Goal: Task Accomplishment & Management: Complete application form

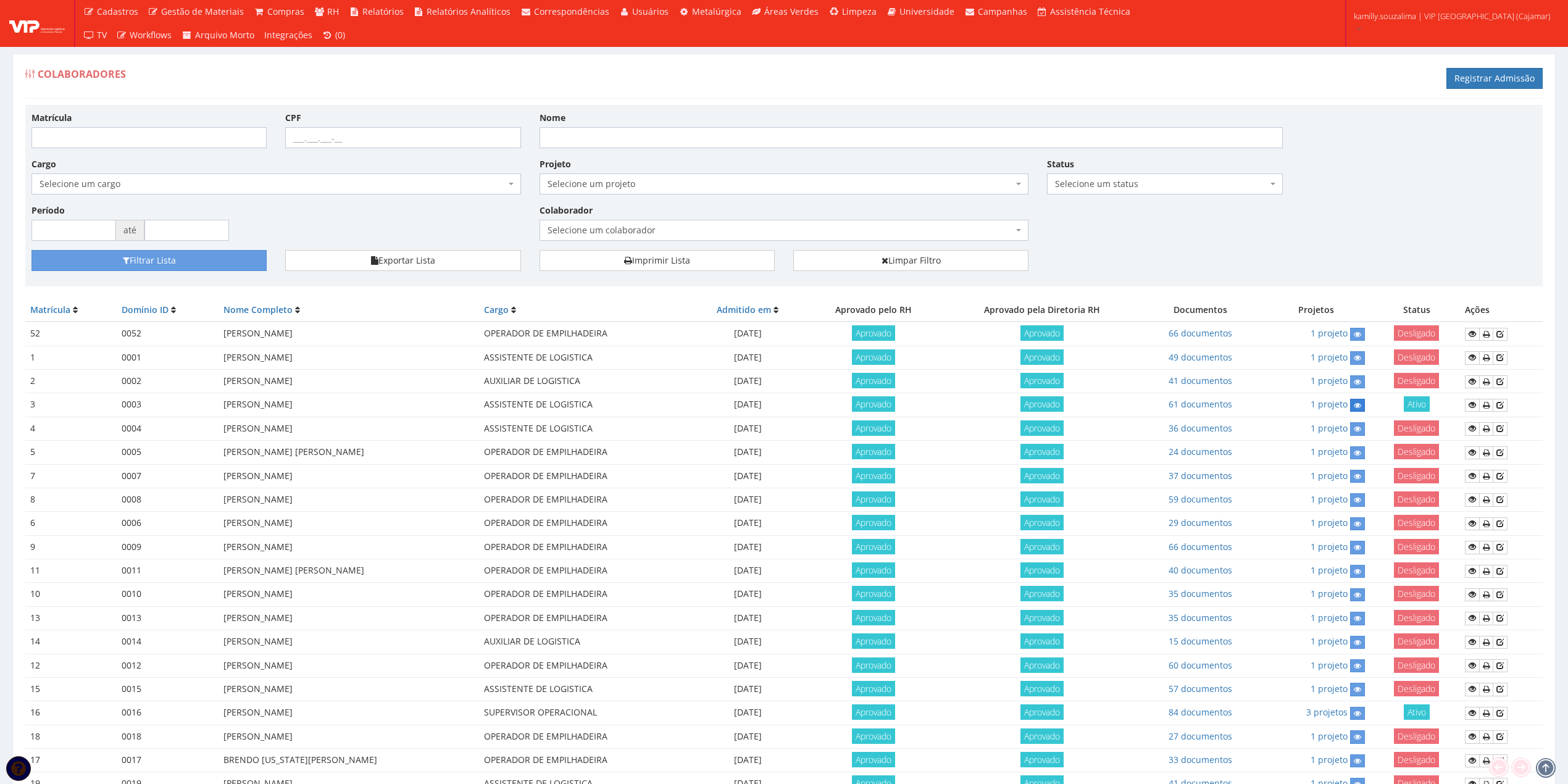
click at [1365, 406] on link at bounding box center [1358, 405] width 15 height 13
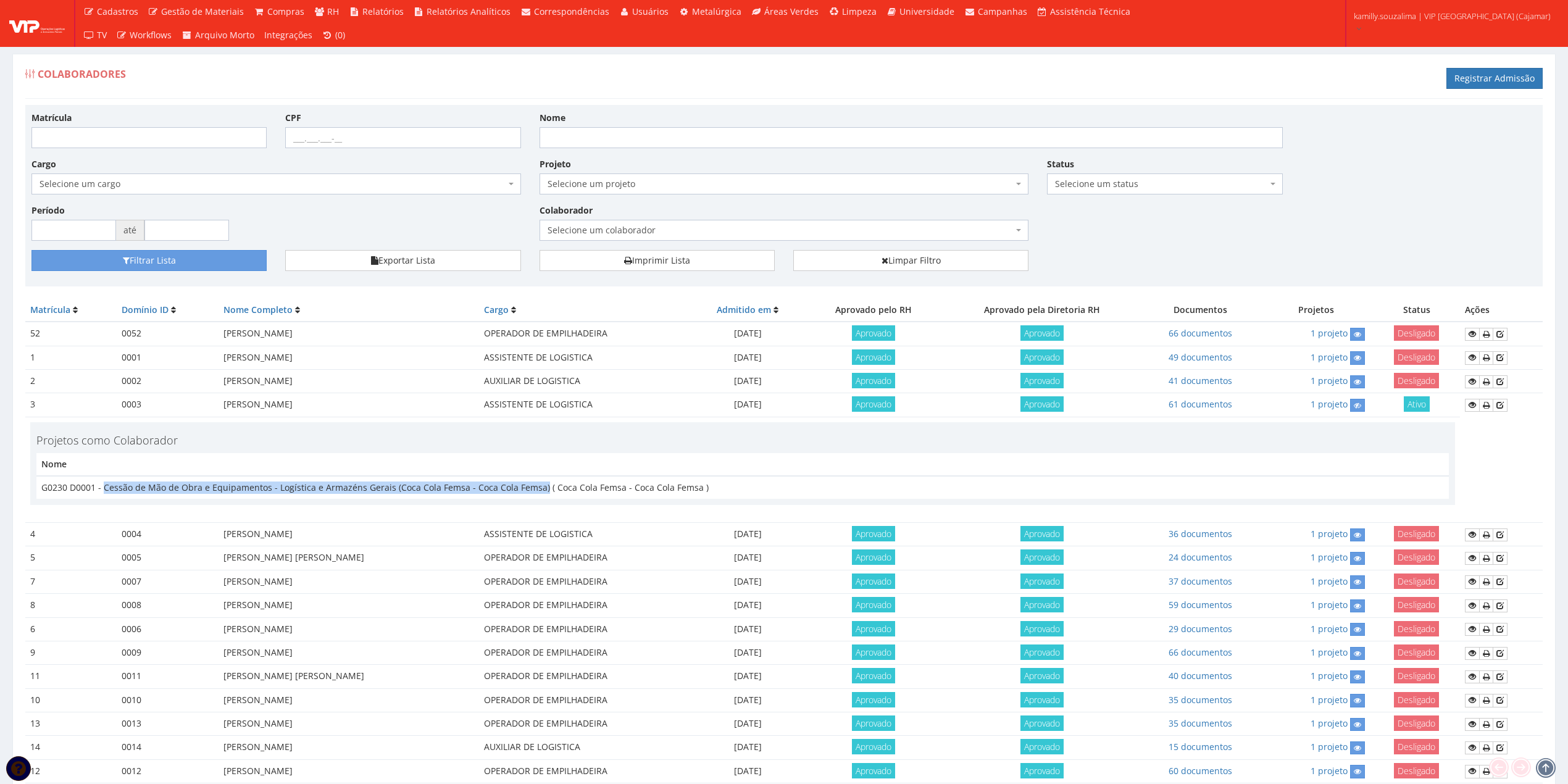
drag, startPoint x: 103, startPoint y: 487, endPoint x: 536, endPoint y: 489, distance: 433.0
click at [536, 489] on td "G0230 D0001 - Cessão de Mão de Obra e Equipamentos - Logística e Armazéns Gerai…" at bounding box center [743, 487] width 1413 height 23
copy td "Cessão de Mão de Obra e Equipamentos - Logística e Armazéns Gerais (Coca Cola F…"
drag, startPoint x: 128, startPoint y: 141, endPoint x: 138, endPoint y: 135, distance: 11.7
click at [131, 141] on input "Matrícula" at bounding box center [149, 138] width 235 height 21
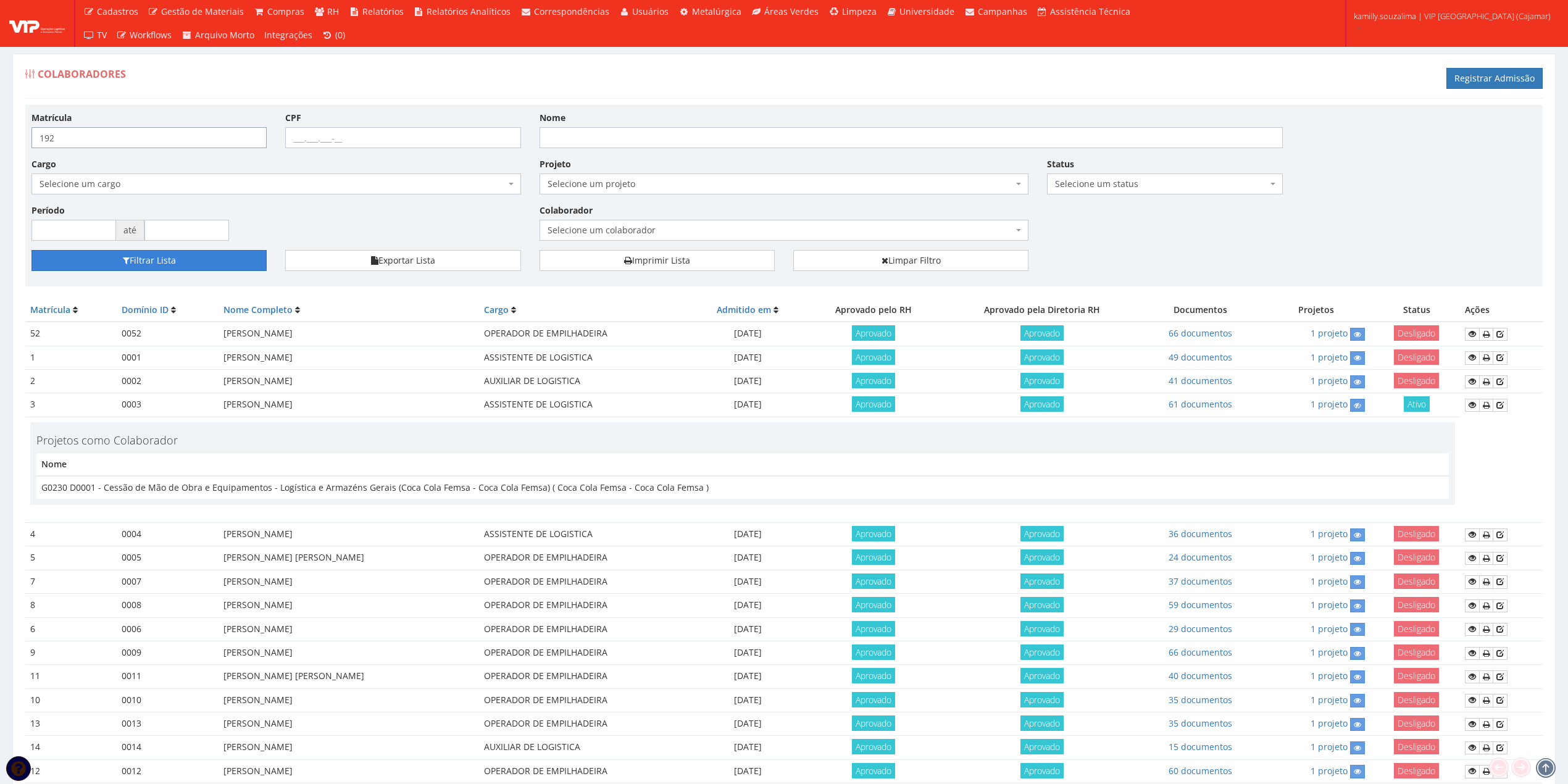
type input "192"
click at [215, 262] on button "Filtrar Lista" at bounding box center [149, 261] width 235 height 21
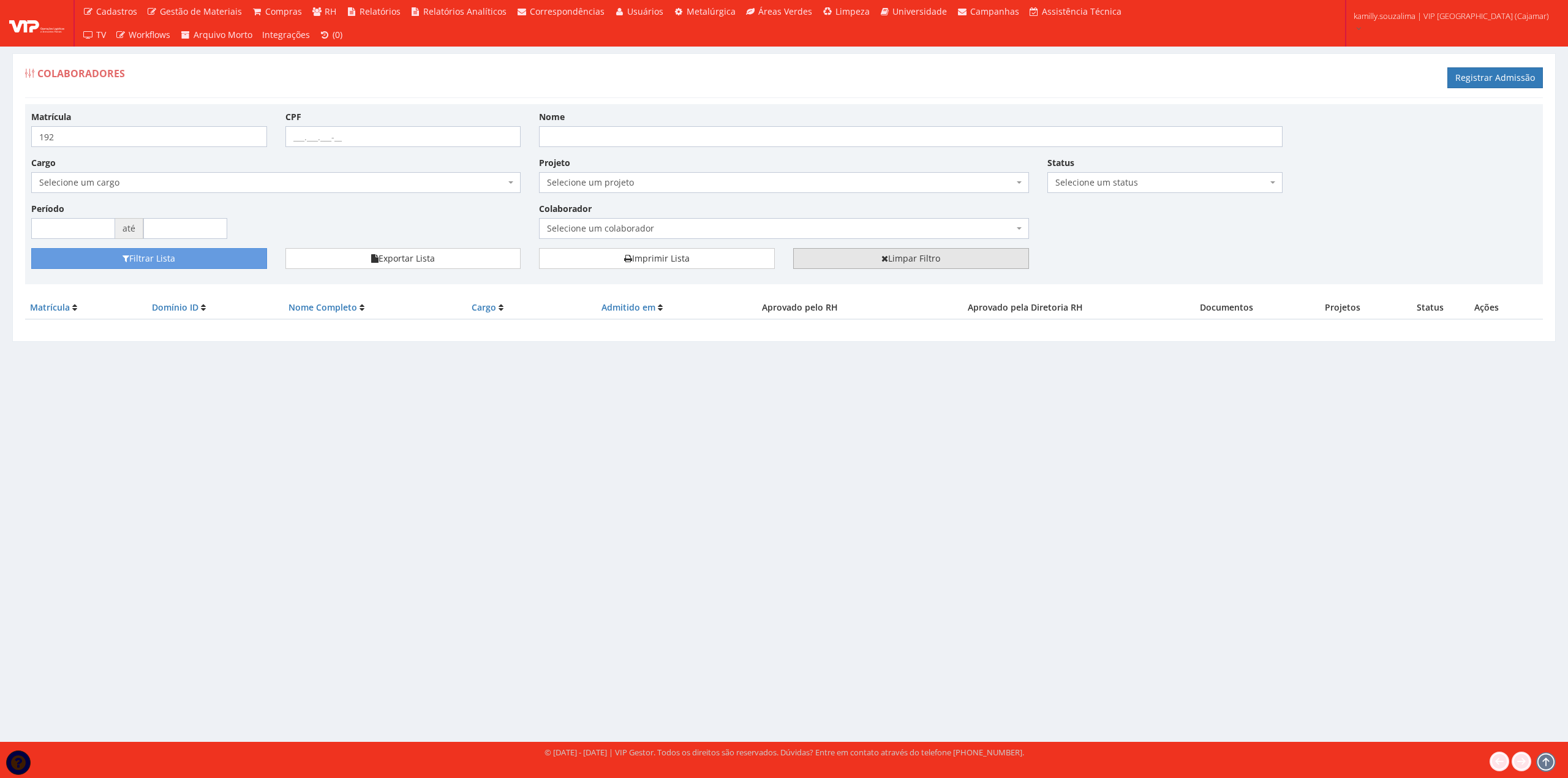
click at [898, 263] on link "Limpar Filtro" at bounding box center [911, 259] width 236 height 21
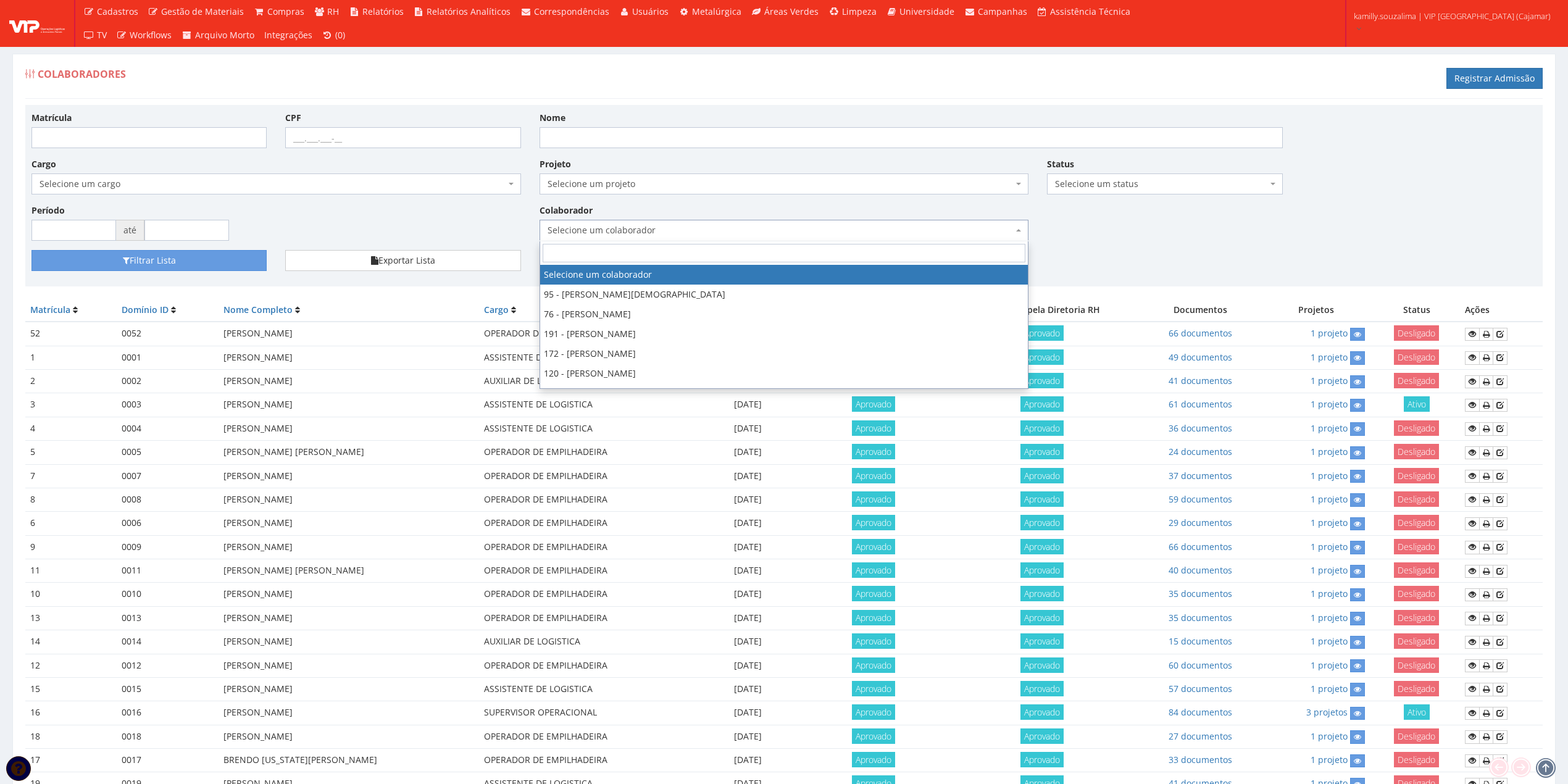
click at [838, 220] on span "Selecione um colaborador" at bounding box center [784, 230] width 489 height 21
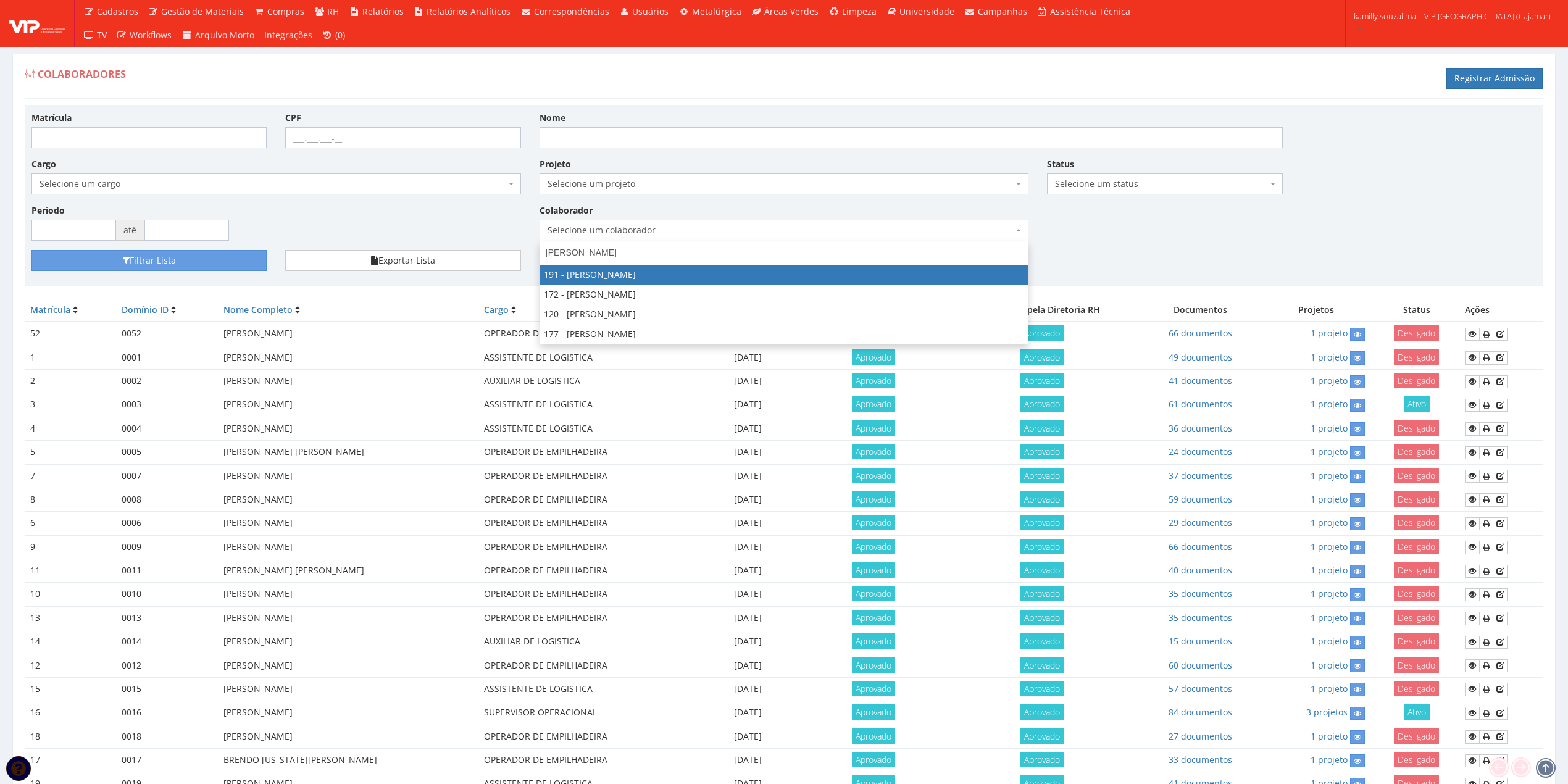
type input "ALEX"
select select "4089"
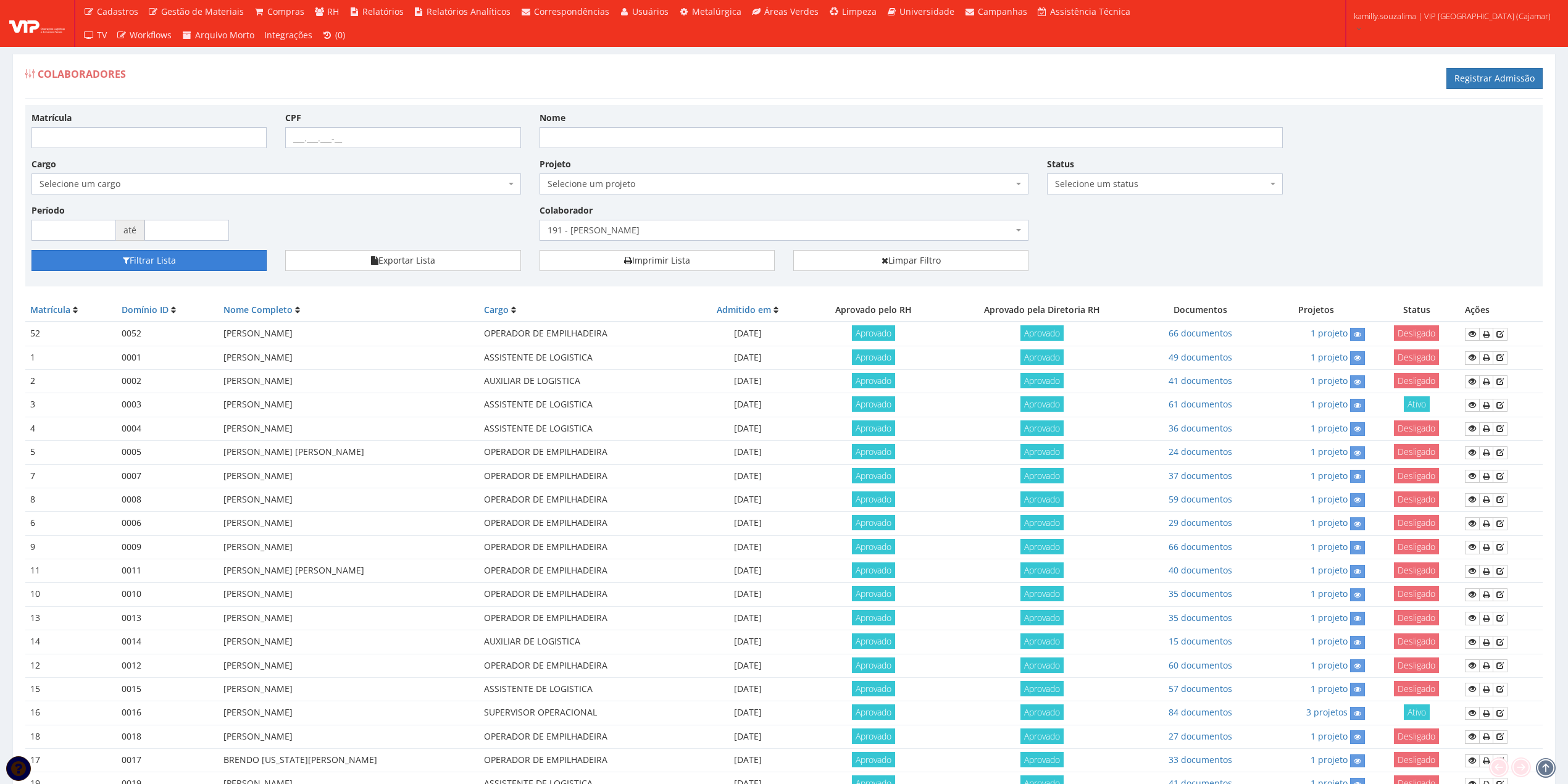
click at [233, 262] on button "Filtrar Lista" at bounding box center [149, 261] width 235 height 21
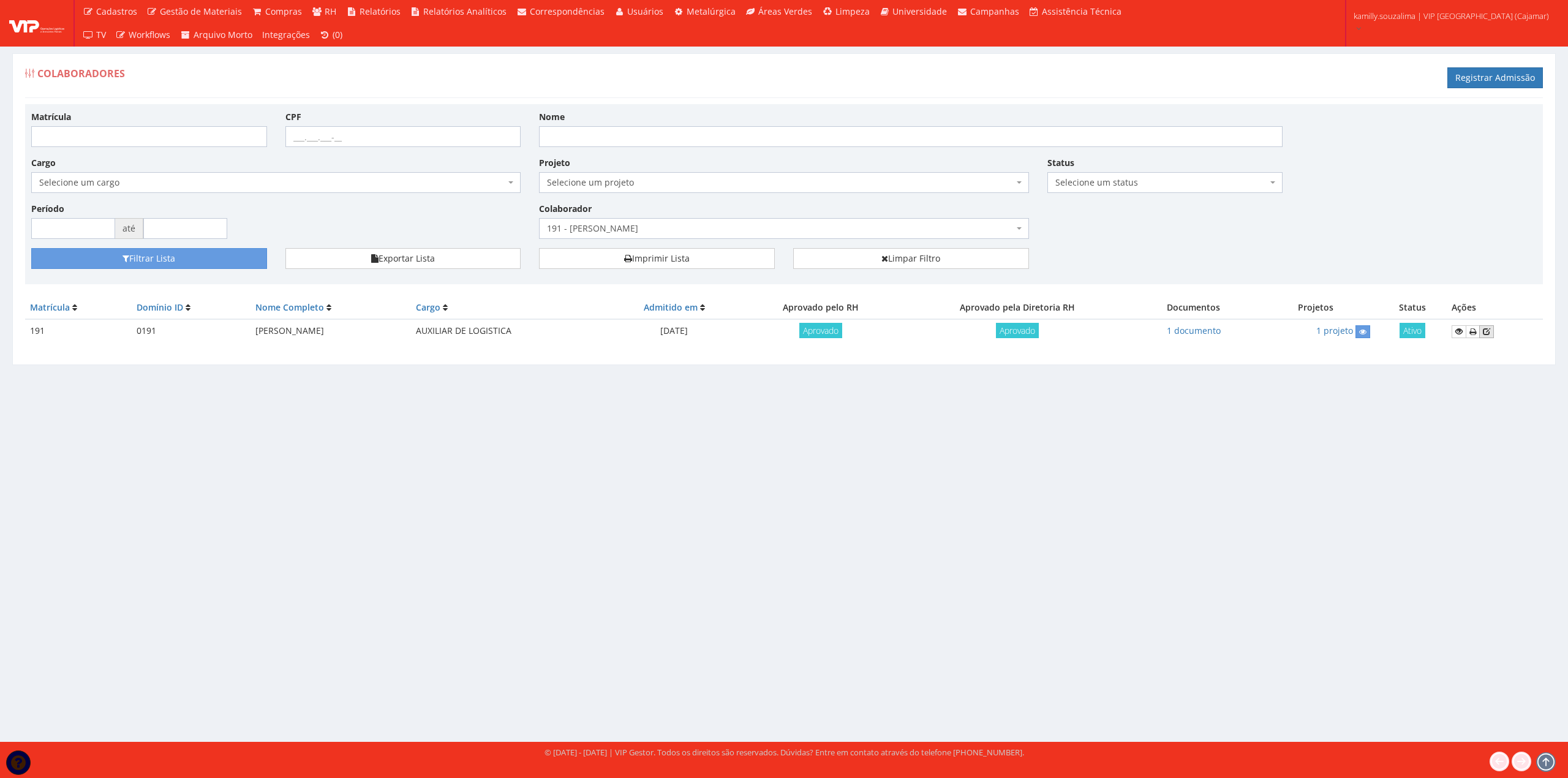
click at [1489, 332] on icon at bounding box center [1487, 332] width 7 height 9
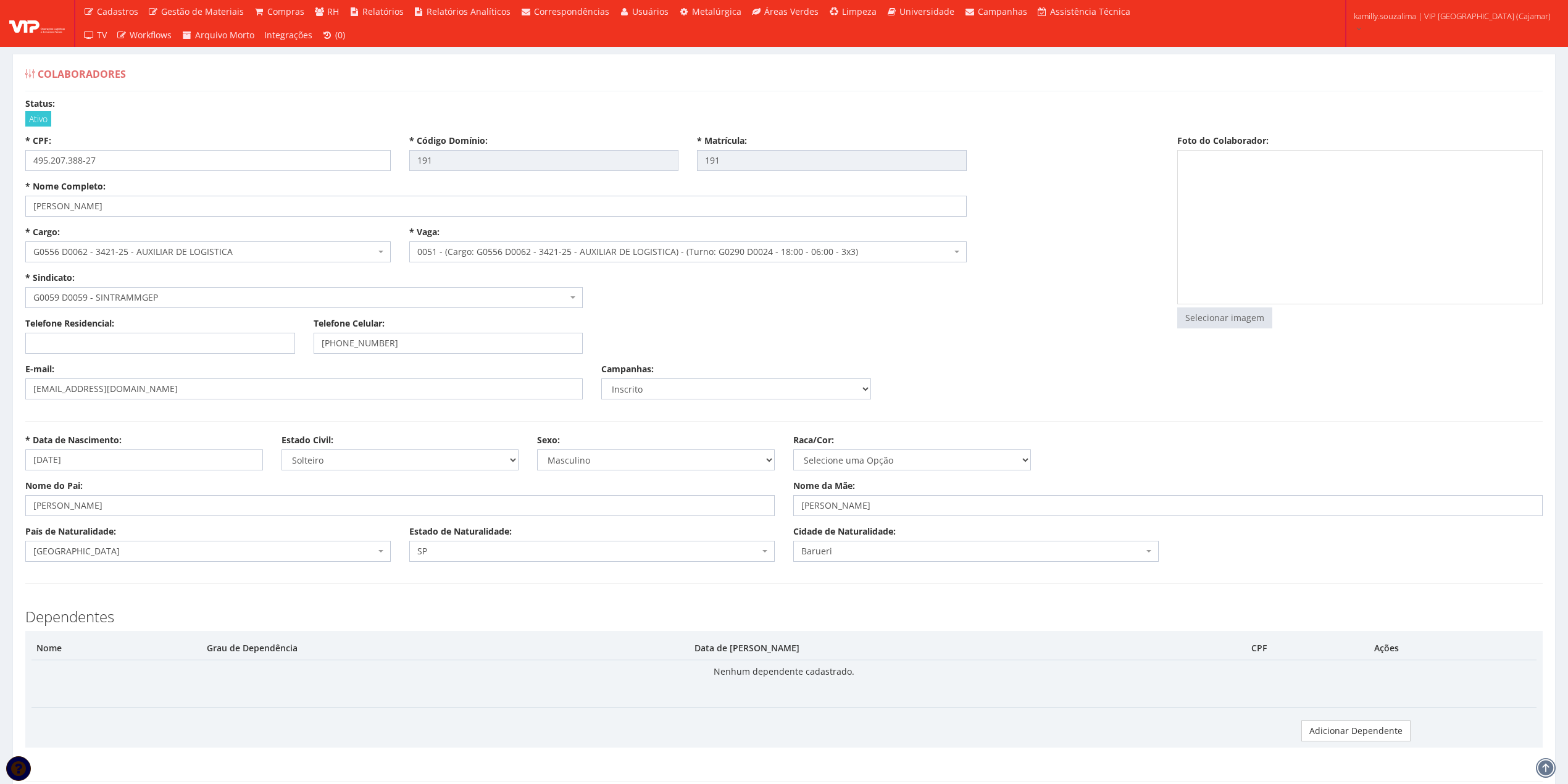
select select
click at [1188, 332] on div "Selecionar imagem Trocar Remover" at bounding box center [1360, 242] width 365 height 184
click at [1200, 318] on input "file" at bounding box center [1225, 318] width 94 height 20
type input "C:\fakepath\FOTO ALEX.png"
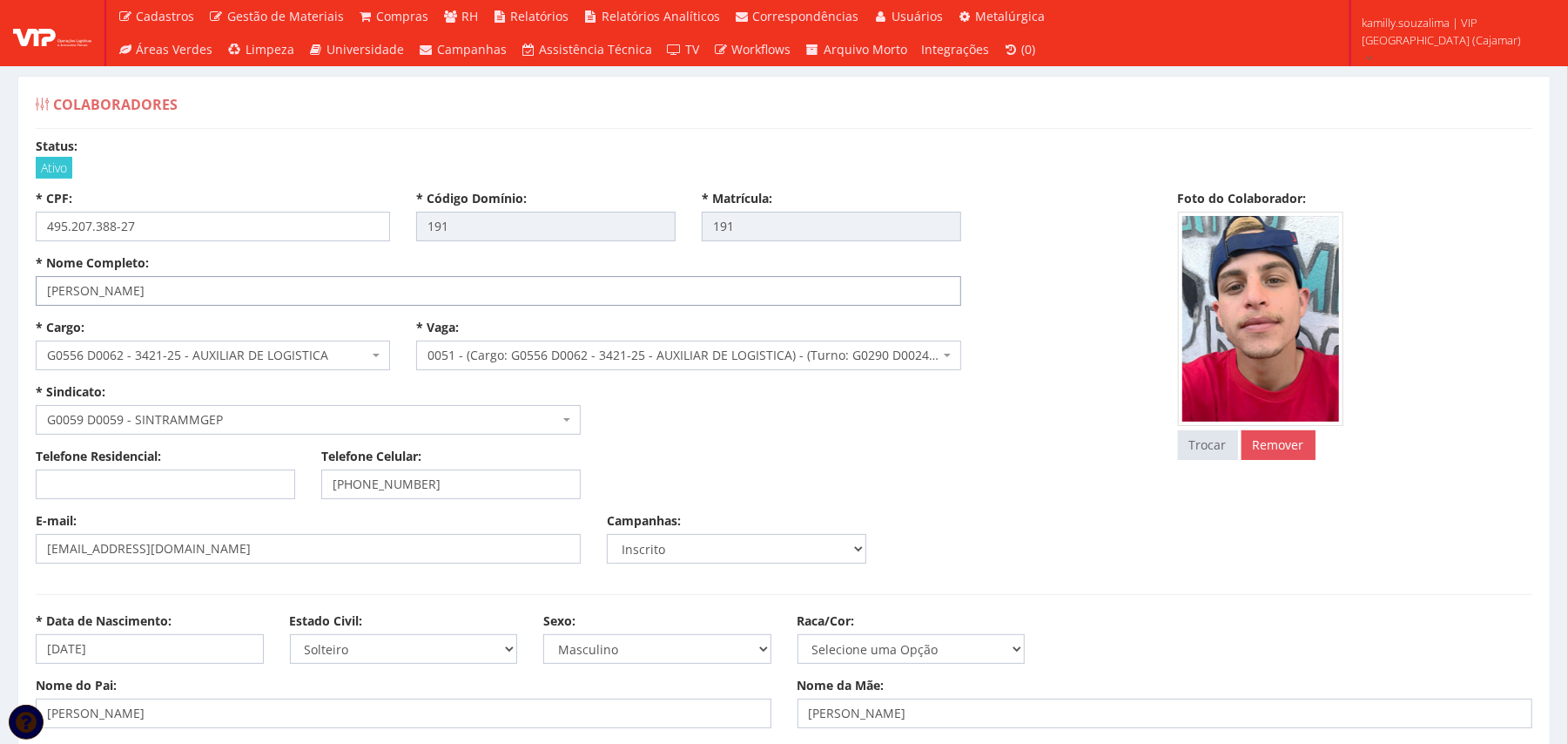
drag, startPoint x: 16, startPoint y: 282, endPoint x: 0, endPoint y: 287, distance: 16.8
click at [273, 290] on input "ALEX ADAN DOS SANTOS SILVA" at bounding box center [498, 291] width 926 height 30
drag, startPoint x: 163, startPoint y: 286, endPoint x: 41, endPoint y: 281, distance: 122.1
click at [41, 281] on input "ALEX ADAN DOS SANTOS SILVA" at bounding box center [498, 291] width 926 height 30
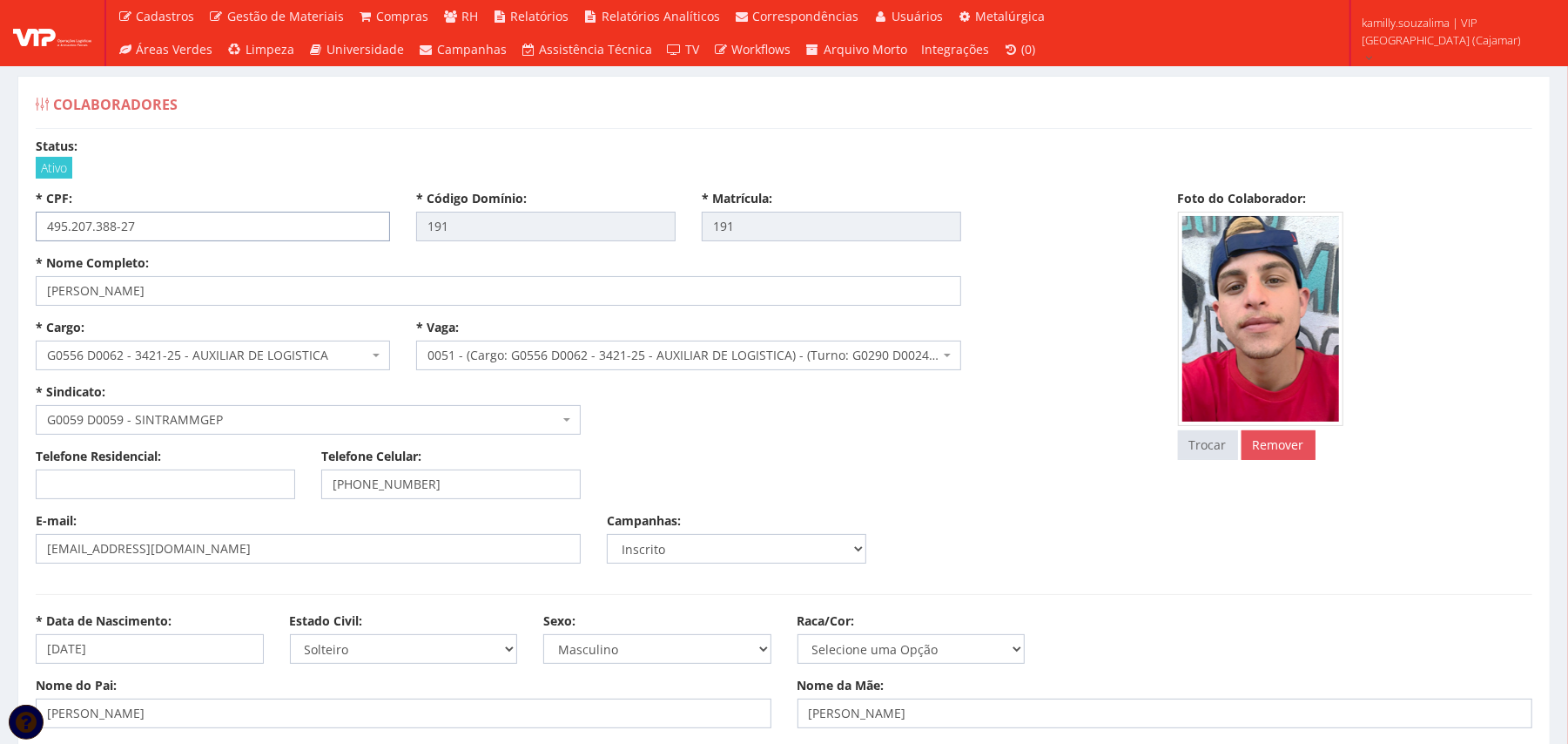
drag, startPoint x: 179, startPoint y: 231, endPoint x: 0, endPoint y: 238, distance: 179.1
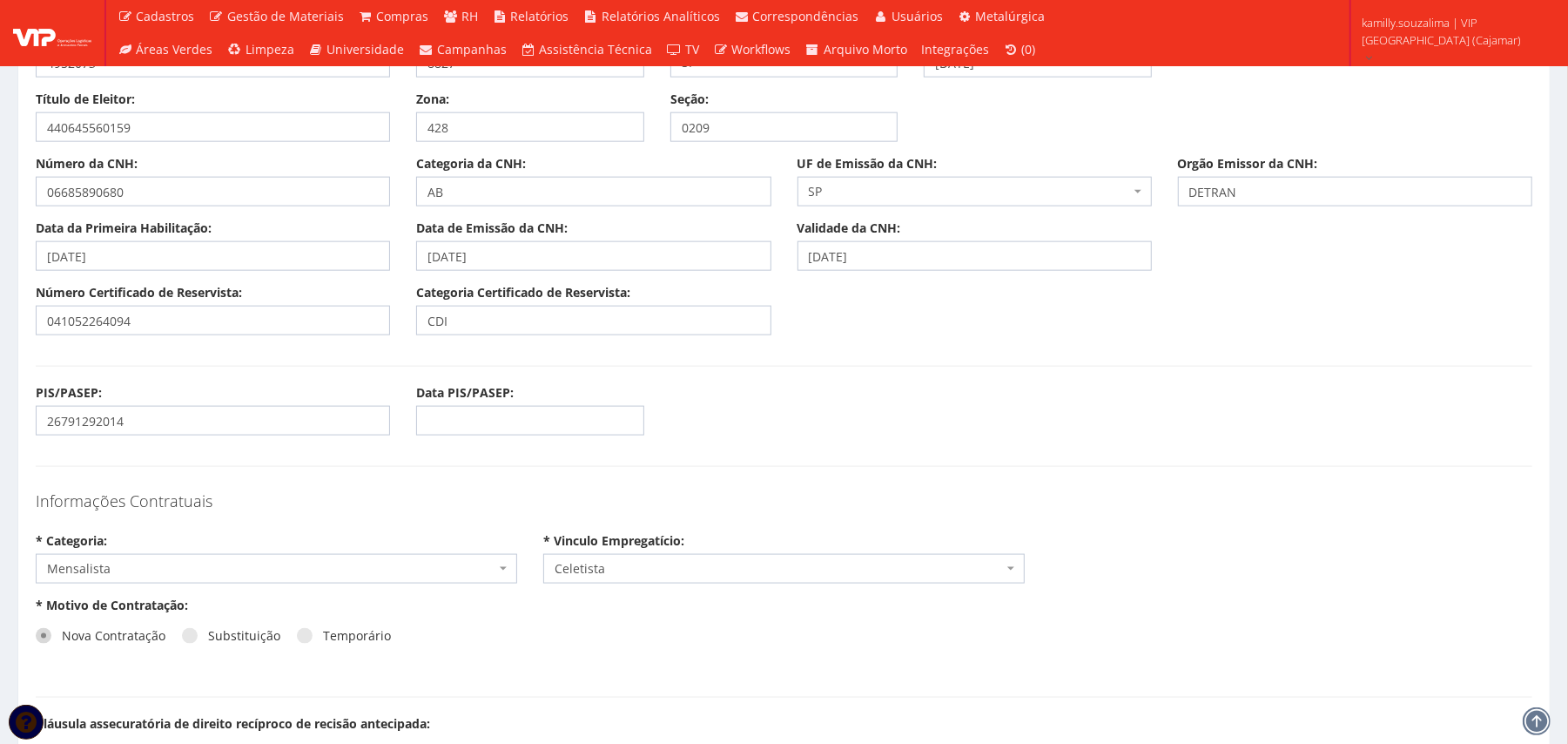
scroll to position [1509, 0]
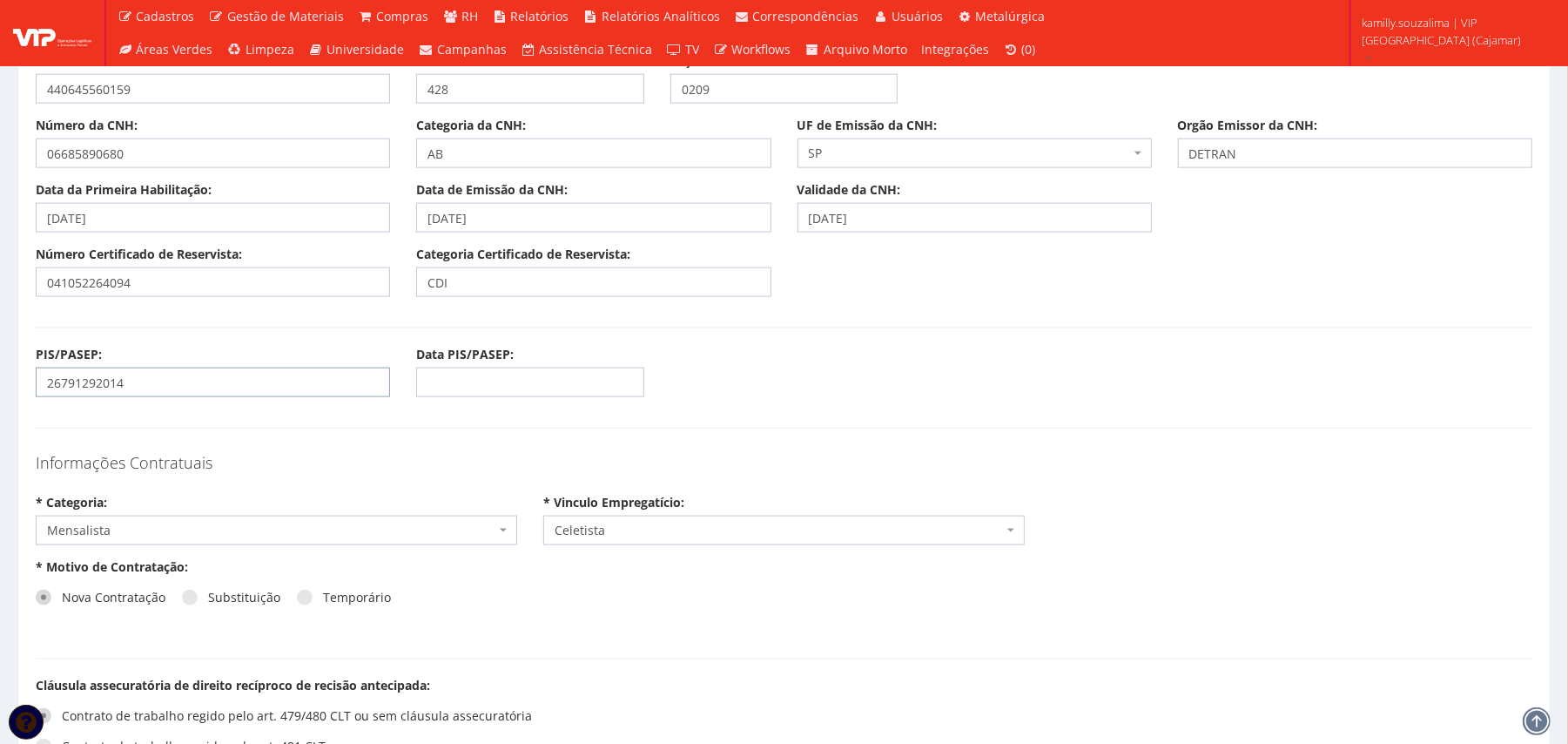
drag, startPoint x: 191, startPoint y: 380, endPoint x: 0, endPoint y: 416, distance: 194.4
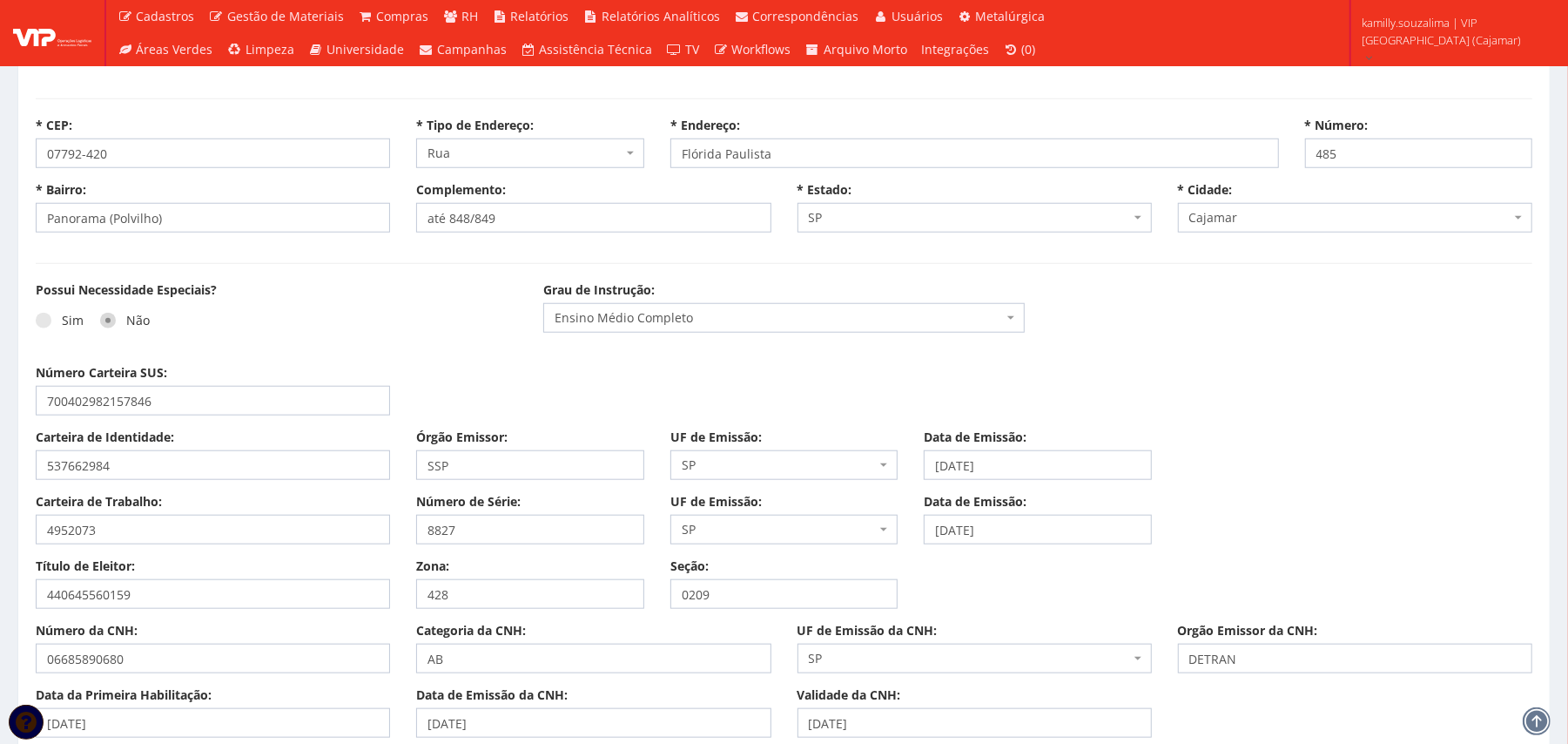
scroll to position [1045, 0]
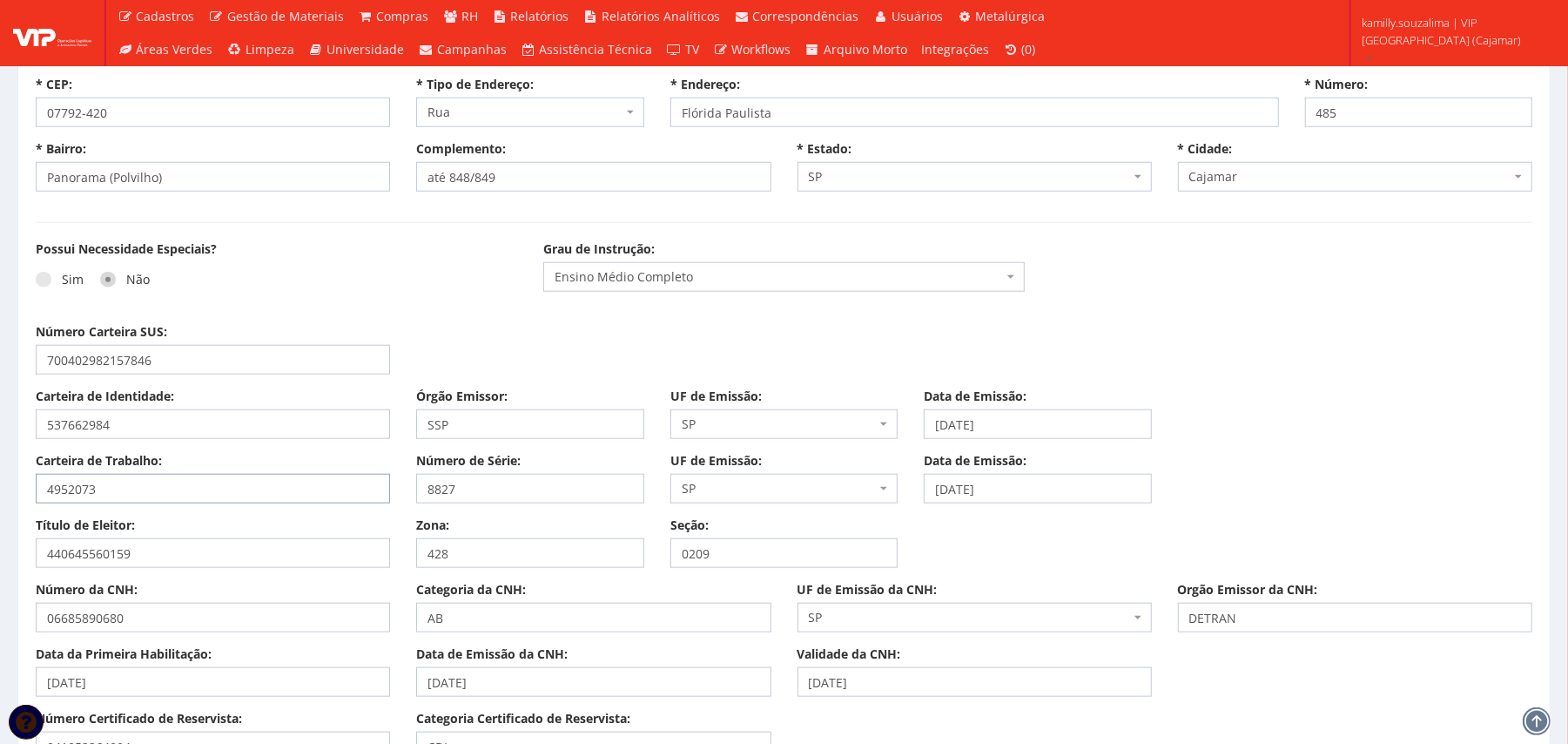
drag, startPoint x: 138, startPoint y: 490, endPoint x: 0, endPoint y: 516, distance: 140.4
drag, startPoint x: 526, startPoint y: 479, endPoint x: 366, endPoint y: 498, distance: 161.1
click at [366, 498] on div "Carteira de Trabalho: 4952073 Número de Série: 8827 UF de Emissão: Selecione um…" at bounding box center [784, 484] width 1523 height 64
drag, startPoint x: 1048, startPoint y: 494, endPoint x: 780, endPoint y: 489, distance: 268.0
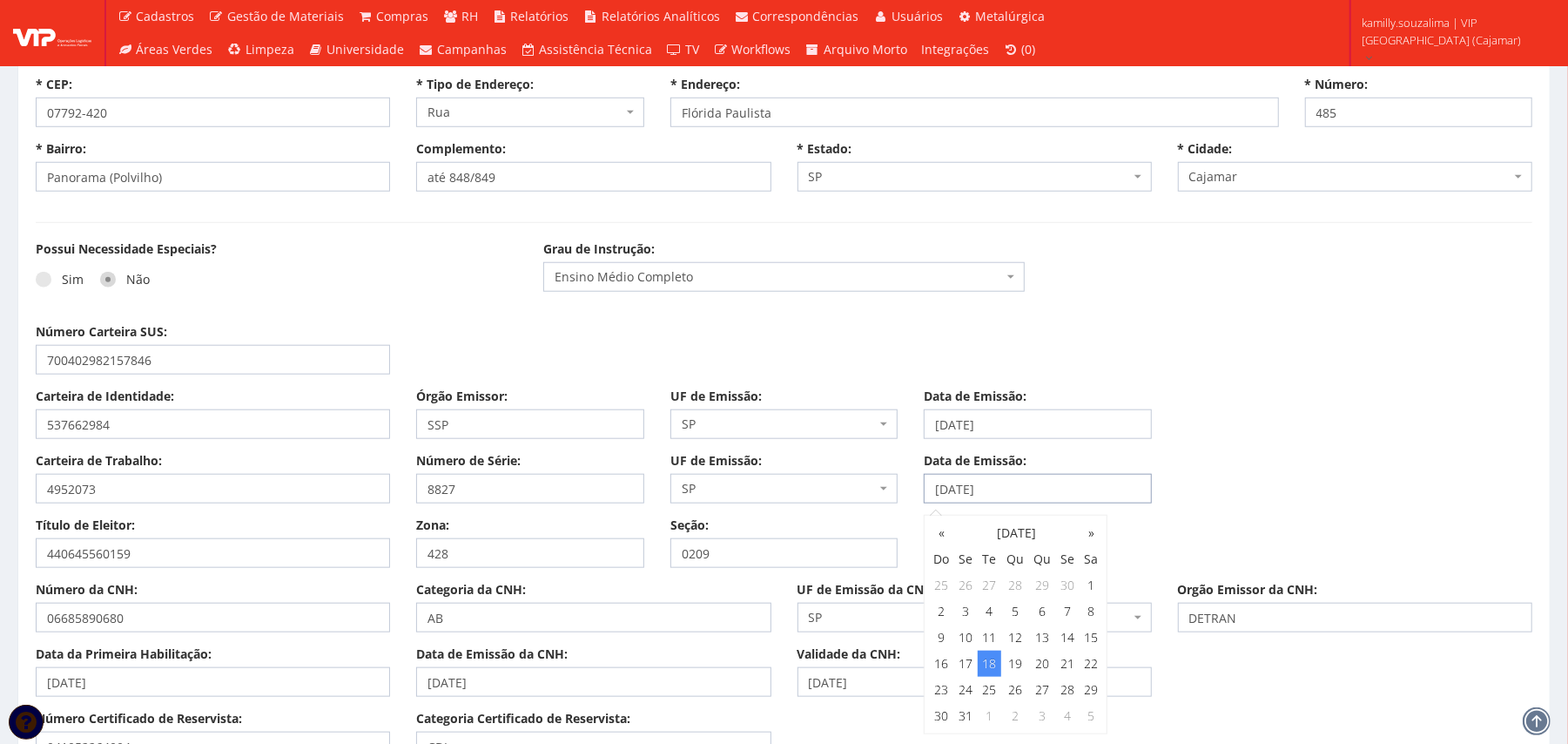
click at [780, 489] on div "Carteira de Trabalho: 4952073 Número de Série: 8827 UF de Emissão: Selecione um…" at bounding box center [784, 484] width 1523 height 64
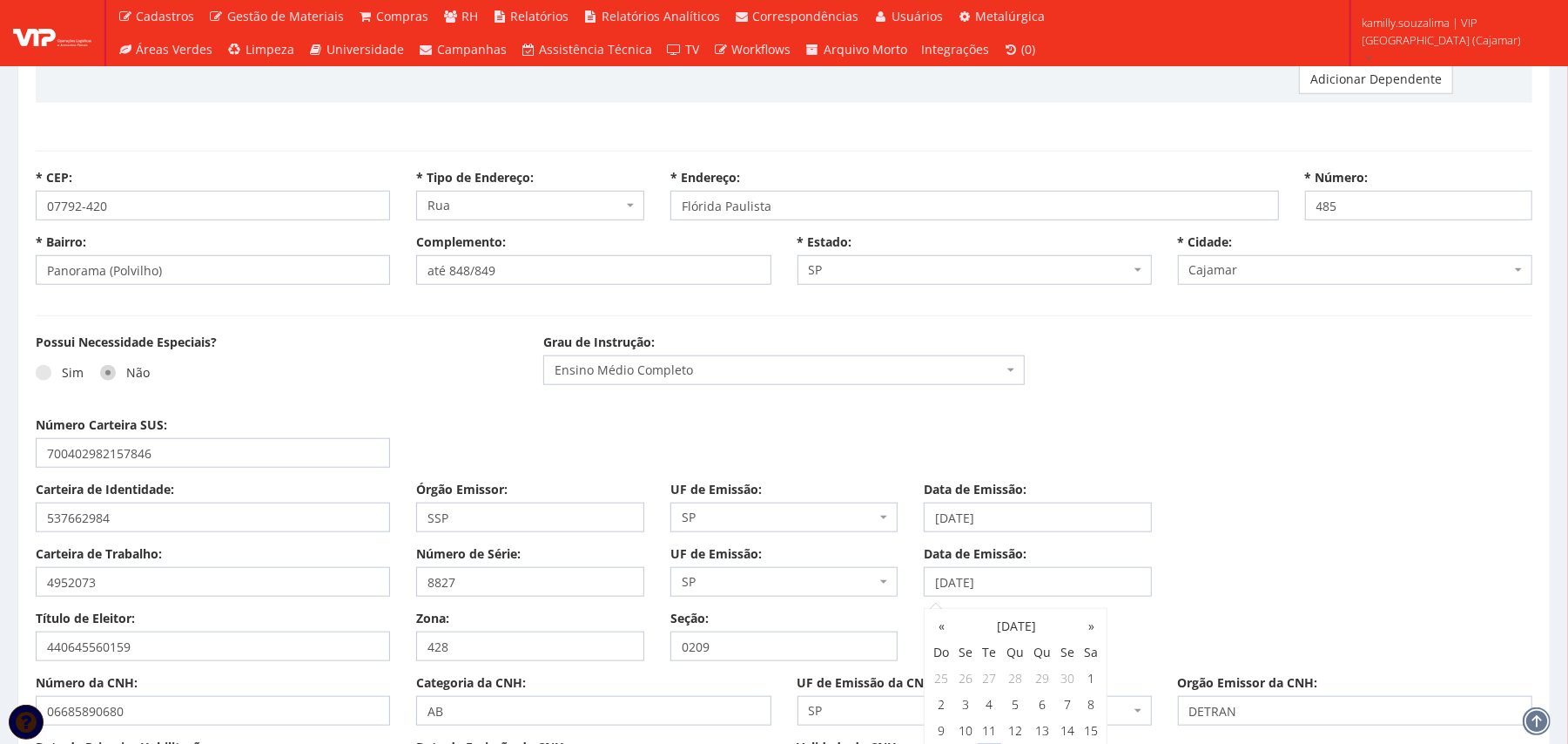
scroll to position [1161, 0]
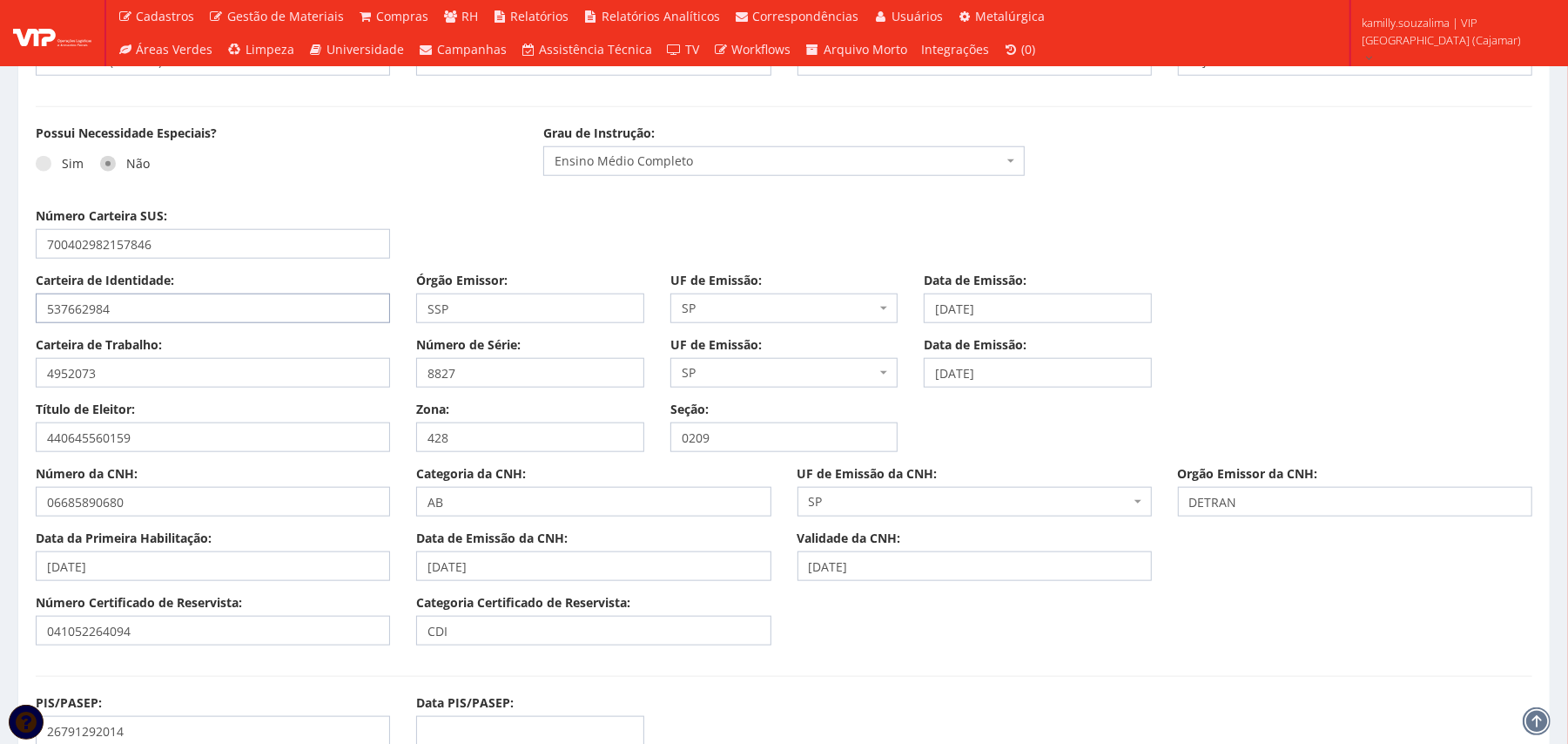
drag, startPoint x: 188, startPoint y: 315, endPoint x: 0, endPoint y: 311, distance: 188.0
click at [171, 312] on input "537662984" at bounding box center [213, 309] width 355 height 30
drag, startPoint x: 170, startPoint y: 310, endPoint x: 0, endPoint y: 311, distance: 170.0
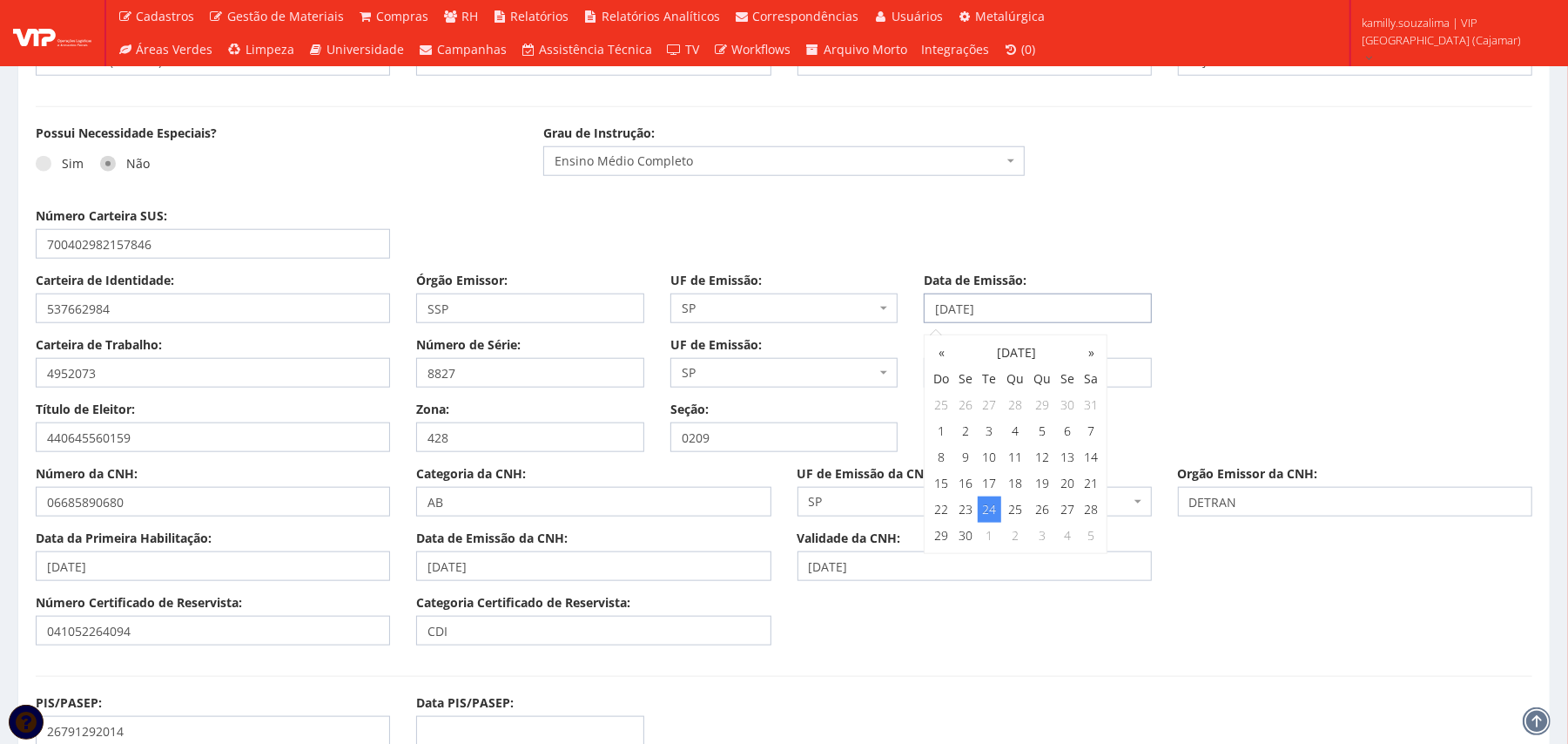
drag, startPoint x: 1046, startPoint y: 304, endPoint x: 746, endPoint y: 313, distance: 300.1
click at [746, 313] on div "Carteira de Identidade: 537662984 Órgão Emissor: SSP UF de Emissão: Selecione u…" at bounding box center [784, 304] width 1523 height 64
drag, startPoint x: 170, startPoint y: 440, endPoint x: 0, endPoint y: 424, distance: 170.8
drag, startPoint x: 475, startPoint y: 440, endPoint x: 346, endPoint y: 447, distance: 129.2
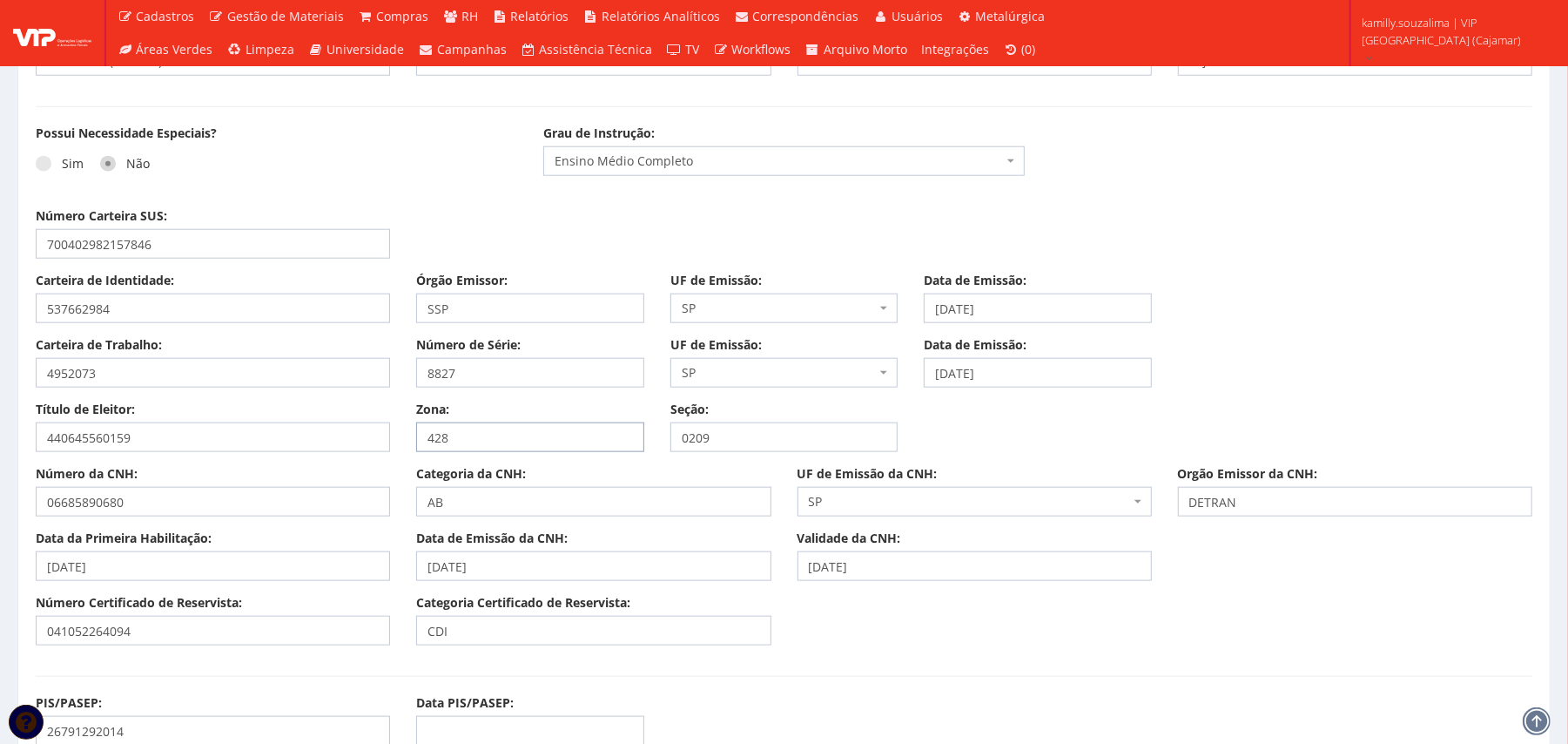
click at [346, 447] on div "Título de Eleitor: 440645560159 Zona: 428 Seção: 0209" at bounding box center [784, 432] width 1523 height 64
drag, startPoint x: 777, startPoint y: 432, endPoint x: 631, endPoint y: 432, distance: 146.0
click at [631, 432] on div "Título de Eleitor: 440645560159 Zona: 428 Seção: 0209" at bounding box center [784, 432] width 1523 height 64
drag, startPoint x: 95, startPoint y: 498, endPoint x: 0, endPoint y: 486, distance: 95.8
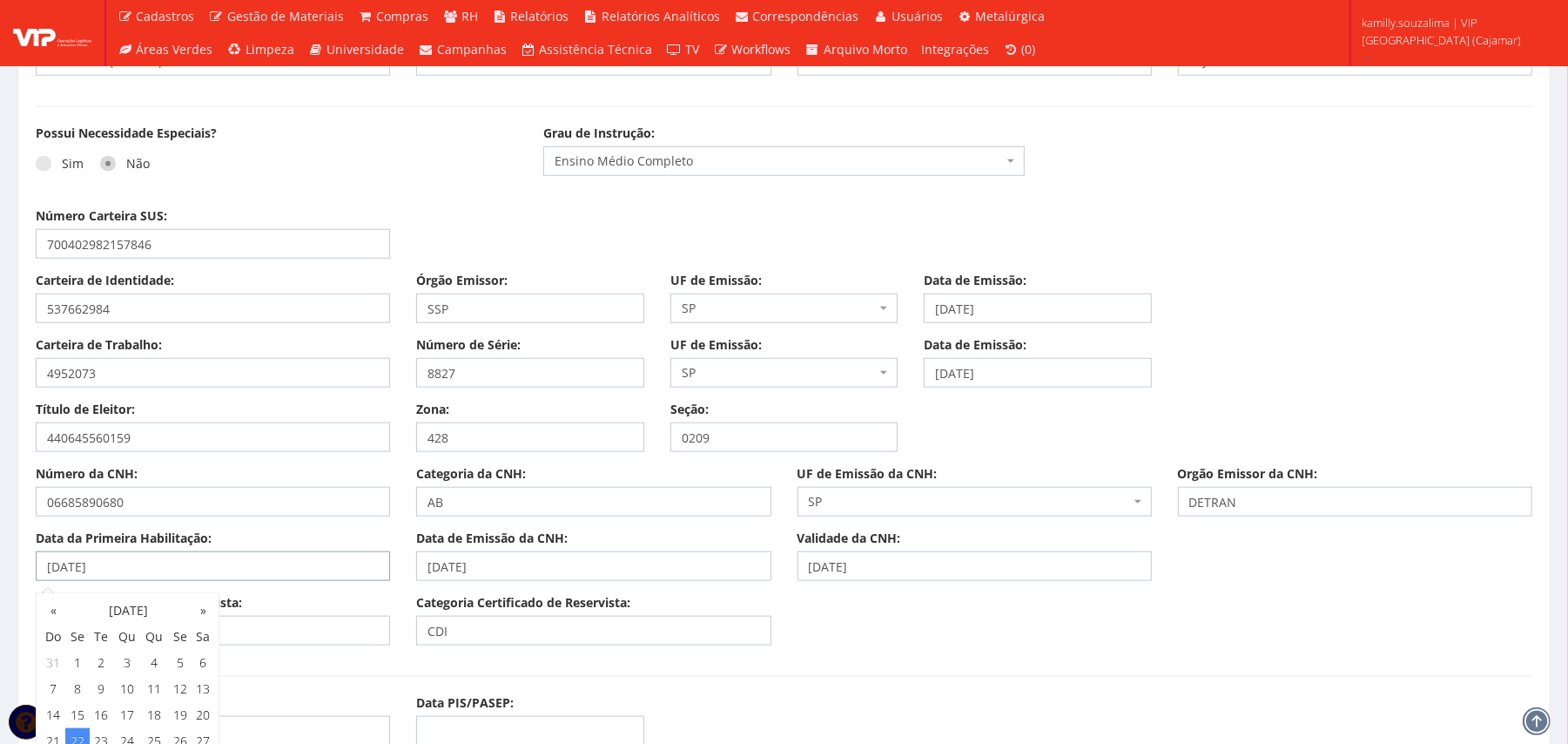
drag, startPoint x: 196, startPoint y: 575, endPoint x: 50, endPoint y: 567, distance: 146.2
click at [50, 567] on input "22/08/2016" at bounding box center [213, 567] width 355 height 30
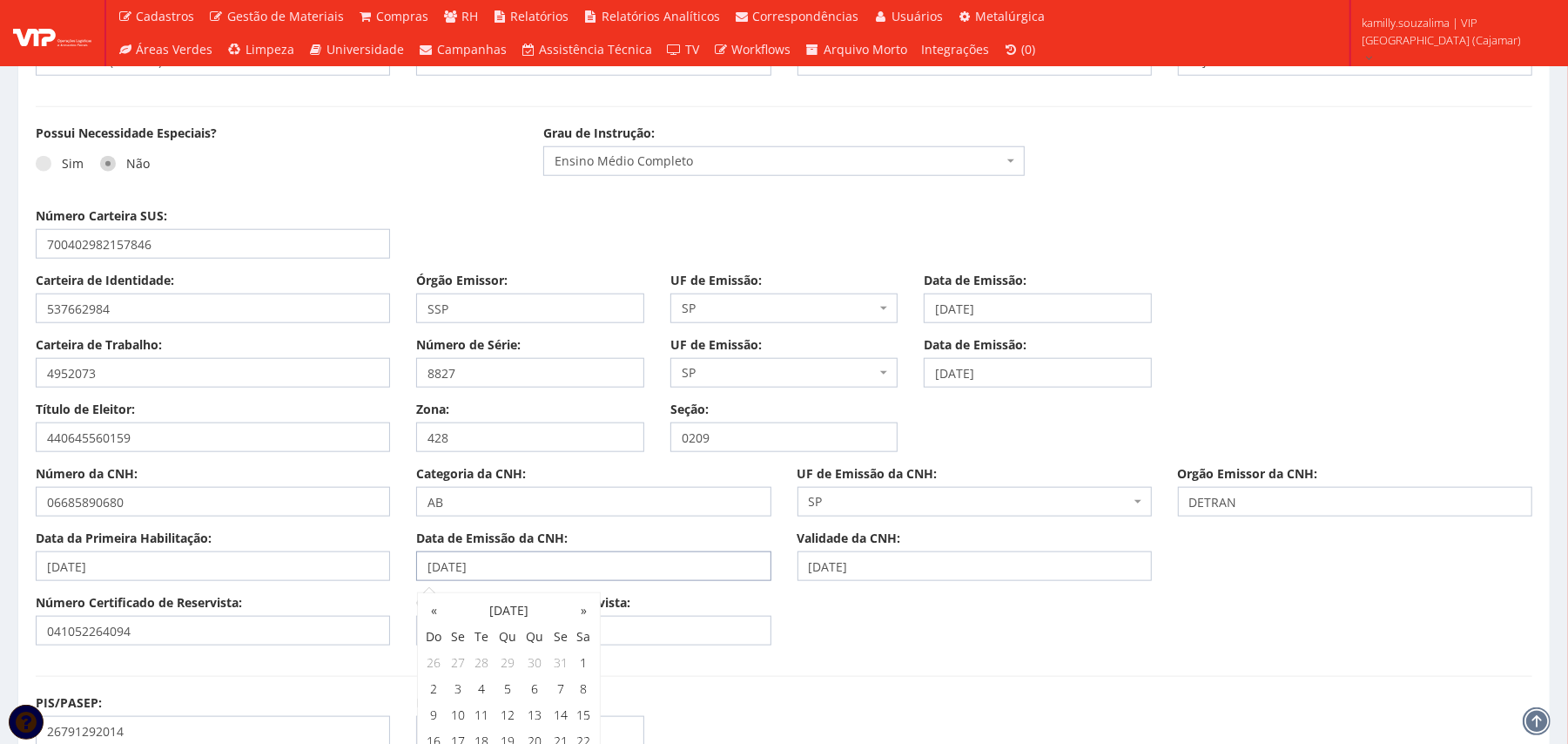
drag, startPoint x: 510, startPoint y: 566, endPoint x: 399, endPoint y: 564, distance: 111.0
click at [399, 564] on div "Data da Primeira Habilitação: 22/08/2016 Data de Emissão da CNH: 25/01/2022 Val…" at bounding box center [784, 561] width 1523 height 64
click at [541, 567] on input "25/01/2022" at bounding box center [594, 567] width 355 height 30
drag, startPoint x: 545, startPoint y: 566, endPoint x: 426, endPoint y: 557, distance: 119.3
click at [426, 557] on input "25/01/2022" at bounding box center [594, 567] width 355 height 30
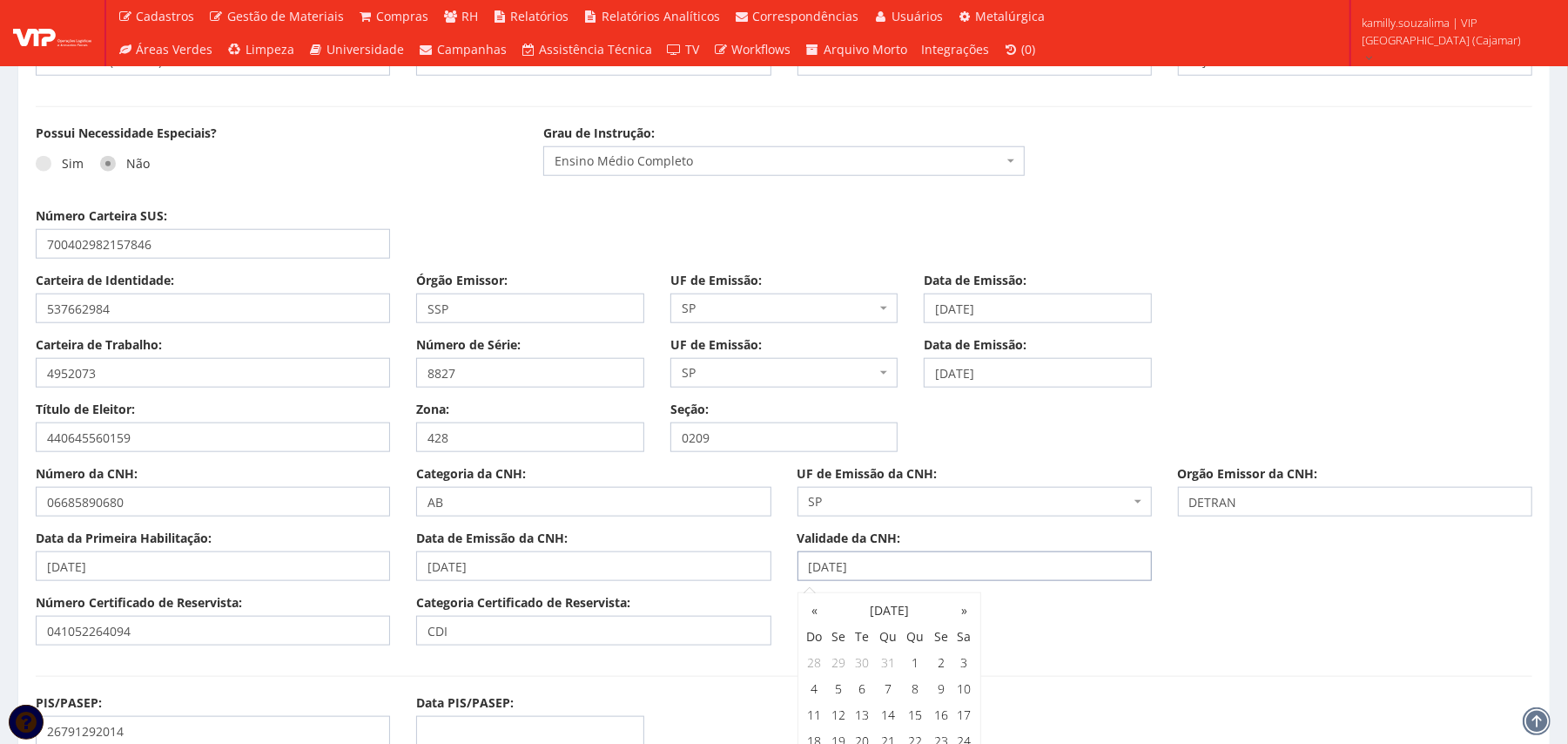
drag, startPoint x: 956, startPoint y: 561, endPoint x: 766, endPoint y: 564, distance: 190.0
click at [766, 564] on div "Data da Primeira Habilitação: 22/08/2016 Data de Emissão da CNH: 25/01/2022 Val…" at bounding box center [784, 561] width 1523 height 64
drag, startPoint x: 157, startPoint y: 630, endPoint x: 0, endPoint y: 638, distance: 157.2
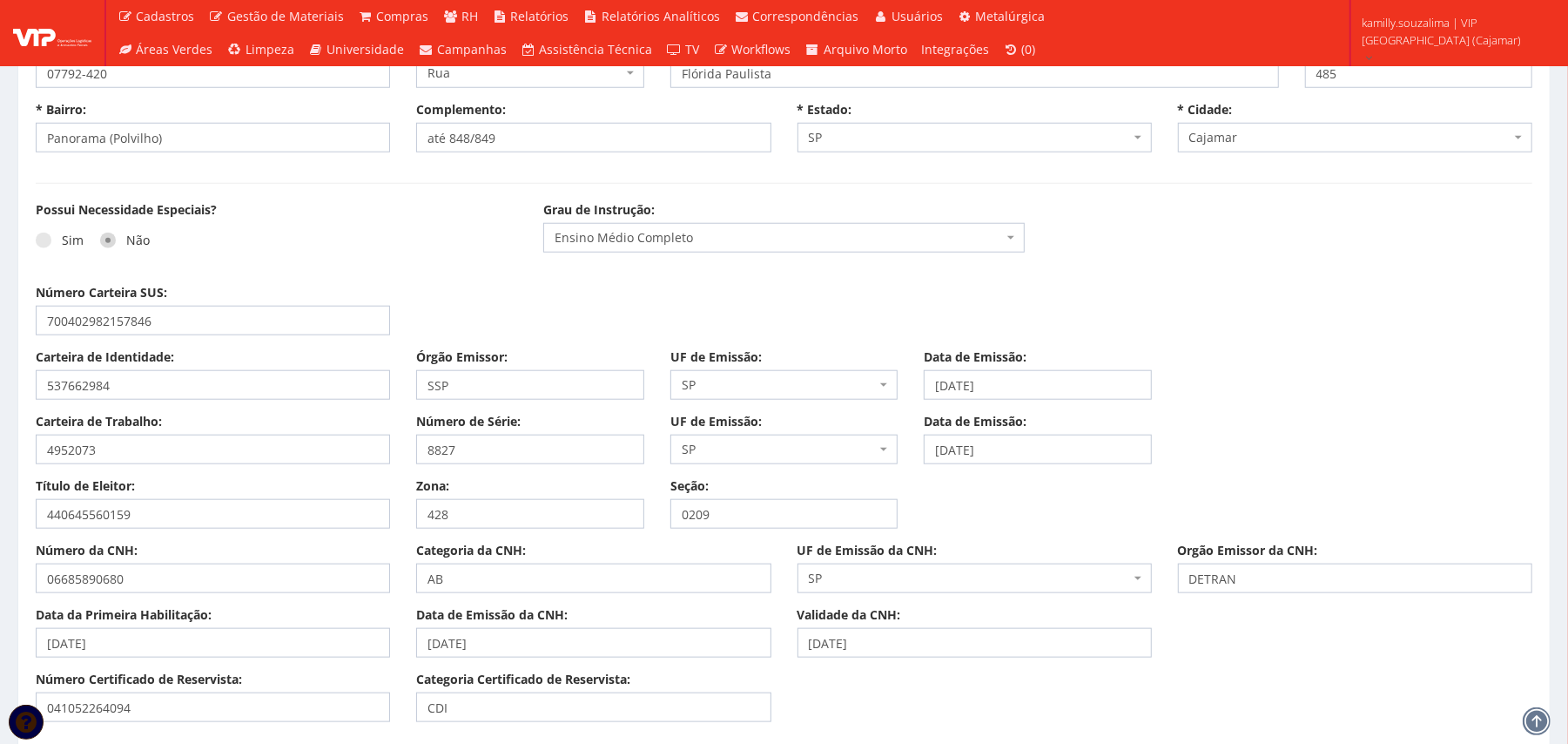
scroll to position [928, 0]
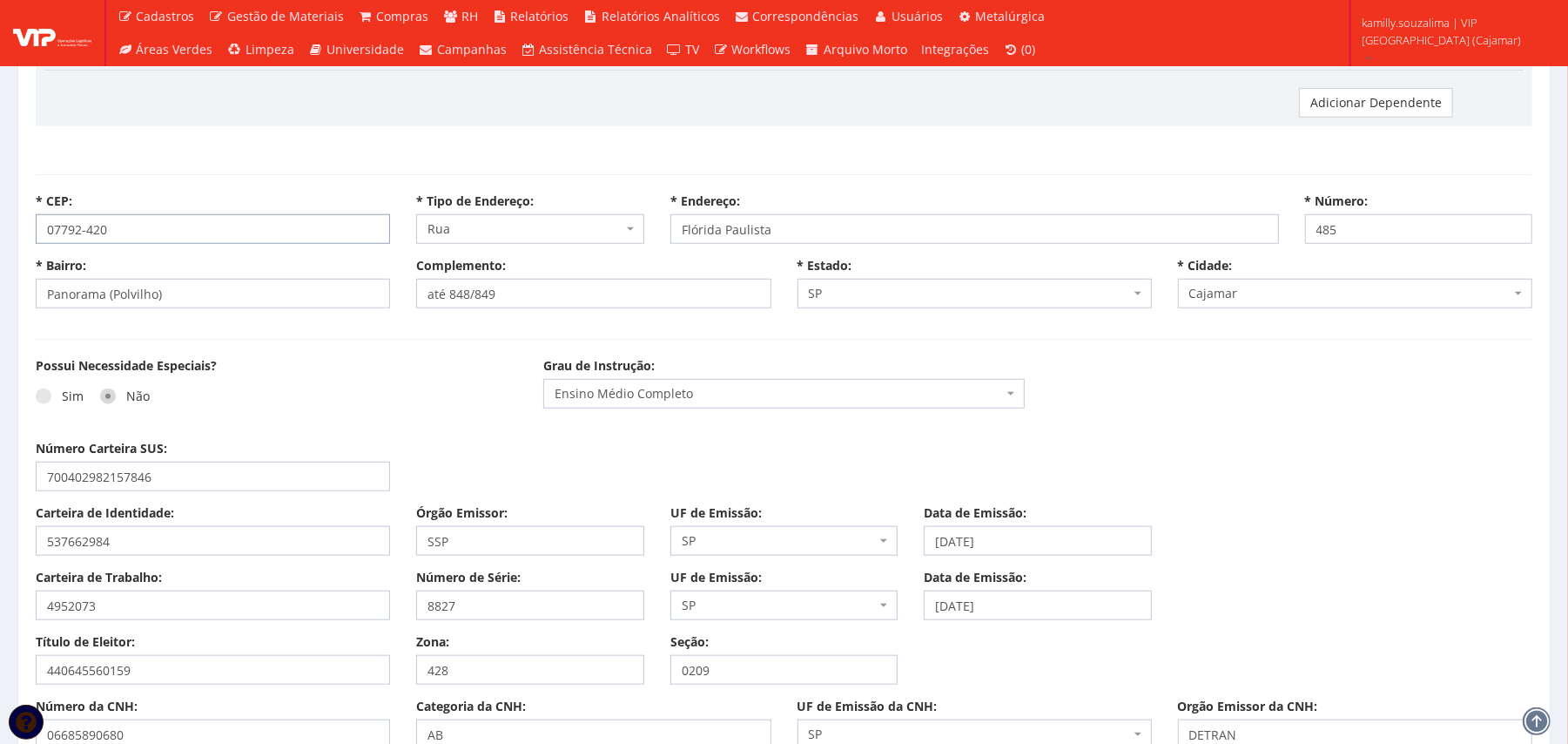
drag, startPoint x: 181, startPoint y: 241, endPoint x: 0, endPoint y: 233, distance: 181.2
select select
type input "Carregando..."
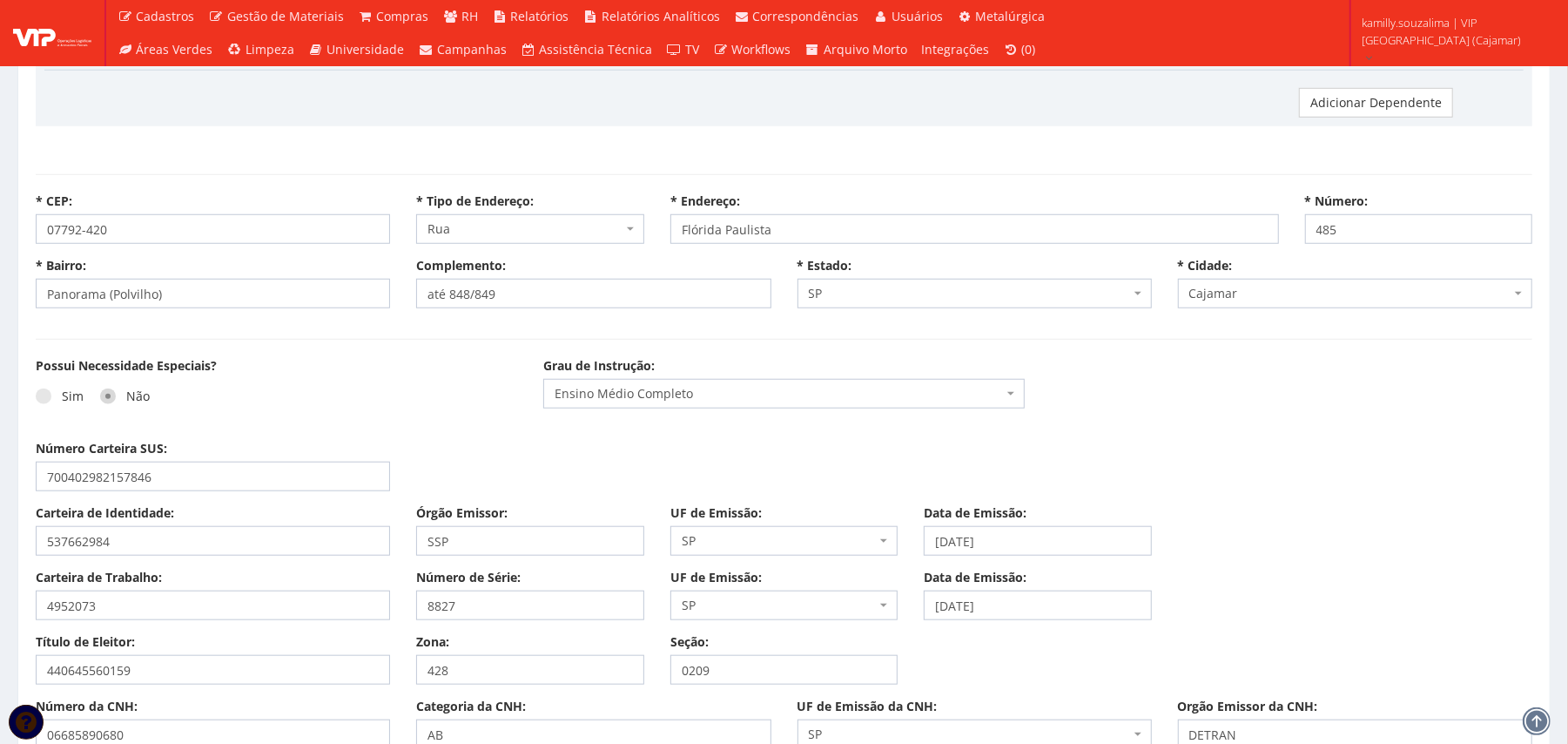
type input "Carregando..."
select select
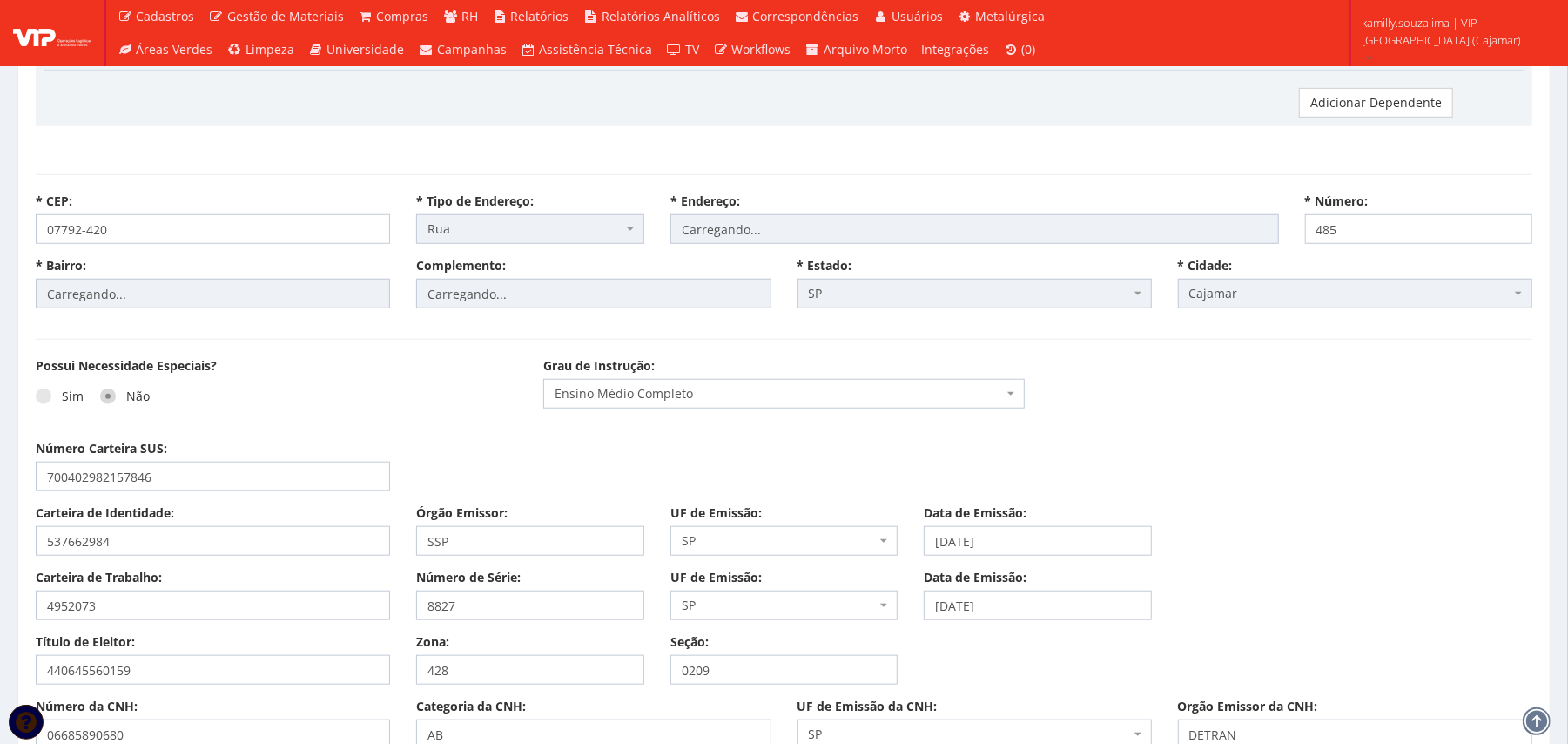
select select "rua"
type input "Flórida Paulista"
type input "Panorama (Polvilho)"
type input "até 848/849"
select select "25"
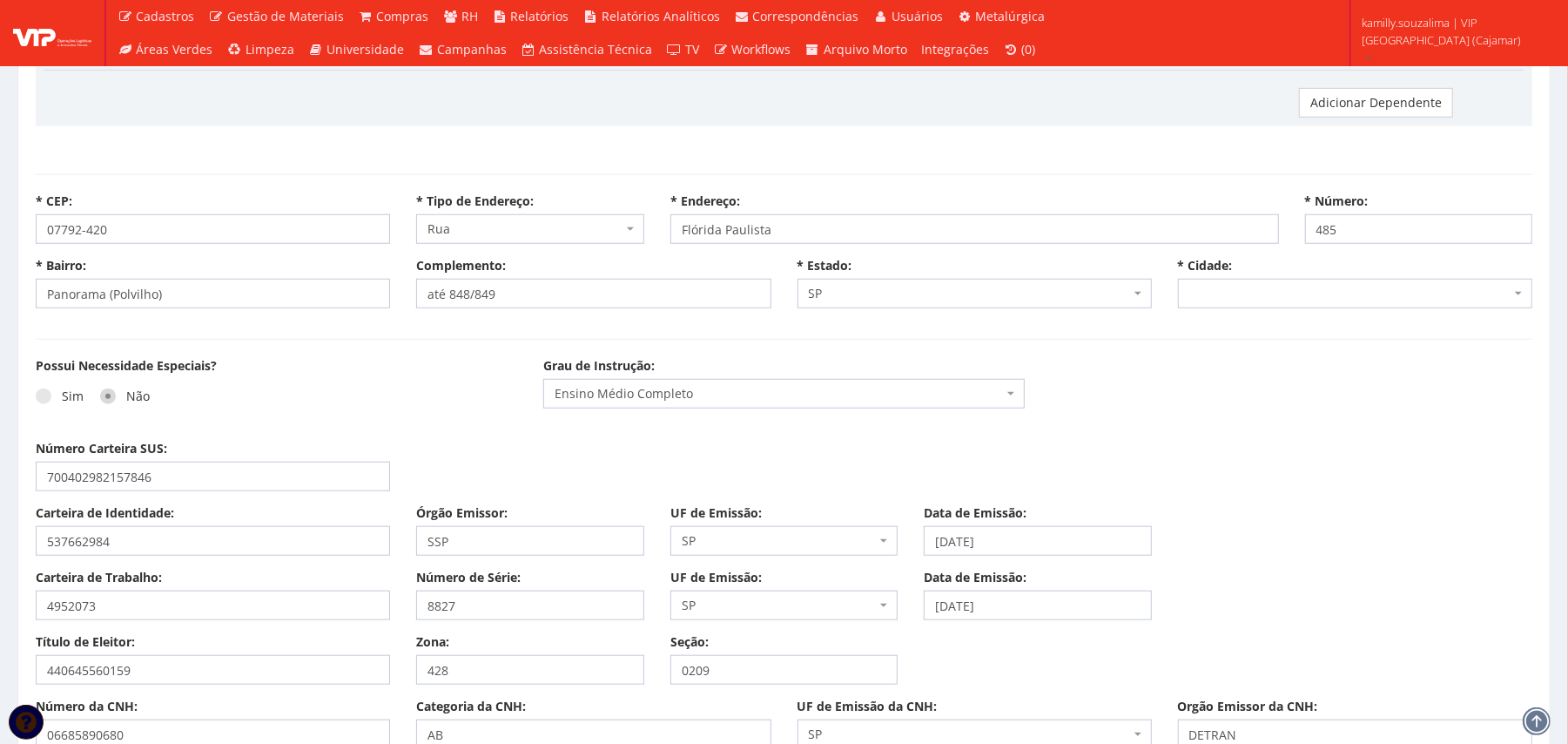
select select "4809"
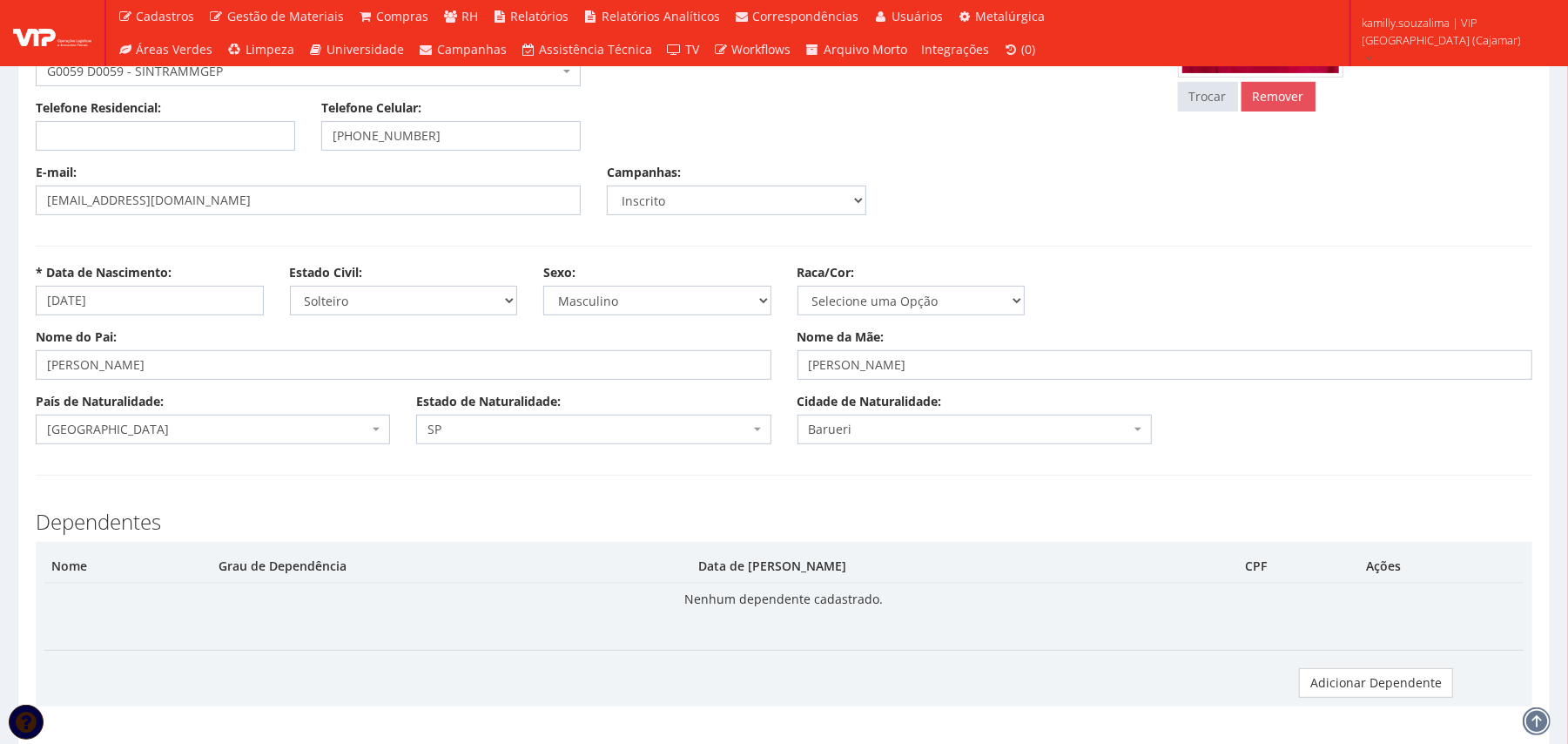
scroll to position [116, 0]
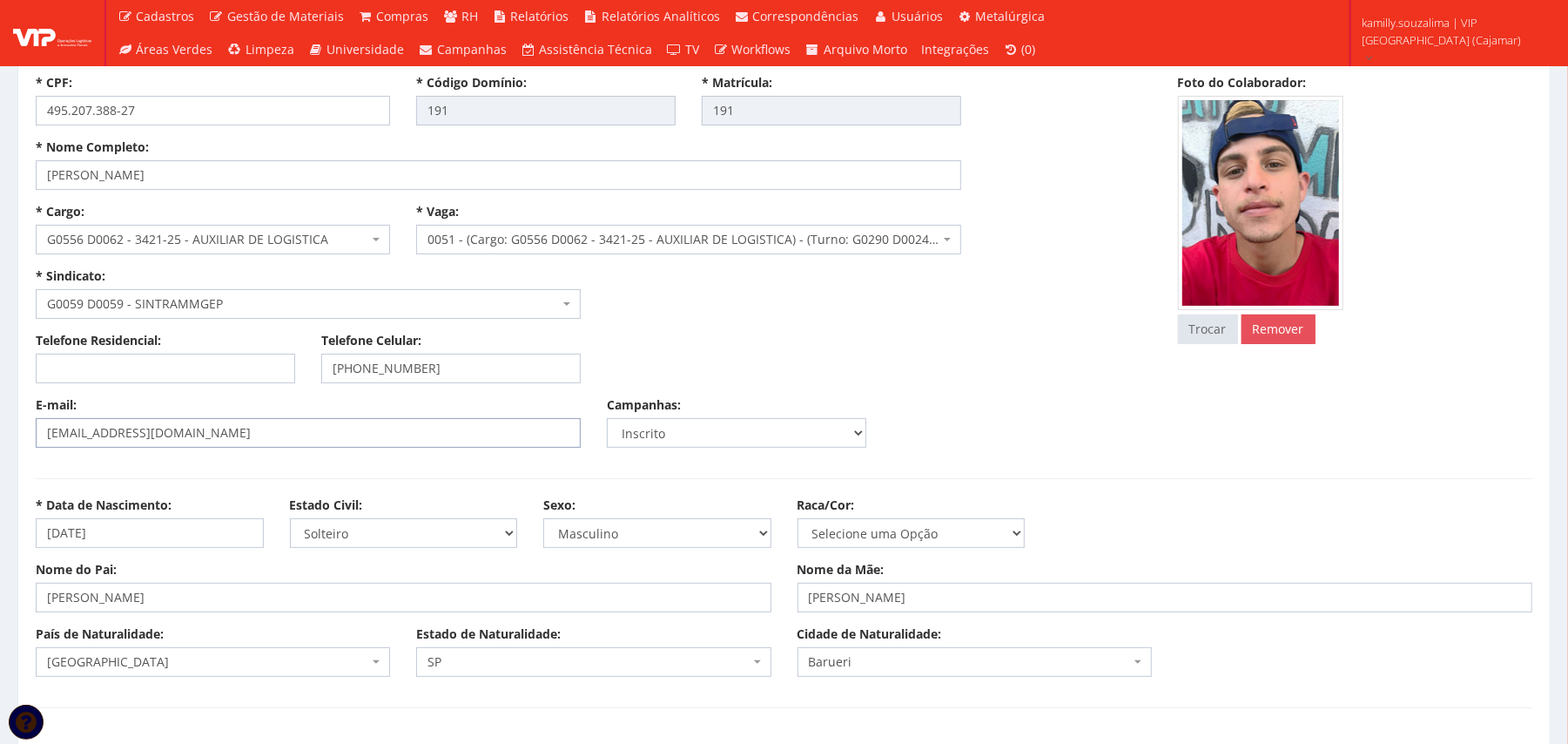
select select
type input "Carregando..."
select select
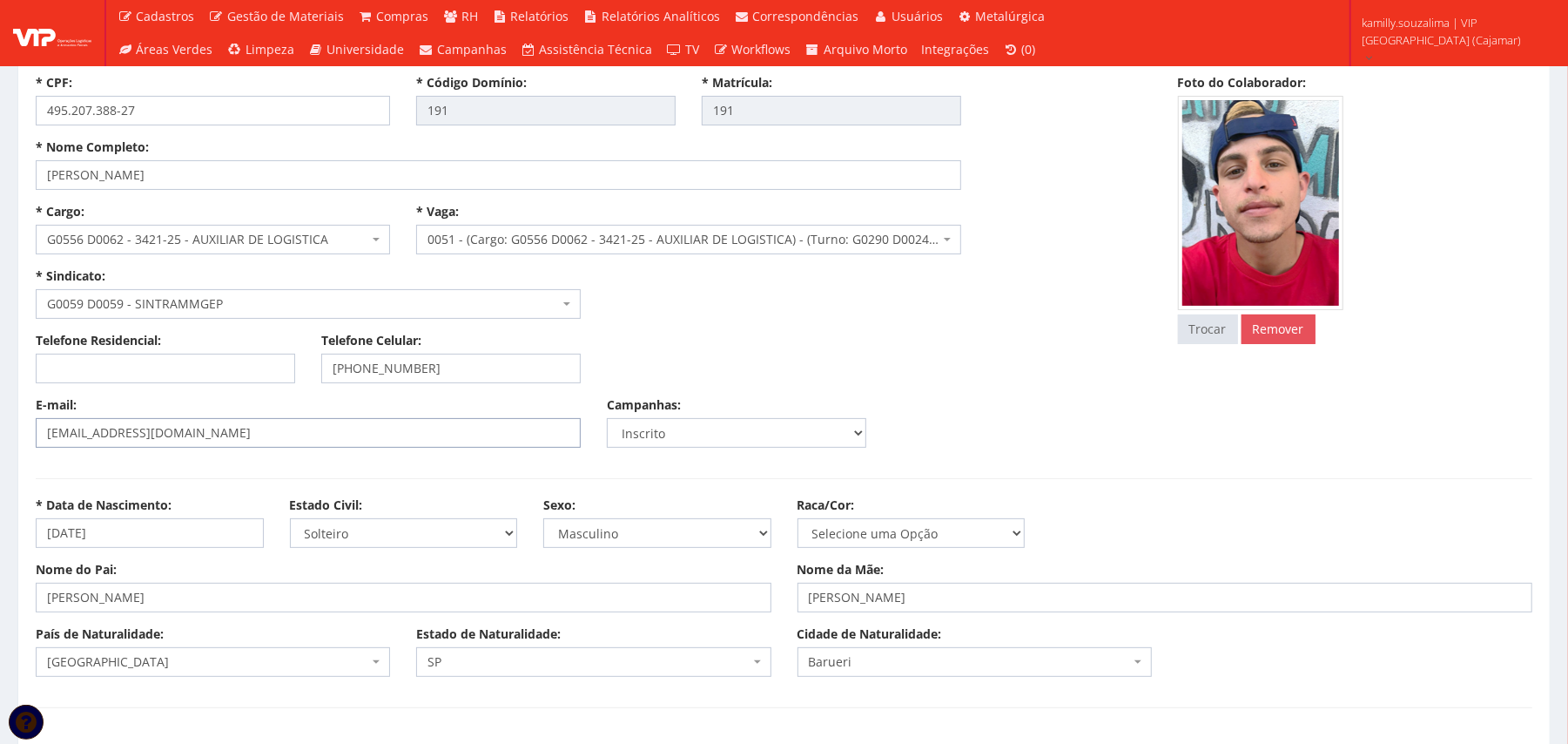
select select
drag, startPoint x: 0, startPoint y: 416, endPoint x: 0, endPoint y: 425, distance: 9.0
select select "rua"
type input "Flórida Paulista"
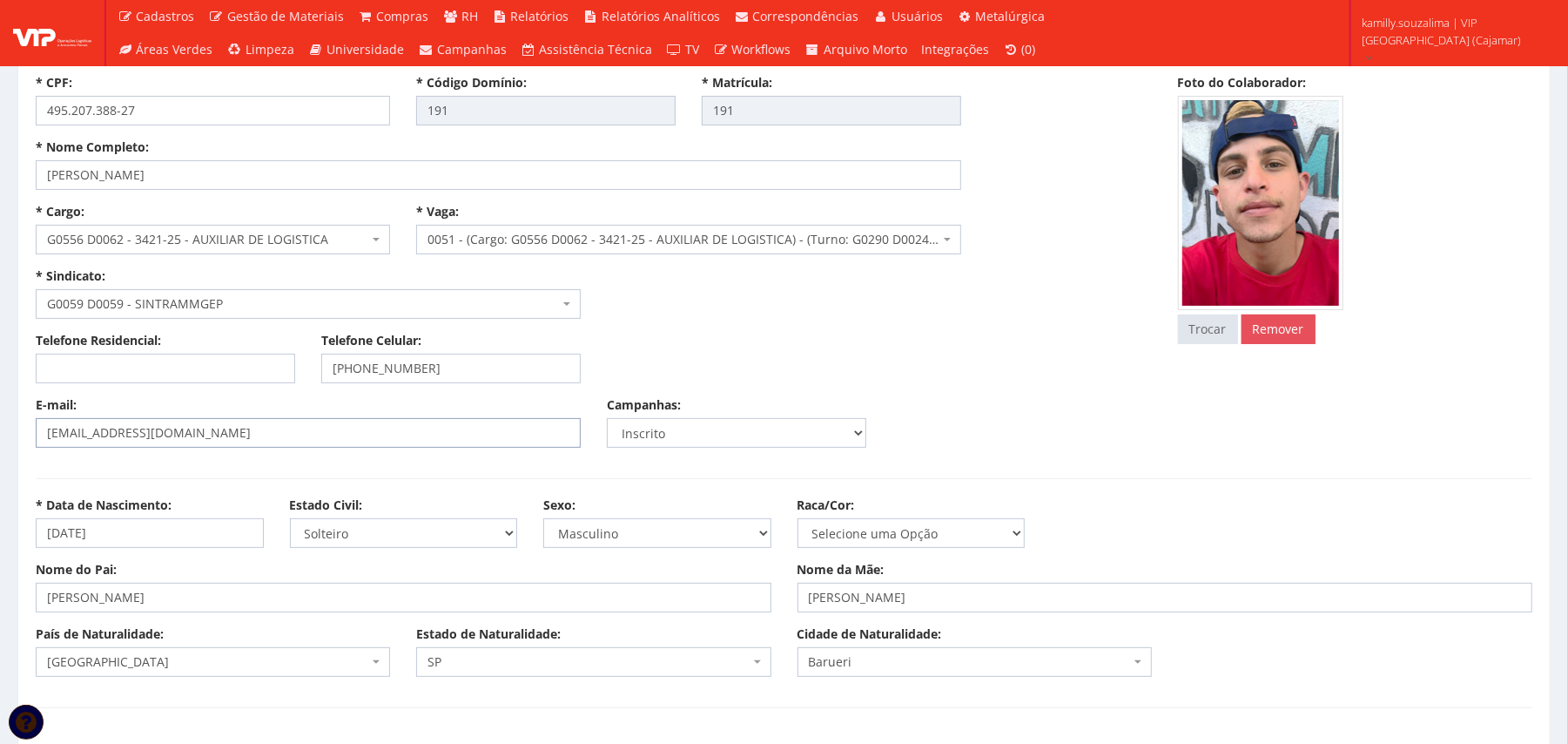
type input "Panorama (Polvilho)"
type input "até 848/849"
select select "25"
select select "4809"
drag, startPoint x: 468, startPoint y: 362, endPoint x: 359, endPoint y: 364, distance: 109.0
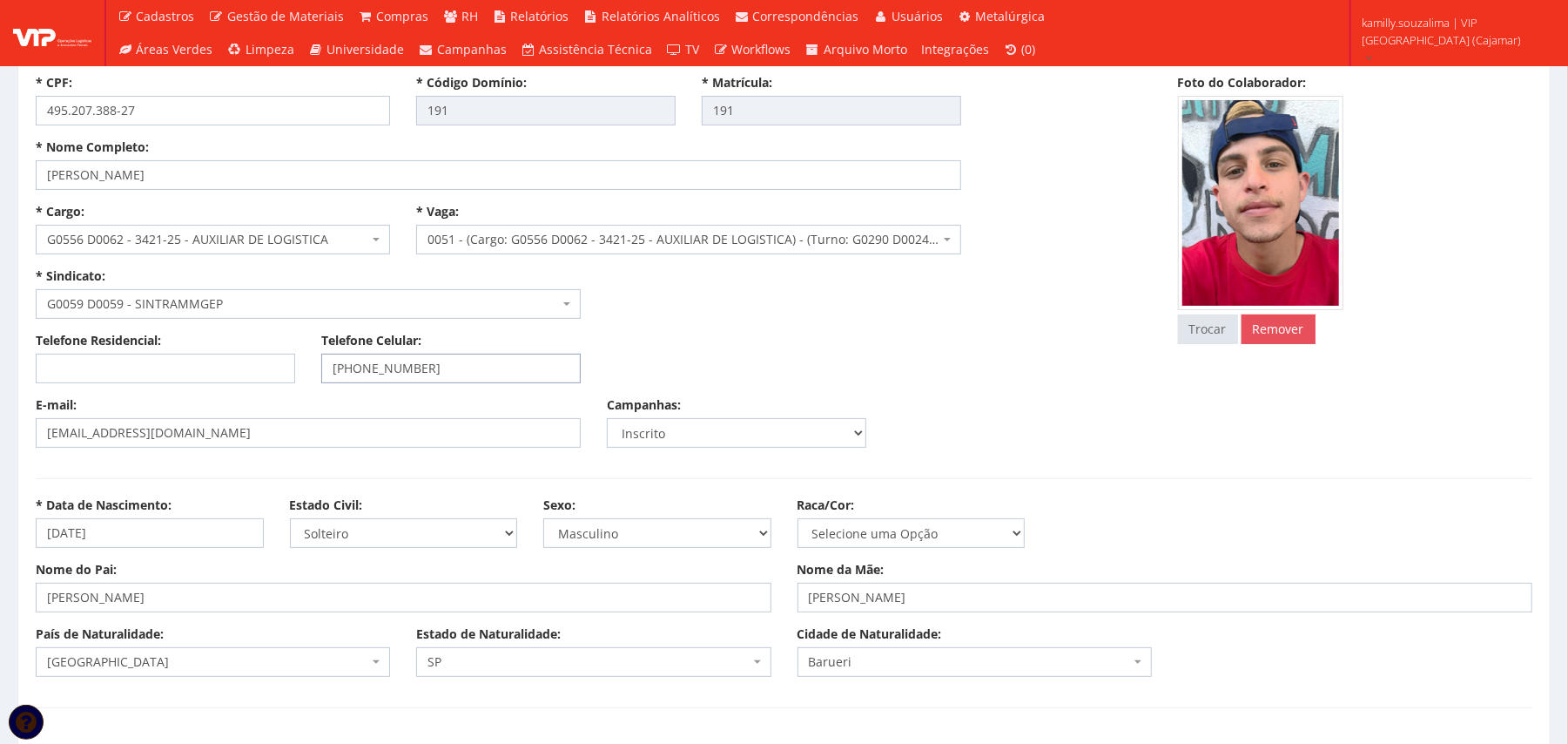
click at [359, 364] on input "(11) 94135-5256" at bounding box center [451, 369] width 259 height 30
drag, startPoint x: 520, startPoint y: 360, endPoint x: 491, endPoint y: 372, distance: 31.4
click at [520, 360] on input "(11) 94135-5256" at bounding box center [451, 369] width 259 height 30
click at [359, 367] on input "(11) 94135-5256" at bounding box center [451, 369] width 259 height 30
drag, startPoint x: 131, startPoint y: 531, endPoint x: 38, endPoint y: 537, distance: 93.2
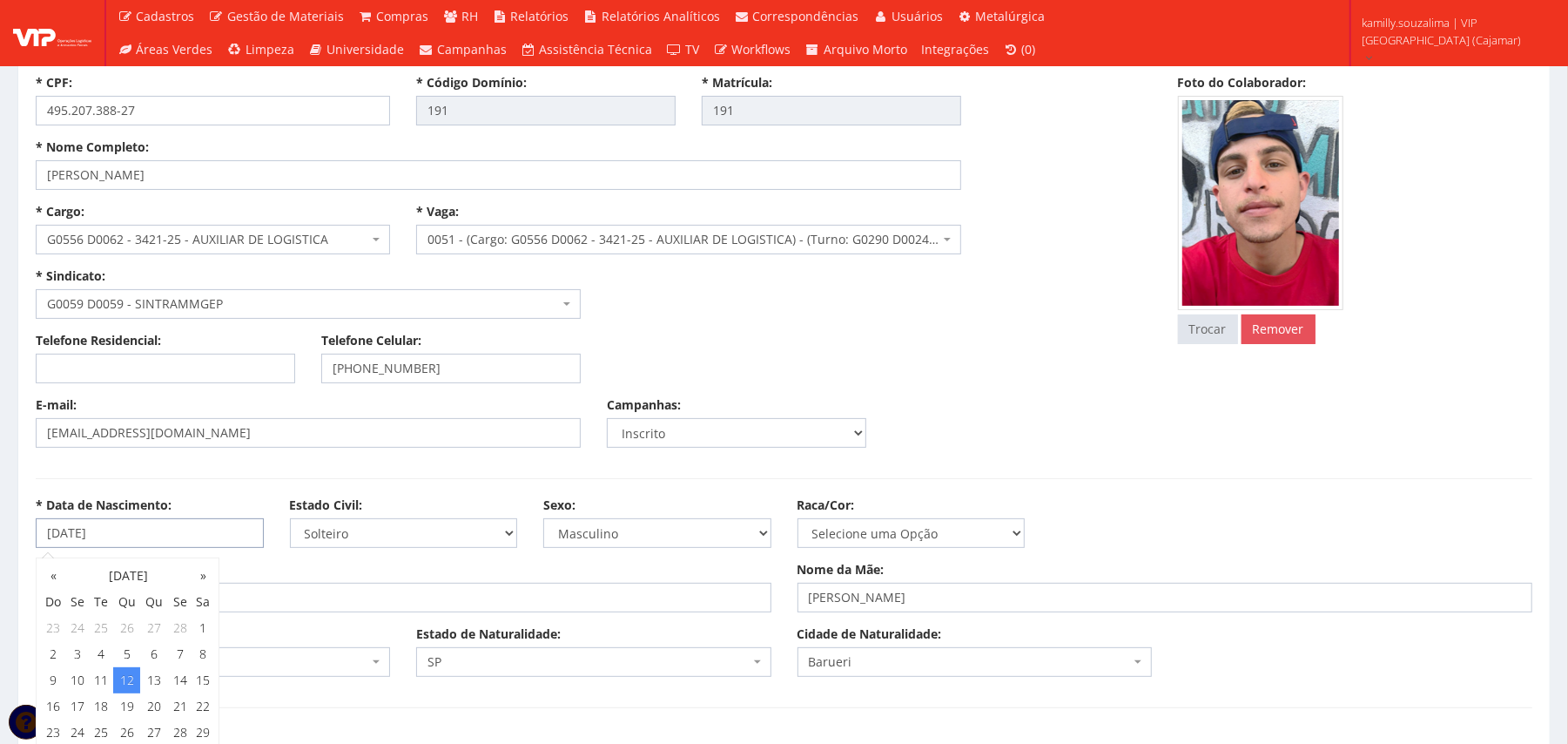
click at [38, 537] on input "12/03/1997" at bounding box center [149, 533] width 229 height 30
click at [1164, 432] on div "E-mail: alexadan13@outlook.com Campanhas: Inscrito Não Inscrito" at bounding box center [594, 428] width 1143 height 64
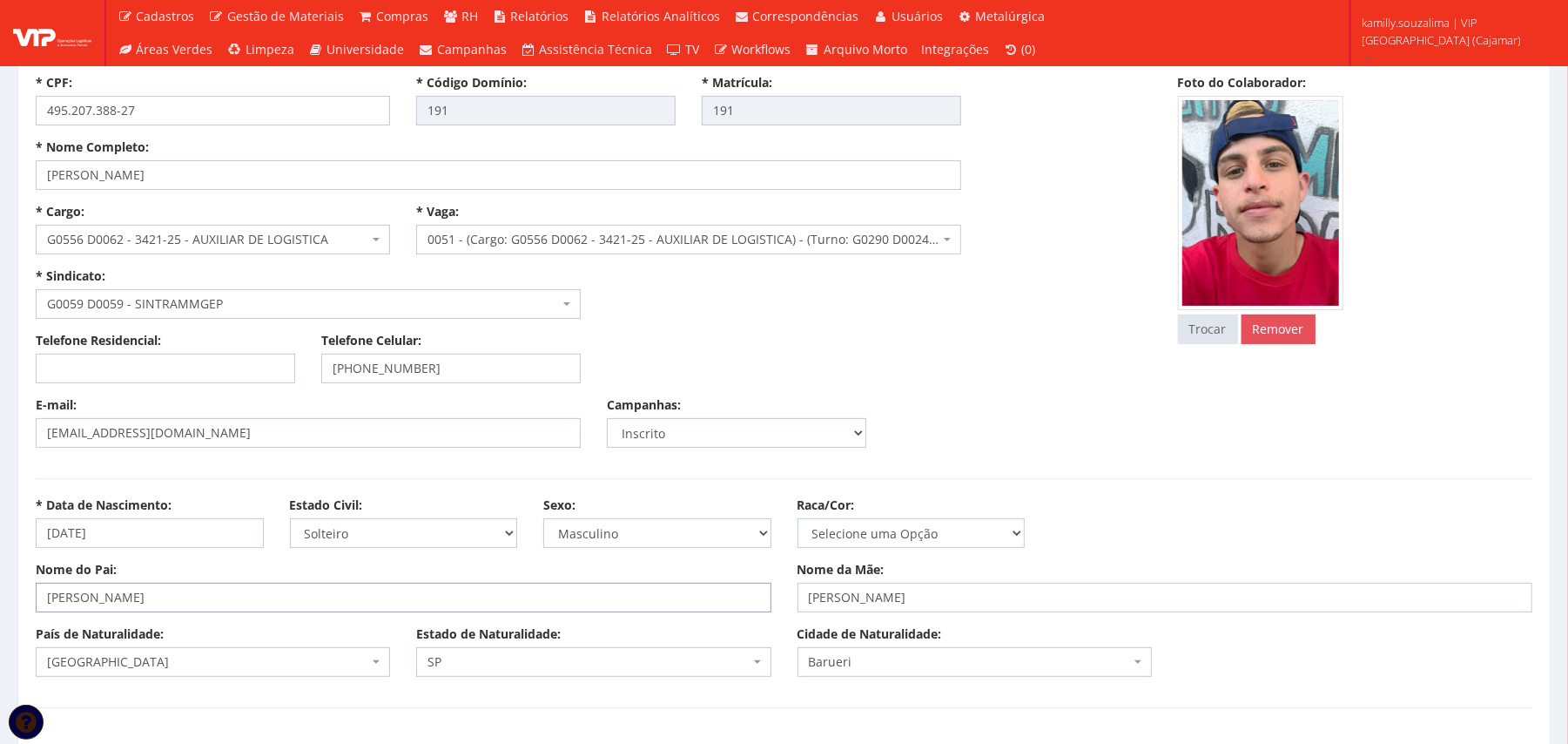
drag, startPoint x: 328, startPoint y: 610, endPoint x: 39, endPoint y: 614, distance: 289.0
click at [39, 614] on div "Nome do Pai: HAMILTON DOS SANTOS SILVA Nome da Mãe: ROSEMEIRE CORREA E SILVA" at bounding box center [784, 592] width 1523 height 64
drag, startPoint x: 1001, startPoint y: 600, endPoint x: 808, endPoint y: 604, distance: 193.0
click at [808, 604] on input "ROSEMEIRE CORREA E SILVA" at bounding box center [1166, 597] width 736 height 30
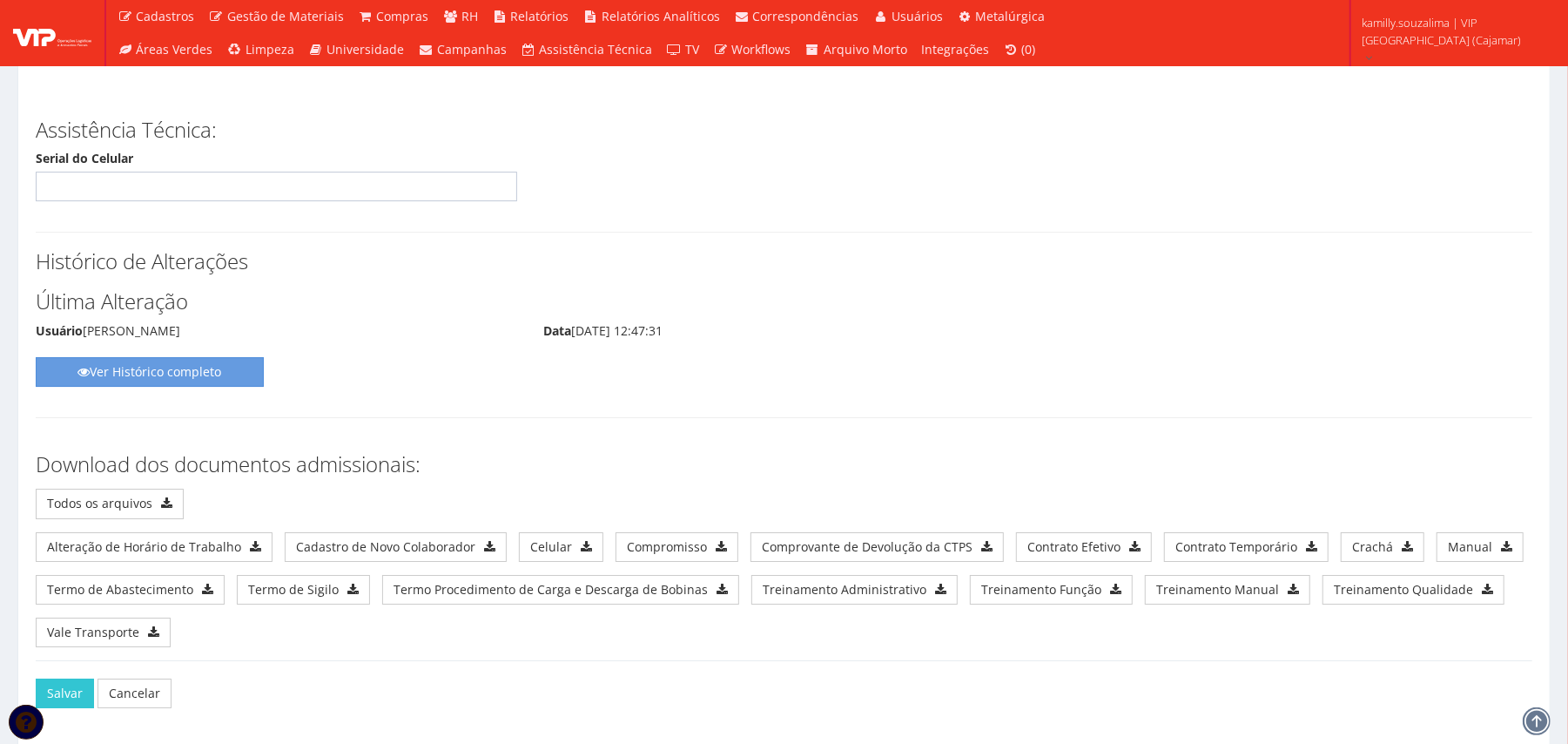
scroll to position [8939, 0]
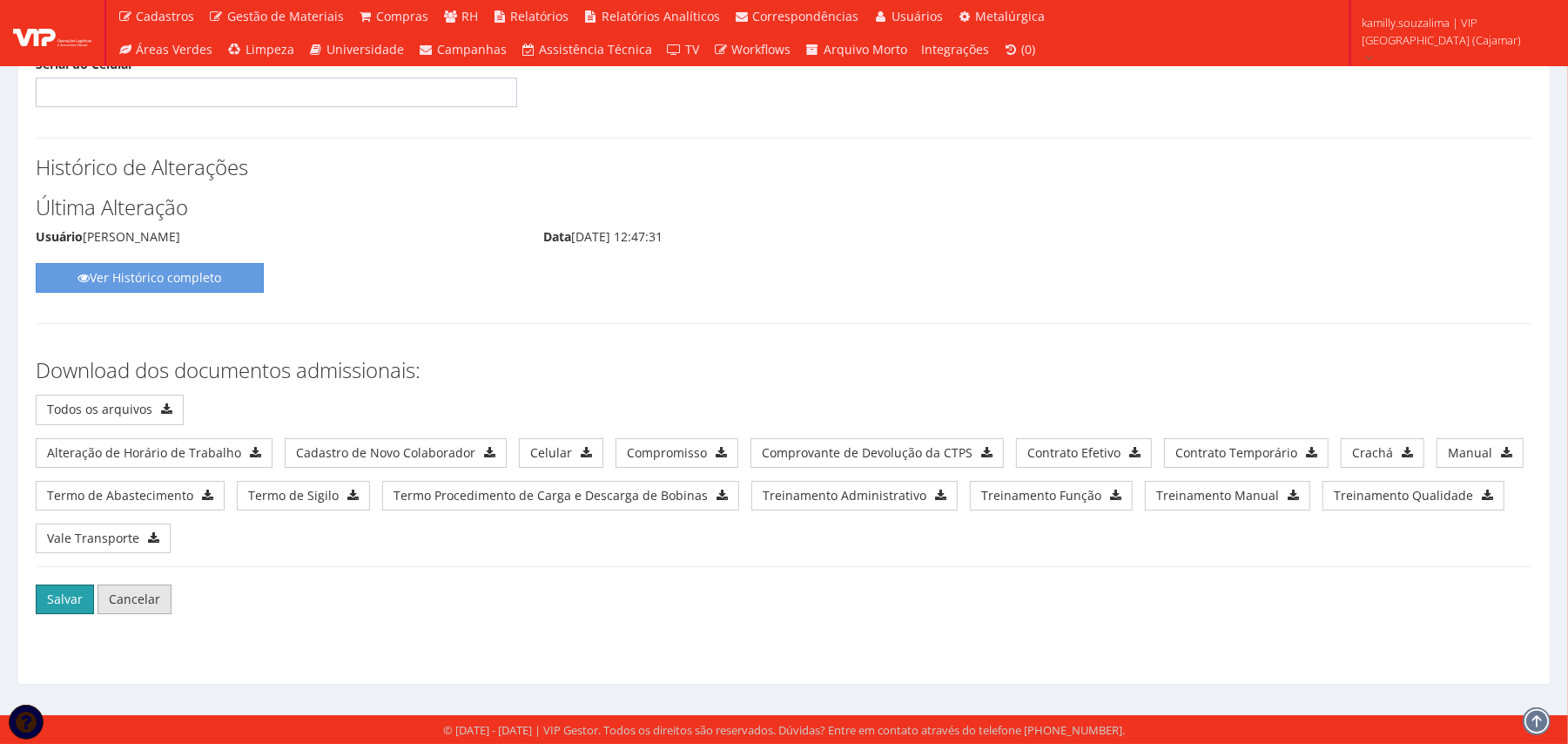
drag, startPoint x: 68, startPoint y: 608, endPoint x: 98, endPoint y: 605, distance: 30.1
click at [68, 608] on button "Salvar" at bounding box center [64, 599] width 58 height 30
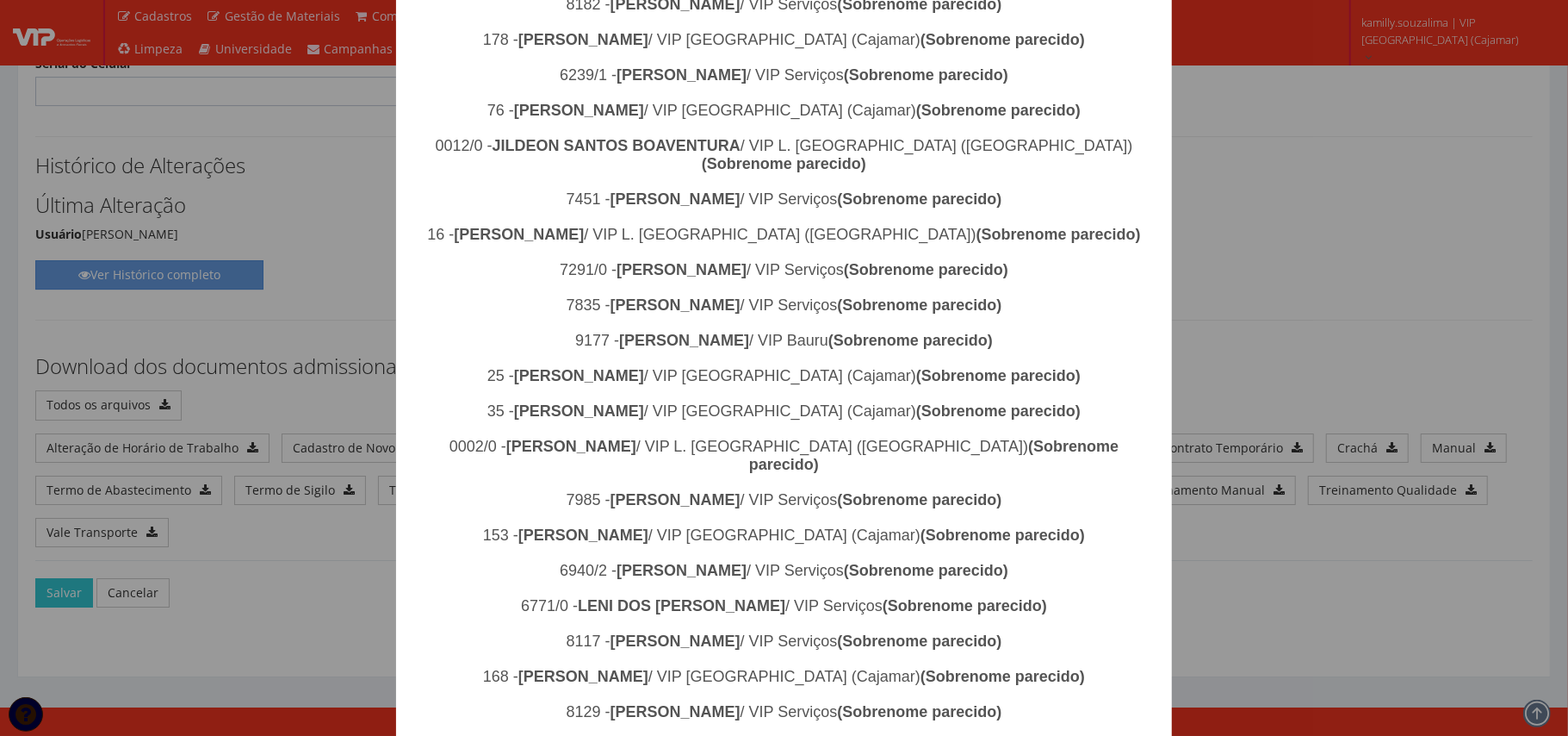
scroll to position [2494, 0]
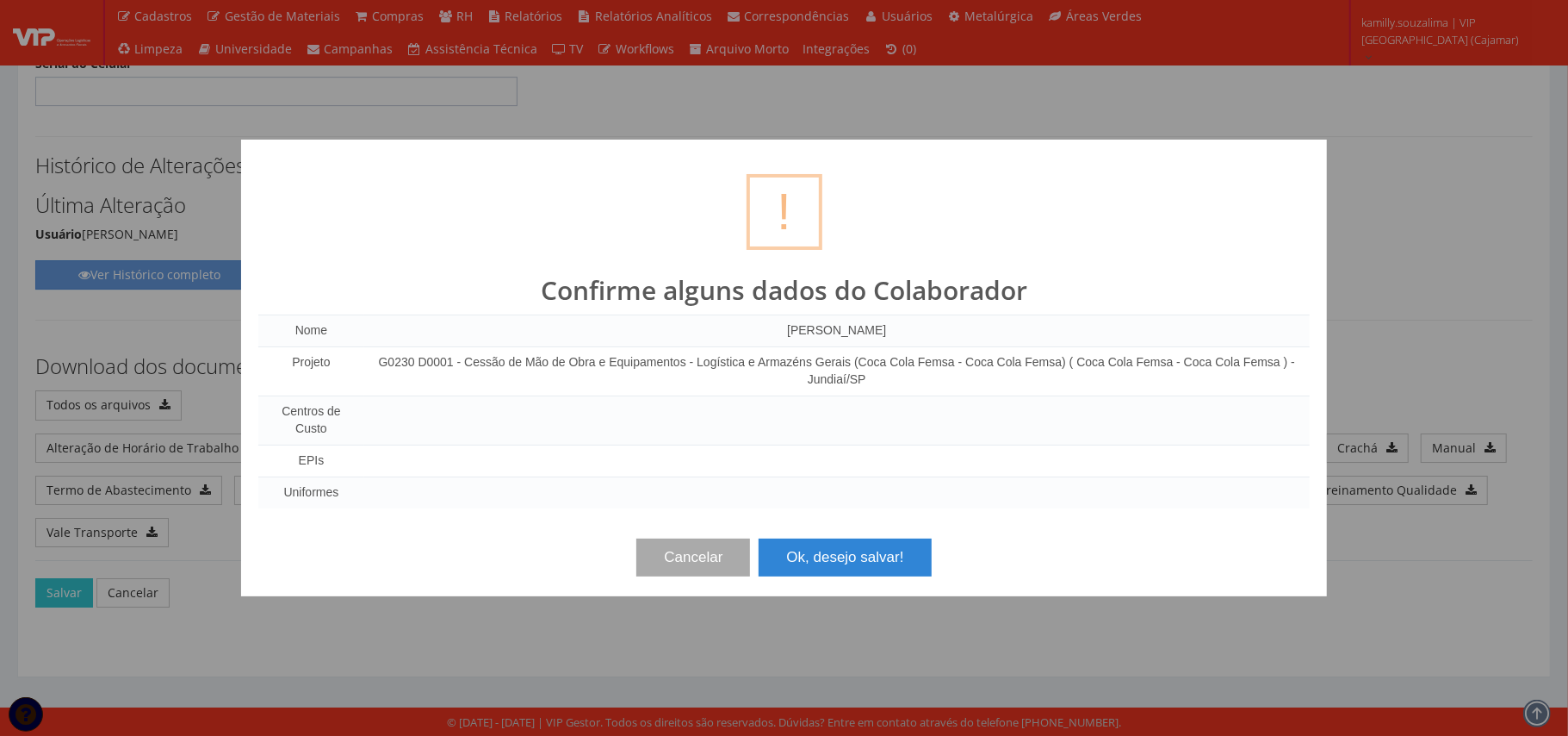
scroll to position [0, 0]
click at [818, 556] on button "Ok, desejo salvar!" at bounding box center [844, 557] width 172 height 38
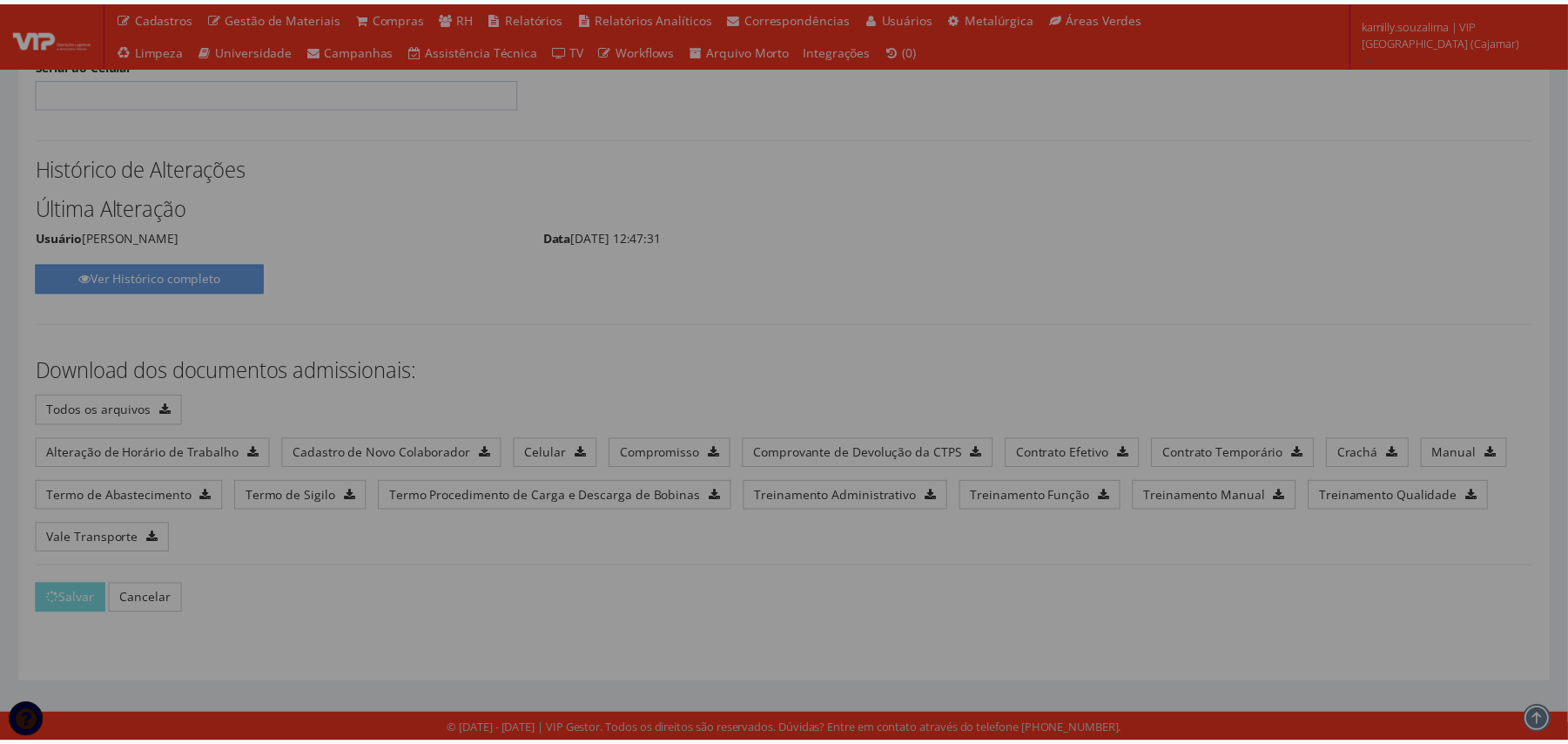
scroll to position [8939, 0]
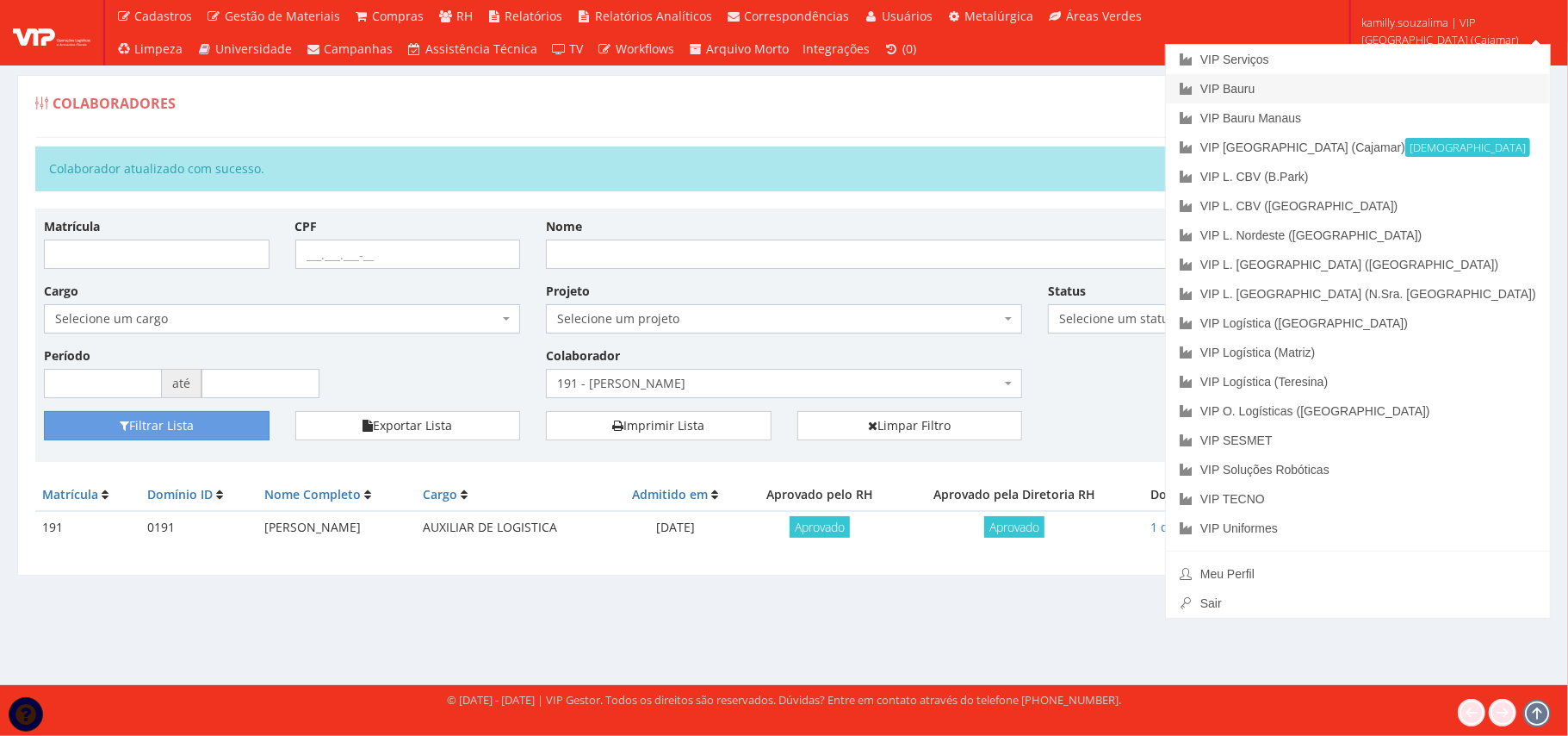
click at [1429, 88] on link "VIP Bauru" at bounding box center [1358, 89] width 384 height 30
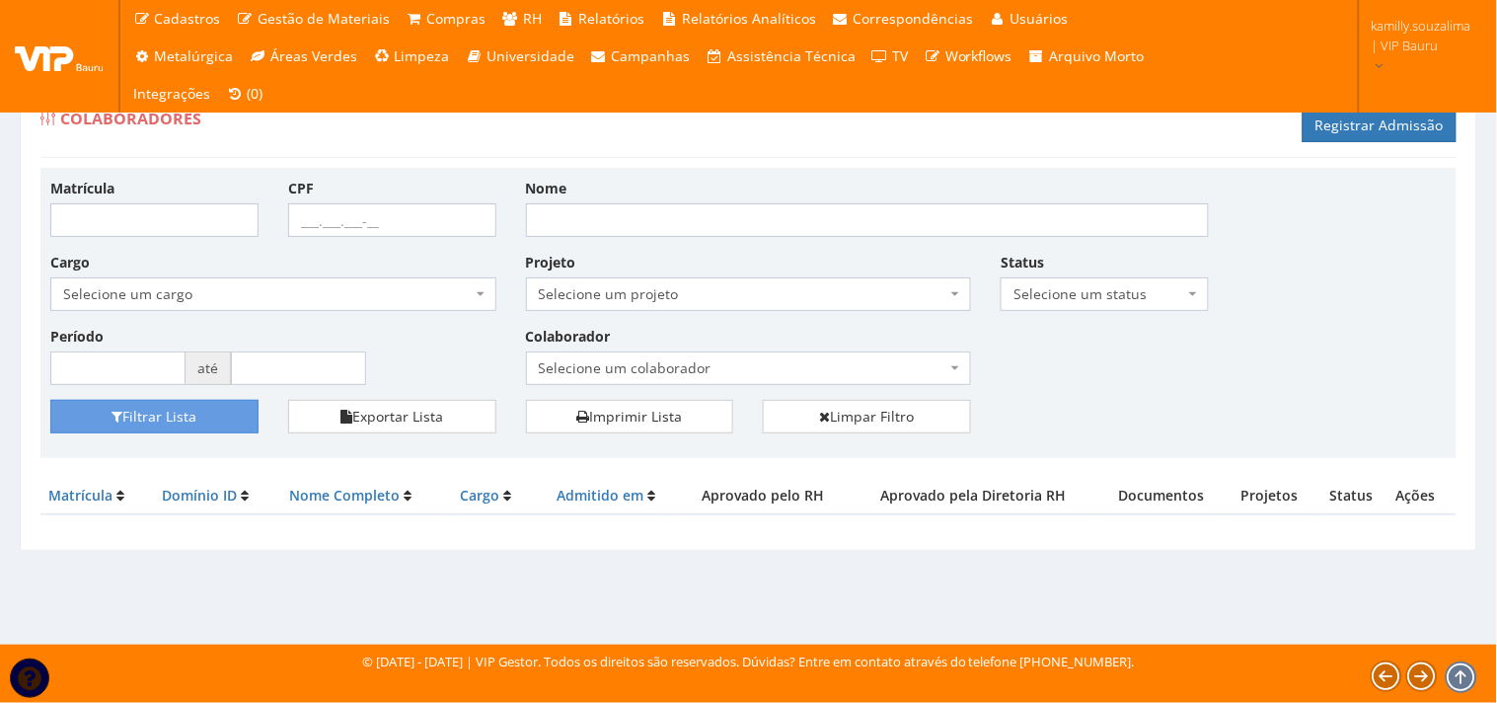
click at [717, 367] on span "Selecione um colaborador" at bounding box center [743, 368] width 408 height 20
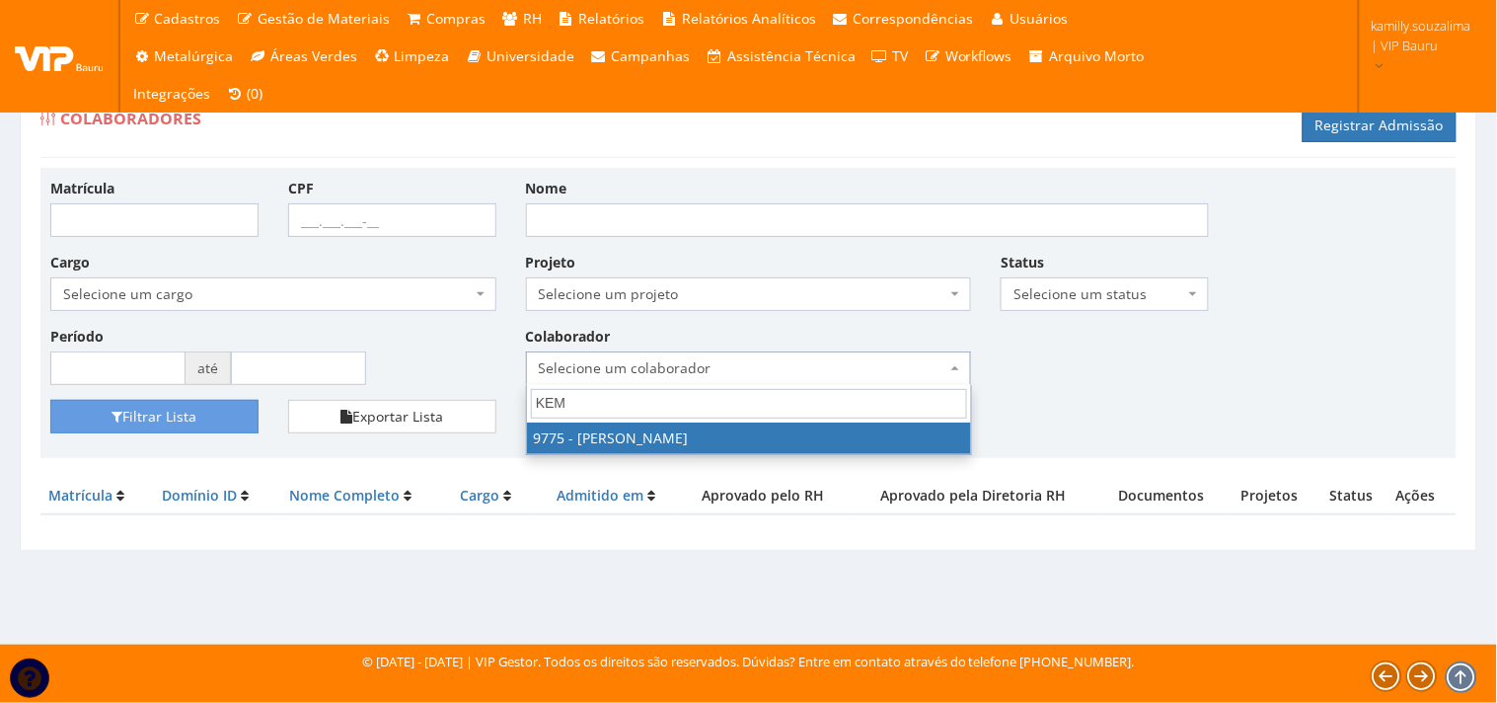
type input "KEM"
drag, startPoint x: 686, startPoint y: 428, endPoint x: 266, endPoint y: 455, distance: 420.2
select select "4090"
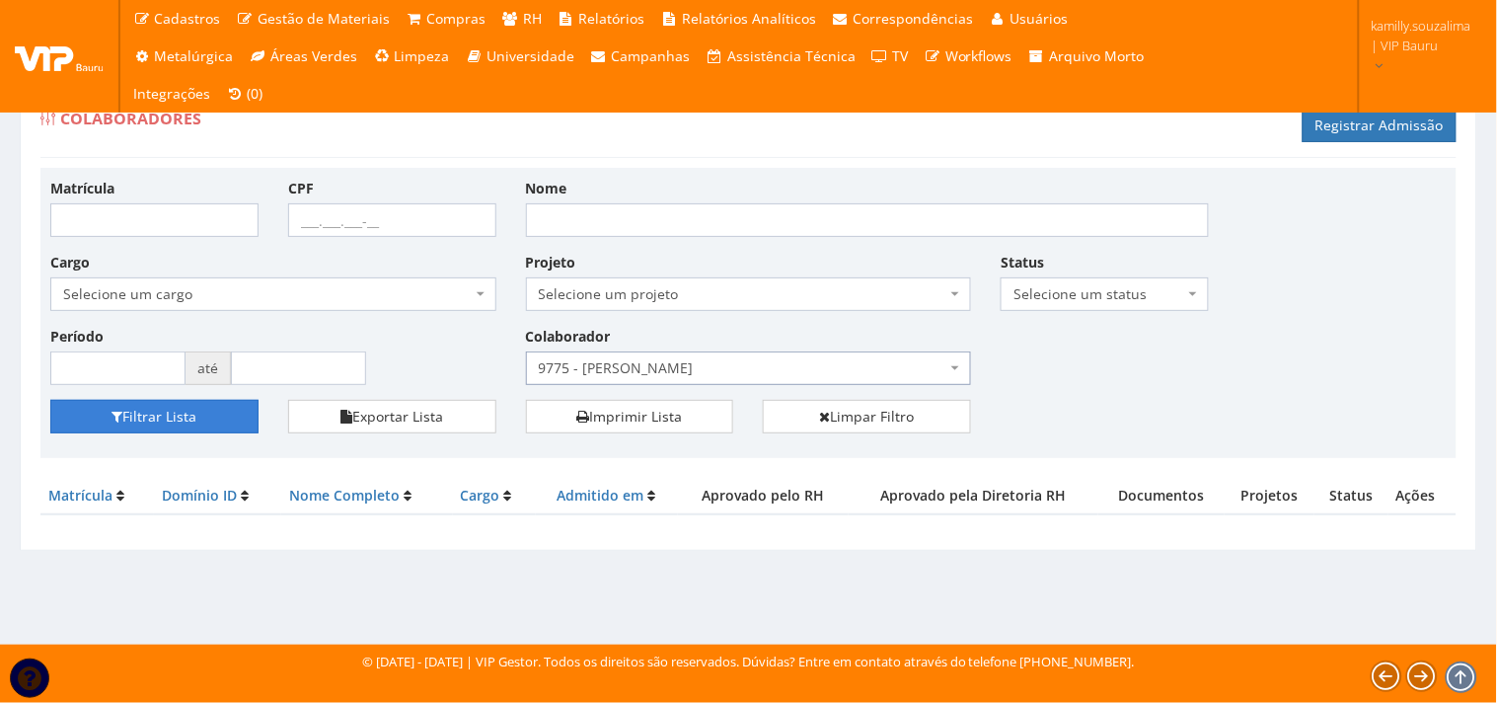
click at [201, 400] on button "Filtrar Lista" at bounding box center [154, 417] width 208 height 34
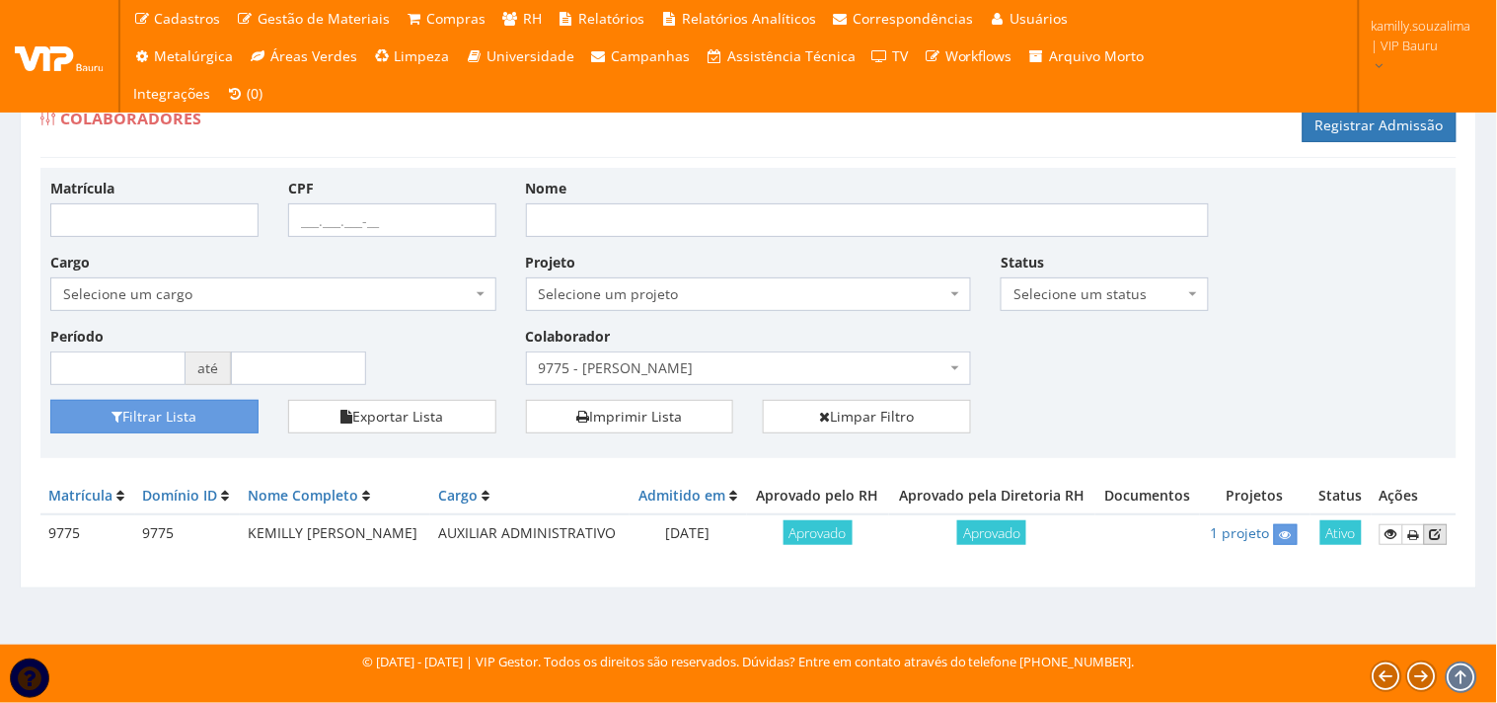
click at [1439, 529] on icon at bounding box center [1436, 534] width 12 height 14
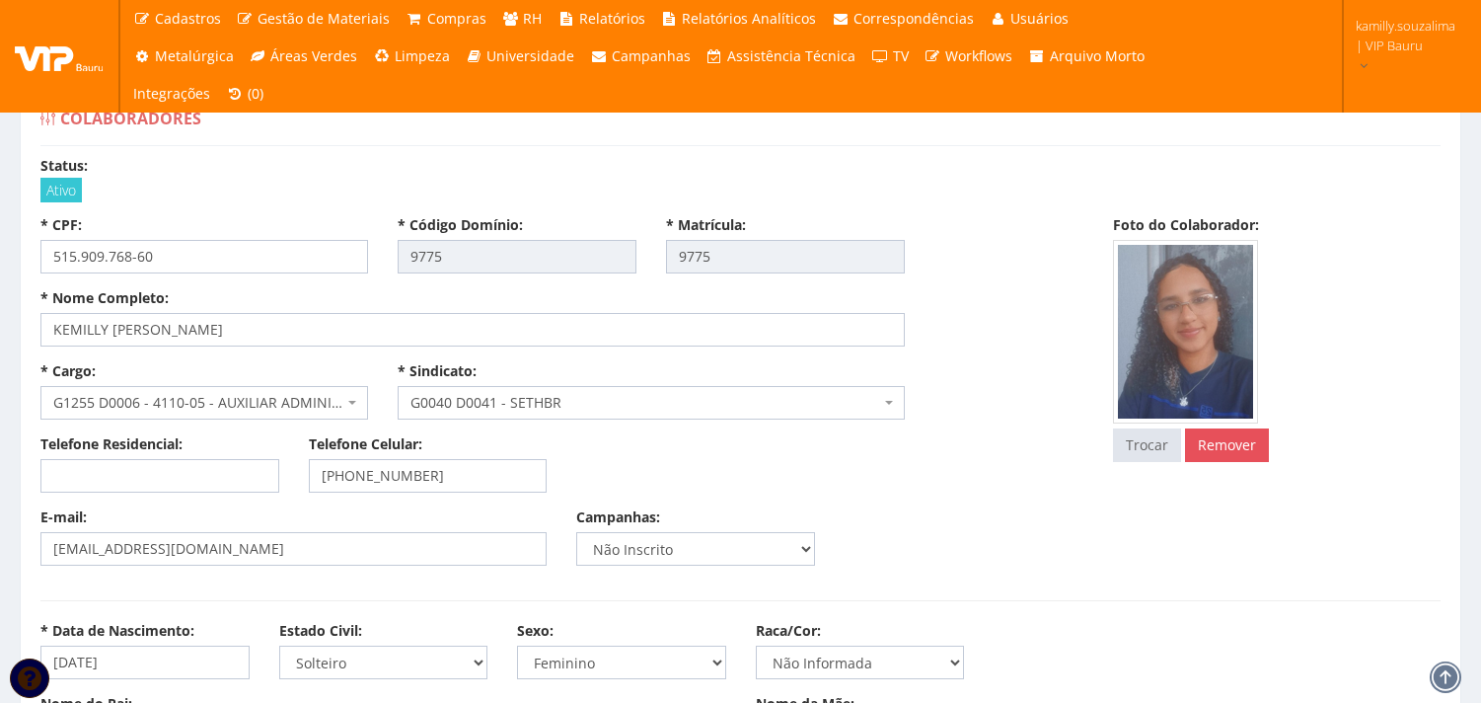
select select
drag, startPoint x: 317, startPoint y: 329, endPoint x: 14, endPoint y: 341, distance: 303.2
drag, startPoint x: 63, startPoint y: 244, endPoint x: 1, endPoint y: 241, distance: 62.2
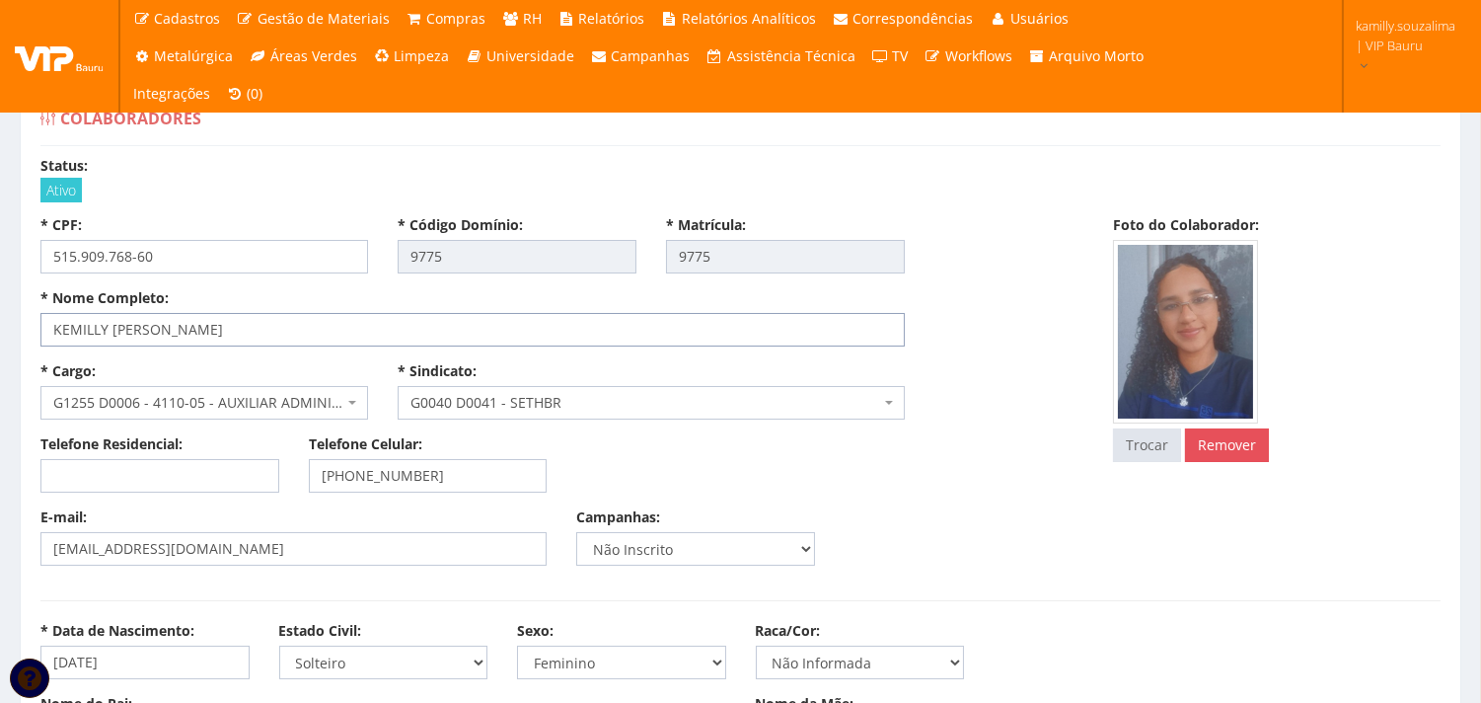
drag, startPoint x: 284, startPoint y: 336, endPoint x: 0, endPoint y: 303, distance: 286.1
drag, startPoint x: 198, startPoint y: 260, endPoint x: 15, endPoint y: 259, distance: 183.5
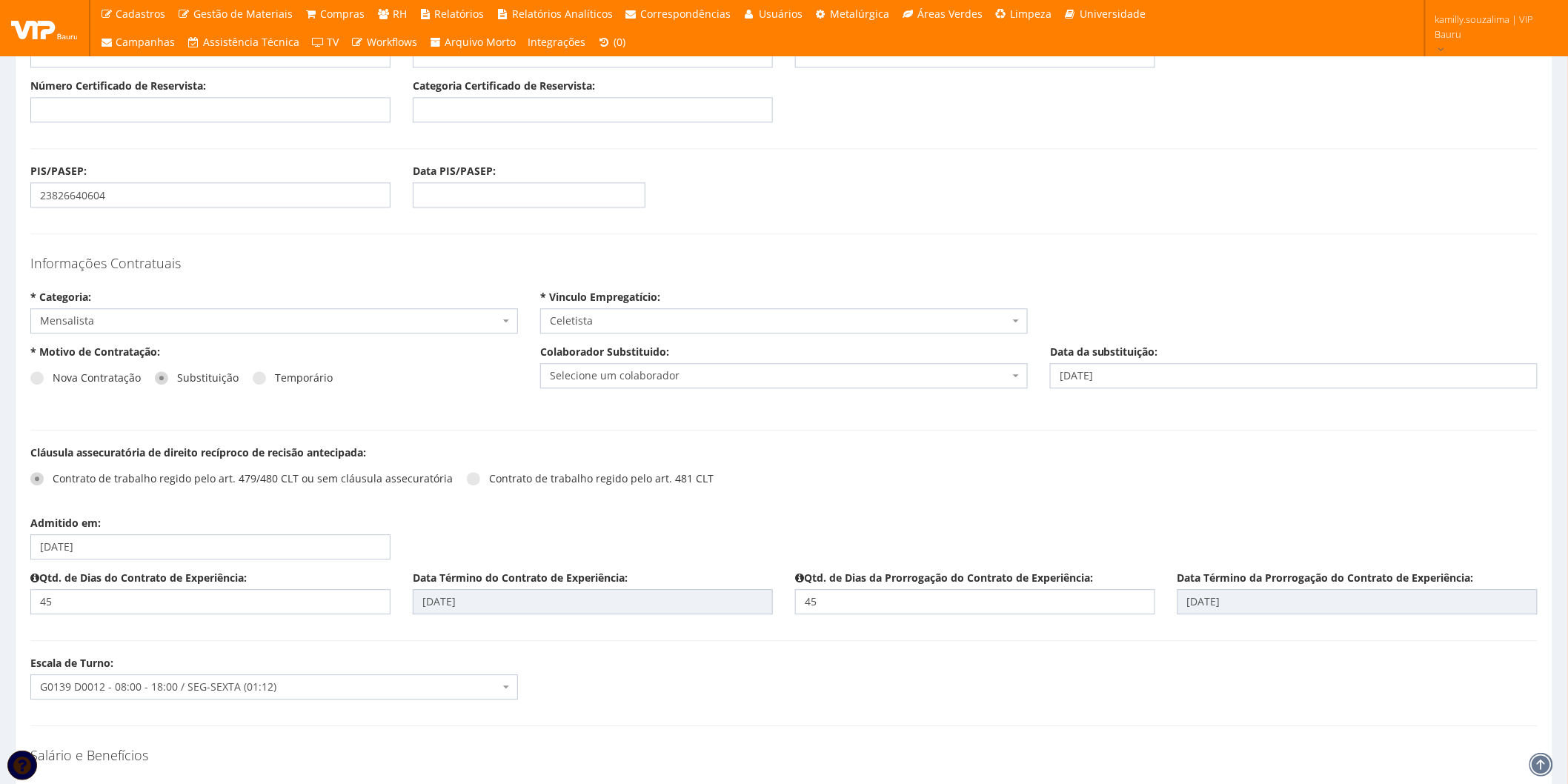
scroll to position [1482, 0]
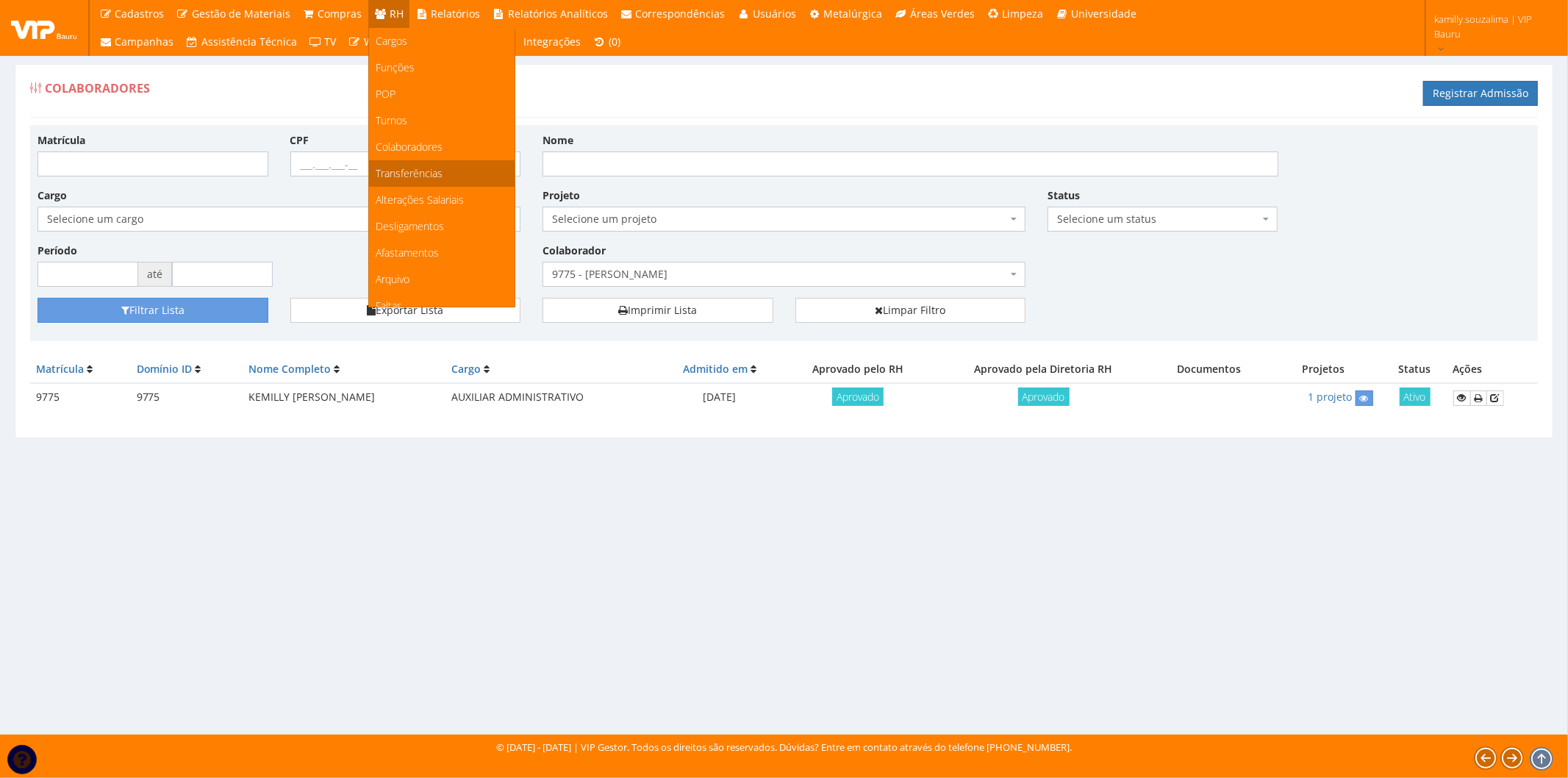
scroll to position [163, 0]
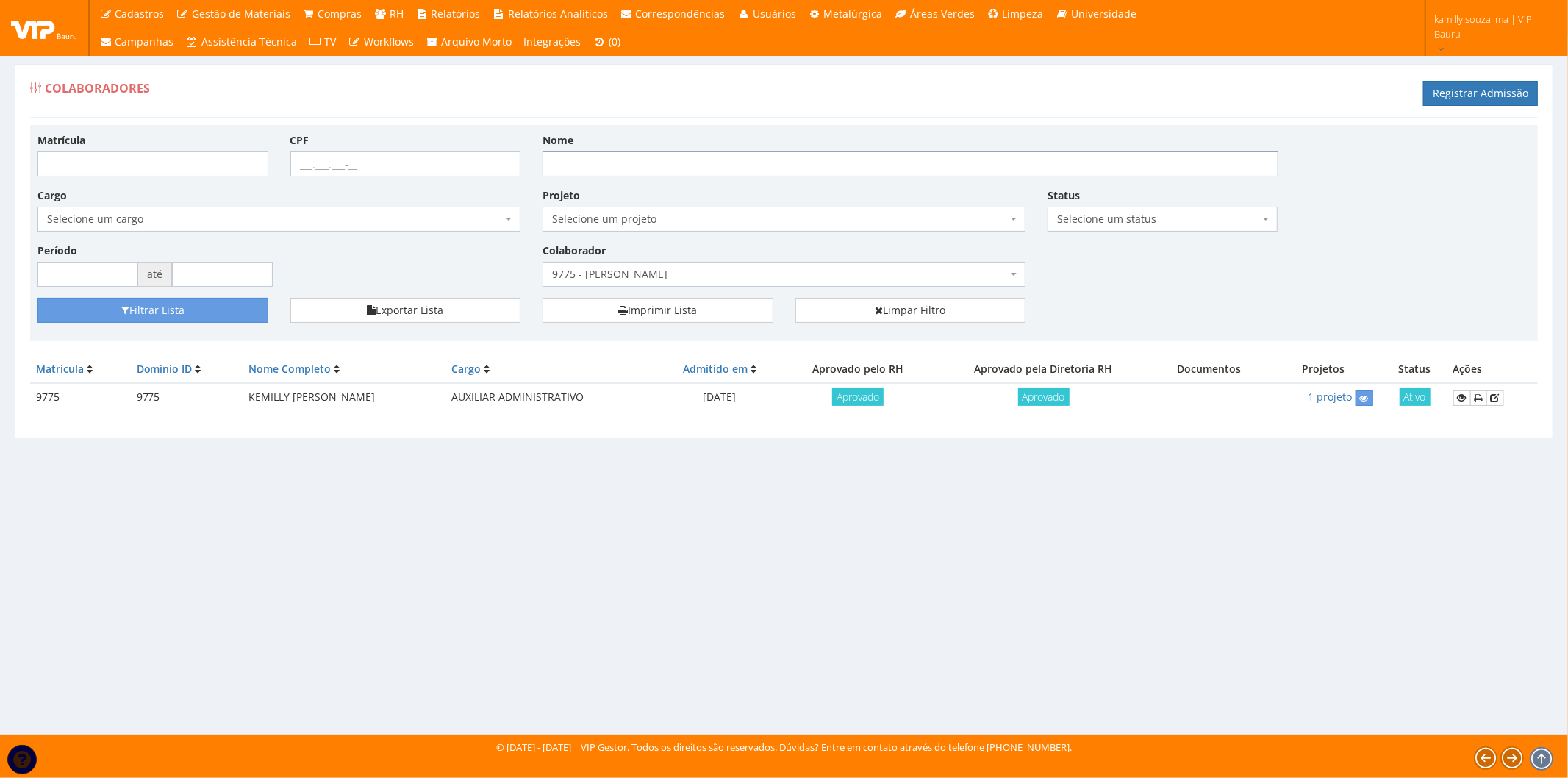
click at [671, 165] on input "Nome" at bounding box center [910, 164] width 736 height 25
type input "KEMILLY [PERSON_NAME]"
drag, startPoint x: 775, startPoint y: 291, endPoint x: 775, endPoint y: 282, distance: 9.0
click at [775, 288] on div "Matrícula CPF Nome KEMILLY VICTORIA DE SOUZA Cargo Selecione um cargo G1225 D00…" at bounding box center [784, 215] width 1515 height 165
click at [775, 280] on span "9775 - [PERSON_NAME]" at bounding box center [779, 274] width 455 height 15
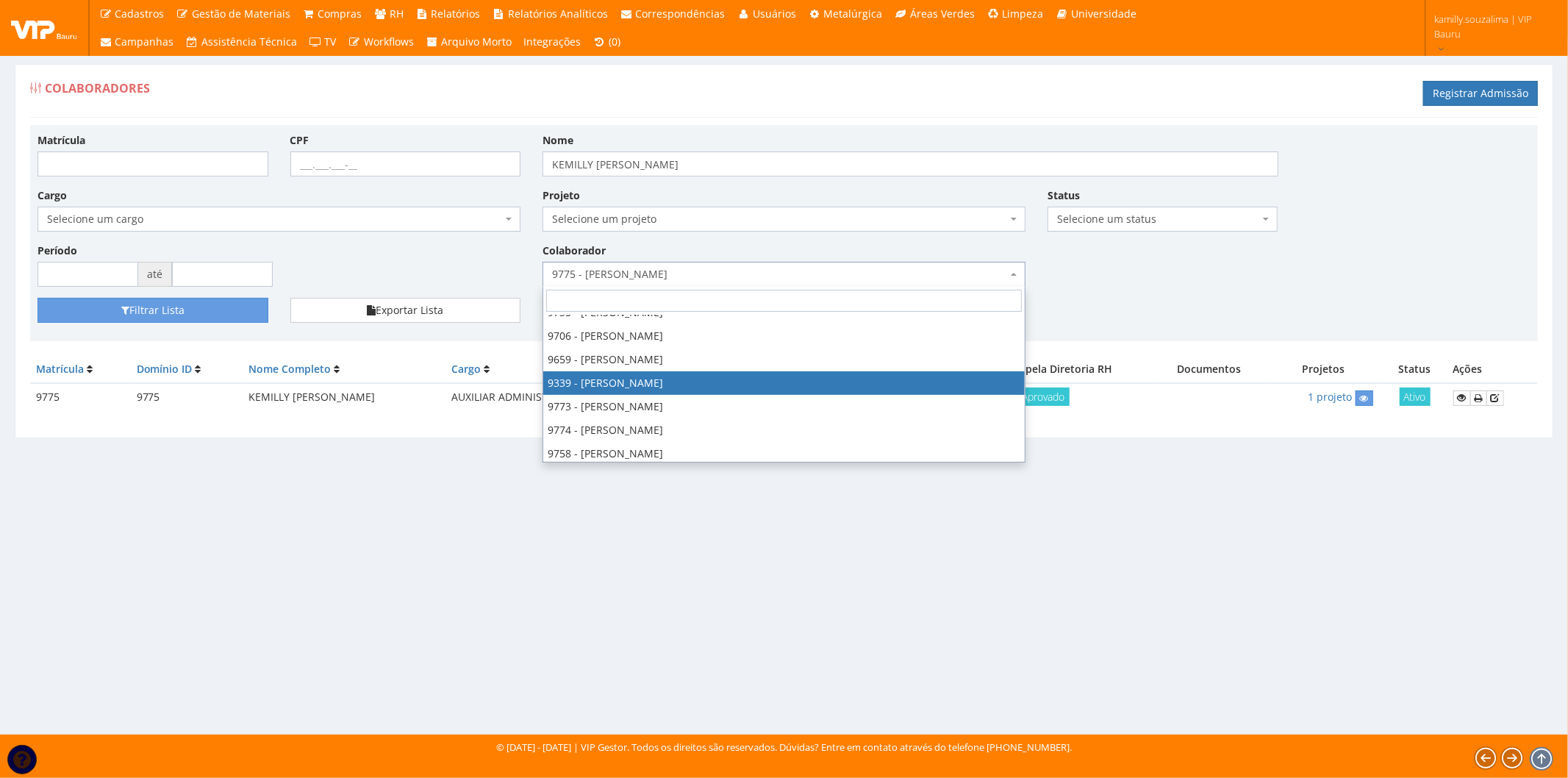
scroll to position [0, 0]
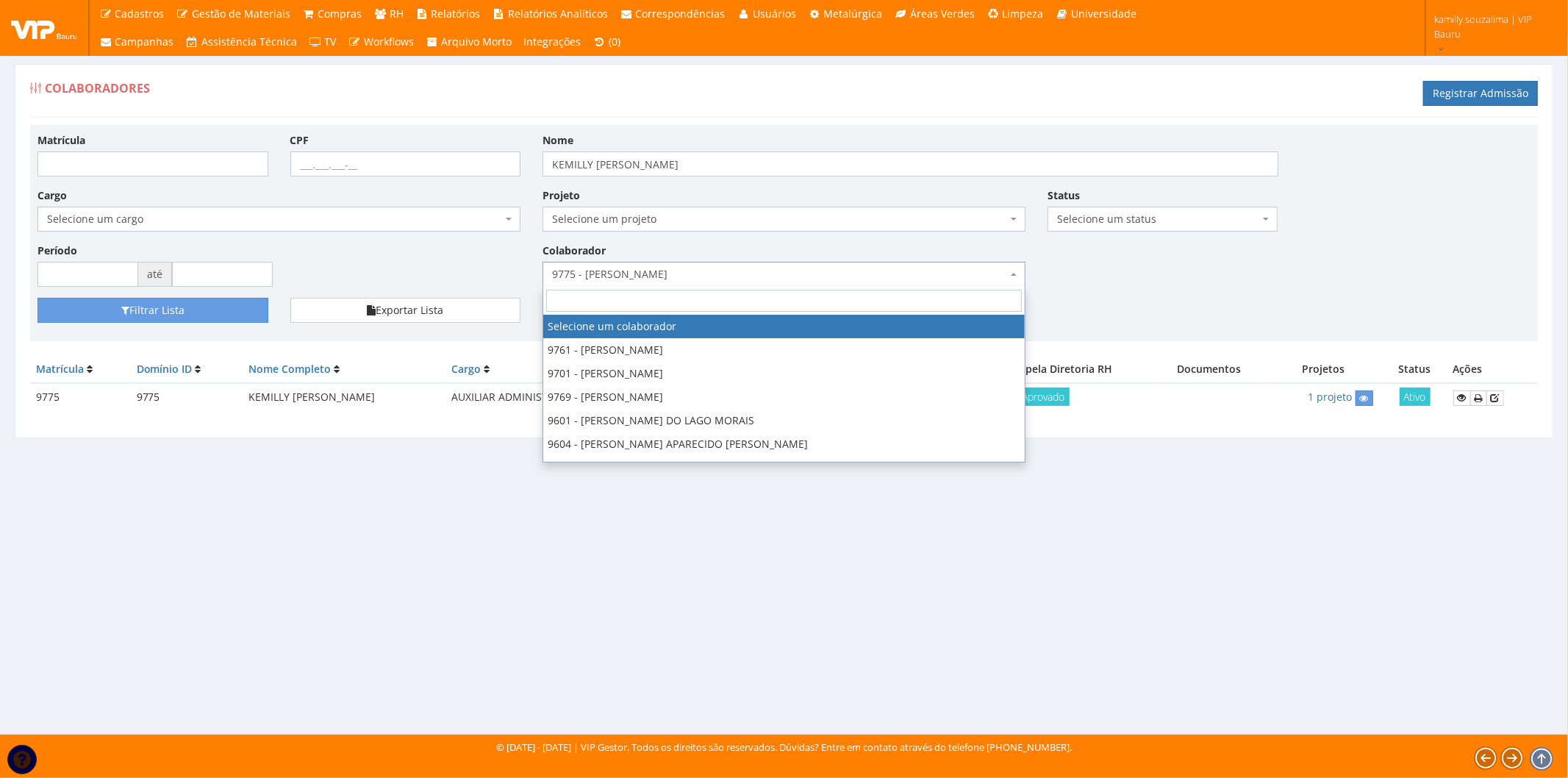
drag, startPoint x: 914, startPoint y: 316, endPoint x: 854, endPoint y: 317, distance: 60.0
select select
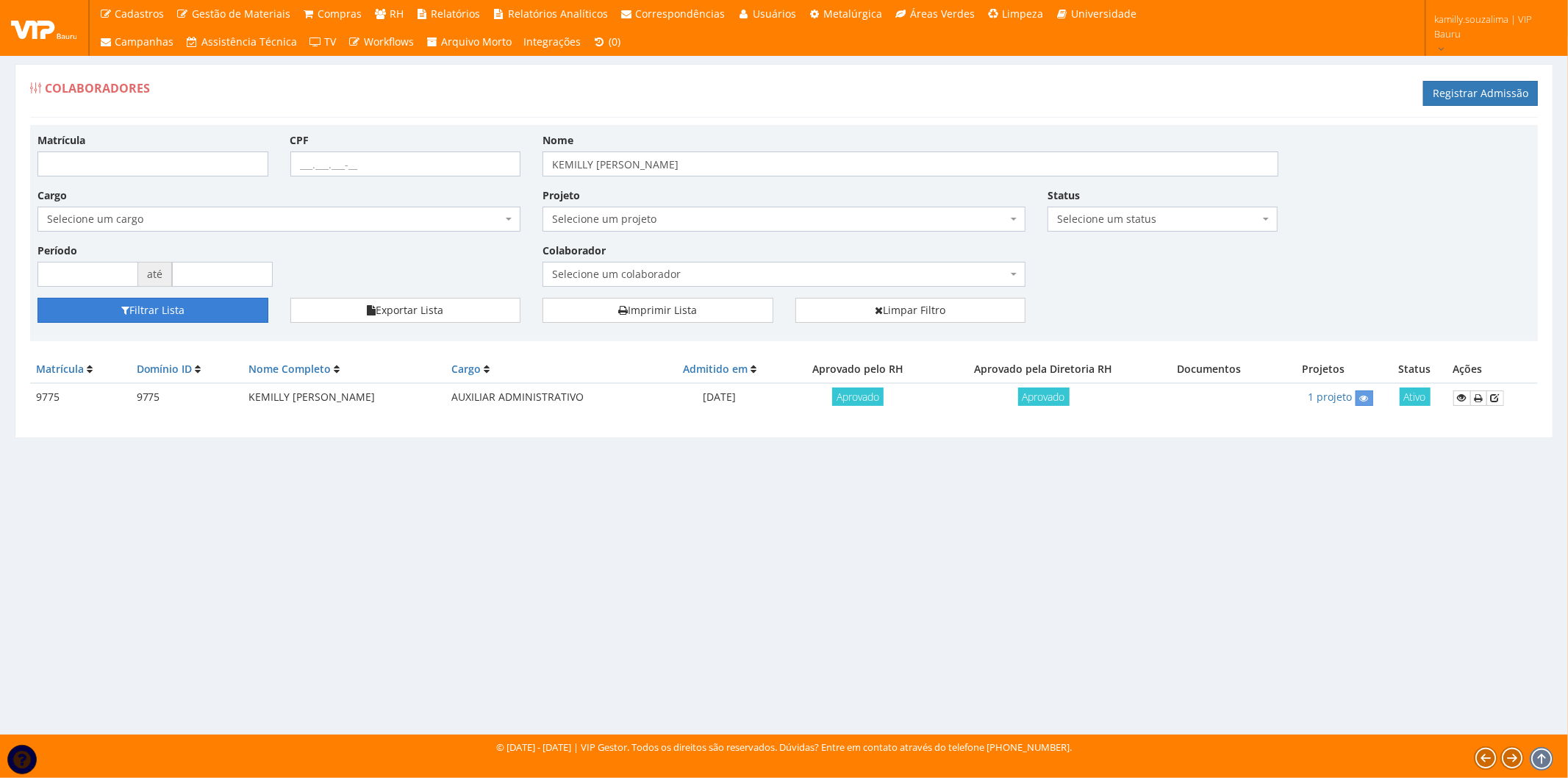
click at [162, 307] on button "Filtrar Lista" at bounding box center [153, 311] width 231 height 25
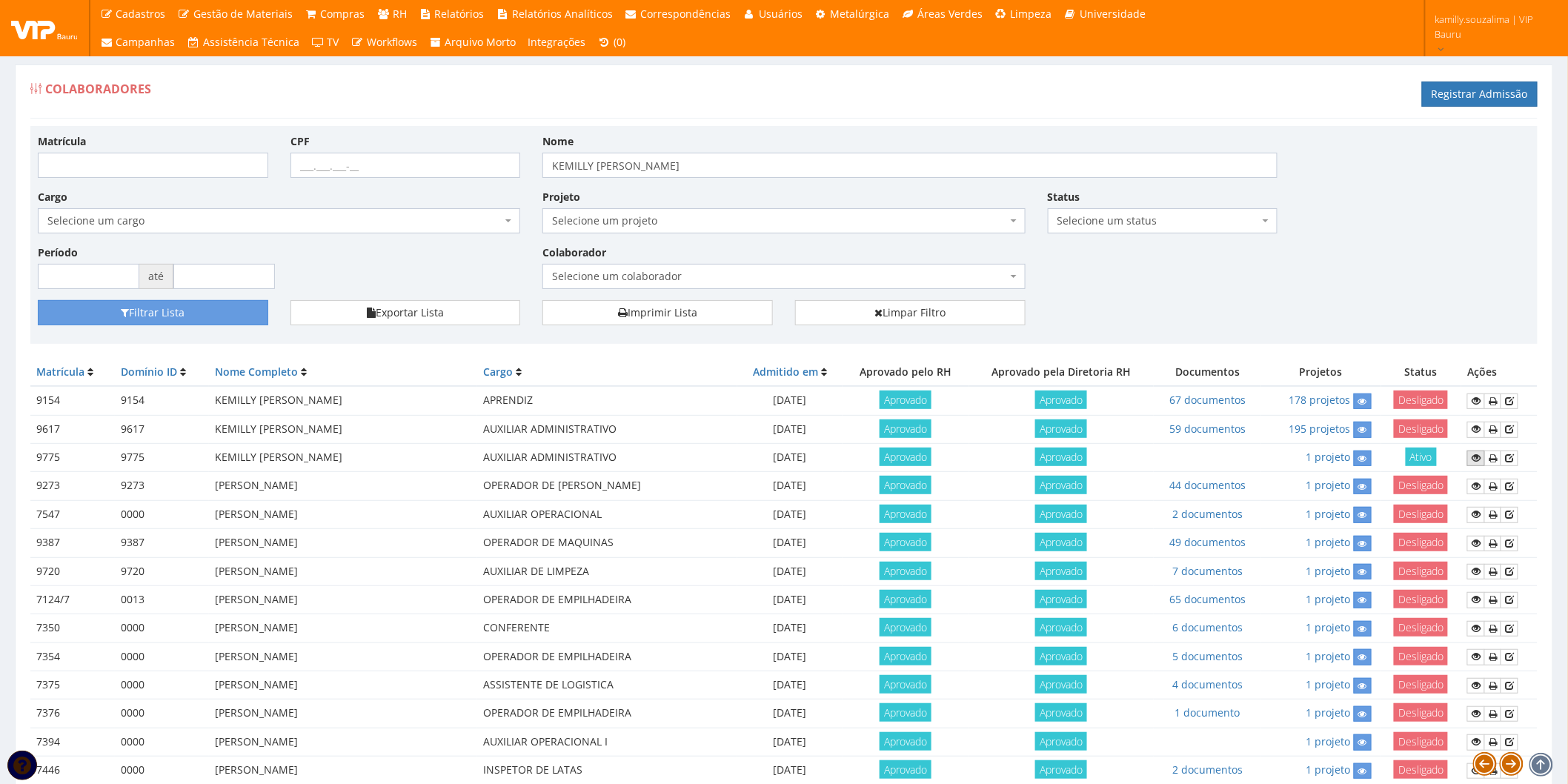
click at [1473, 455] on icon at bounding box center [1476, 458] width 9 height 11
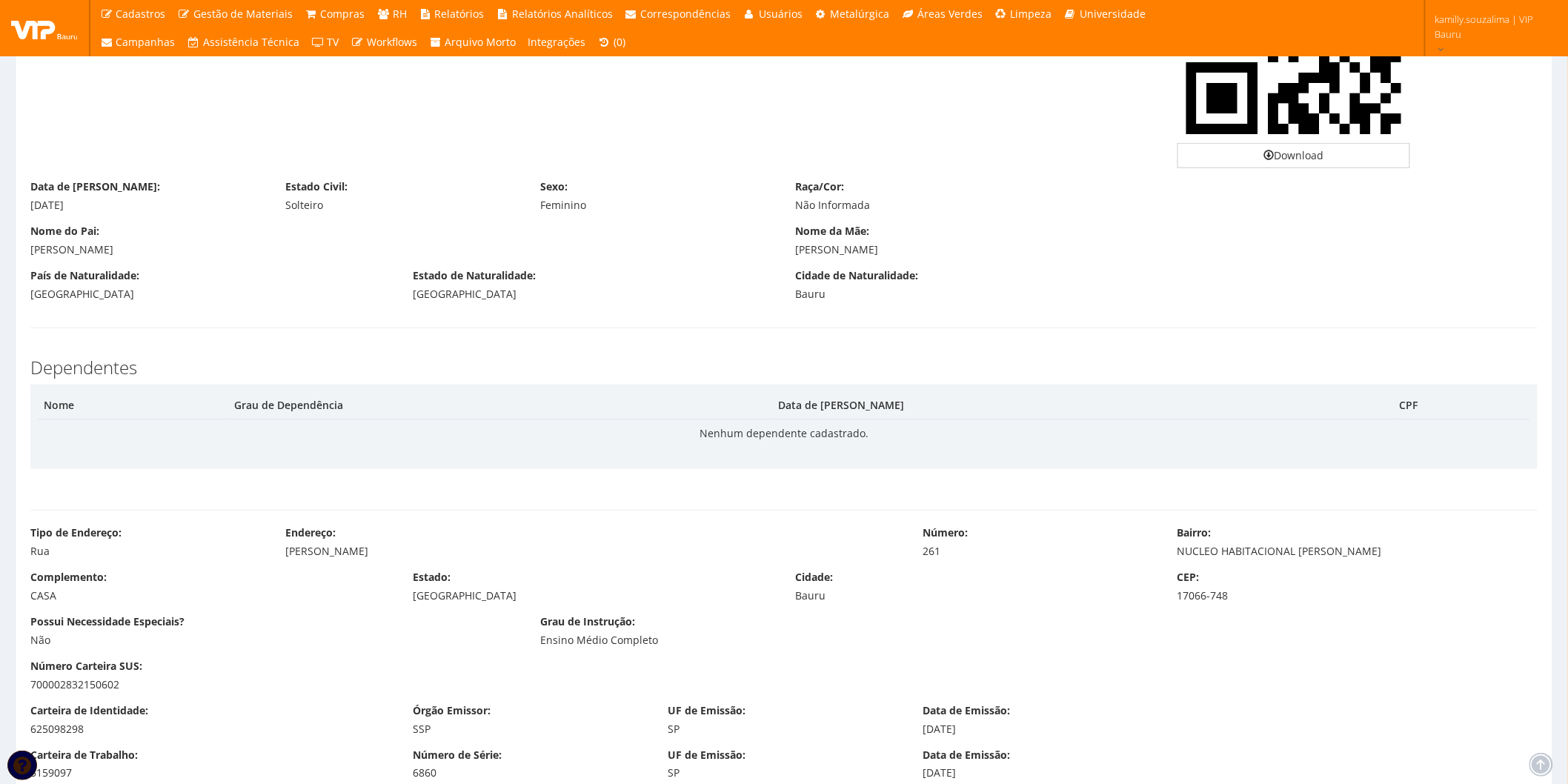
scroll to position [576, 0]
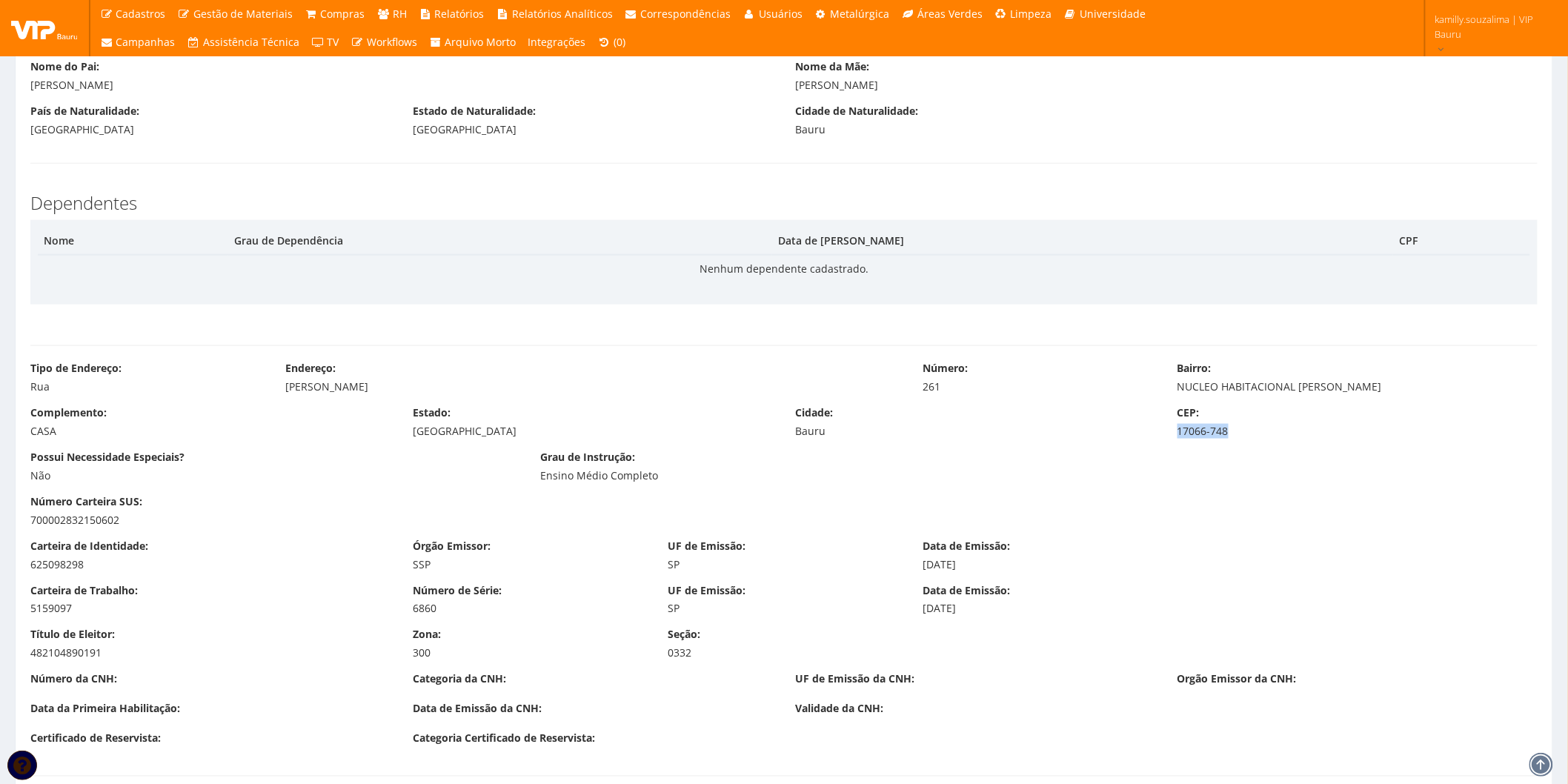
drag, startPoint x: 1279, startPoint y: 431, endPoint x: 1171, endPoint y: 433, distance: 108.0
click at [1171, 433] on div "CEP: 17066-748" at bounding box center [1357, 422] width 382 height 33
copy div "17066-748"
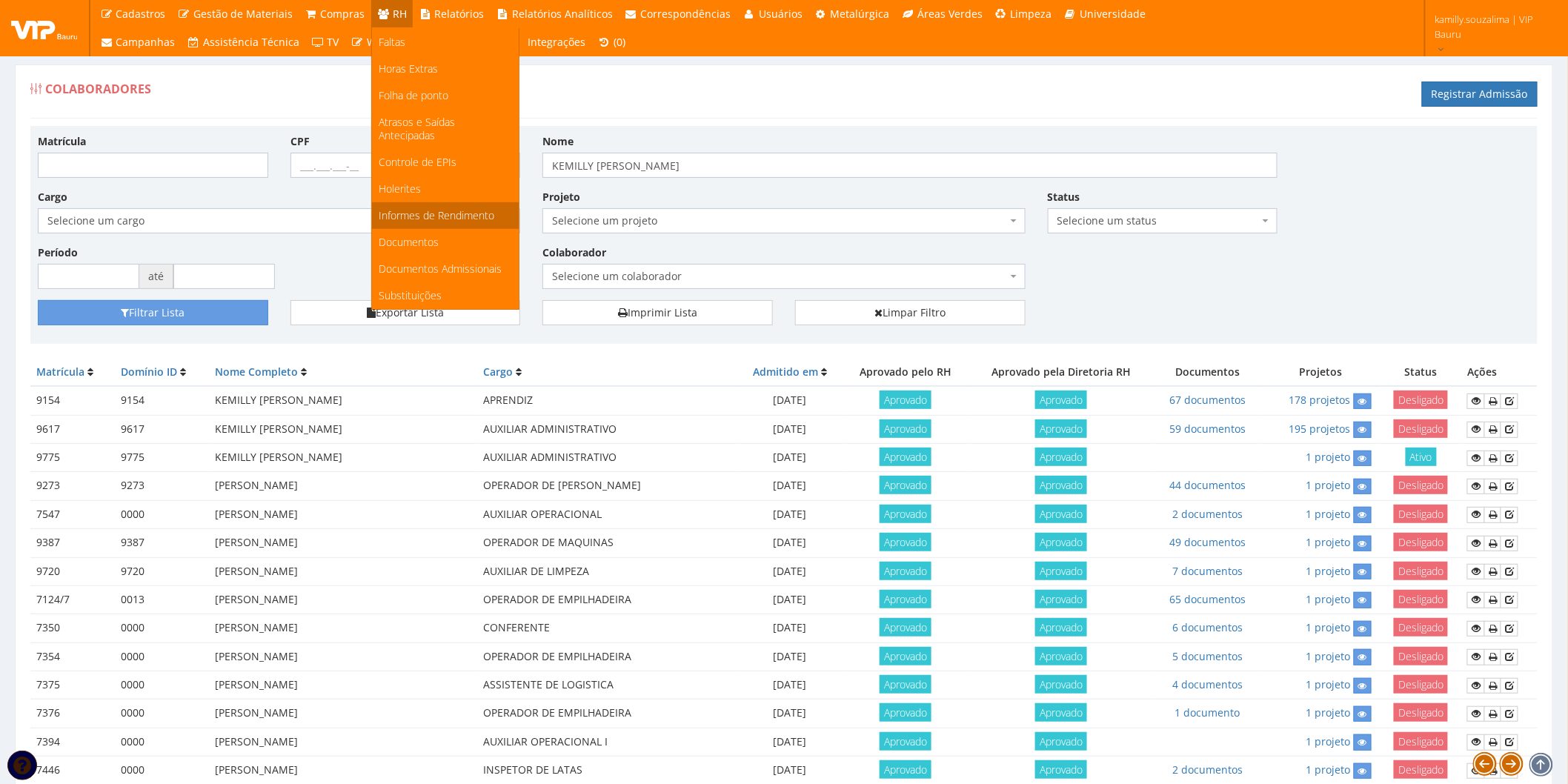
scroll to position [279, 0]
click at [432, 235] on span "Documentos" at bounding box center [409, 242] width 60 height 14
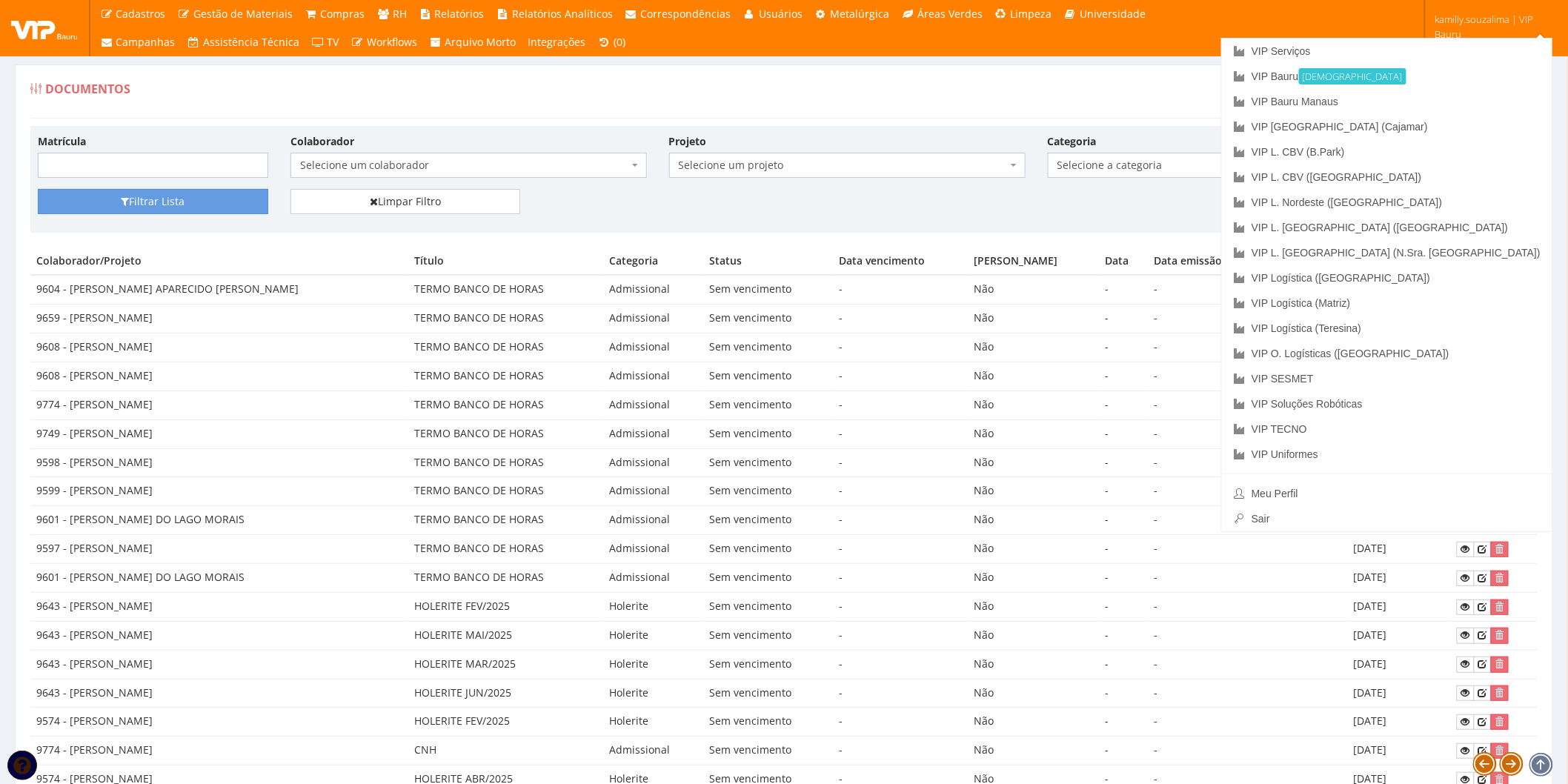
drag, startPoint x: 1184, startPoint y: 108, endPoint x: 1199, endPoint y: 102, distance: 16.2
click at [1186, 109] on div "Documentos Criar novo" at bounding box center [783, 96] width 1507 height 44
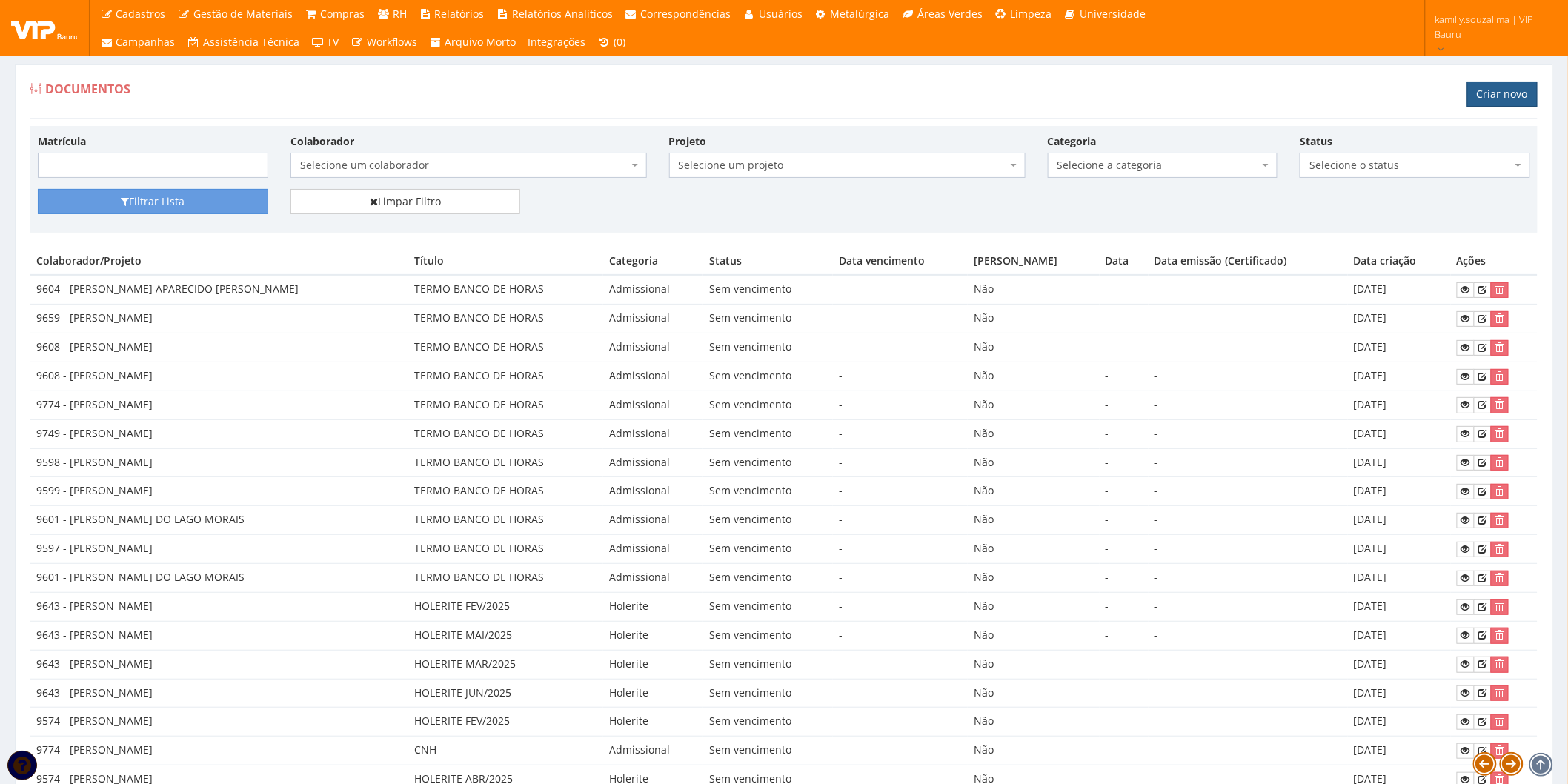
click at [1478, 86] on link "Criar novo" at bounding box center [1503, 95] width 71 height 26
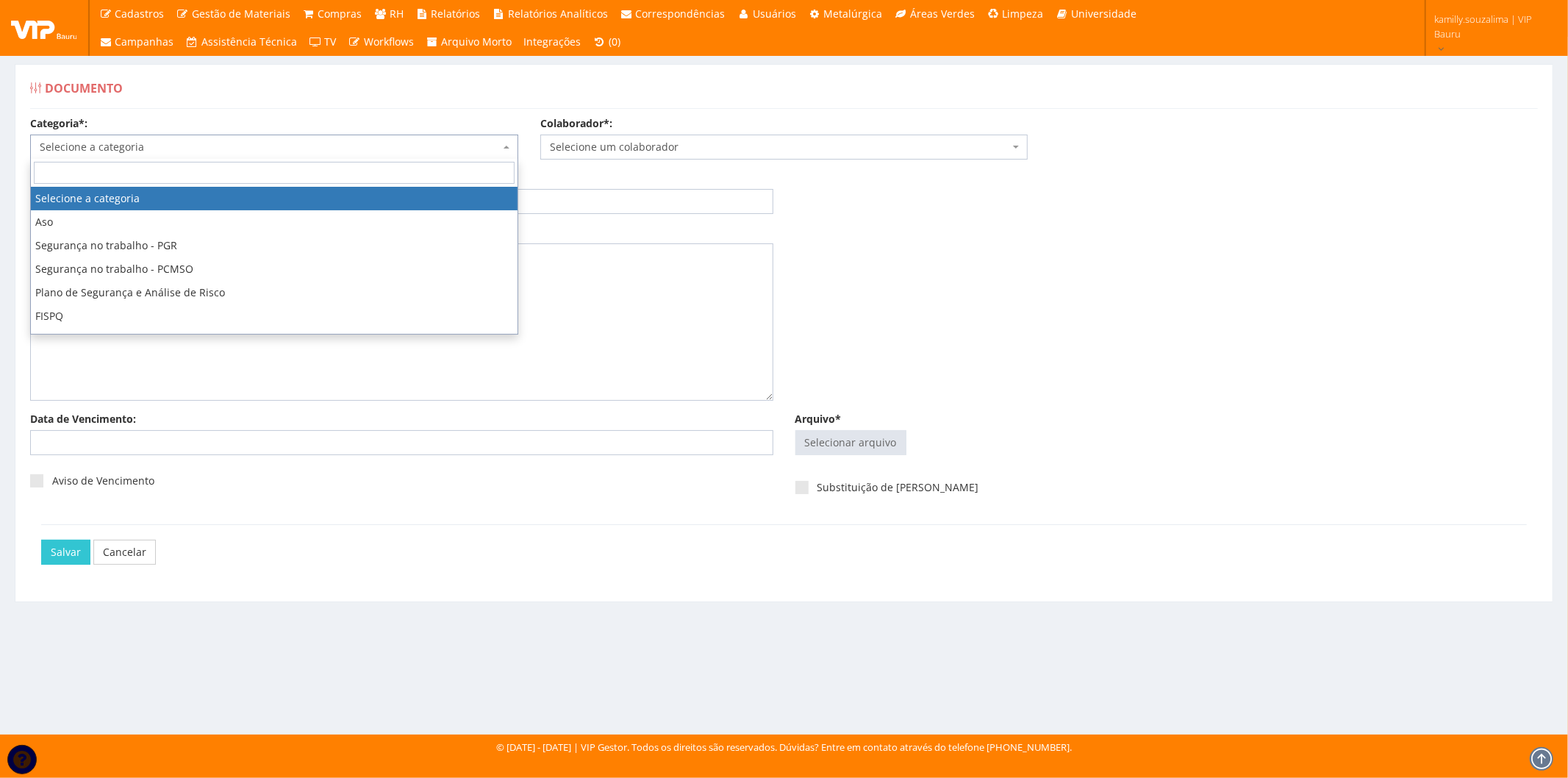
click at [203, 140] on span "Selecione a categoria" at bounding box center [270, 147] width 460 height 15
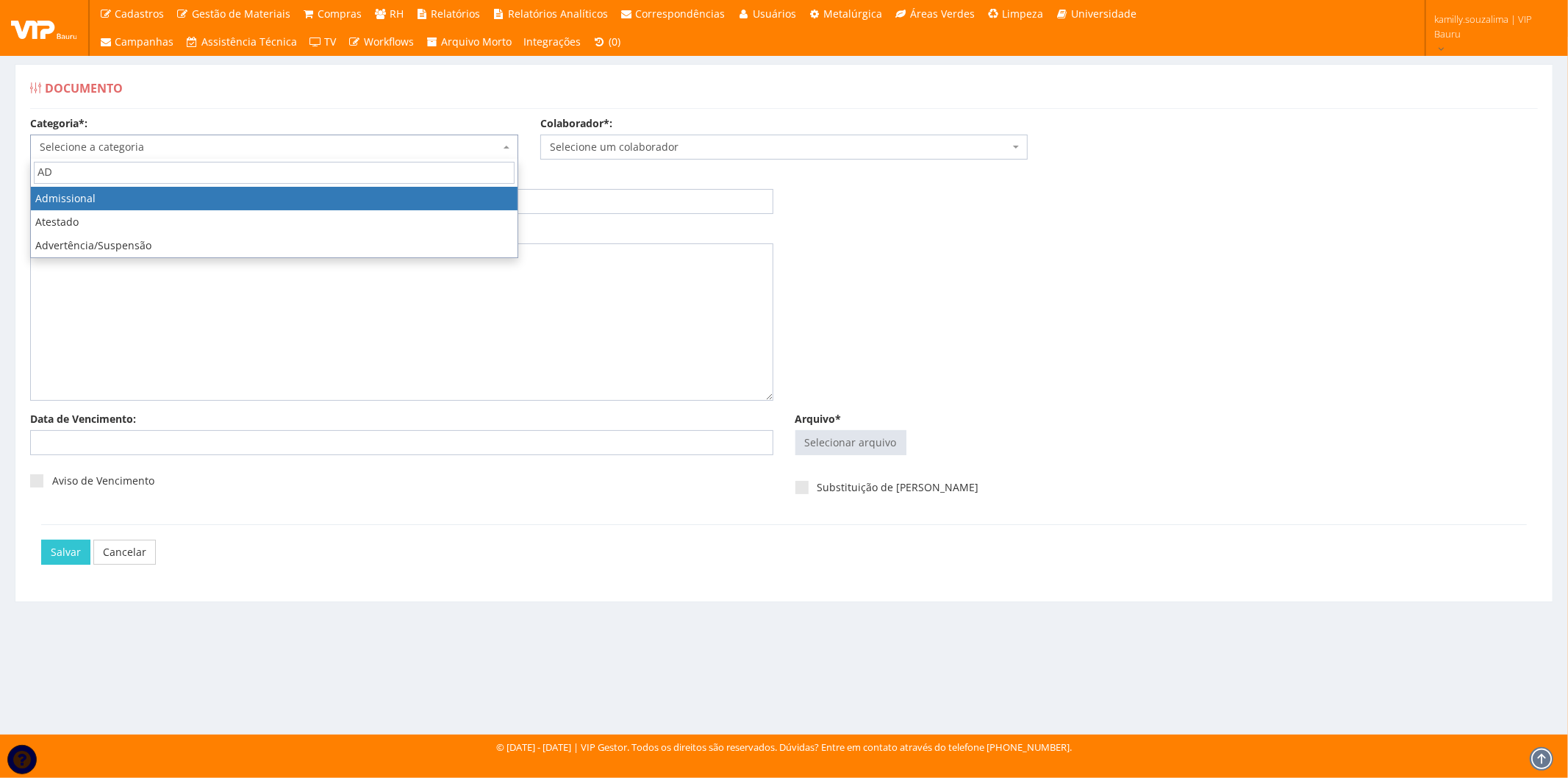
type input "AD"
select select "admissional"
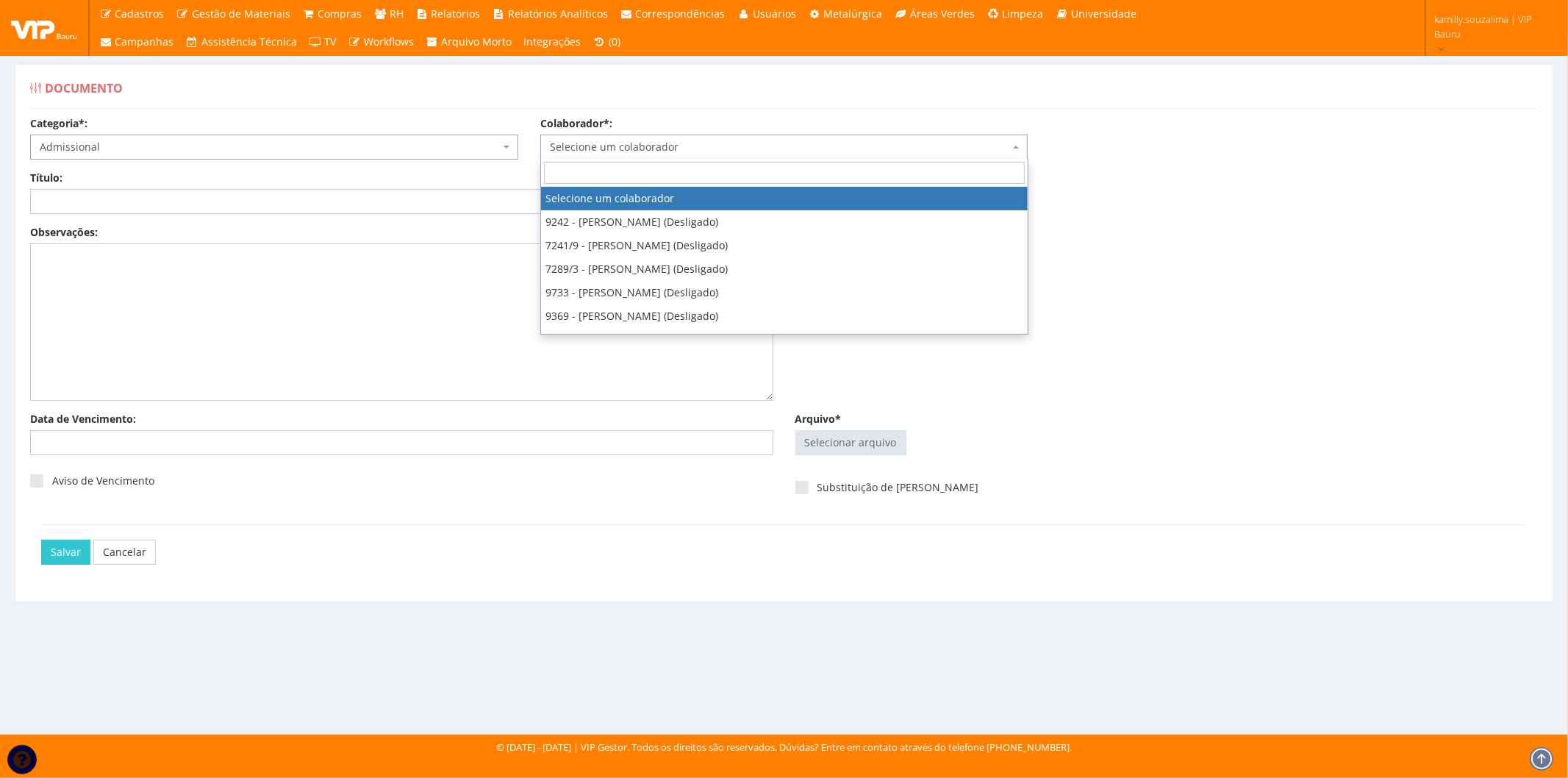
click at [776, 152] on span "Selecione um colaborador" at bounding box center [780, 147] width 460 height 15
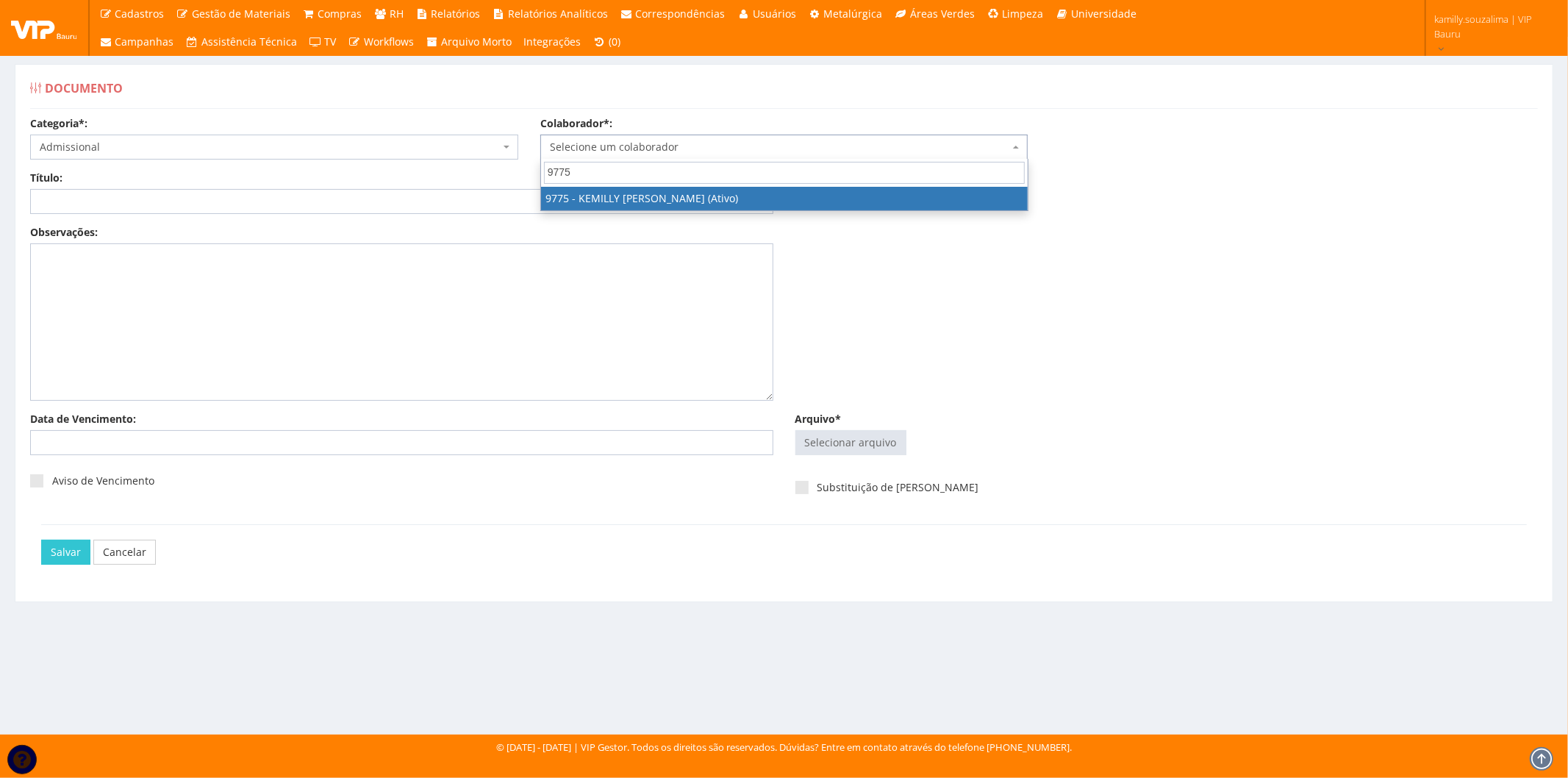
type input "9775"
drag, startPoint x: 726, startPoint y: 194, endPoint x: 340, endPoint y: 237, distance: 388.4
select select "4090"
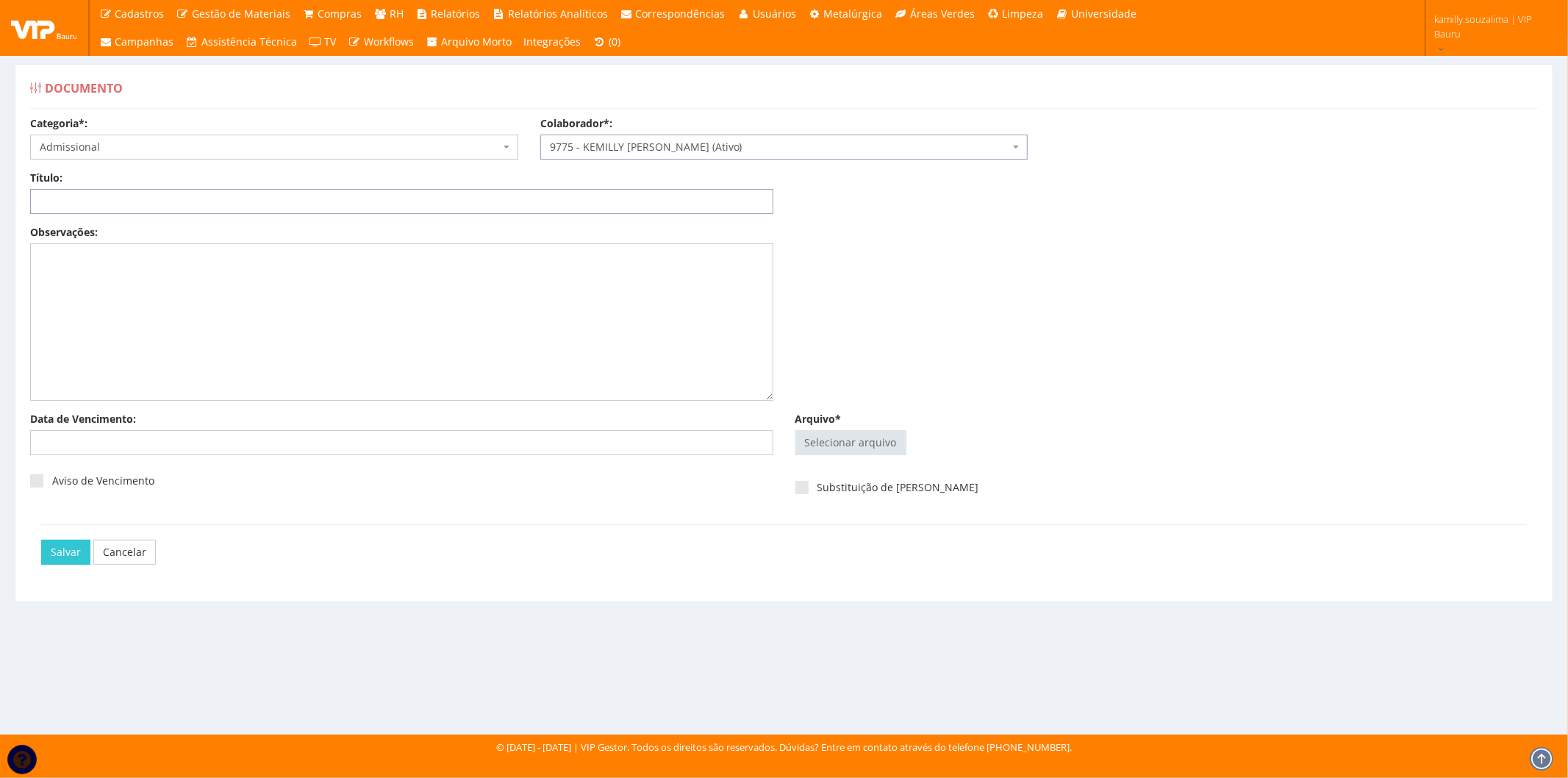
click at [253, 197] on input "Título:" at bounding box center [401, 202] width 743 height 25
type input "DOCS AD"
click at [870, 434] on input "Arquivo*" at bounding box center [851, 443] width 109 height 24
type input "C:\fakepath\DOCS ADM KEMY - Clicksign.pdf"
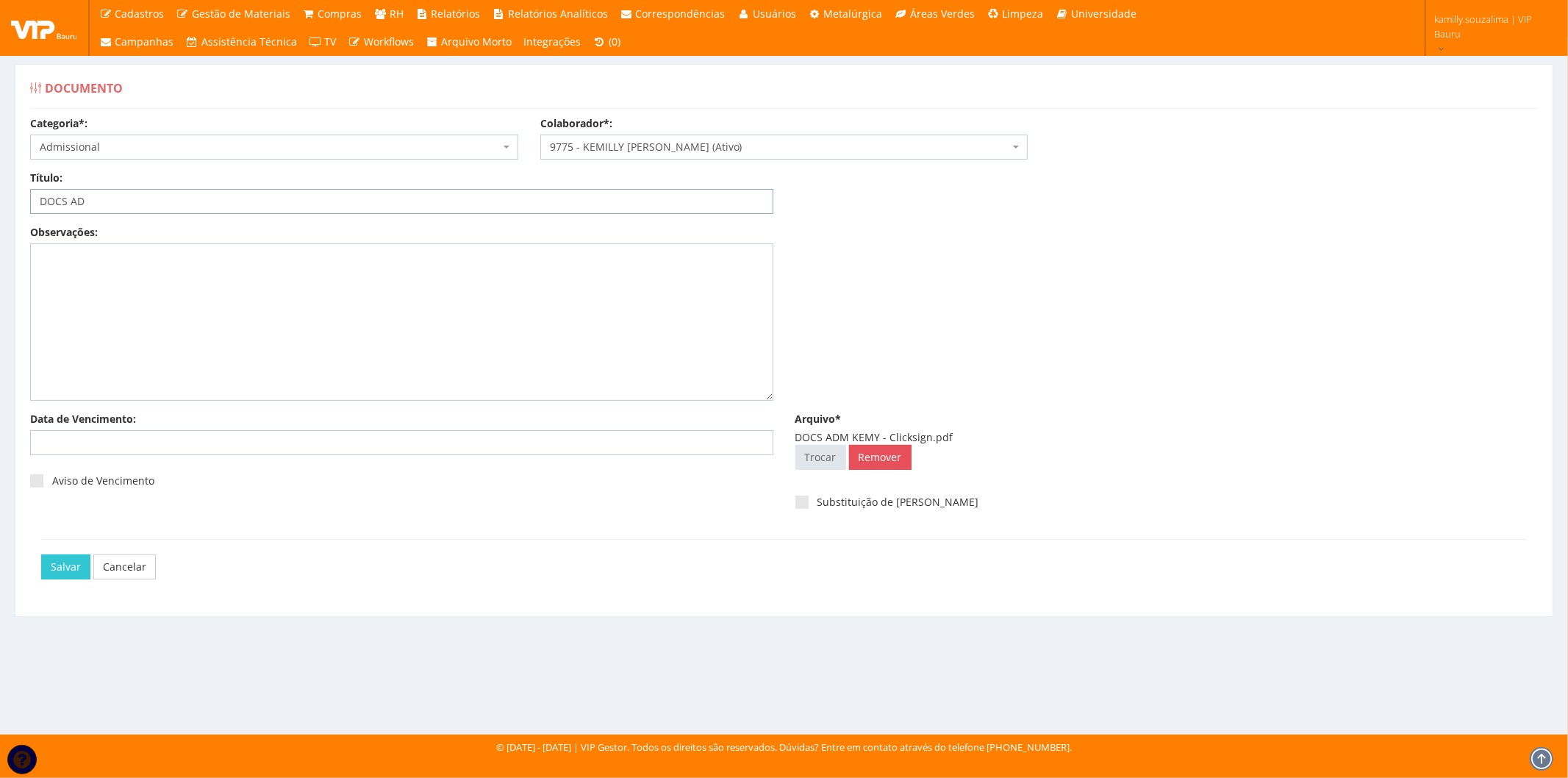
click at [140, 207] on input "DOCS AD" at bounding box center [401, 202] width 743 height 25
drag, startPoint x: 138, startPoint y: 193, endPoint x: -53, endPoint y: 193, distance: 191.0
click at [0, 193] on html "Cadastros Clientes Unidades Subclientes Unidades de Subclientes Projetos Vagas …" at bounding box center [784, 389] width 1568 height 778
type input "DOCUMENTOS ADMISSIONAIS"
click at [55, 569] on input "Salvar" at bounding box center [66, 567] width 49 height 25
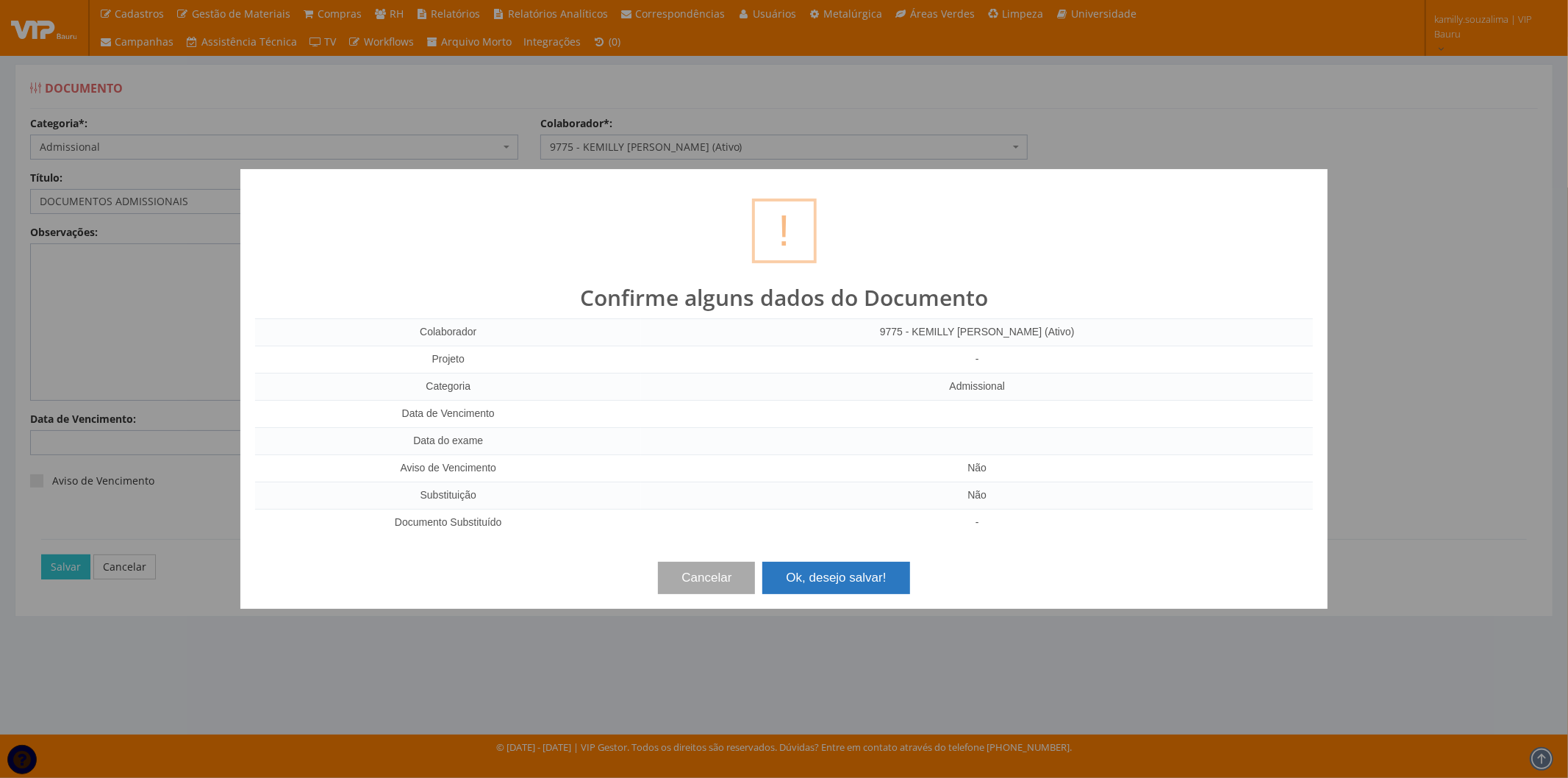
click at [857, 577] on button "Ok, desejo salvar!" at bounding box center [835, 578] width 147 height 32
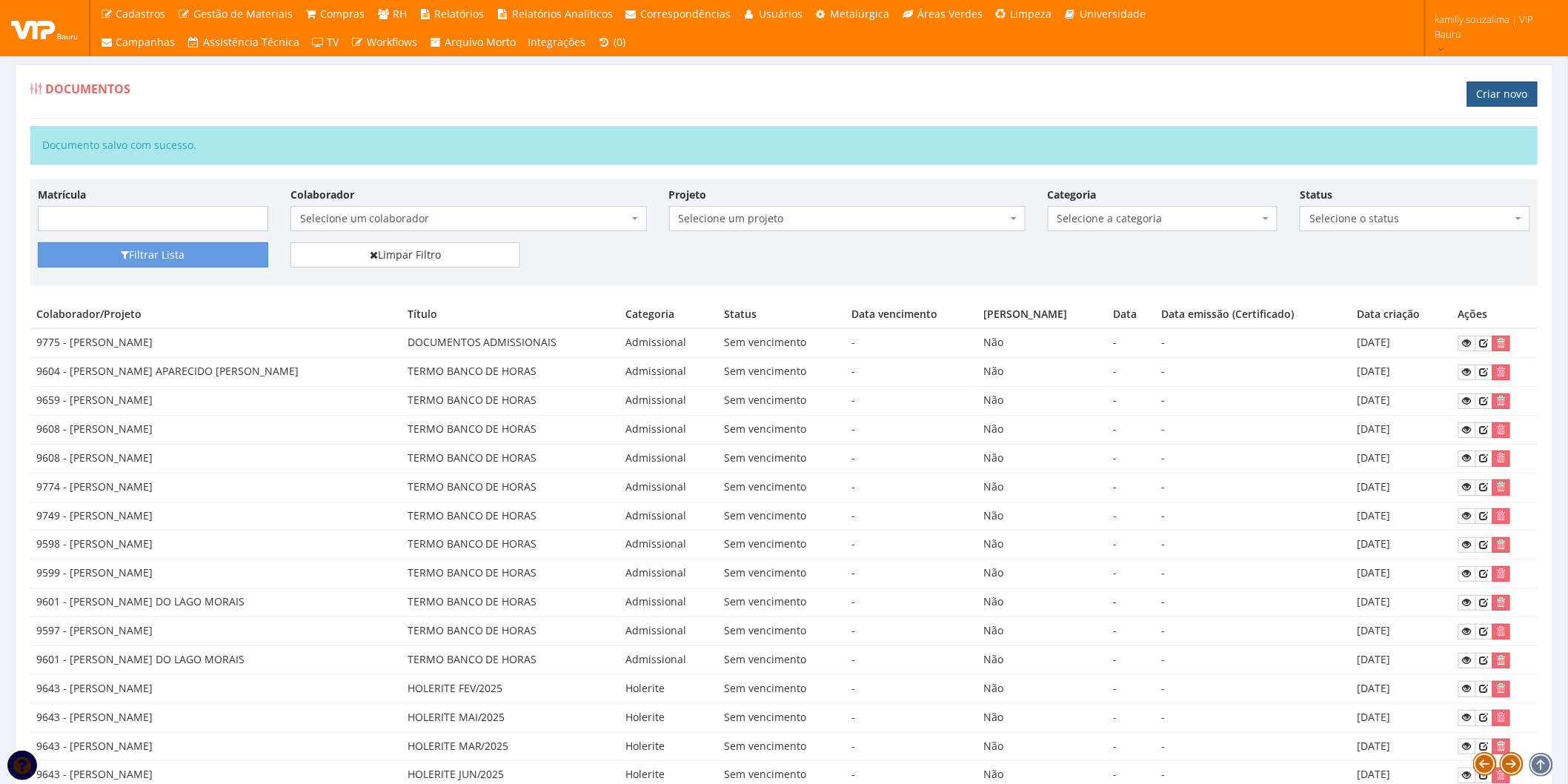
click at [1498, 101] on link "Criar novo" at bounding box center [1503, 95] width 71 height 26
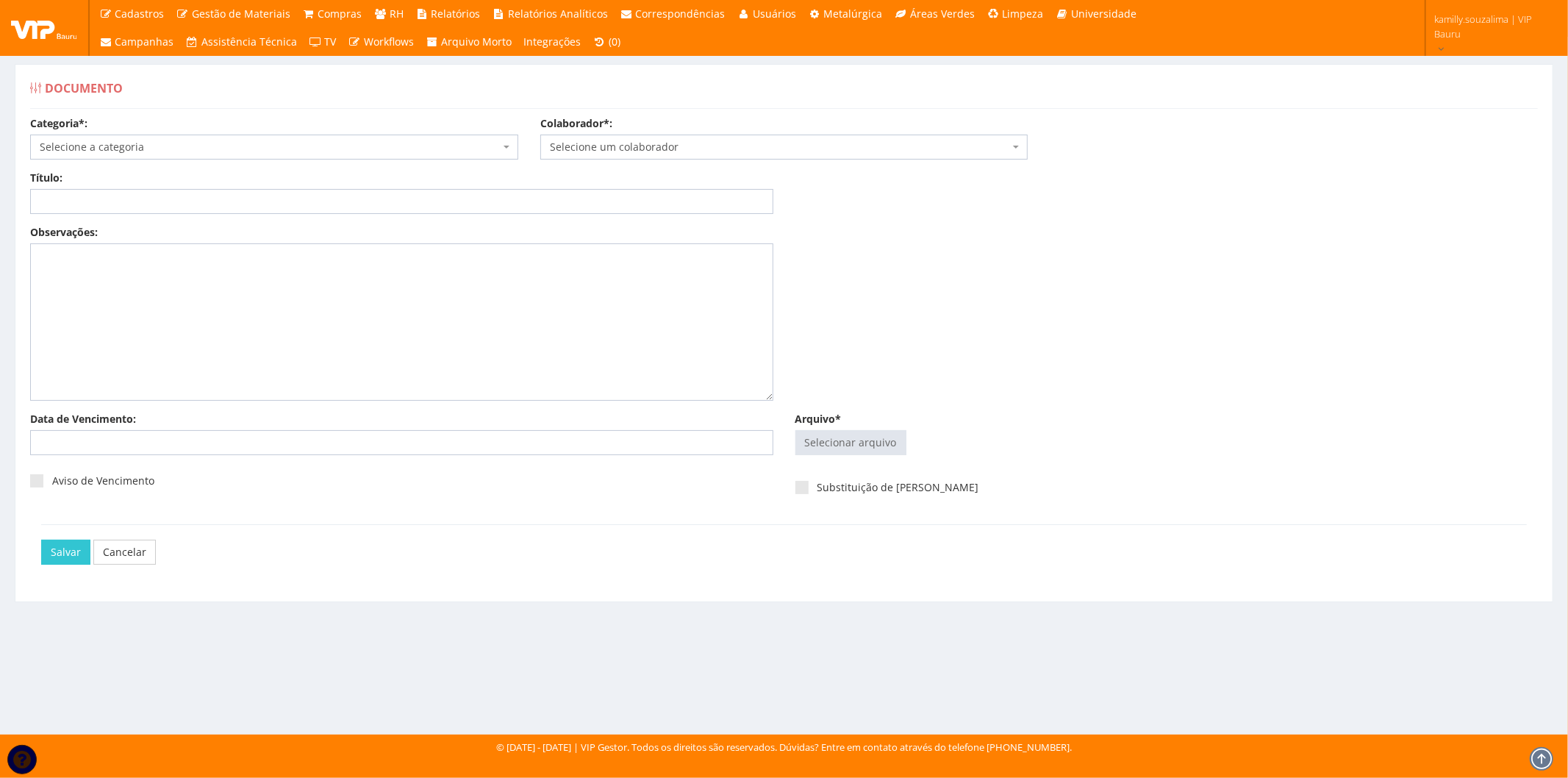
click at [149, 142] on span "Selecione a categoria" at bounding box center [270, 147] width 460 height 15
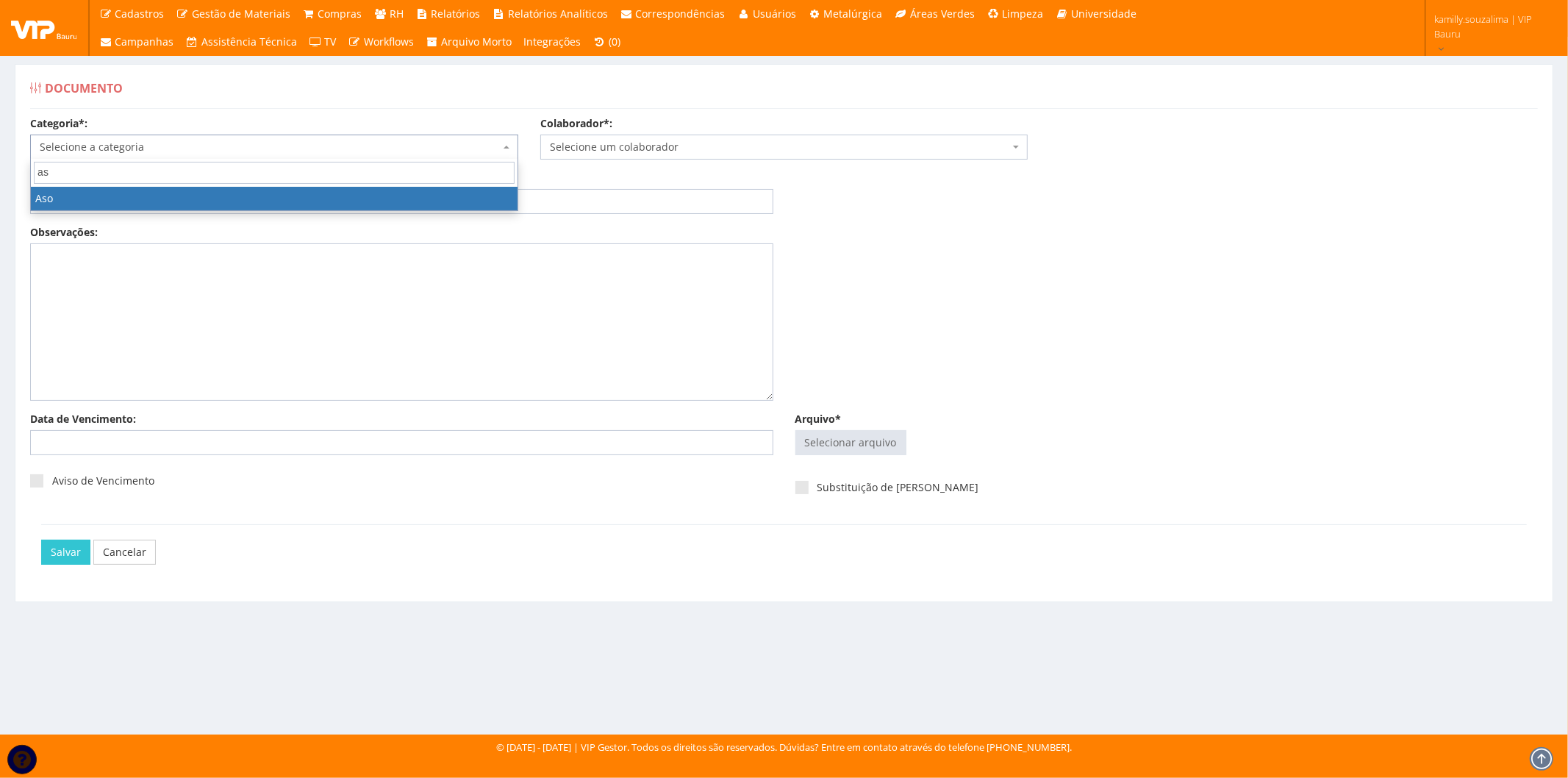
type input "as"
drag, startPoint x: 157, startPoint y: 202, endPoint x: 588, endPoint y: 159, distance: 433.1
select select "aso"
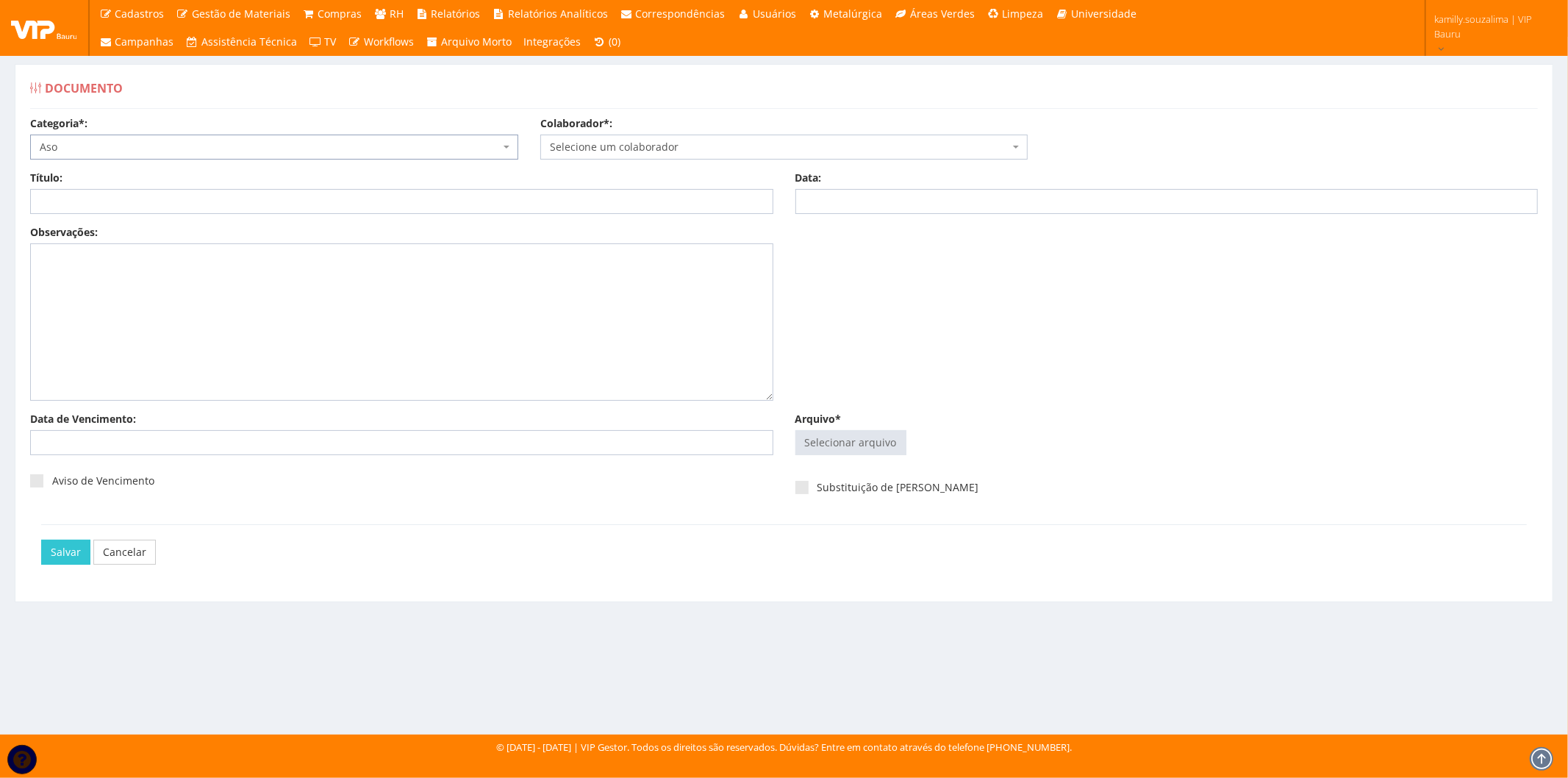
click at [611, 158] on body "Cadastros Clientes Unidades Subclientes Unidades de Subclientes Projetos Vagas …" at bounding box center [784, 389] width 1568 height 778
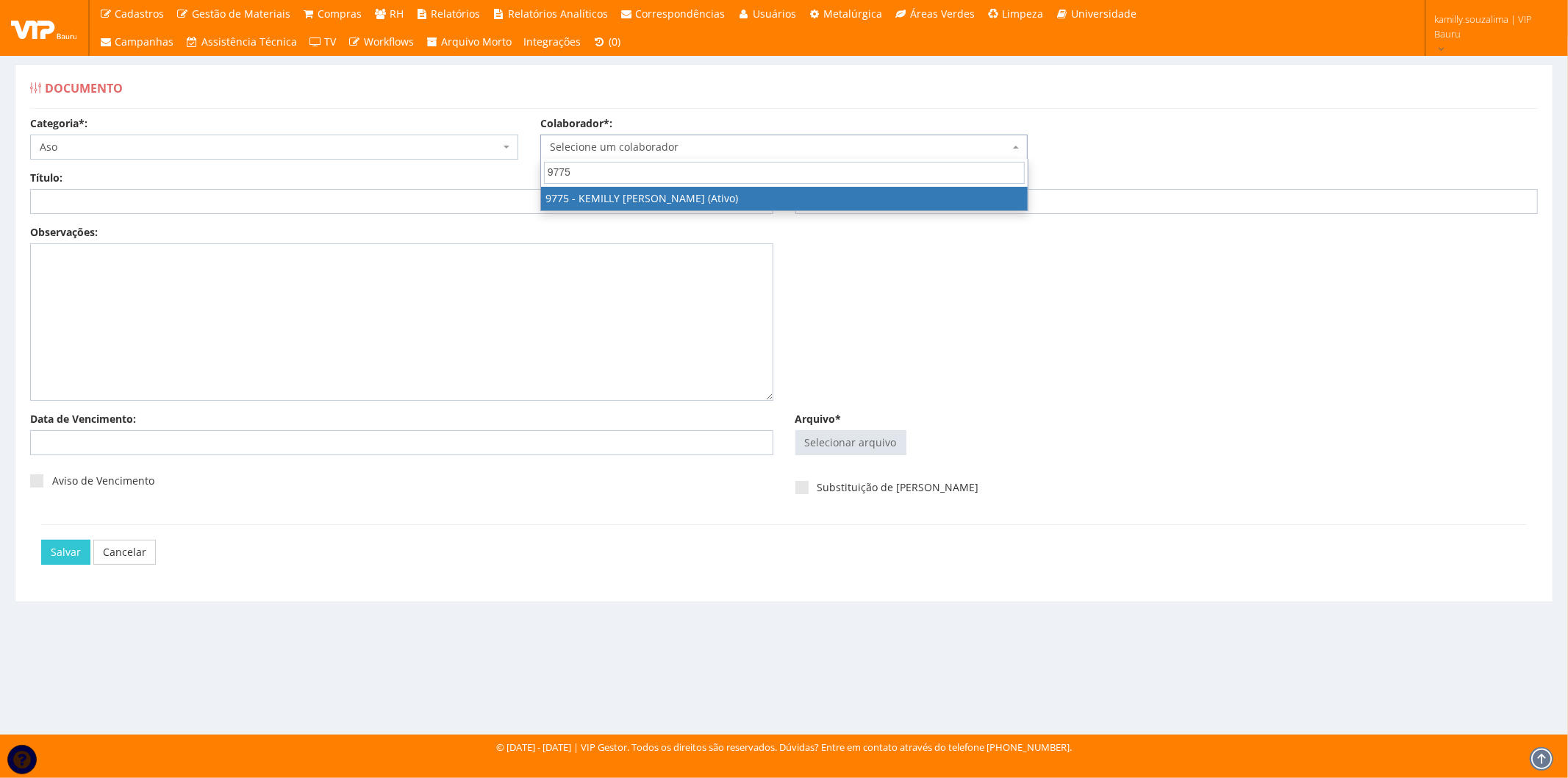
type input "9775"
select select "4090"
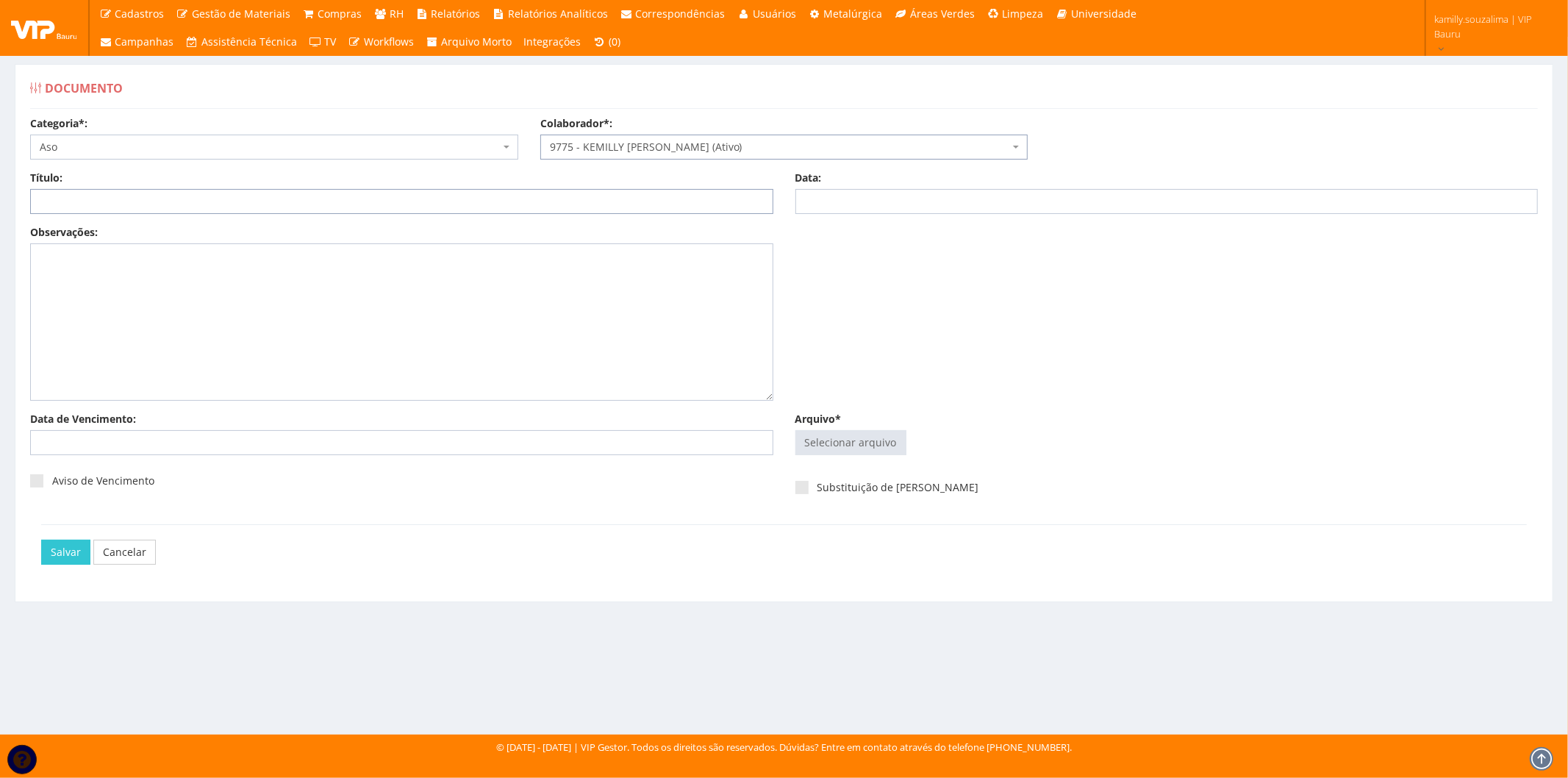
click at [489, 197] on input "Título:" at bounding box center [401, 202] width 743 height 25
type input "DOCUMENTOS ADMISSIONAIS"
drag, startPoint x: 823, startPoint y: 200, endPoint x: 950, endPoint y: 186, distance: 127.8
click at [824, 200] on input "Data:" at bounding box center [1167, 202] width 743 height 25
click at [863, 442] on input "Arquivo*" at bounding box center [851, 443] width 109 height 24
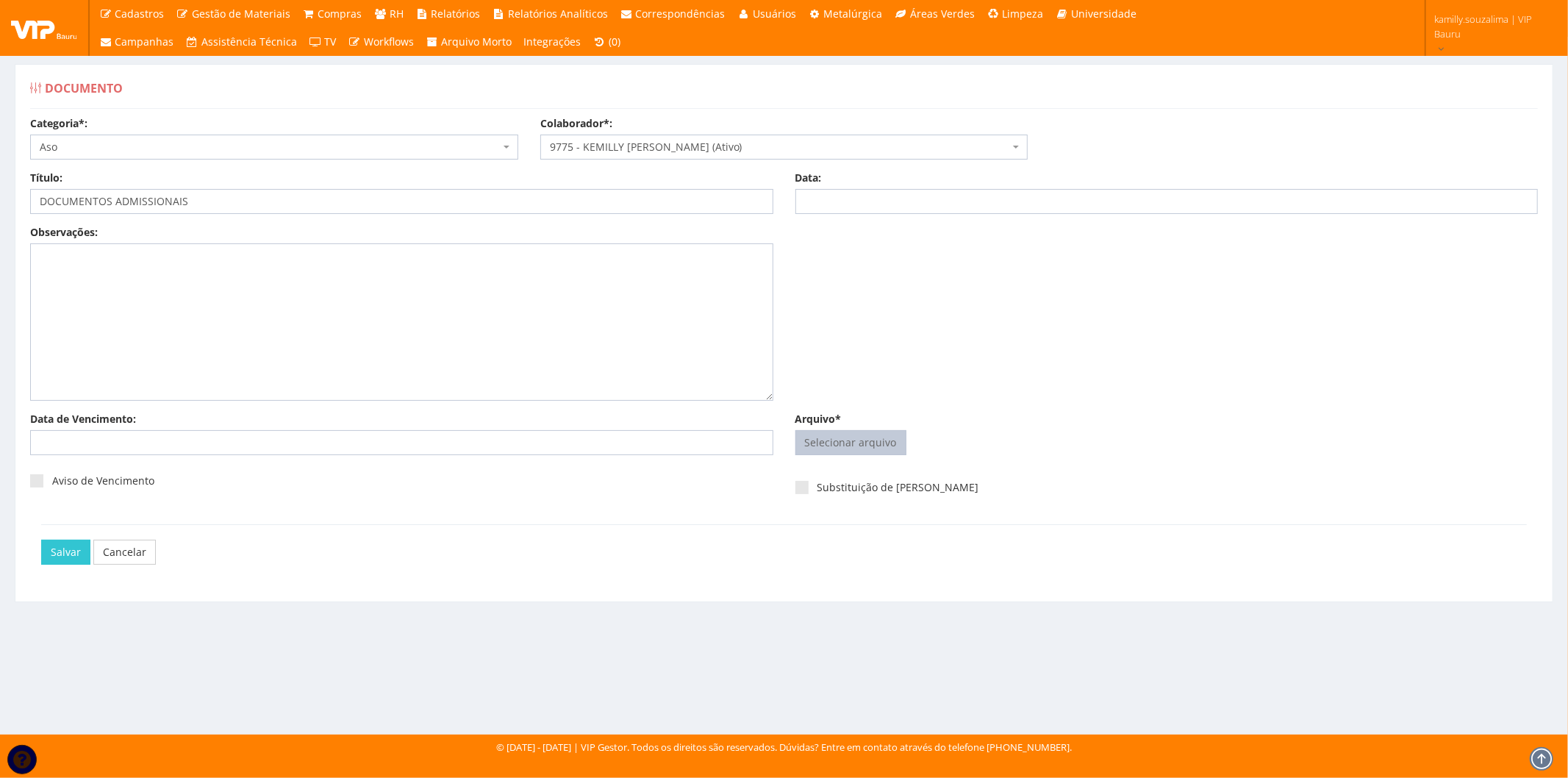
type input "C:\fakepath\ASO Kemilly.pdf"
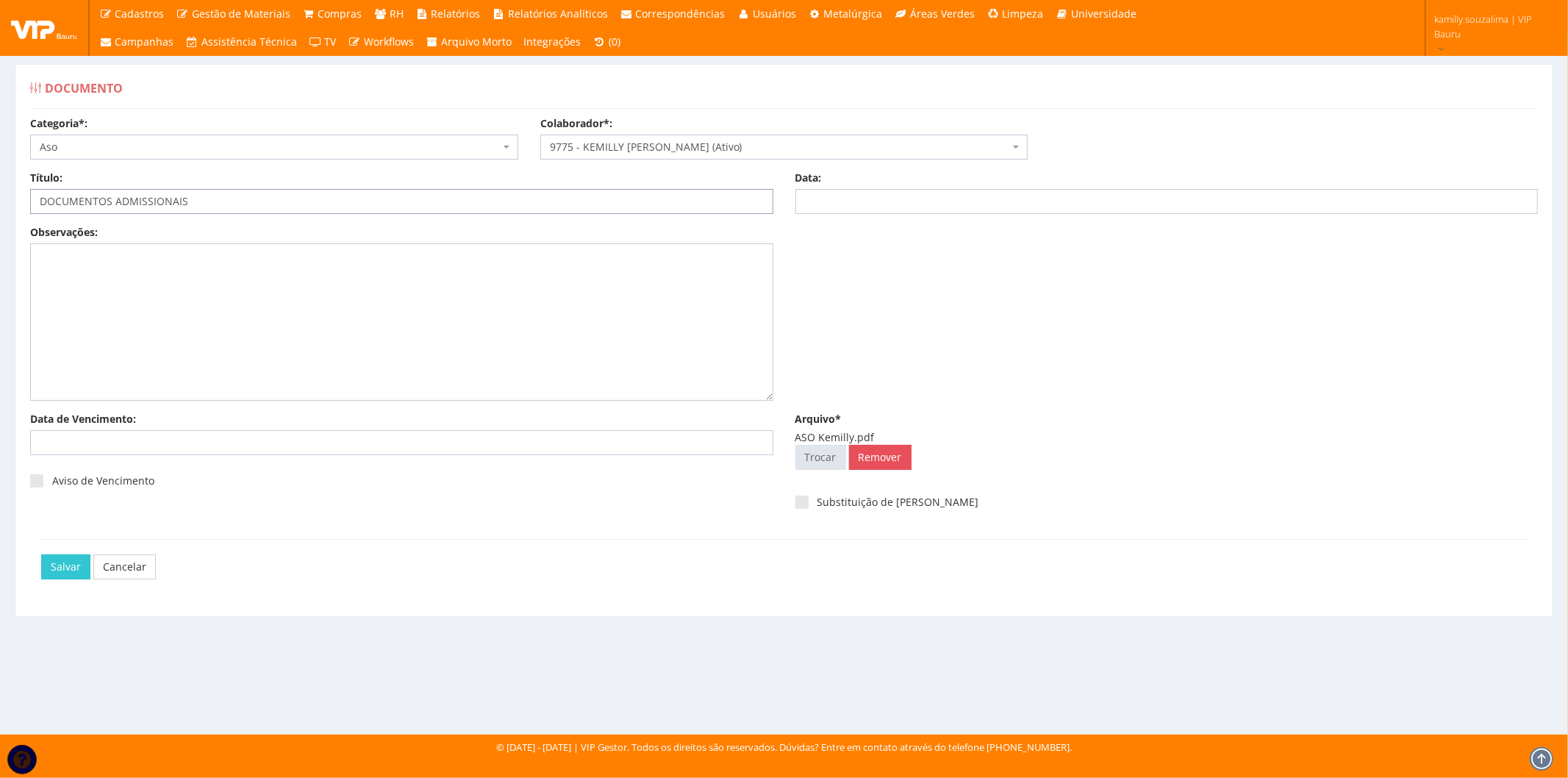
drag, startPoint x: 208, startPoint y: 194, endPoint x: 16, endPoint y: 186, distance: 192.2
click at [16, 186] on div "Documento Categoria*: Selecione a categoria Aso Segurança no trabalho - PGR Seg…" at bounding box center [784, 341] width 1538 height 553
type input "ASO ADMISSIONAL"
click at [939, 196] on input "Data:" at bounding box center [1167, 202] width 743 height 25
type input "28/08/2025"
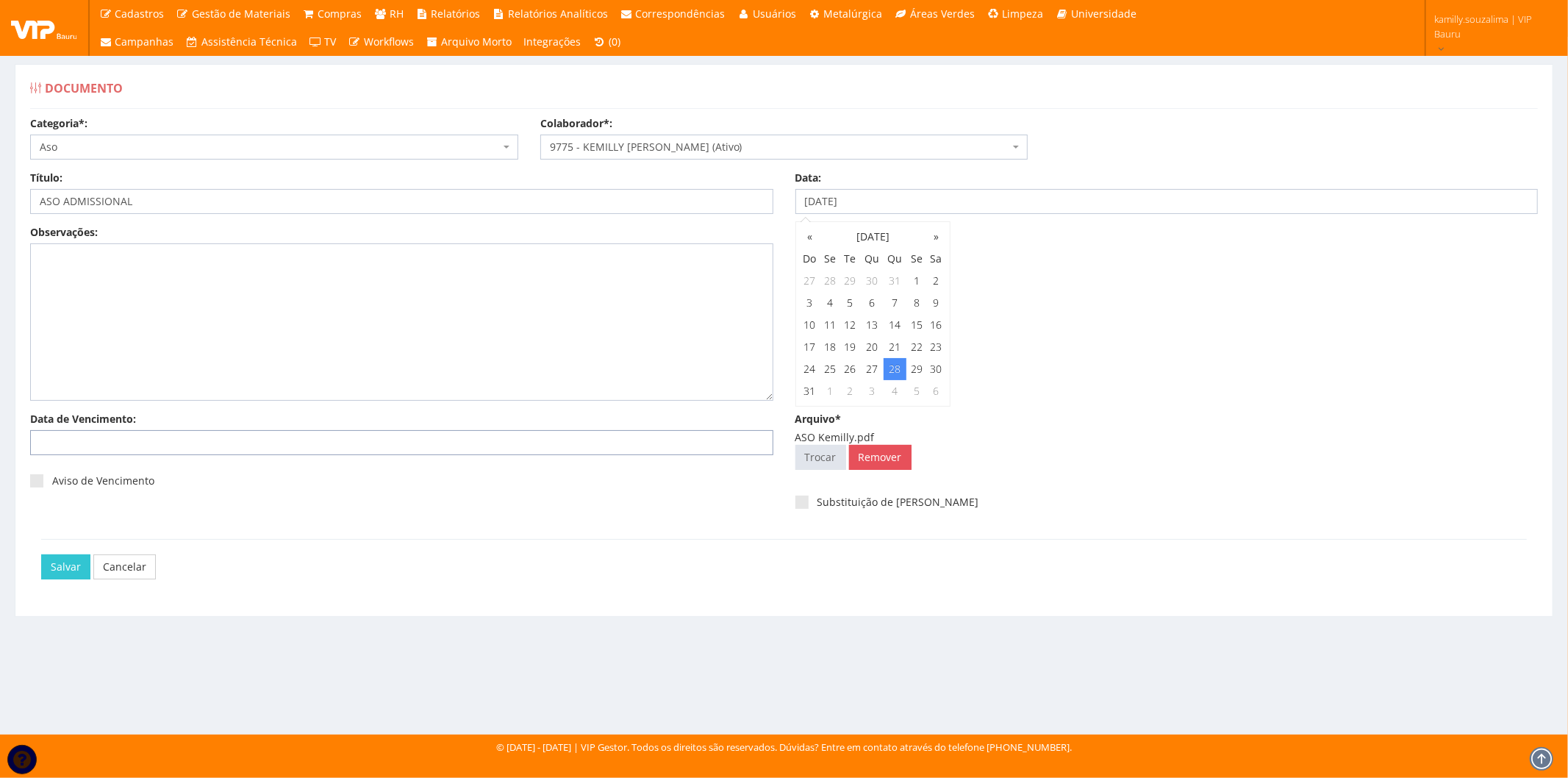
click at [219, 439] on input "Data de Vencimento:" at bounding box center [401, 443] width 743 height 25
type input "28/08/2026"
click at [510, 481] on div "Aviso de Vencimento" at bounding box center [401, 487] width 743 height 40
click at [69, 571] on input "Salvar" at bounding box center [66, 567] width 49 height 25
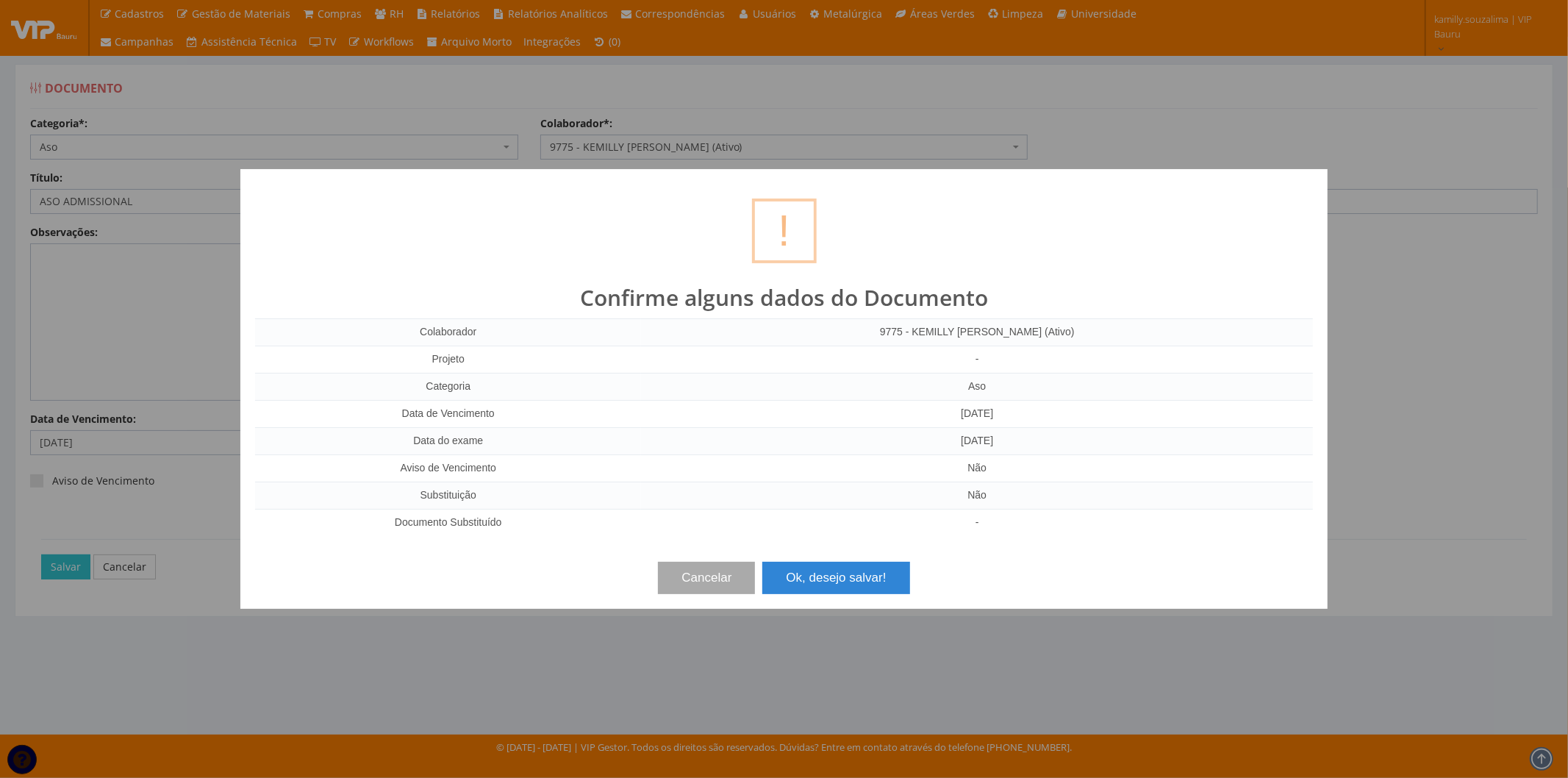
click at [911, 585] on div "Cancelar Ok, desejo salvar!" at bounding box center [784, 572] width 1058 height 43
click at [868, 569] on button "Ok, desejo salvar!" at bounding box center [835, 578] width 147 height 32
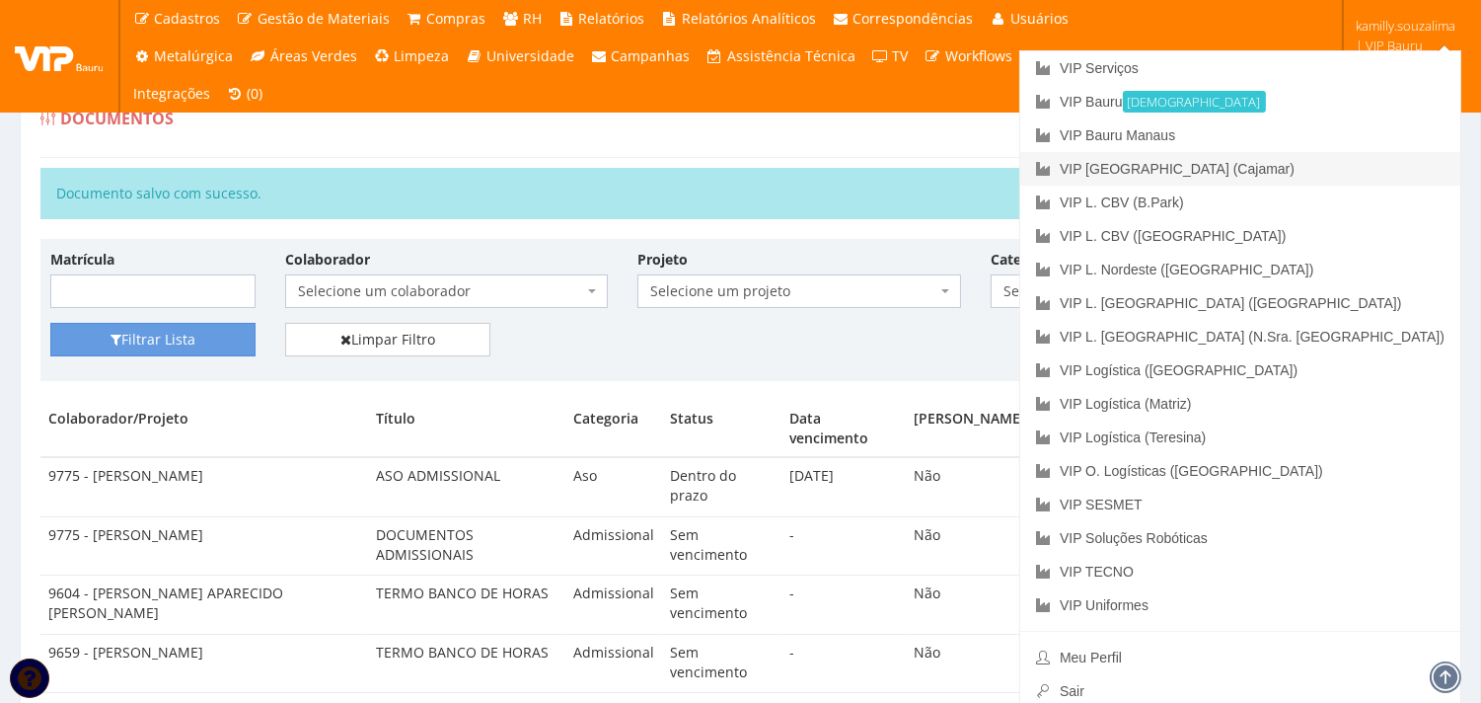
click at [1324, 165] on link "VIP [GEOGRAPHIC_DATA] (Cajamar)" at bounding box center [1240, 169] width 440 height 34
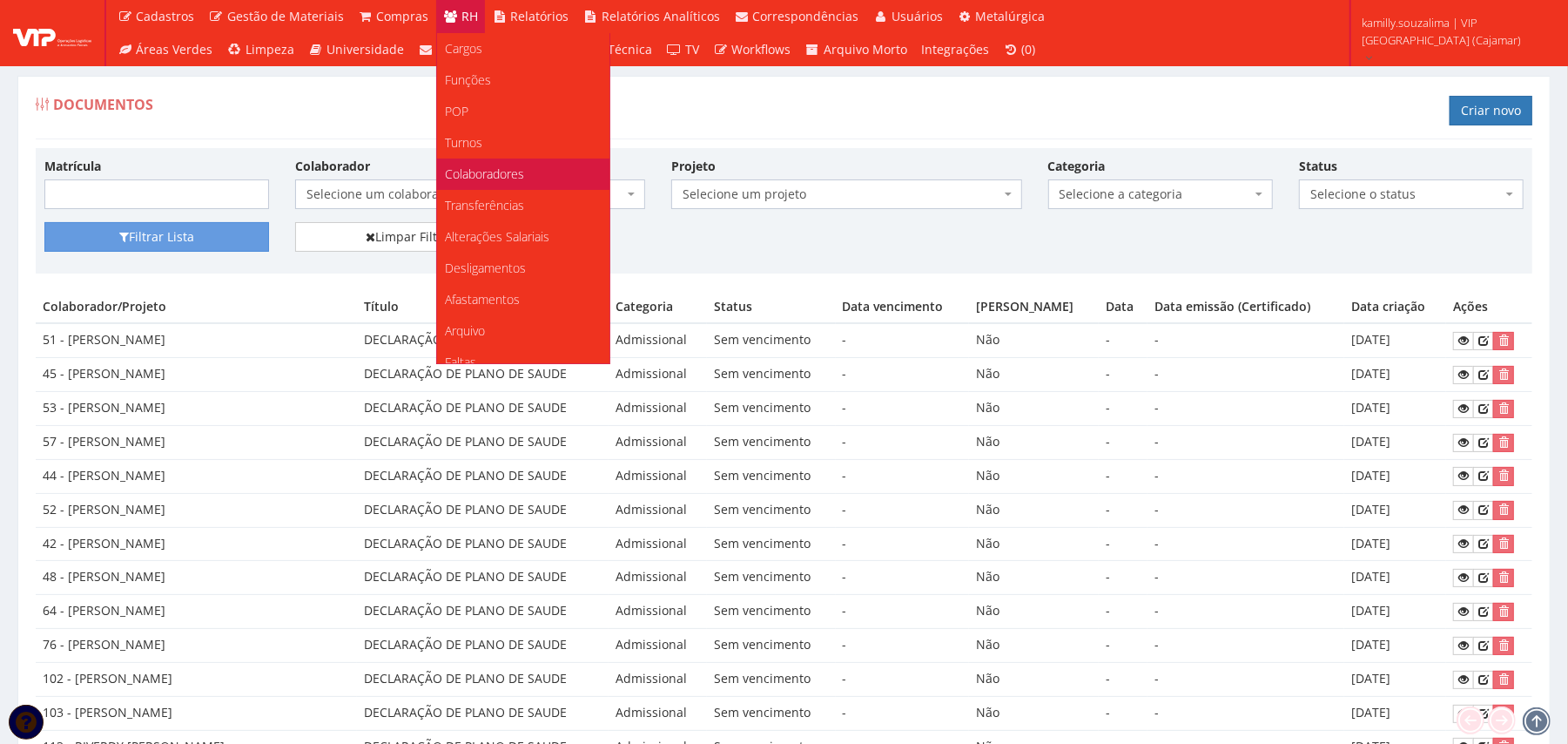
click at [530, 164] on link "Colaboradores" at bounding box center [522, 175] width 172 height 32
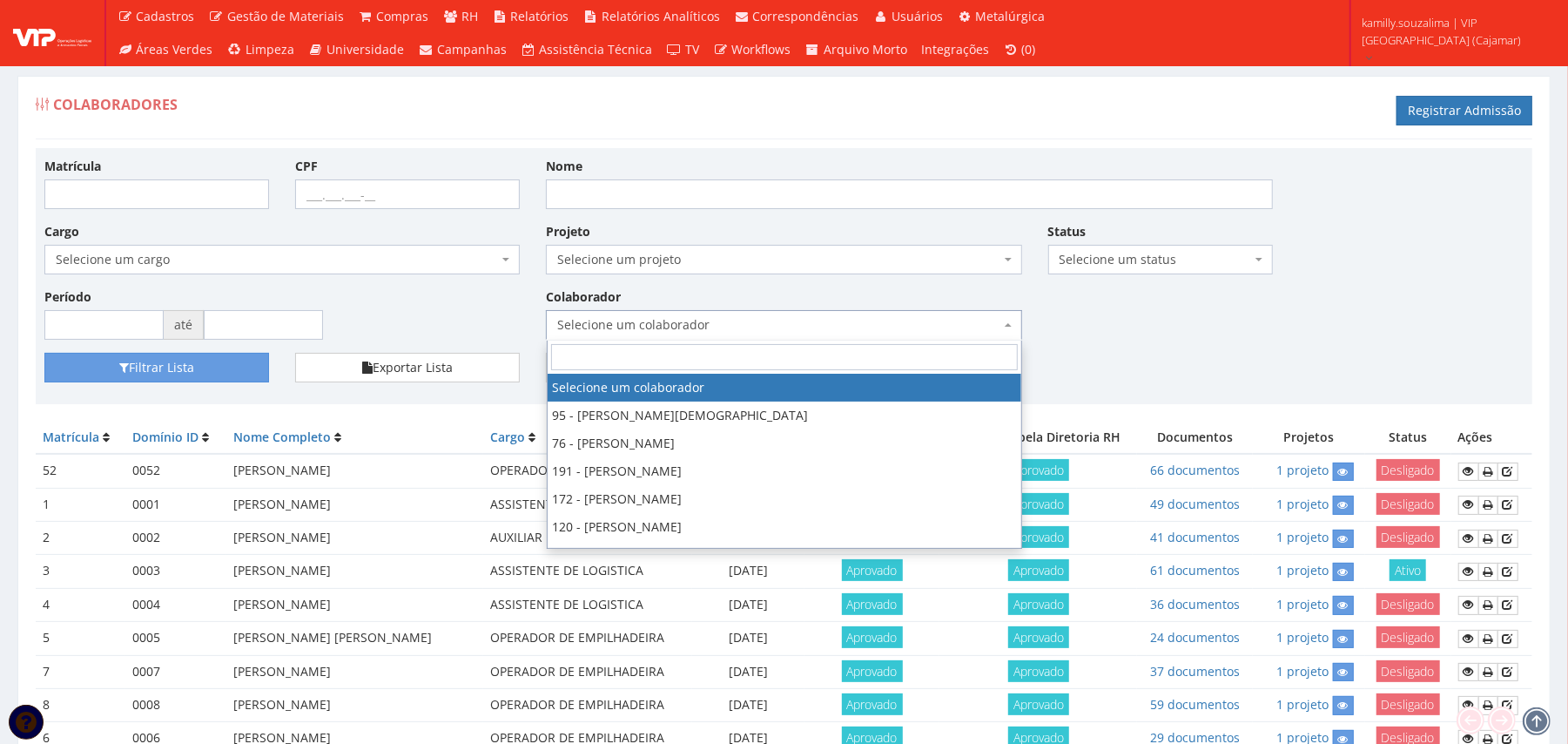
click at [686, 321] on span "Selecione um colaborador" at bounding box center [777, 325] width 442 height 18
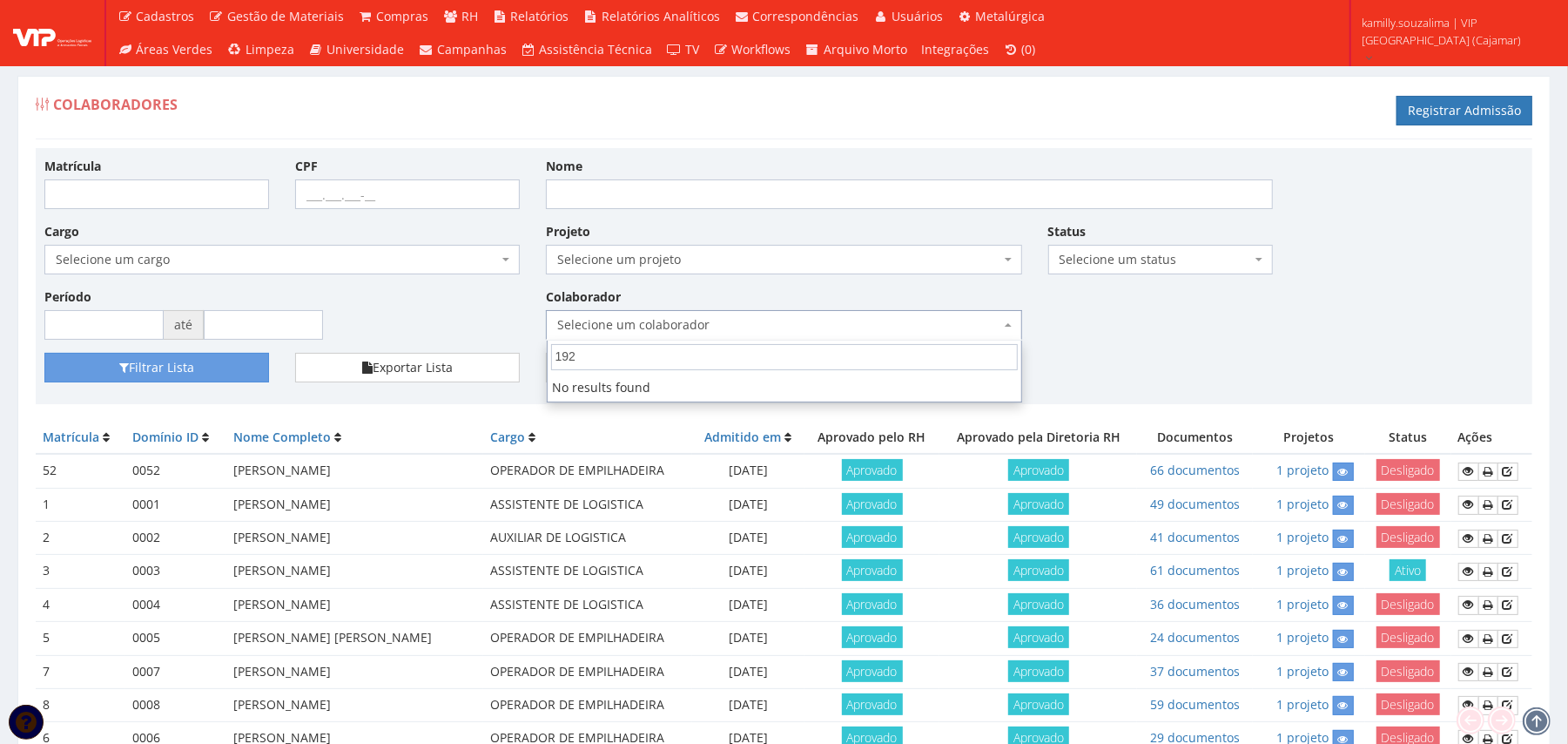
type input "192"
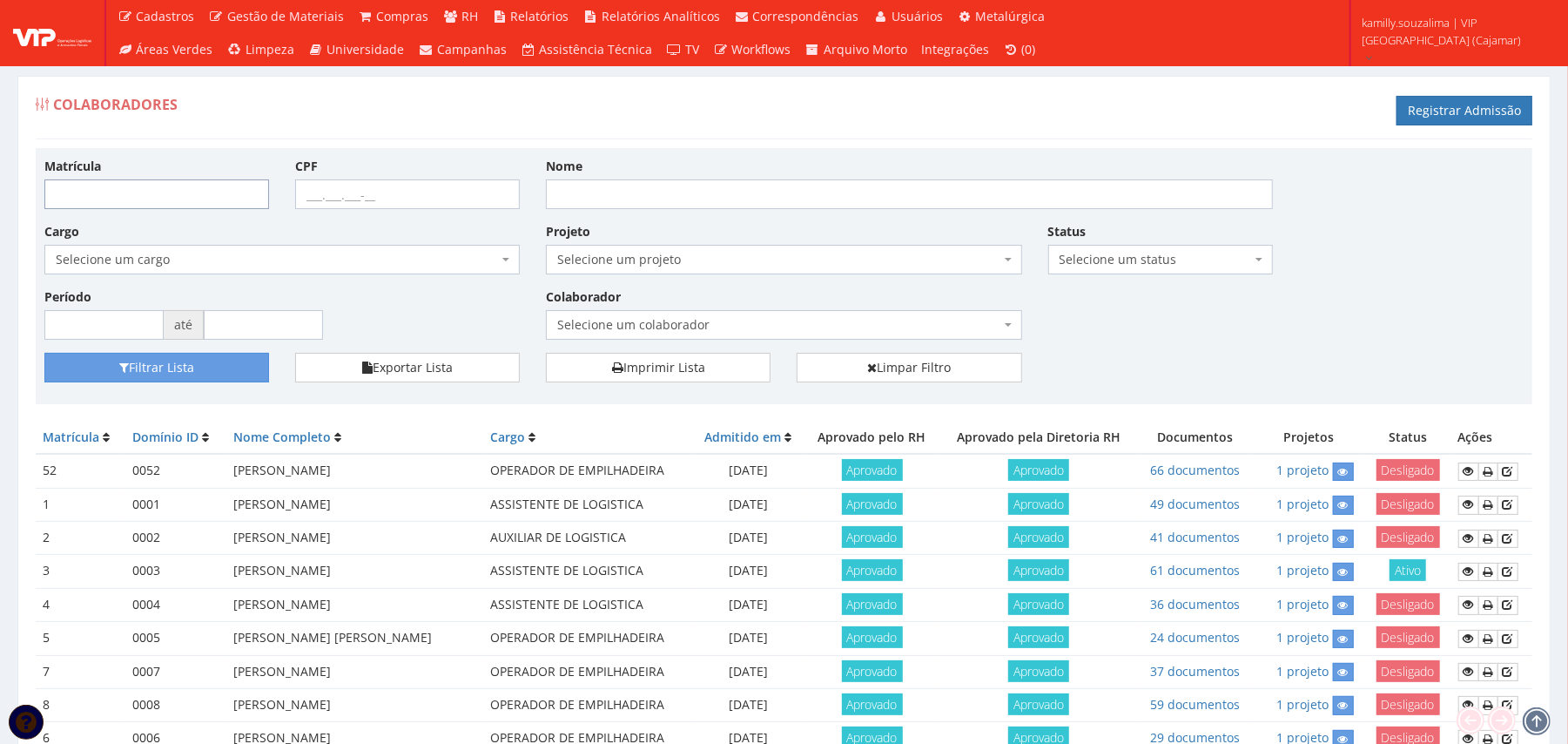
click at [123, 209] on input "Matrícula" at bounding box center [156, 194] width 225 height 30
type input "192"
click at [172, 362] on button "Filtrar Lista" at bounding box center [156, 368] width 225 height 30
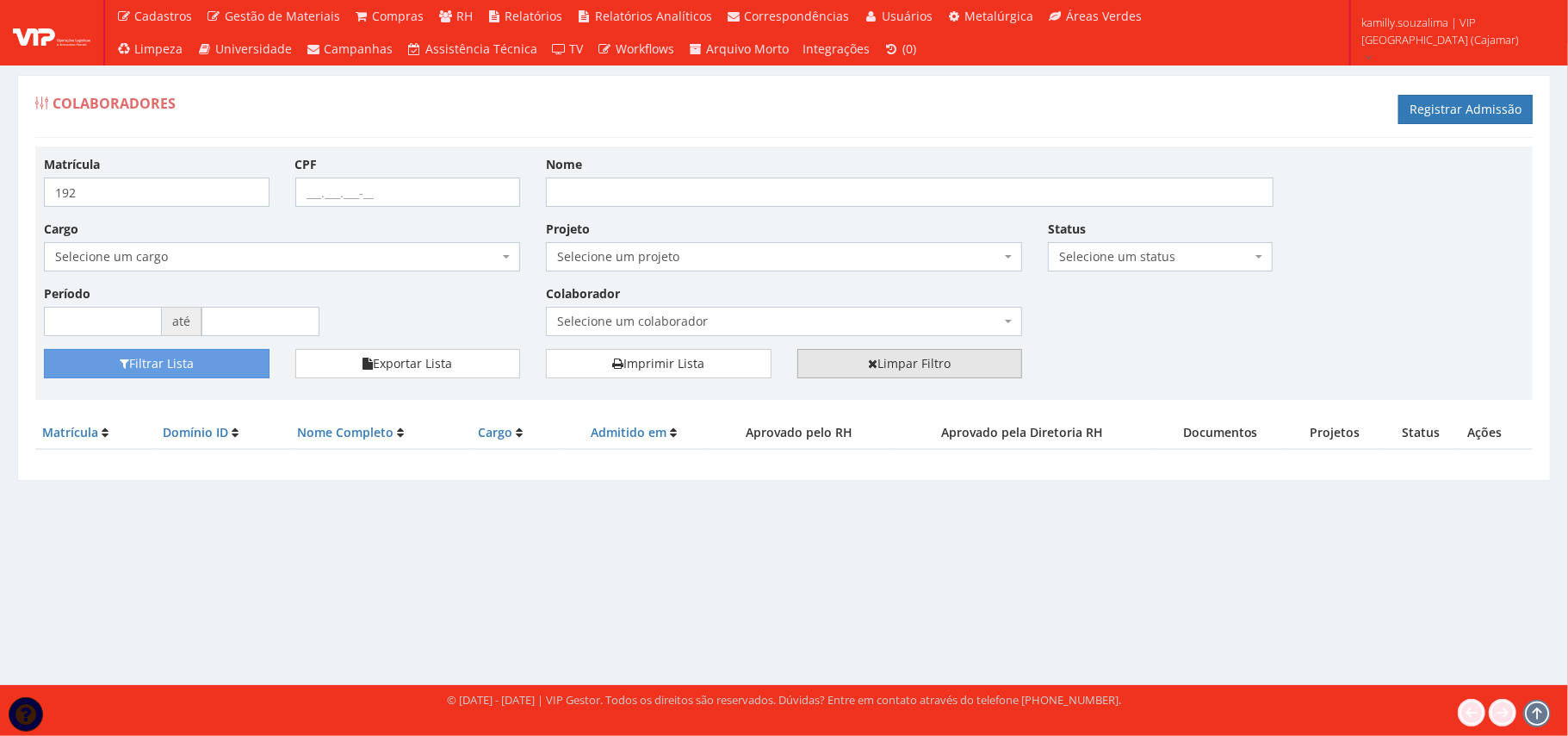
click at [863, 366] on link "Limpar Filtro" at bounding box center [910, 364] width 226 height 30
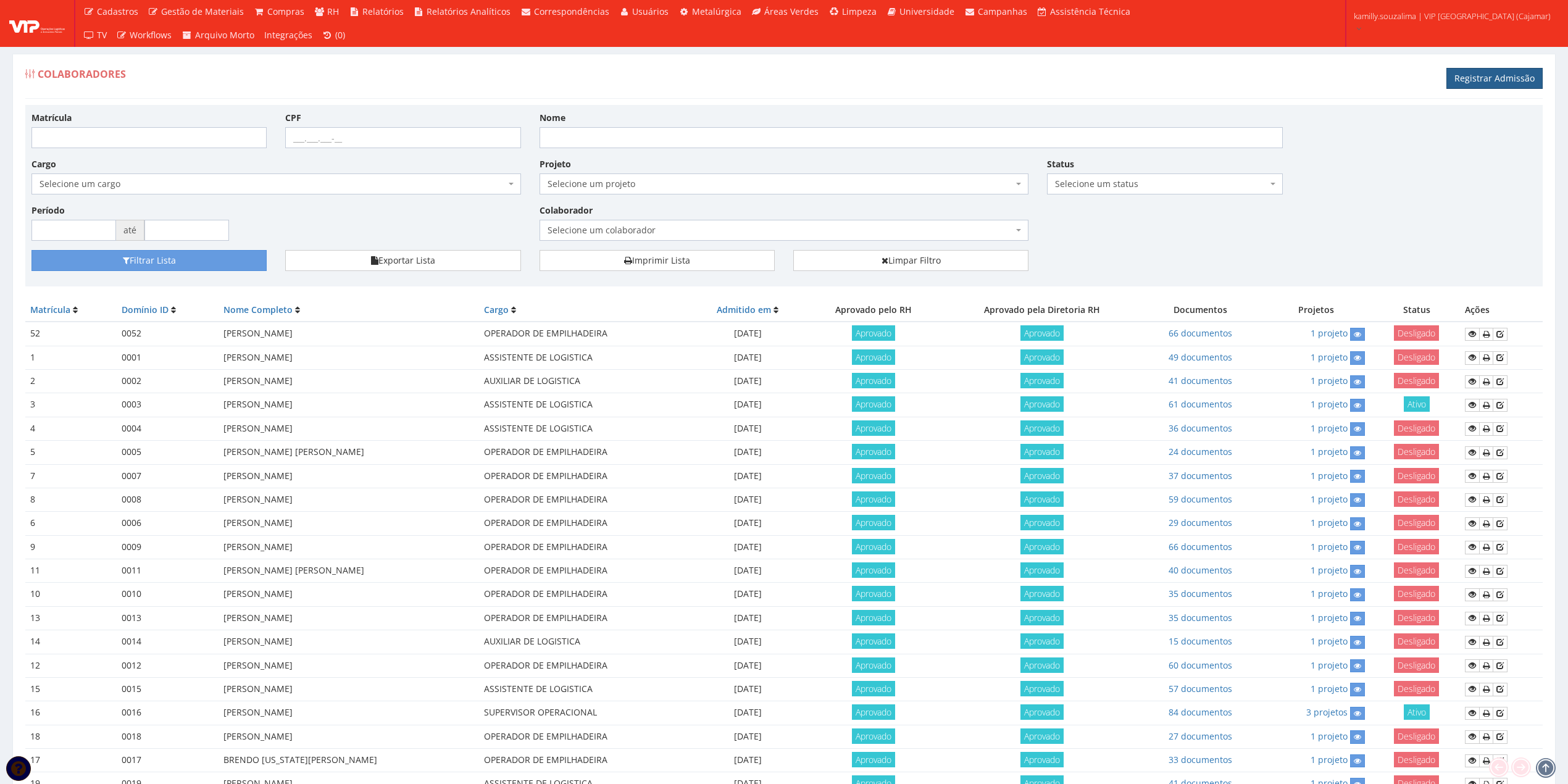
click at [1482, 75] on link "Registrar Admissão" at bounding box center [1495, 79] width 96 height 21
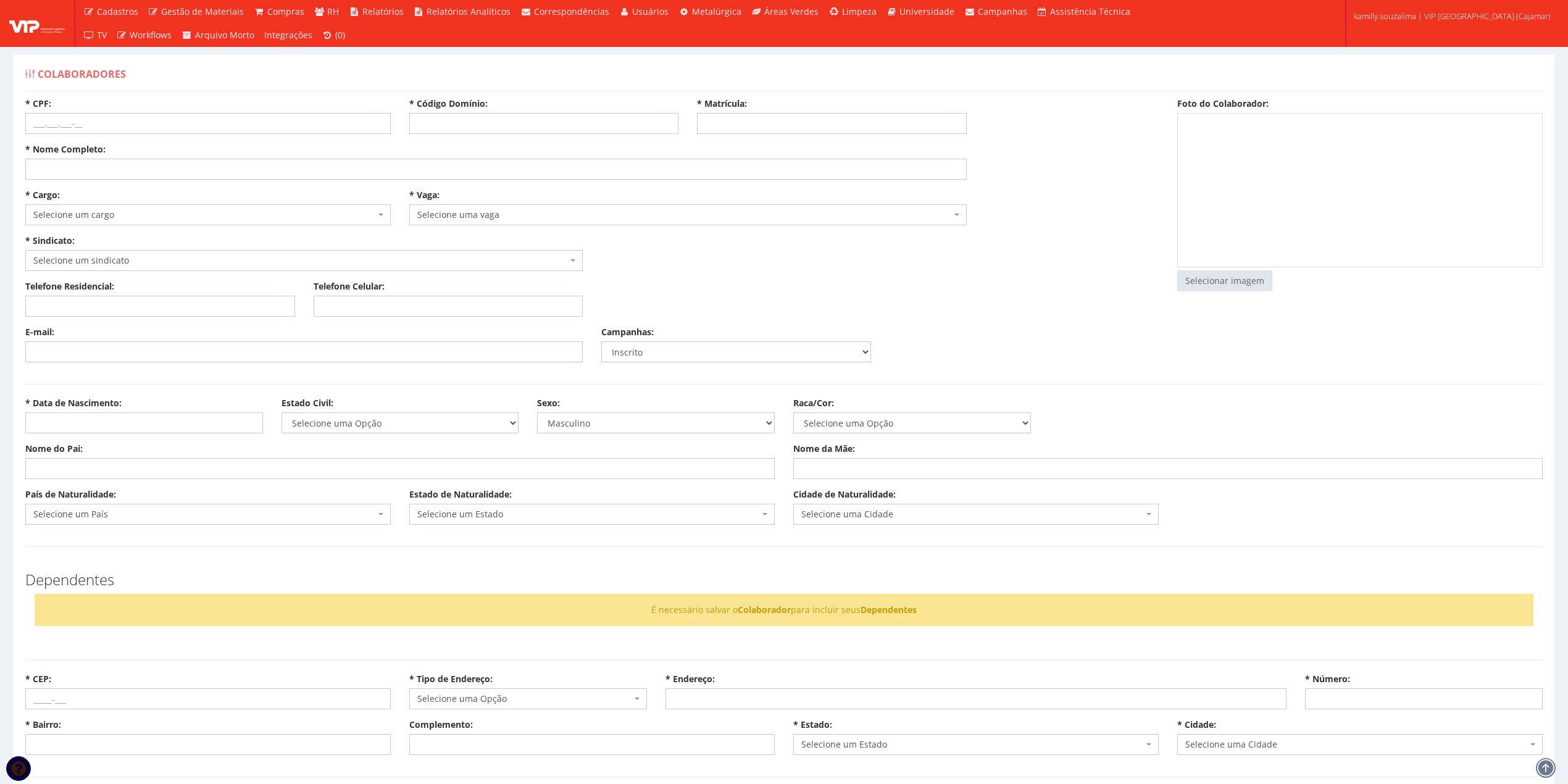
select select
click at [598, 122] on input "* Código Domínio:" at bounding box center [544, 124] width 270 height 21
type input "192"
click at [717, 121] on input "* Matrícula:" at bounding box center [832, 124] width 270 height 21
type input "192"
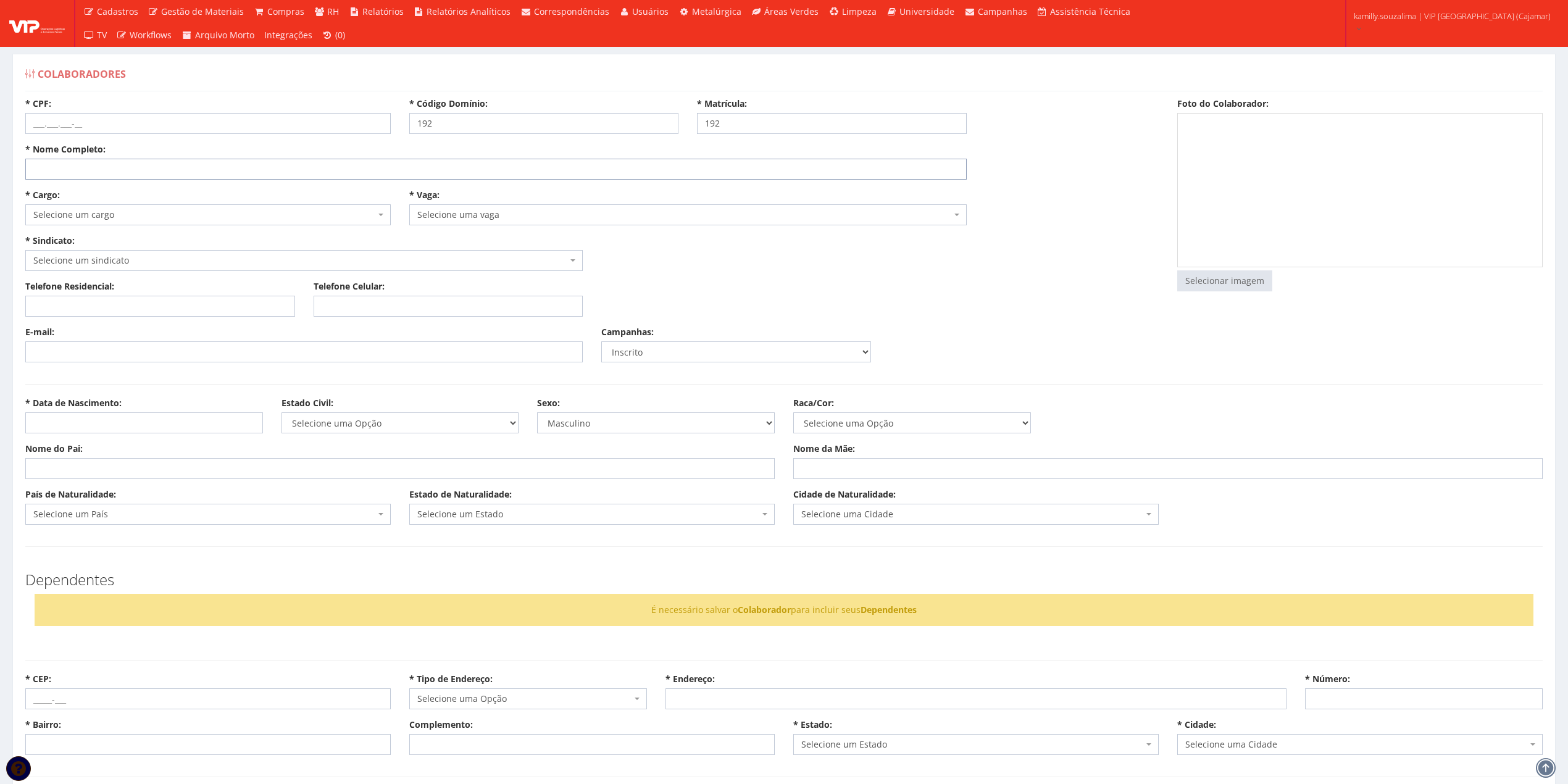
click at [154, 174] on input "* Nome Completo:" at bounding box center [496, 170] width 942 height 21
type input "ANDERSON TAVARES NEVES"
click at [131, 130] on input "* CPF:" at bounding box center [208, 124] width 365 height 21
type input "323.745.908-95"
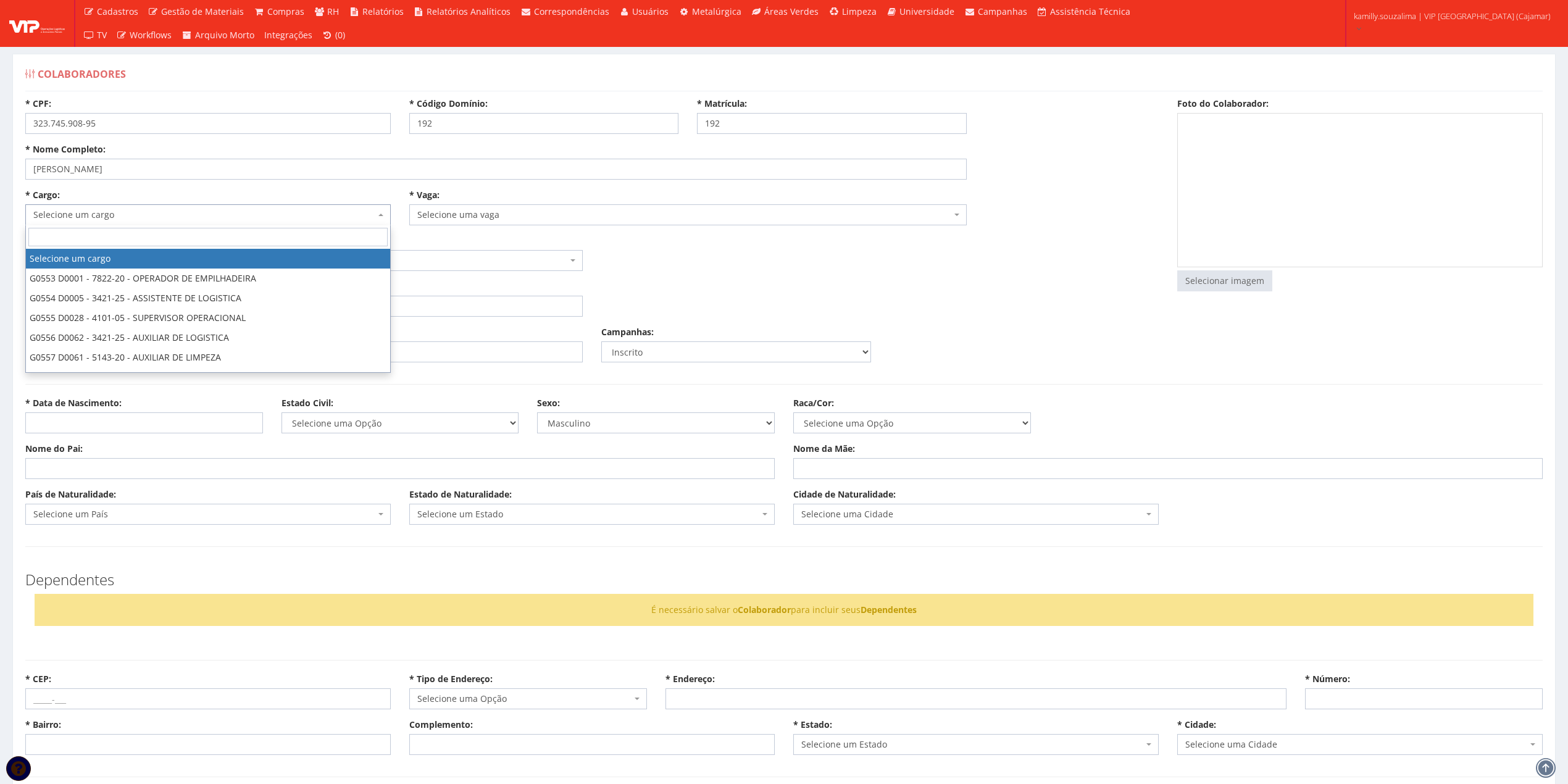
click at [135, 218] on span "Selecione um cargo" at bounding box center [204, 215] width 342 height 13
type input "OPER"
select select "553"
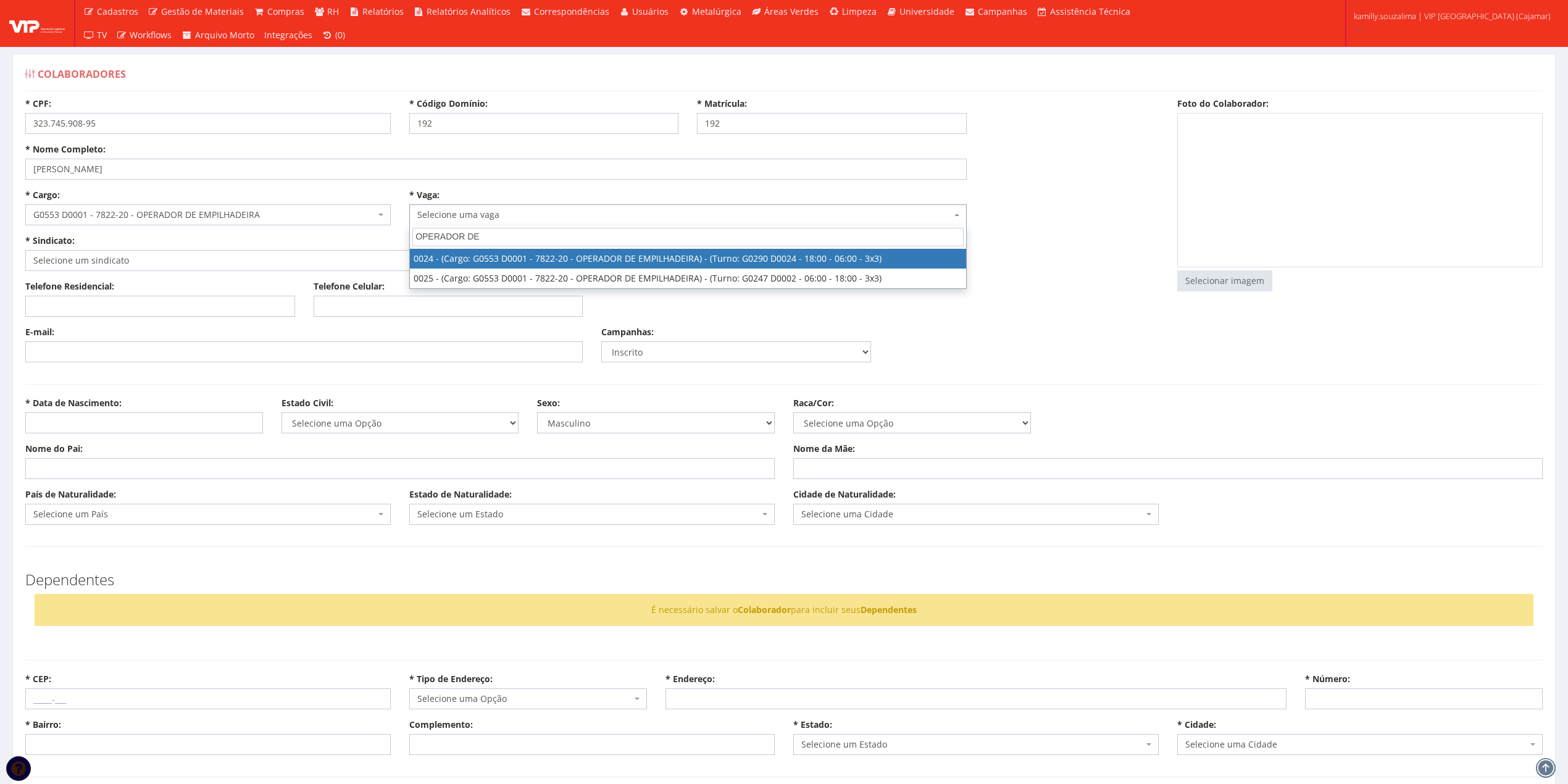
type input "OPERADOR DE"
select select "24"
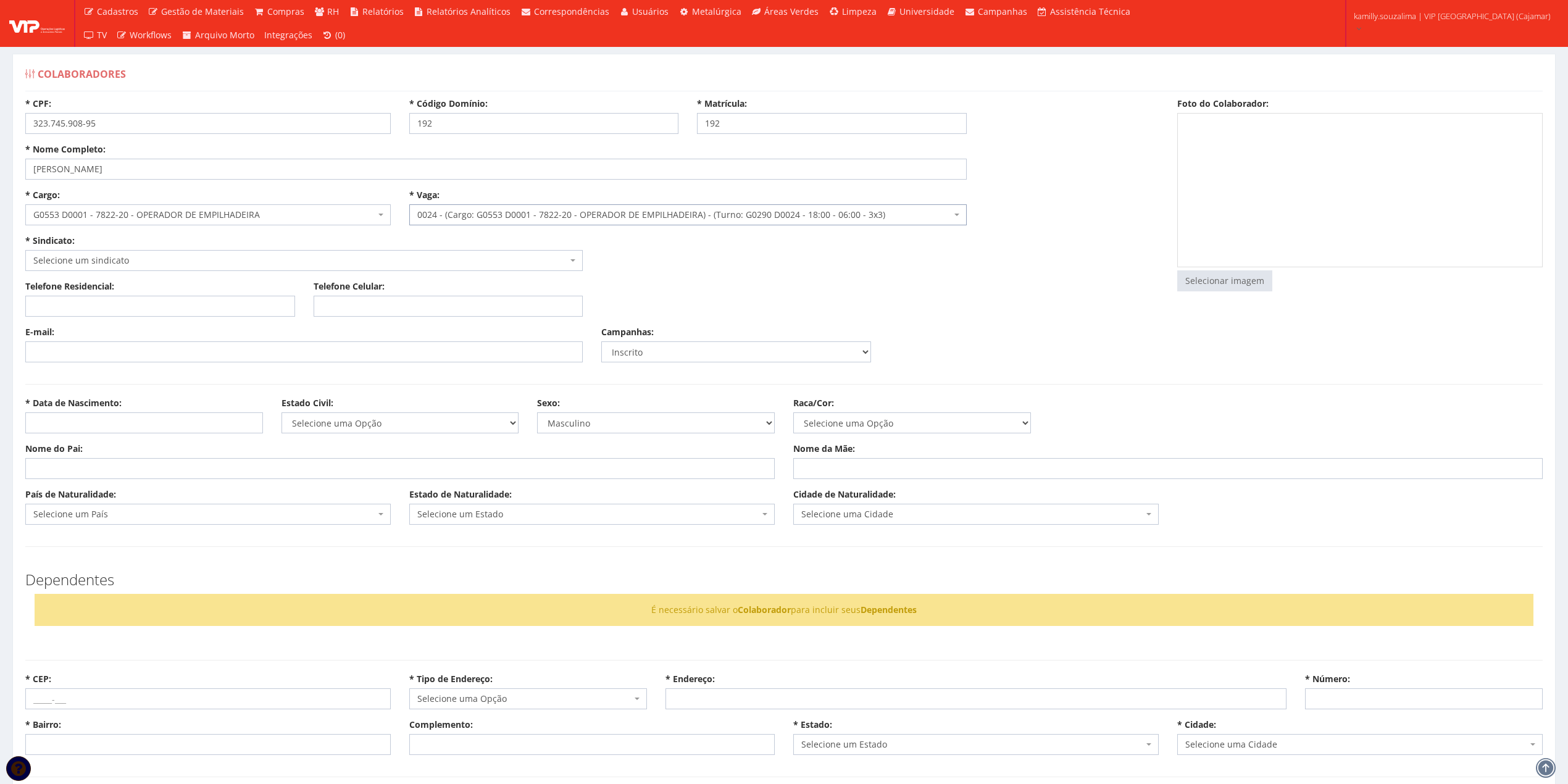
select select "290"
type input "2.305,28"
type input "17,72"
type input "13,29"
type input "260,00"
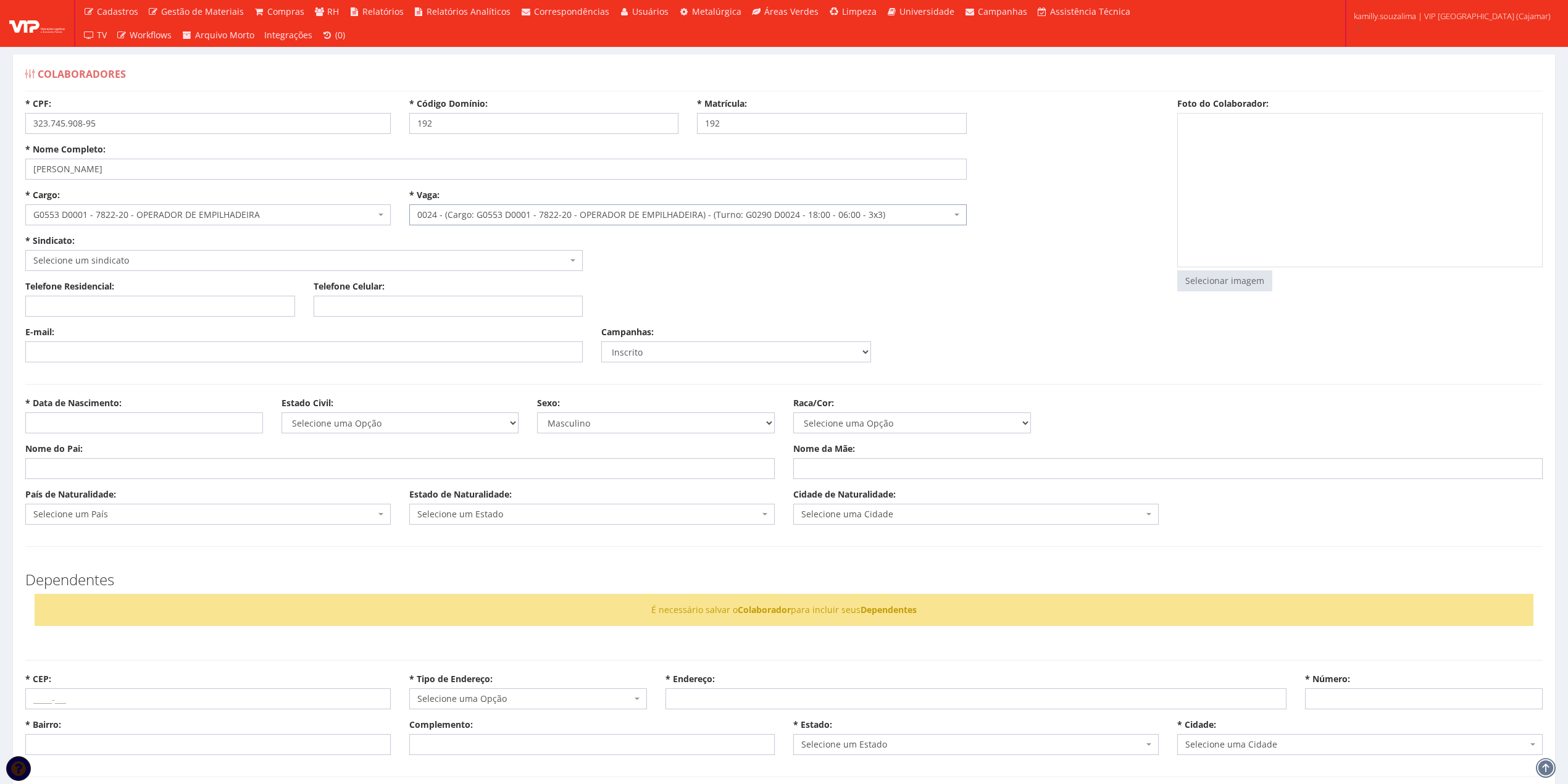
type input "27,82"
select select "230"
click at [121, 257] on span "Selecione um sindicato" at bounding box center [300, 261] width 534 height 13
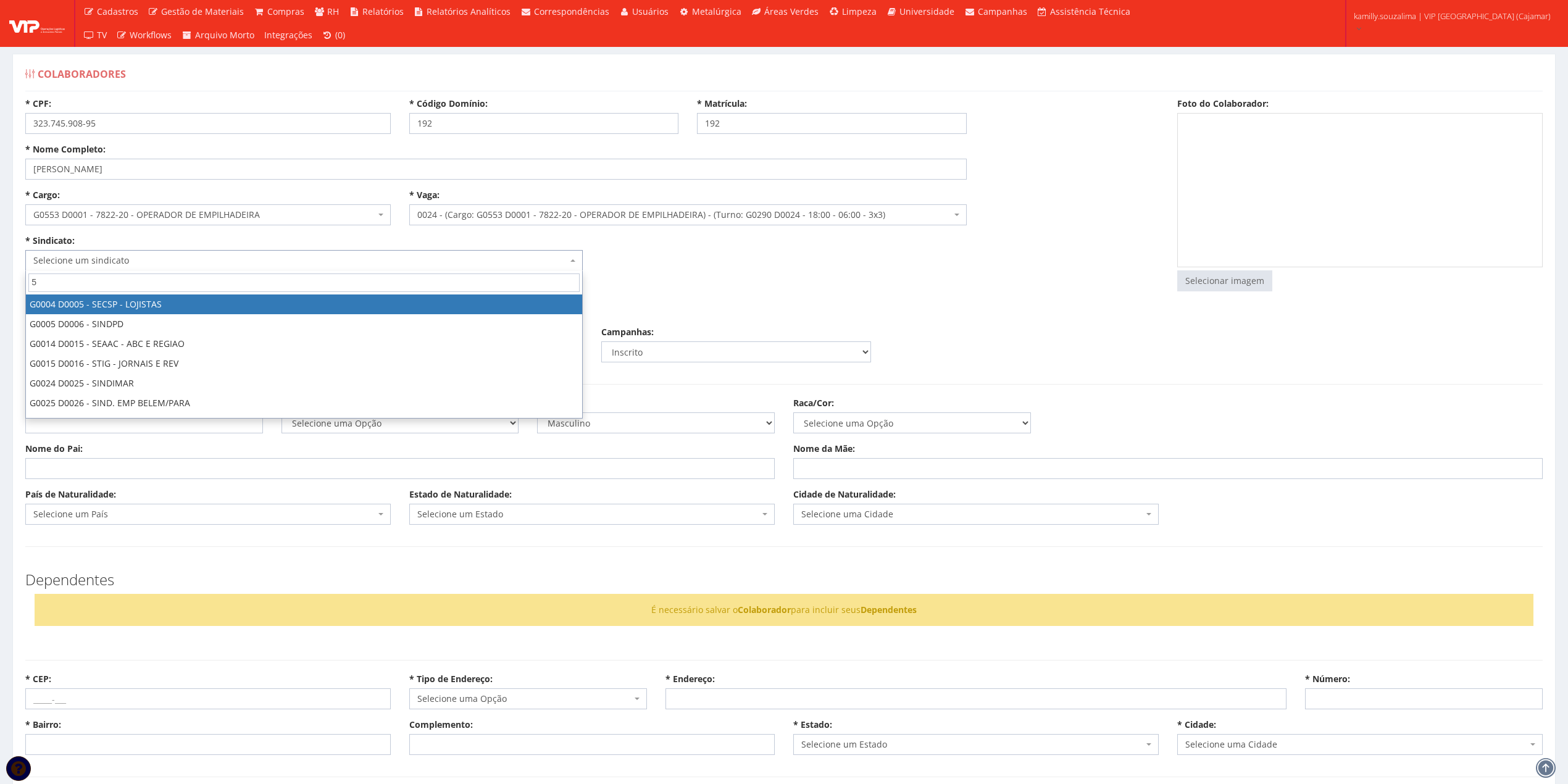
type input "59"
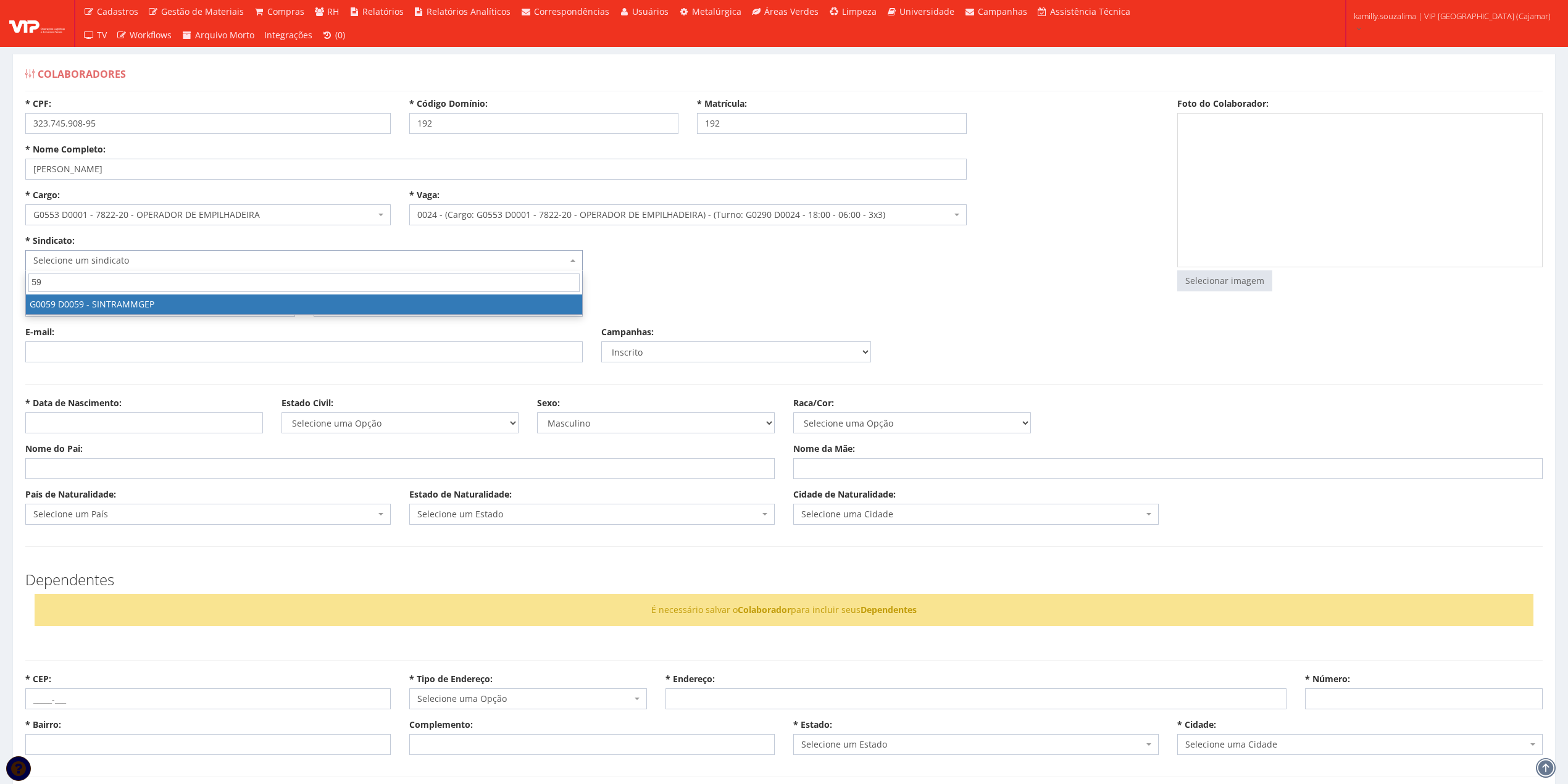
select select "59"
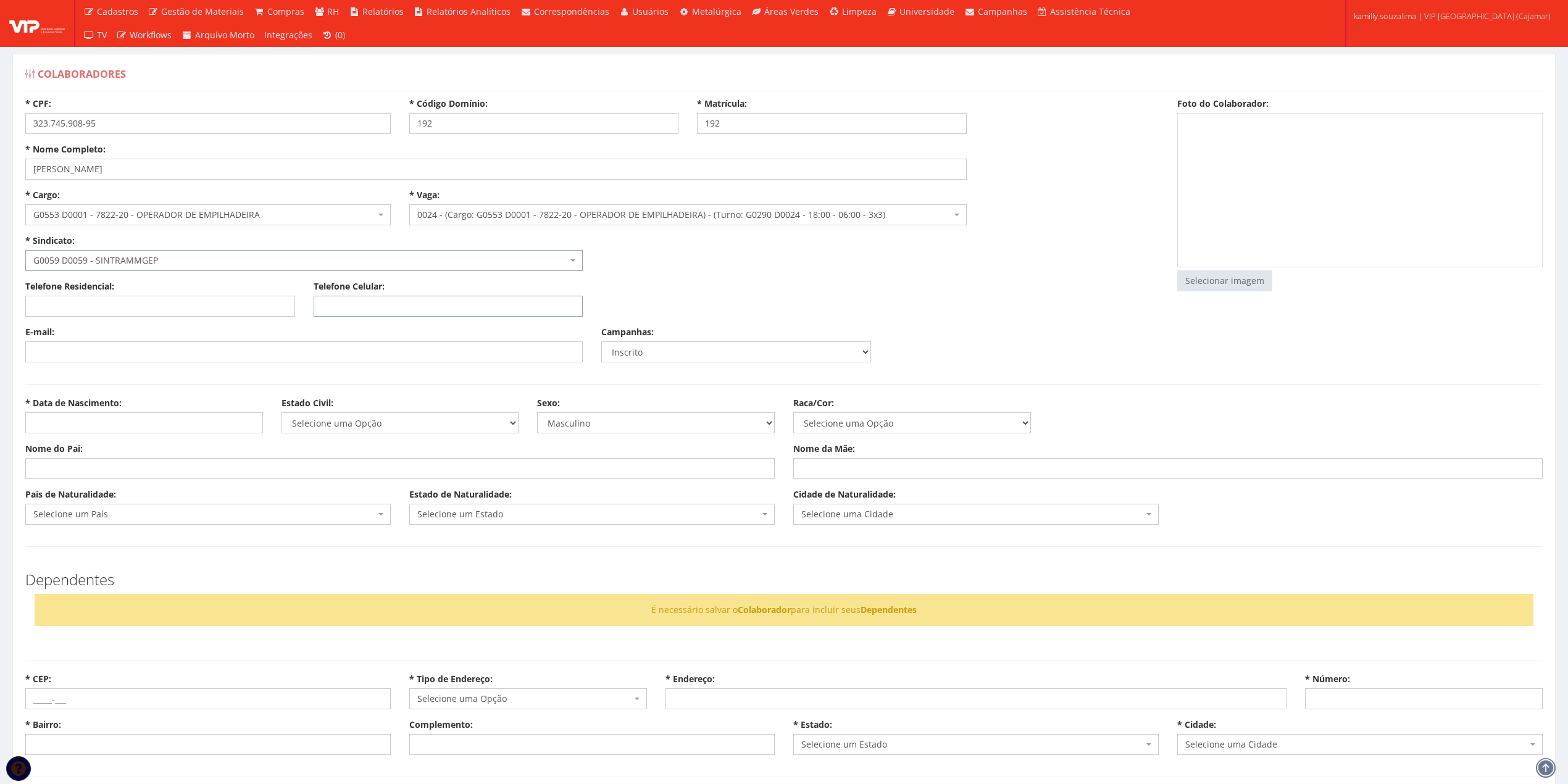
click at [387, 306] on input "Telefone Celular:" at bounding box center [448, 307] width 270 height 21
click at [381, 299] on input "Telefone Celular:" at bounding box center [448, 307] width 270 height 21
paste input "("
type input "("
paste input "(11) 99719-1068"
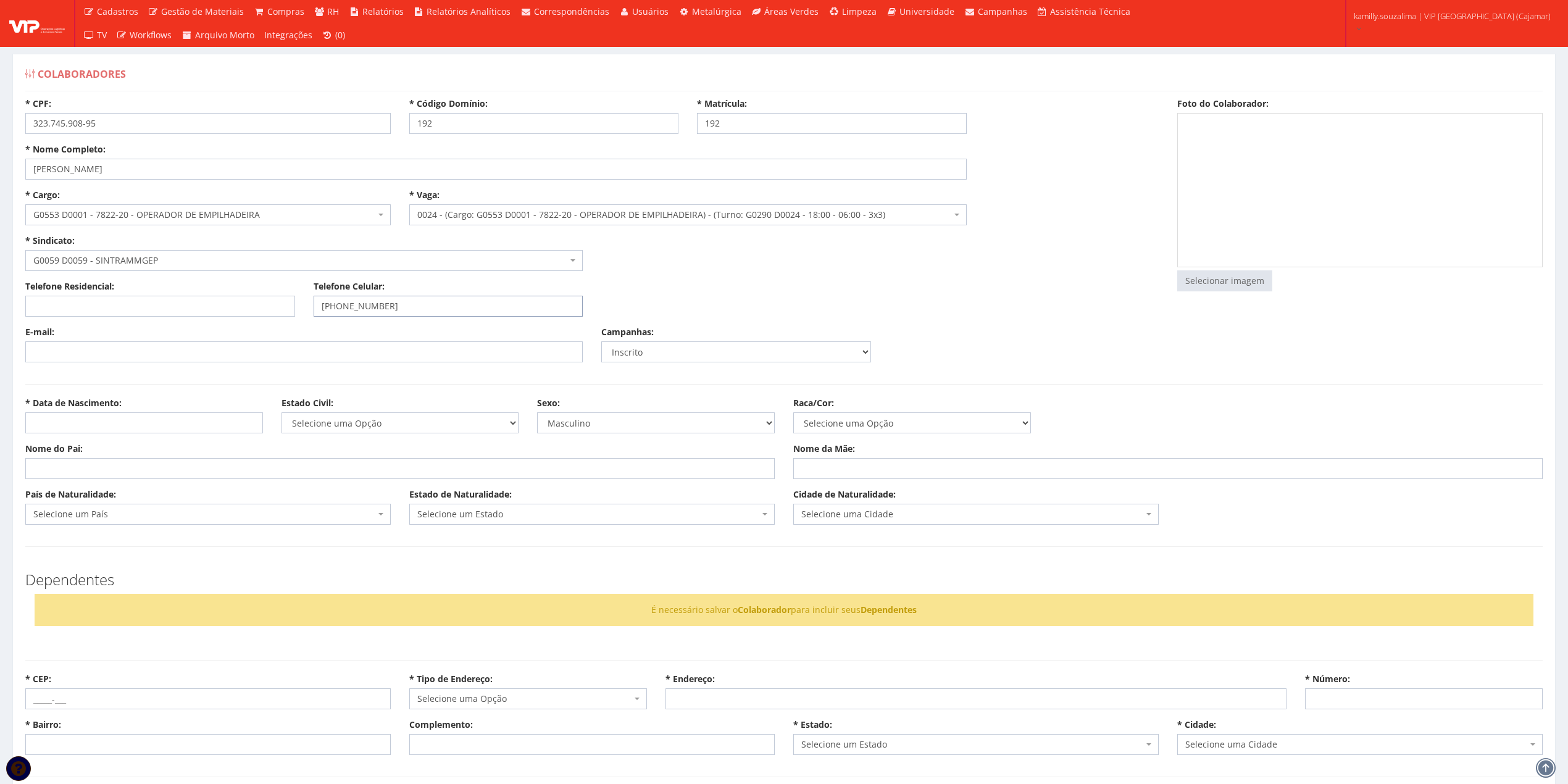
type input "(11) 99719-1068"
click at [158, 350] on input "E-mail:" at bounding box center [303, 352] width 557 height 21
click at [301, 352] on input "E-mail:" at bounding box center [303, 352] width 557 height 21
paste input "Tavaresanderson2912at@gmail.com"
type input "Tavaresanderson2912at@gmail.com"
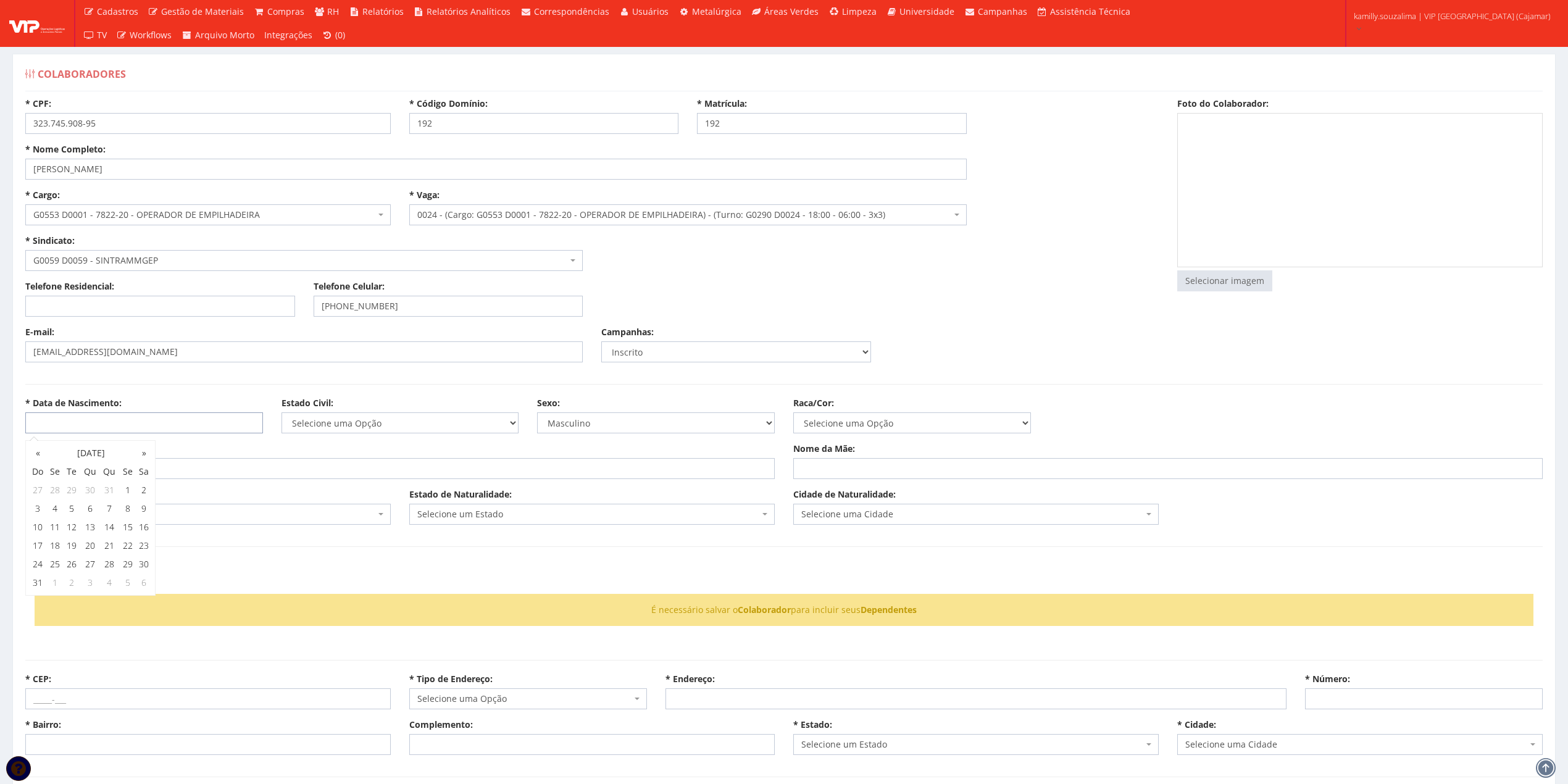
drag, startPoint x: 143, startPoint y: 427, endPoint x: 252, endPoint y: 419, distance: 109.3
click at [143, 427] on input "* Data de Nascimento:" at bounding box center [144, 423] width 238 height 21
type input "03/11/1985"
click at [339, 417] on select "Selecione uma Opção Solteiro Casado União Estável Divorciado Viúvo Separado" at bounding box center [400, 423] width 238 height 21
select select "divorciado"
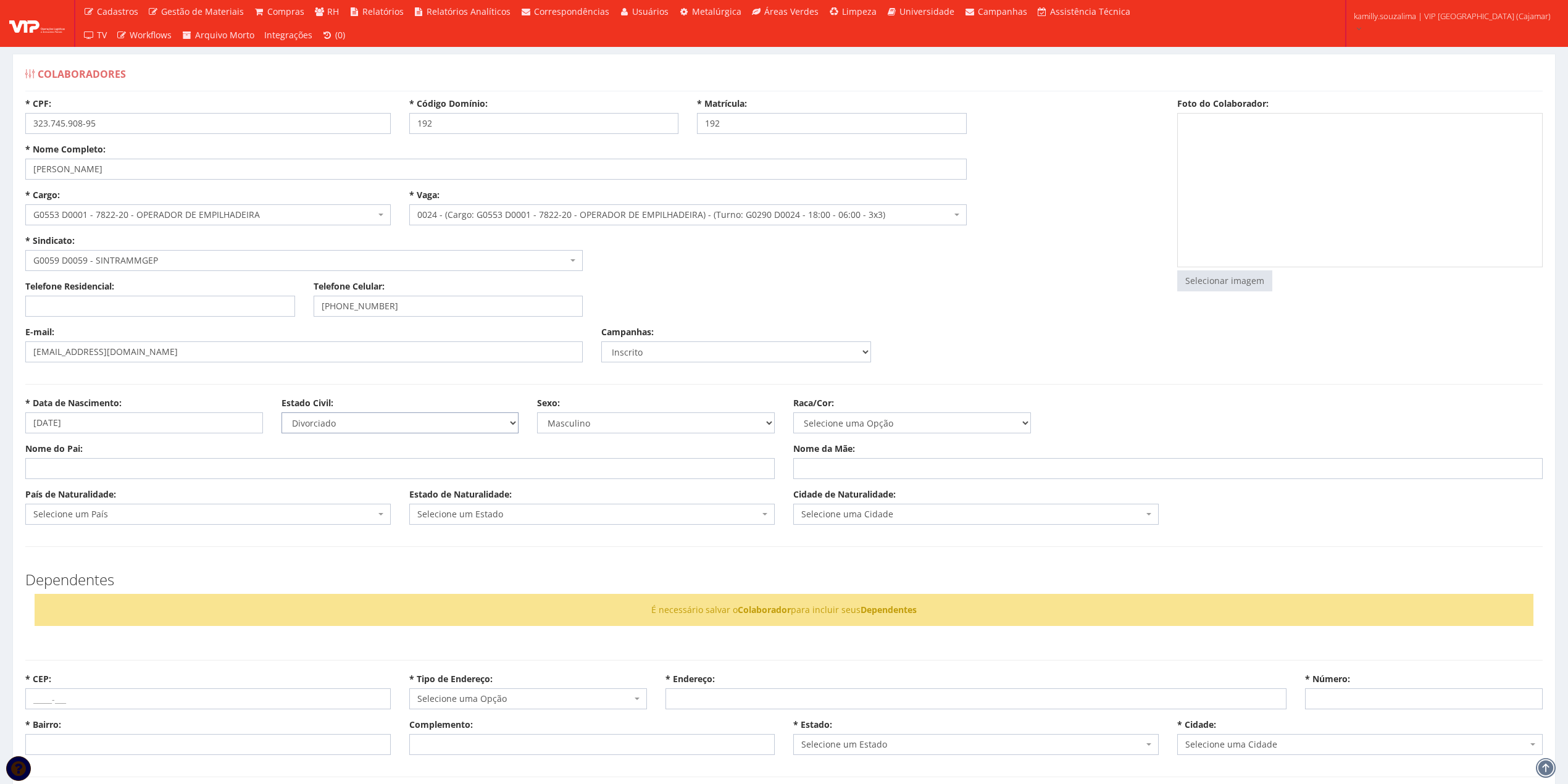
click at [282, 413] on select "Selecione uma Opção Solteiro Casado União Estável Divorciado Viúvo Separado" at bounding box center [400, 423] width 238 height 21
click at [417, 470] on input "Nome do Pai:" at bounding box center [400, 469] width 750 height 21
type input "ADILSON DAS NEVES"
click at [869, 464] on input "Nome da Mãe:" at bounding box center [1168, 469] width 750 height 21
click at [865, 467] on input "SILVIA TAVARES AS NEVES" at bounding box center [1168, 469] width 750 height 21
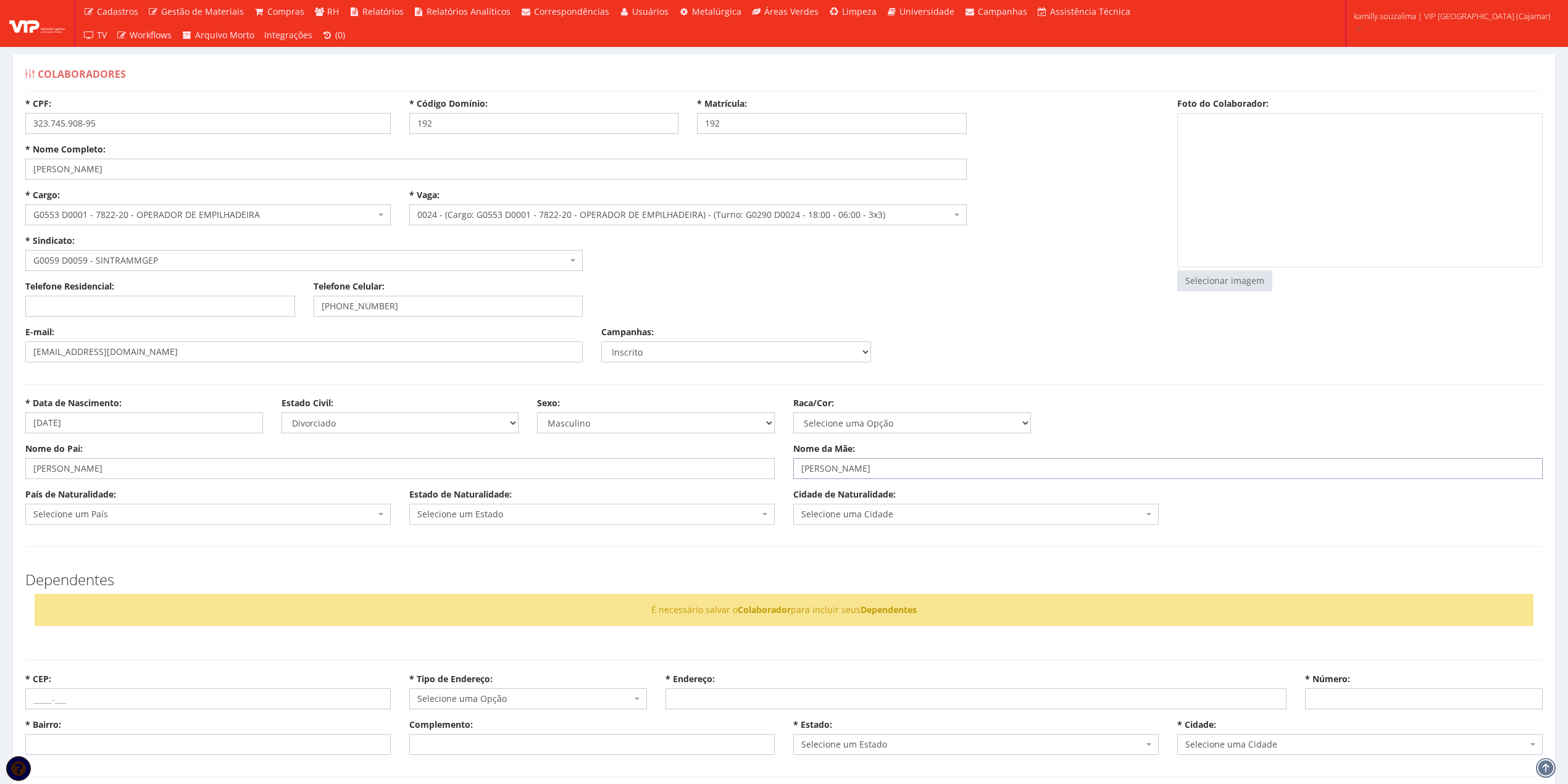
type input "SILVIA TAVARES DAS NEVES"
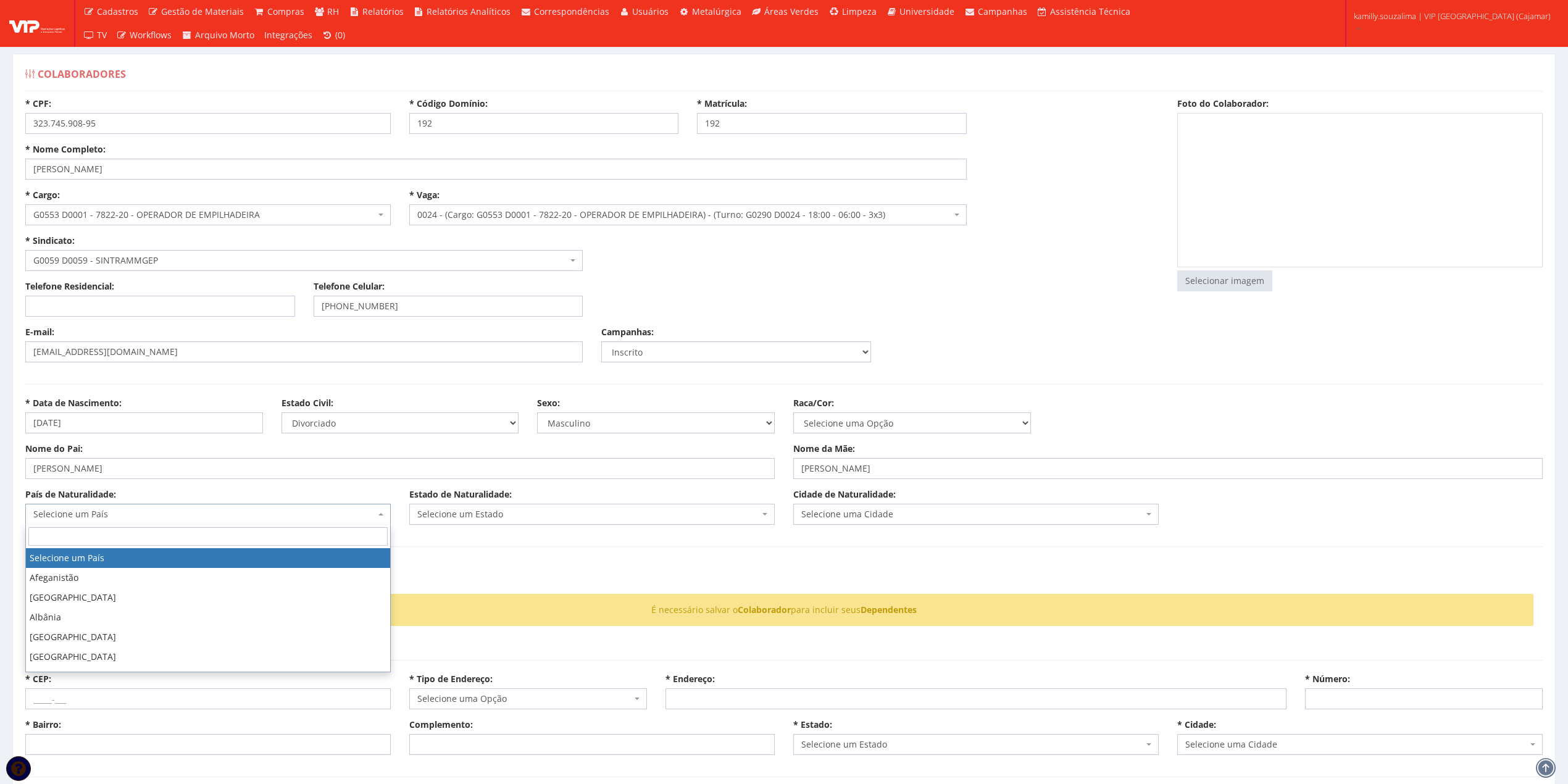
click at [188, 509] on span "Selecione um País" at bounding box center [204, 514] width 342 height 13
type input "BR"
select select "30"
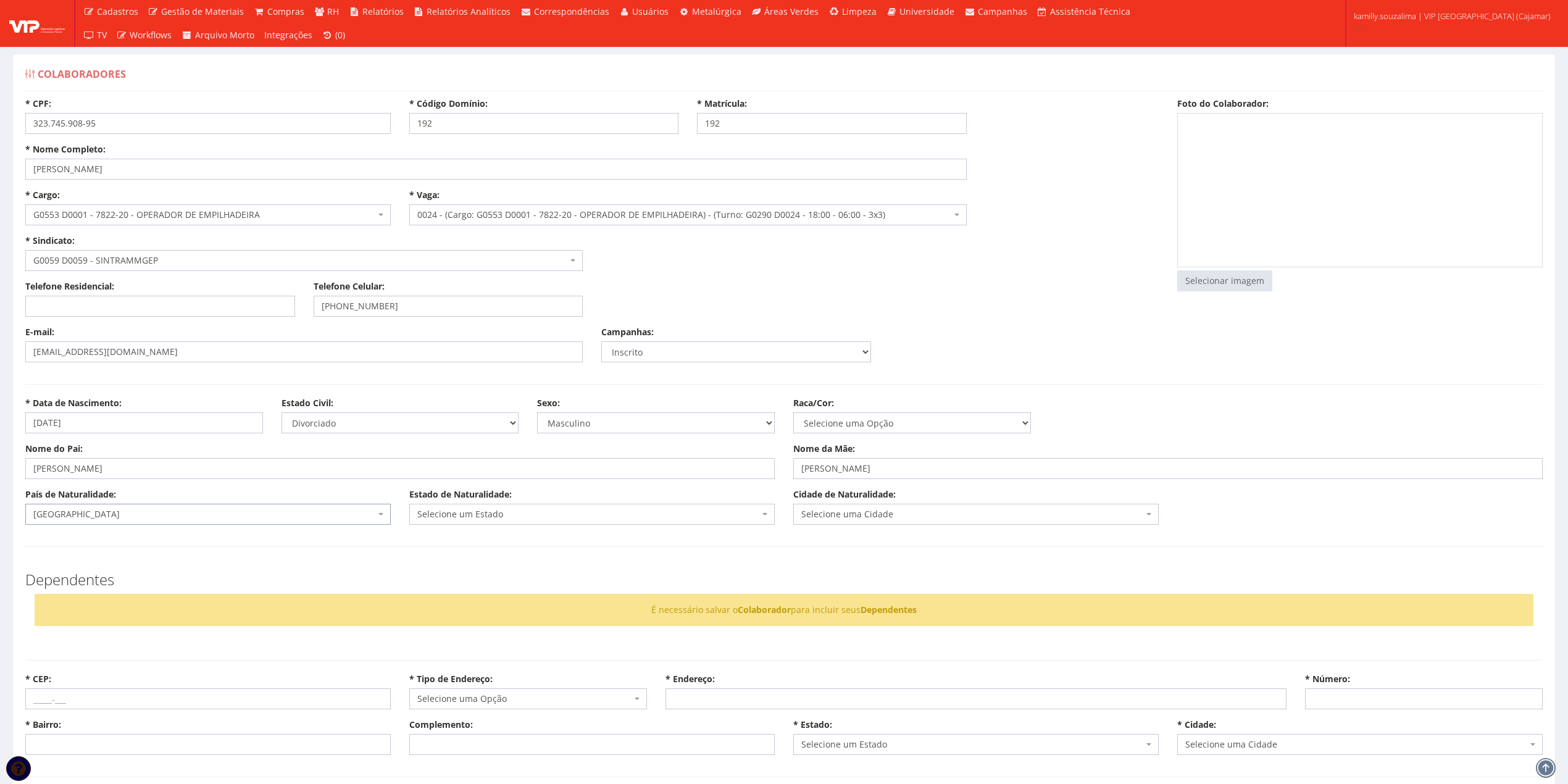
click at [445, 517] on span "Selecione um Estado" at bounding box center [588, 514] width 342 height 13
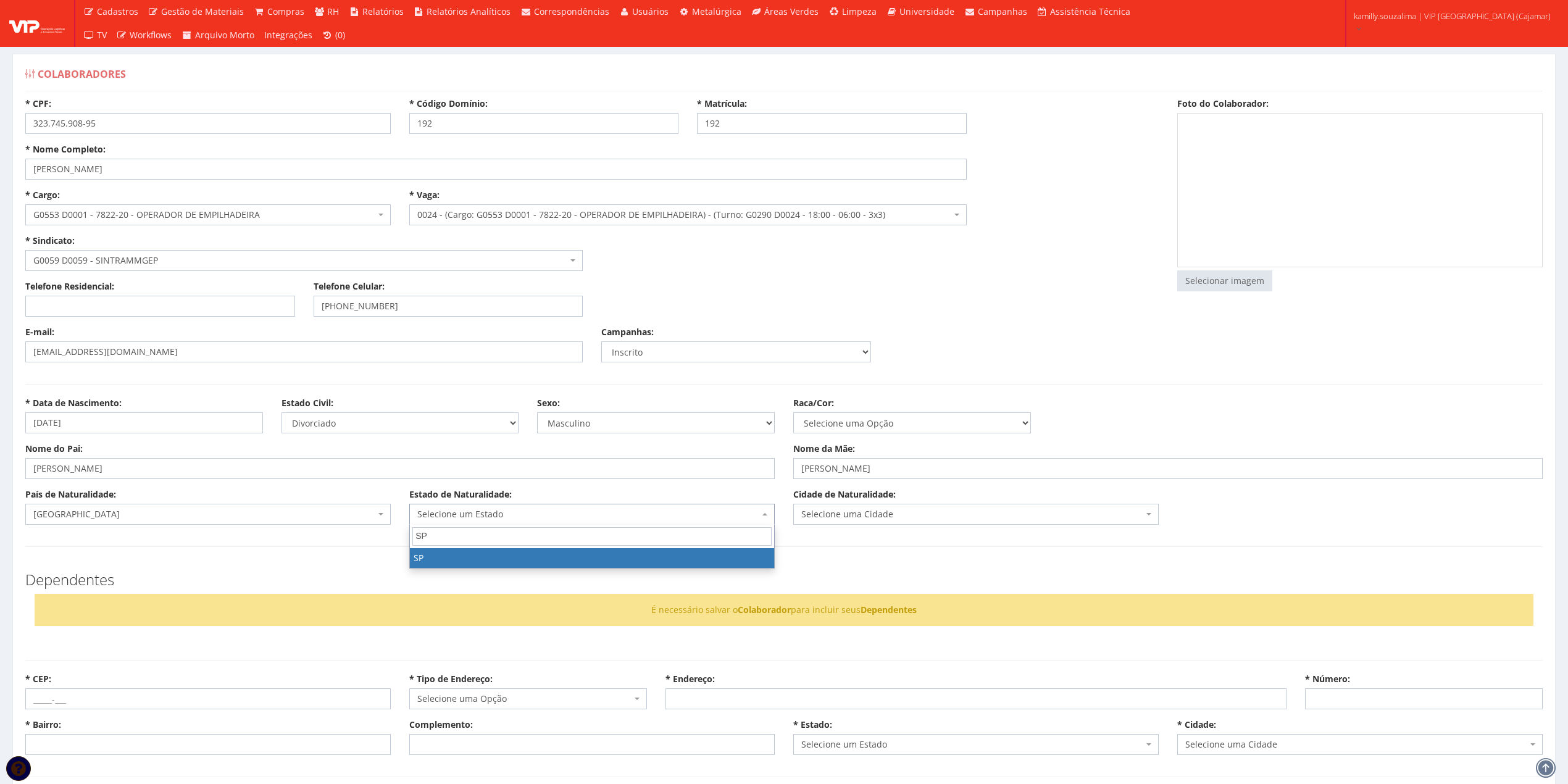
type input "SP"
select select "25"
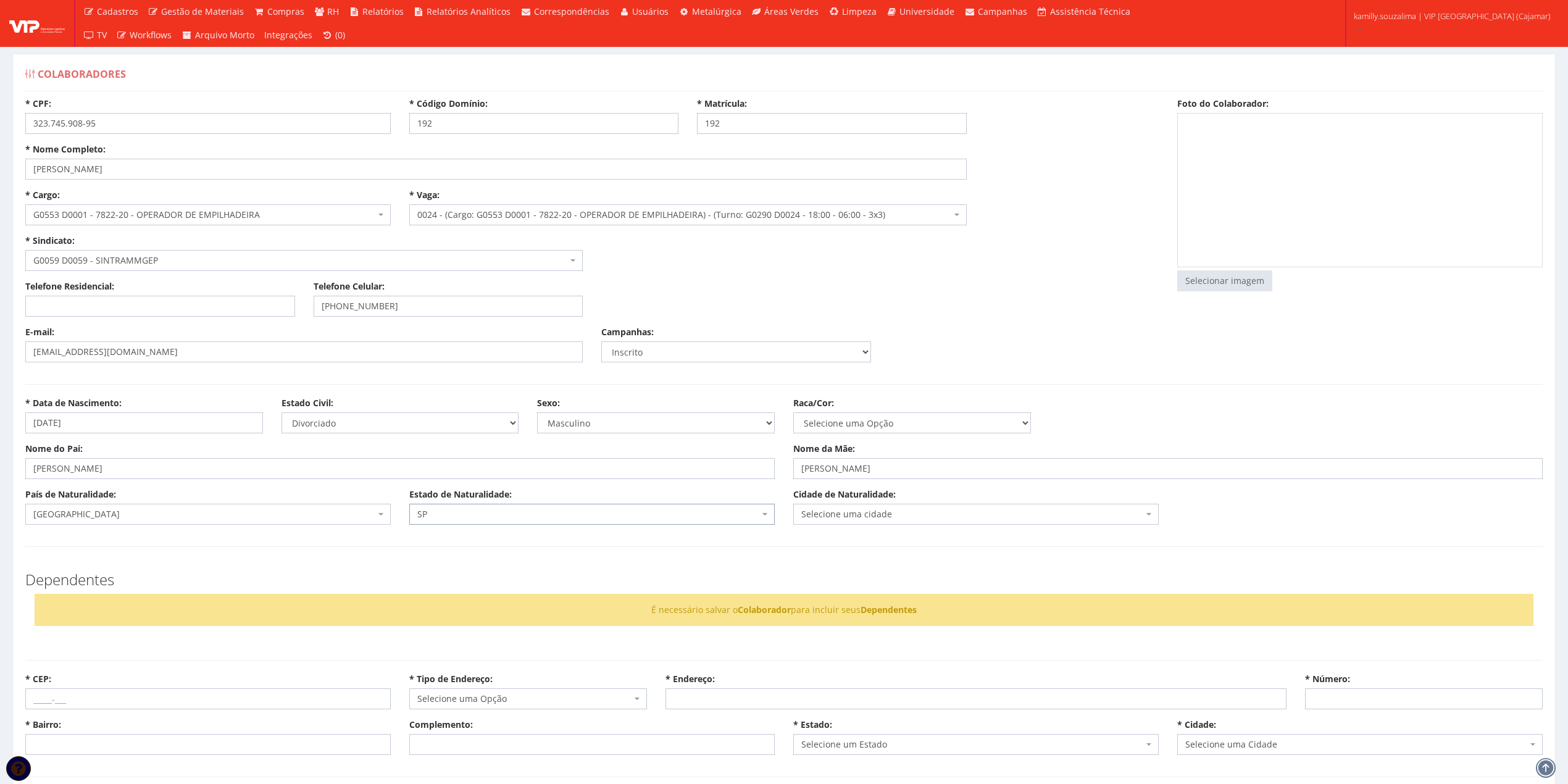
click at [880, 515] on span "Selecione uma cidade" at bounding box center [972, 514] width 342 height 13
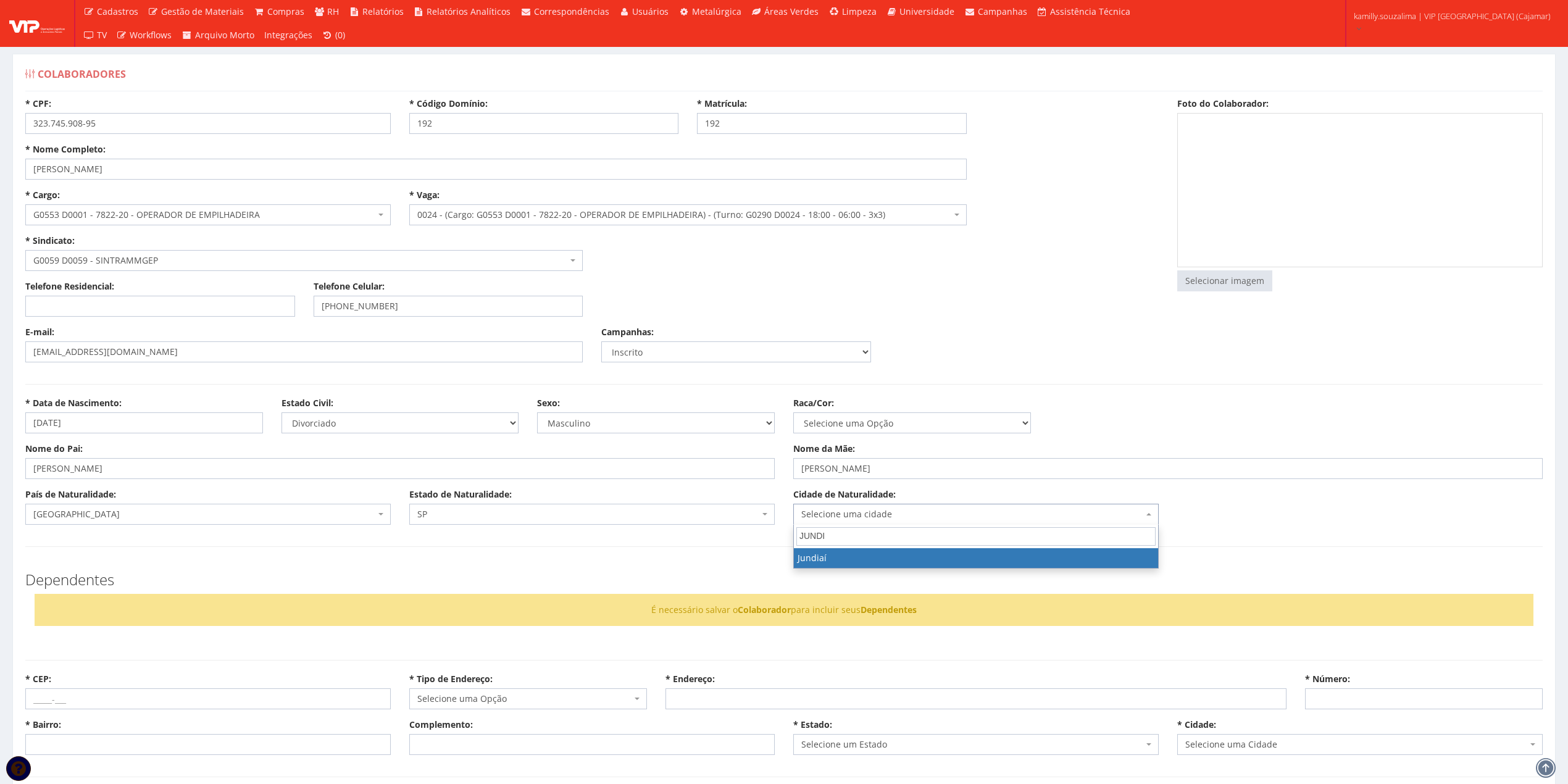
type input "JUNDI"
select select "5001"
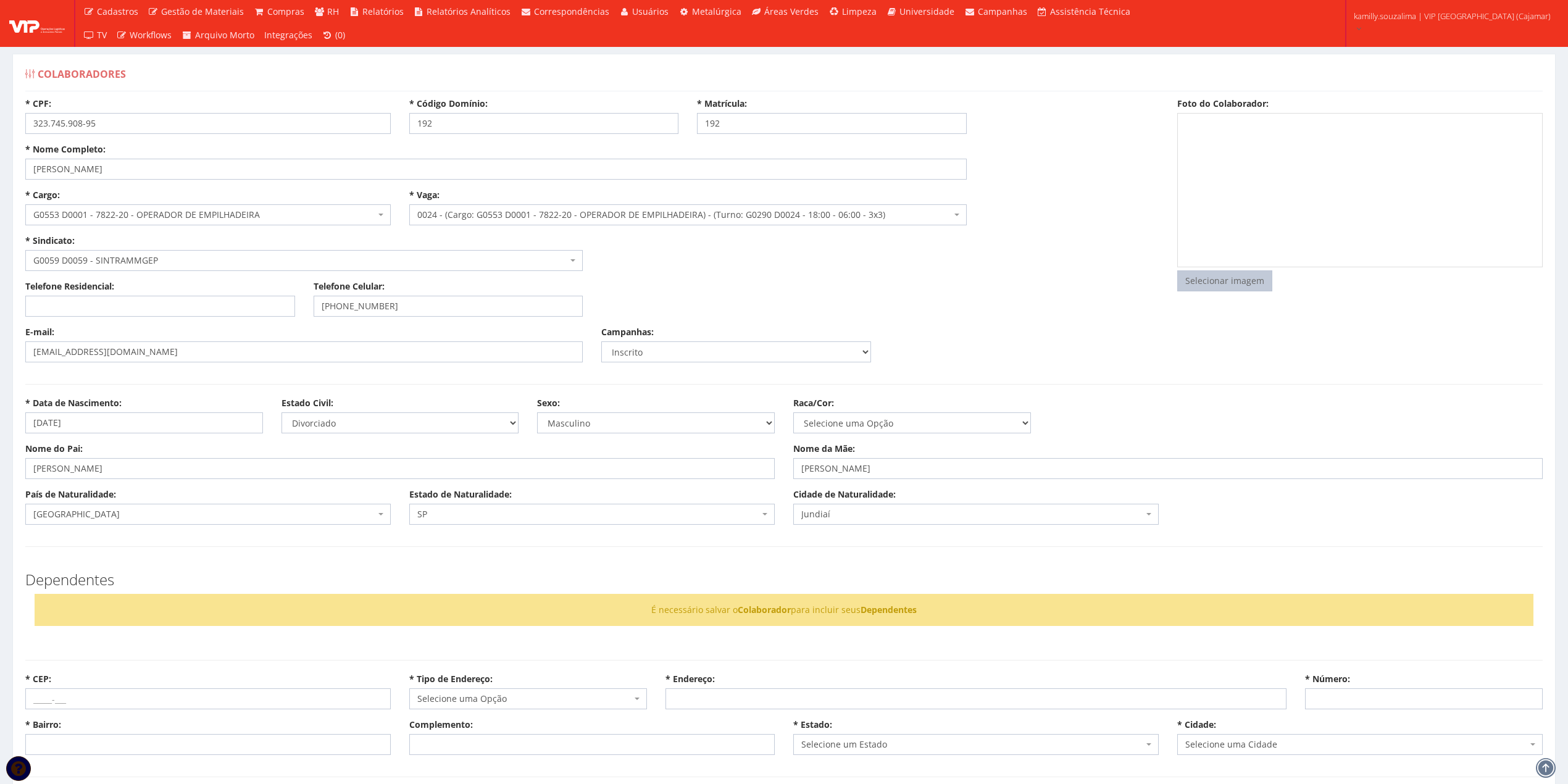
click at [1262, 274] on input "file" at bounding box center [1225, 281] width 94 height 20
type input "C:\fakepath\WhatsApp Image 2025-08-28 at 12.56.21.jpeg"
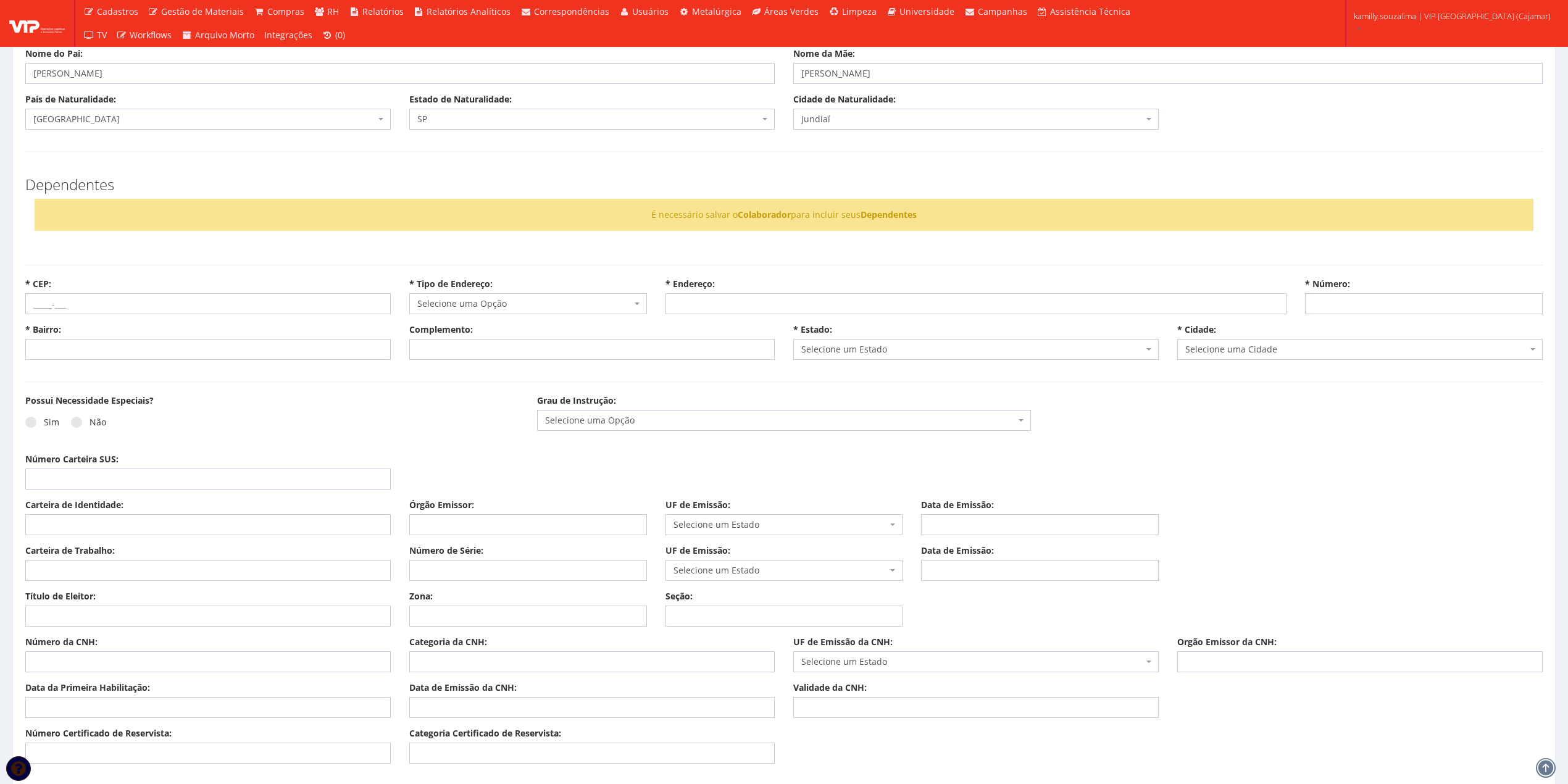
scroll to position [494, 0]
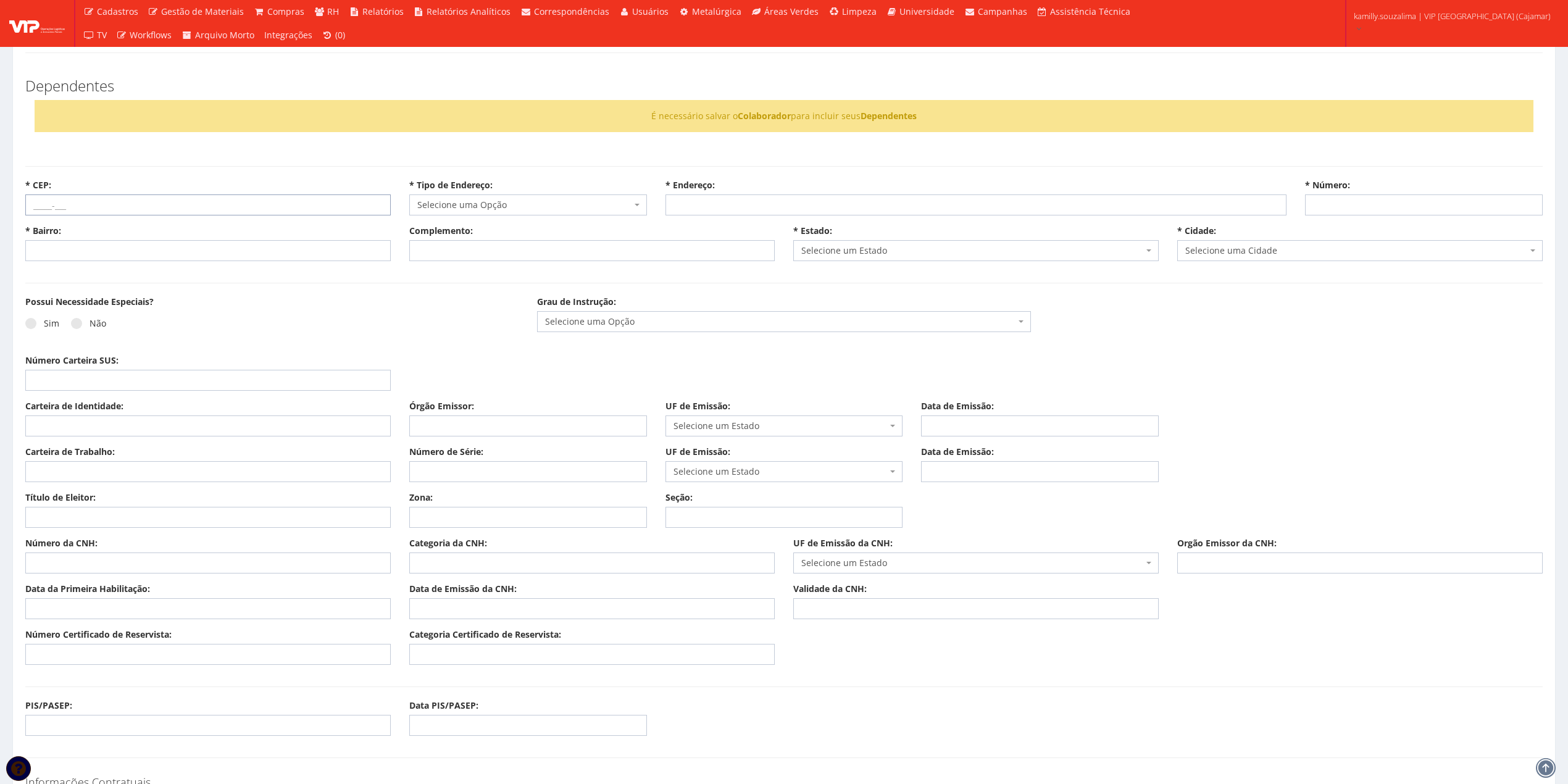
click at [91, 206] on input "* CEP:" at bounding box center [208, 205] width 365 height 21
paste input "text"
paste input "13232-523"
type input "13232-523"
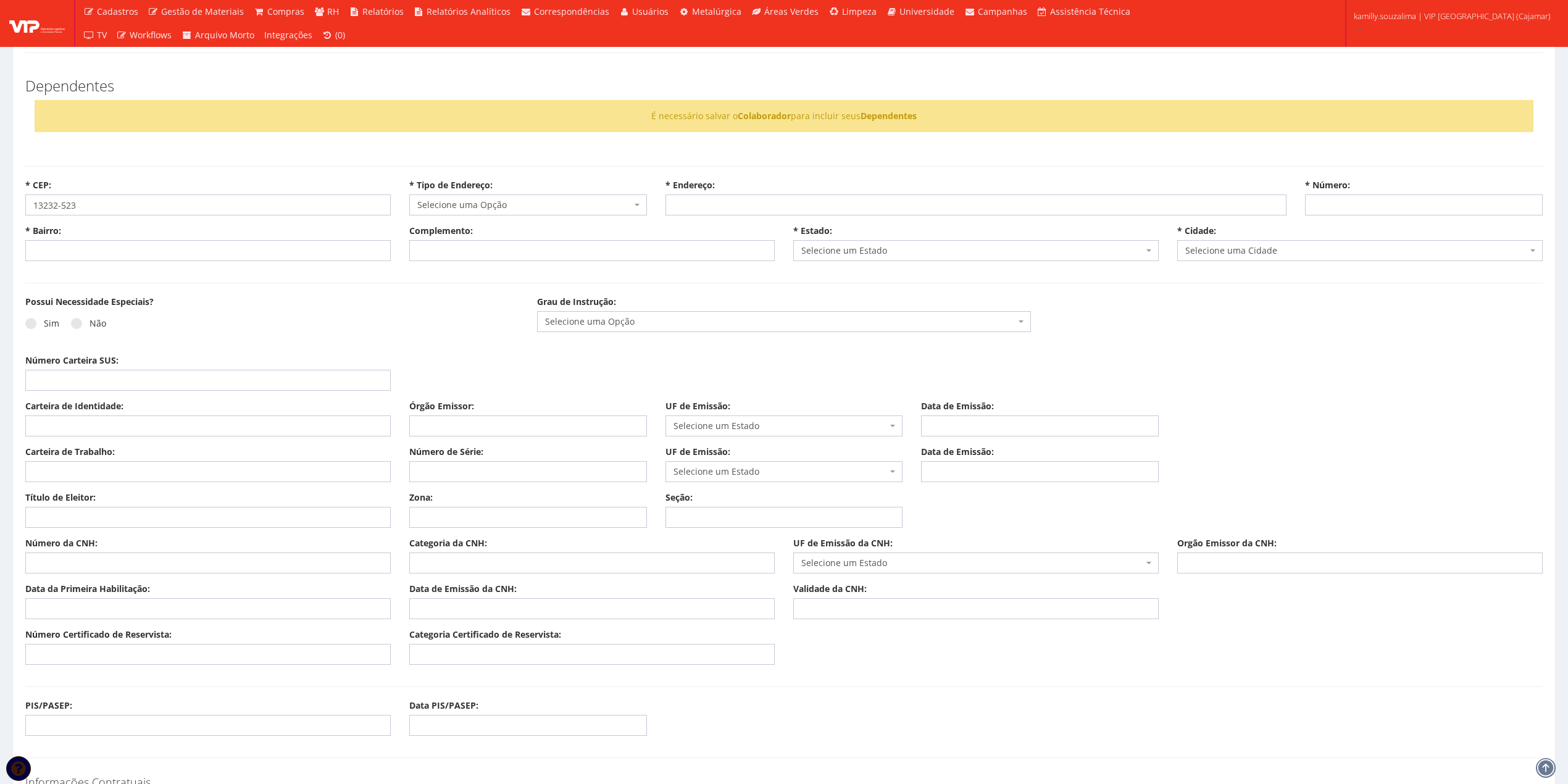
select select
type input "Carregando..."
select select
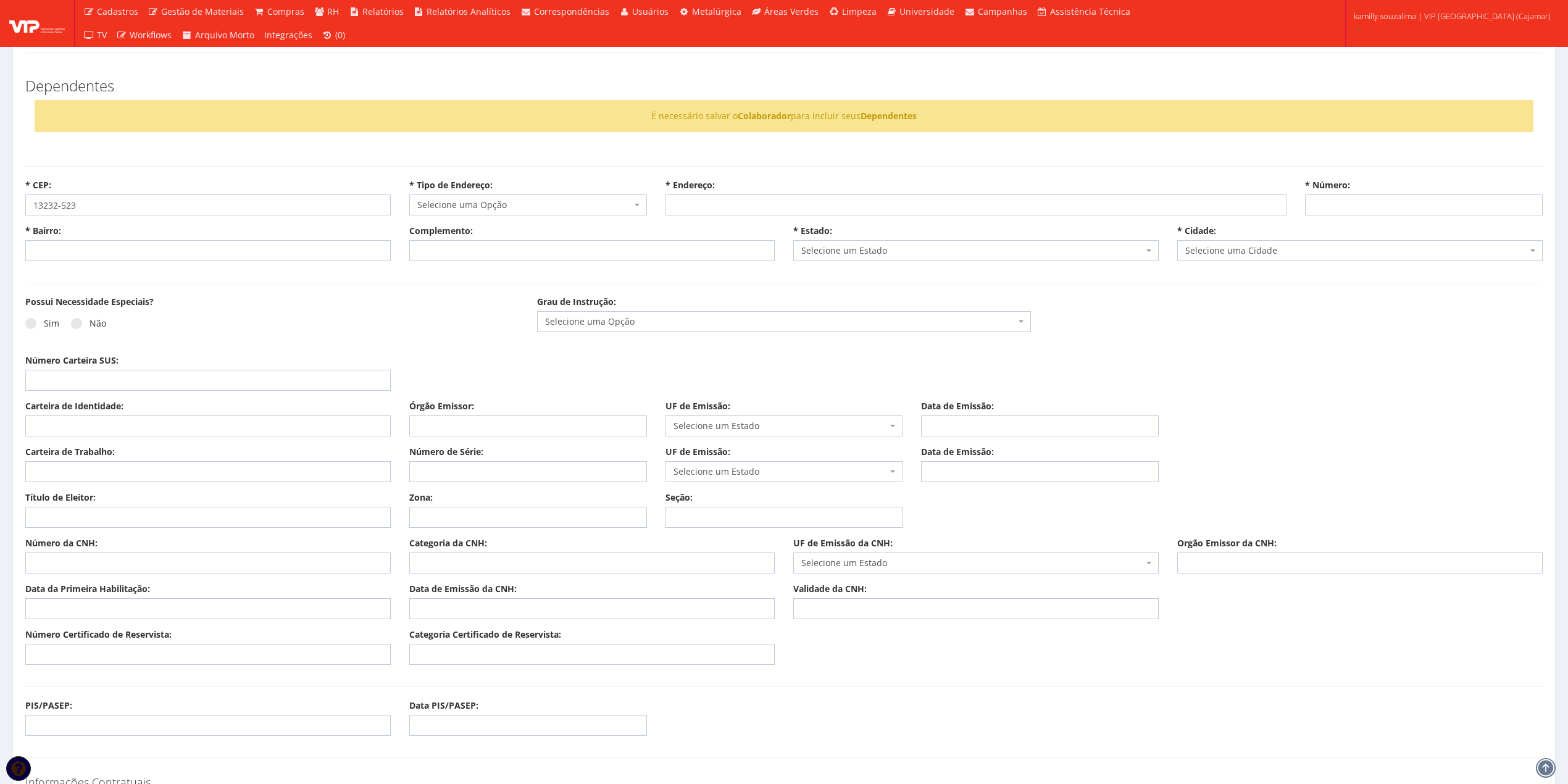
select select
click at [390, 302] on div "Possui Necessidade Especiais? Sim Não" at bounding box center [272, 320] width 512 height 49
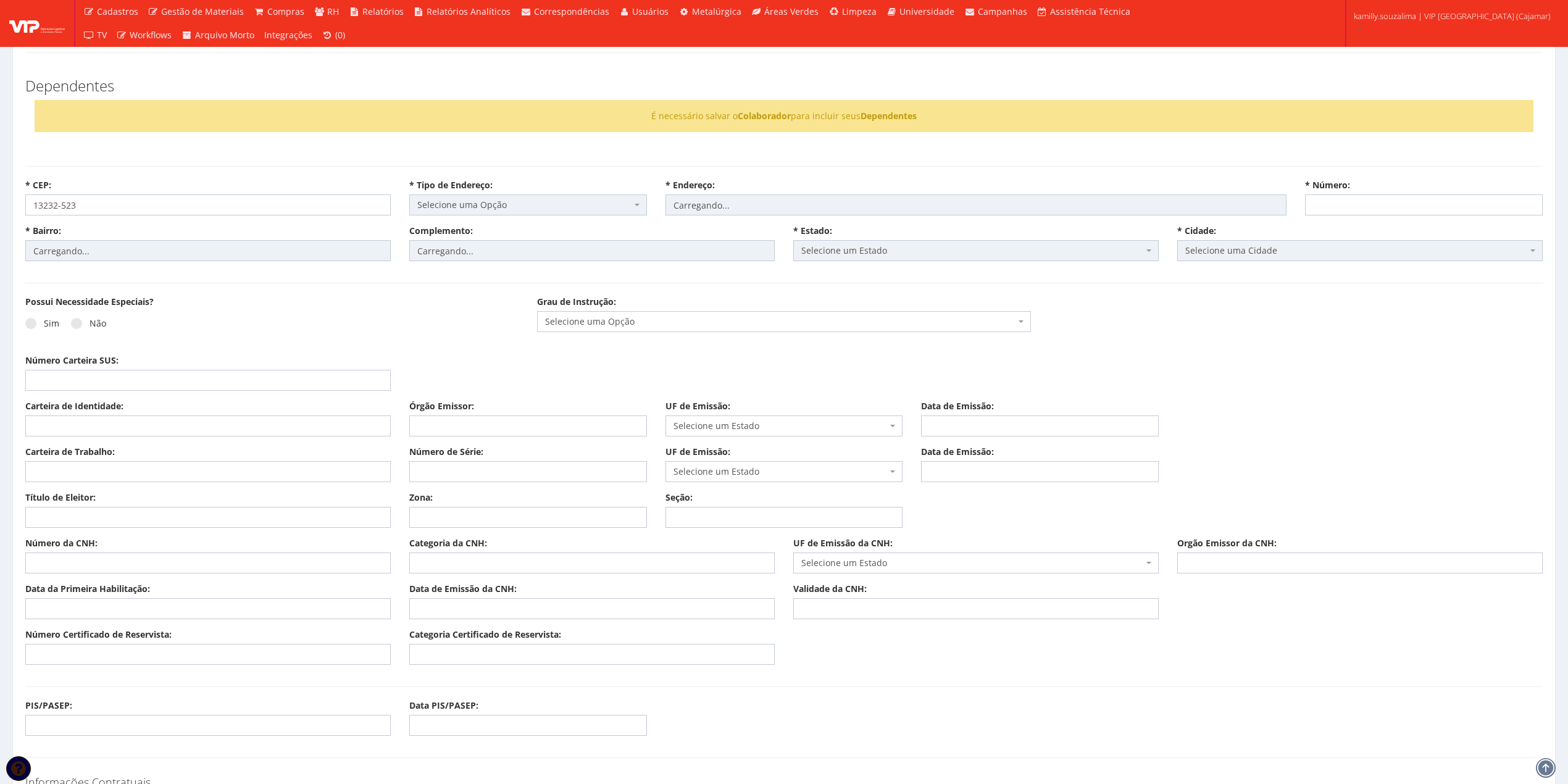
select select "rua"
type input "das Palmas"
type input "Parque Internacional"
select select "25"
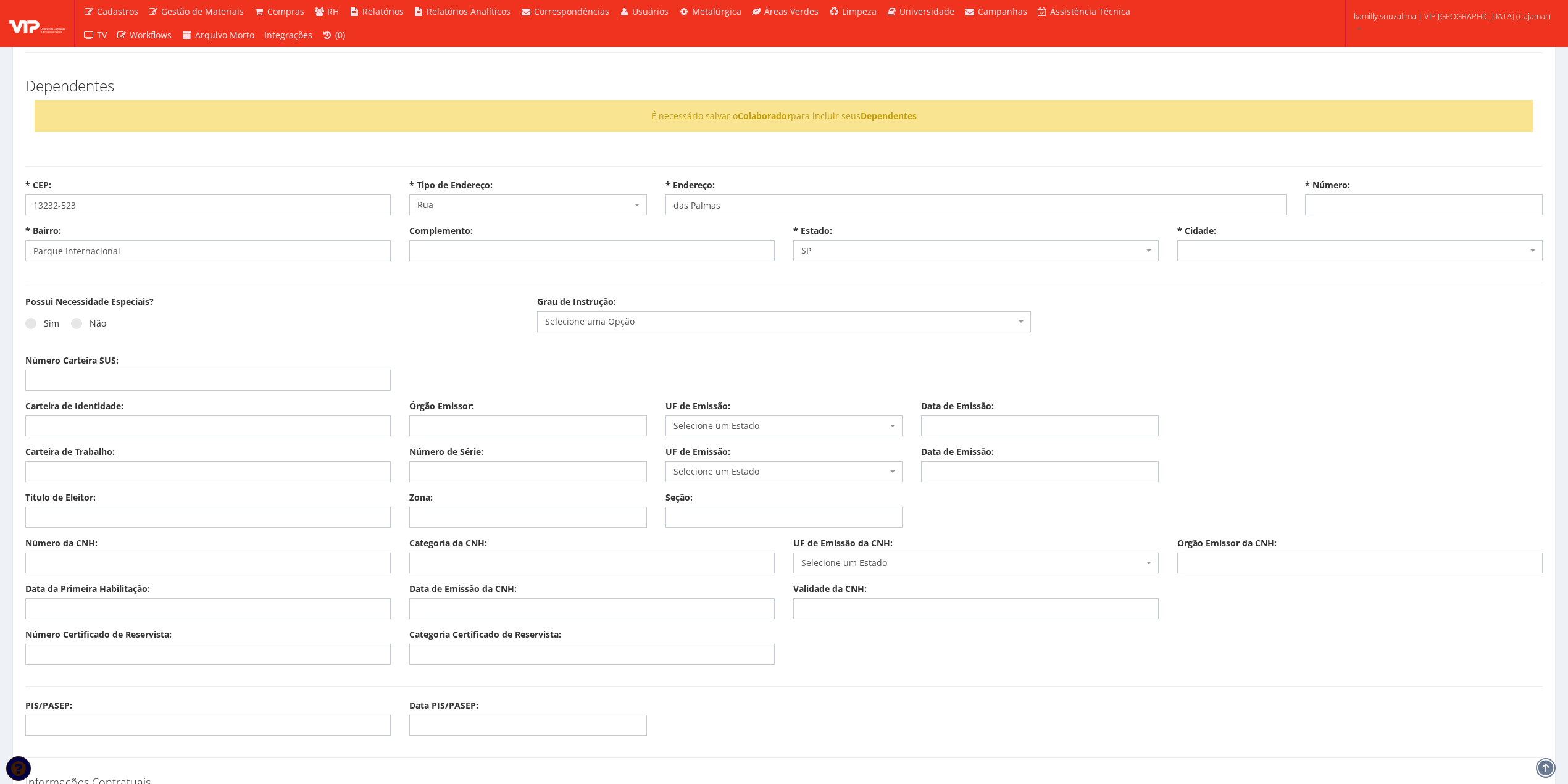
select select "4815"
click at [1379, 203] on input "* Número:" at bounding box center [1424, 205] width 238 height 21
type input "380"
click at [77, 320] on span at bounding box center [76, 323] width 11 height 11
click at [89, 320] on input "Não" at bounding box center [93, 323] width 8 height 8
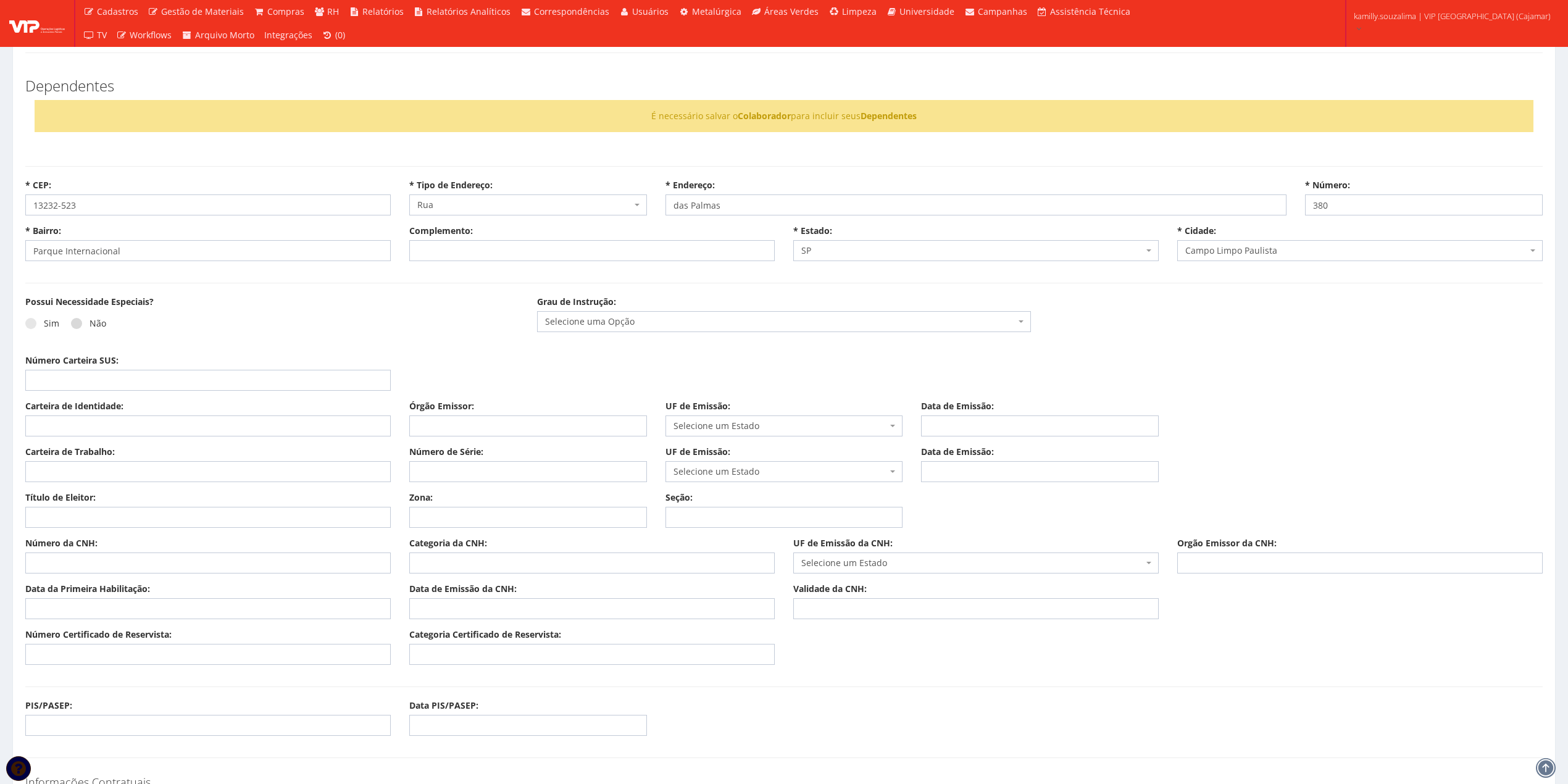
radio input "true"
click at [702, 322] on span "Selecione uma Opção" at bounding box center [780, 322] width 470 height 13
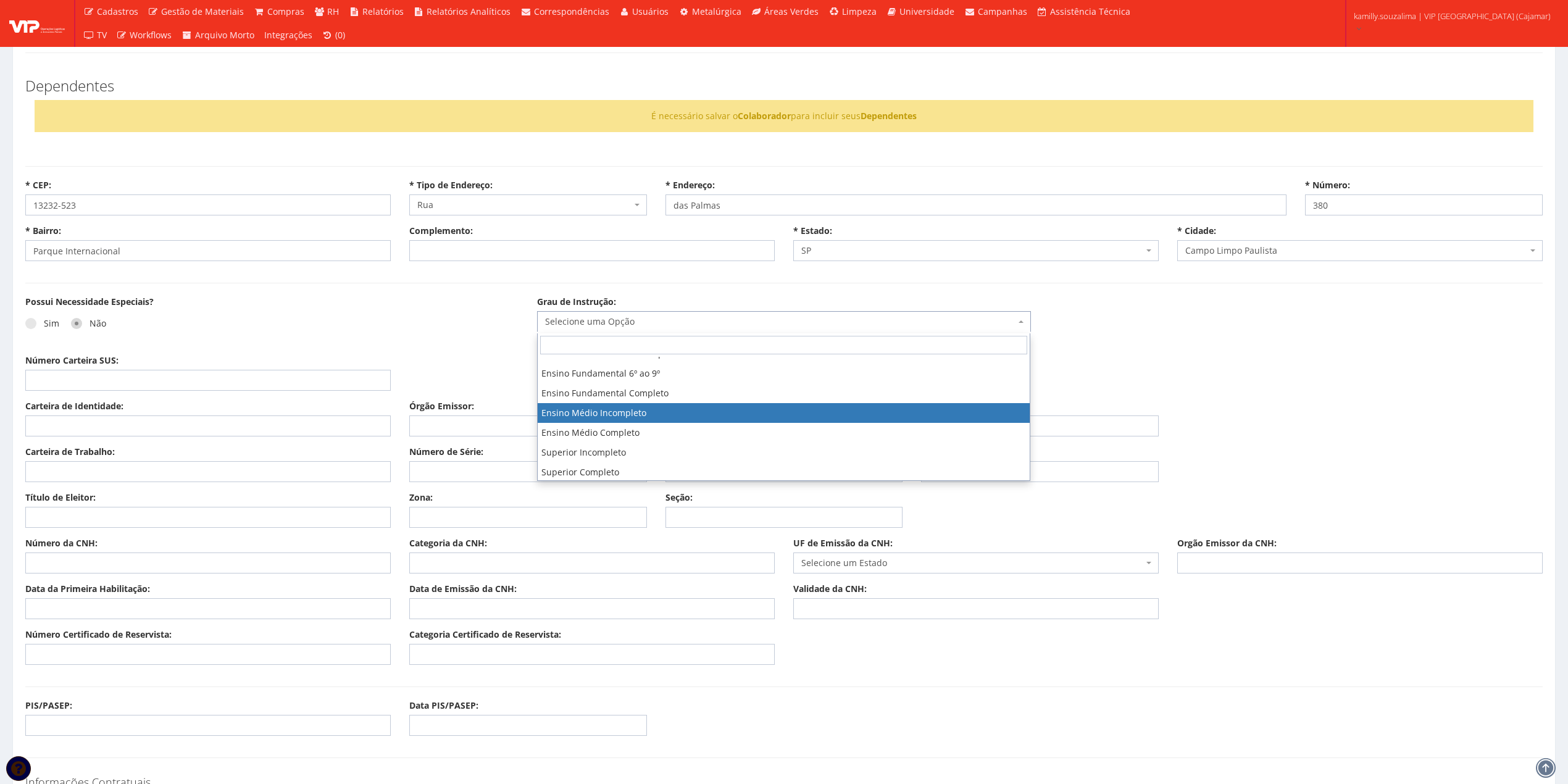
scroll to position [82, 0]
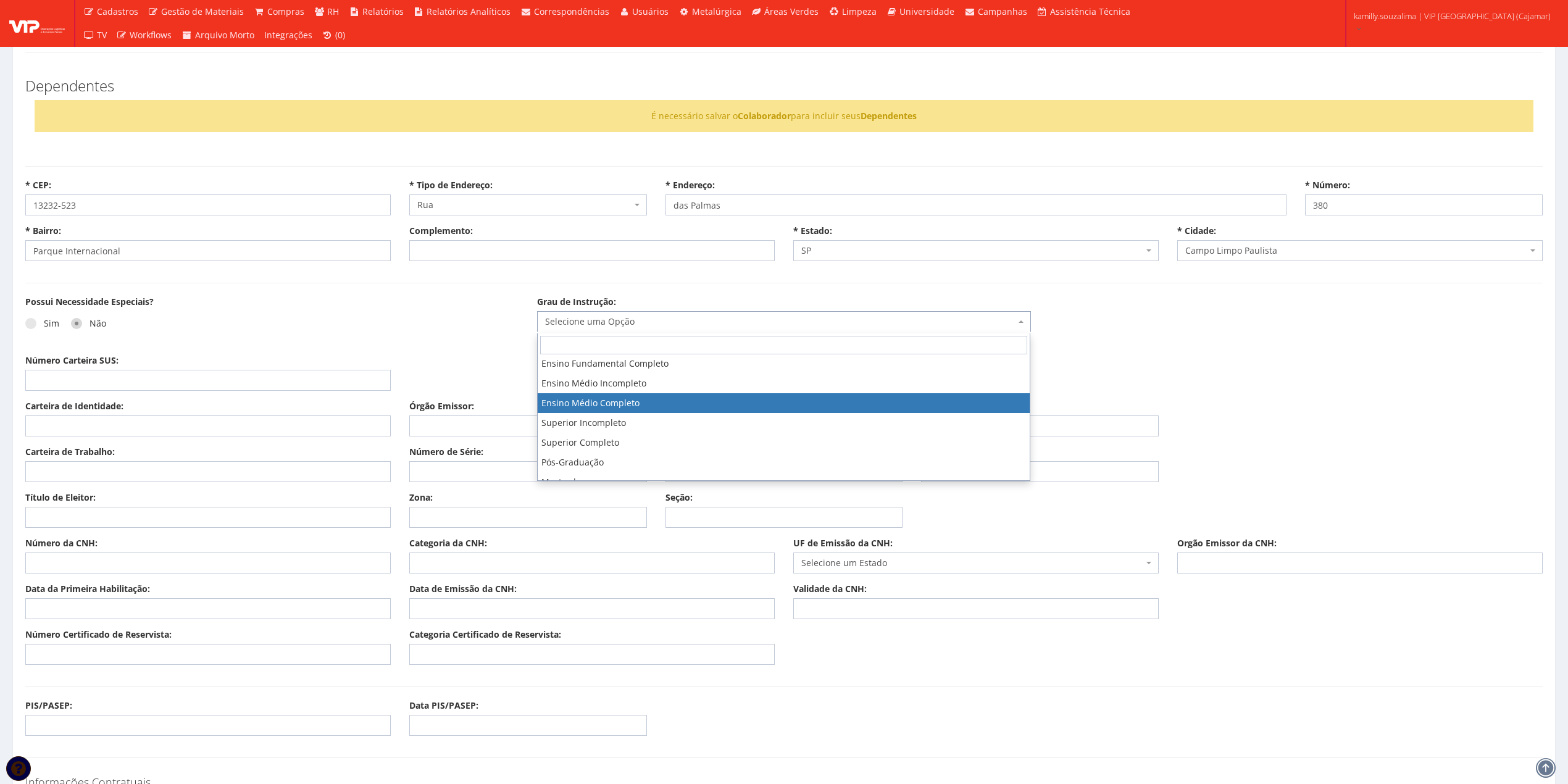
drag, startPoint x: 640, startPoint y: 385, endPoint x: 637, endPoint y: 399, distance: 14.3
select select "ensino_medio_completo"
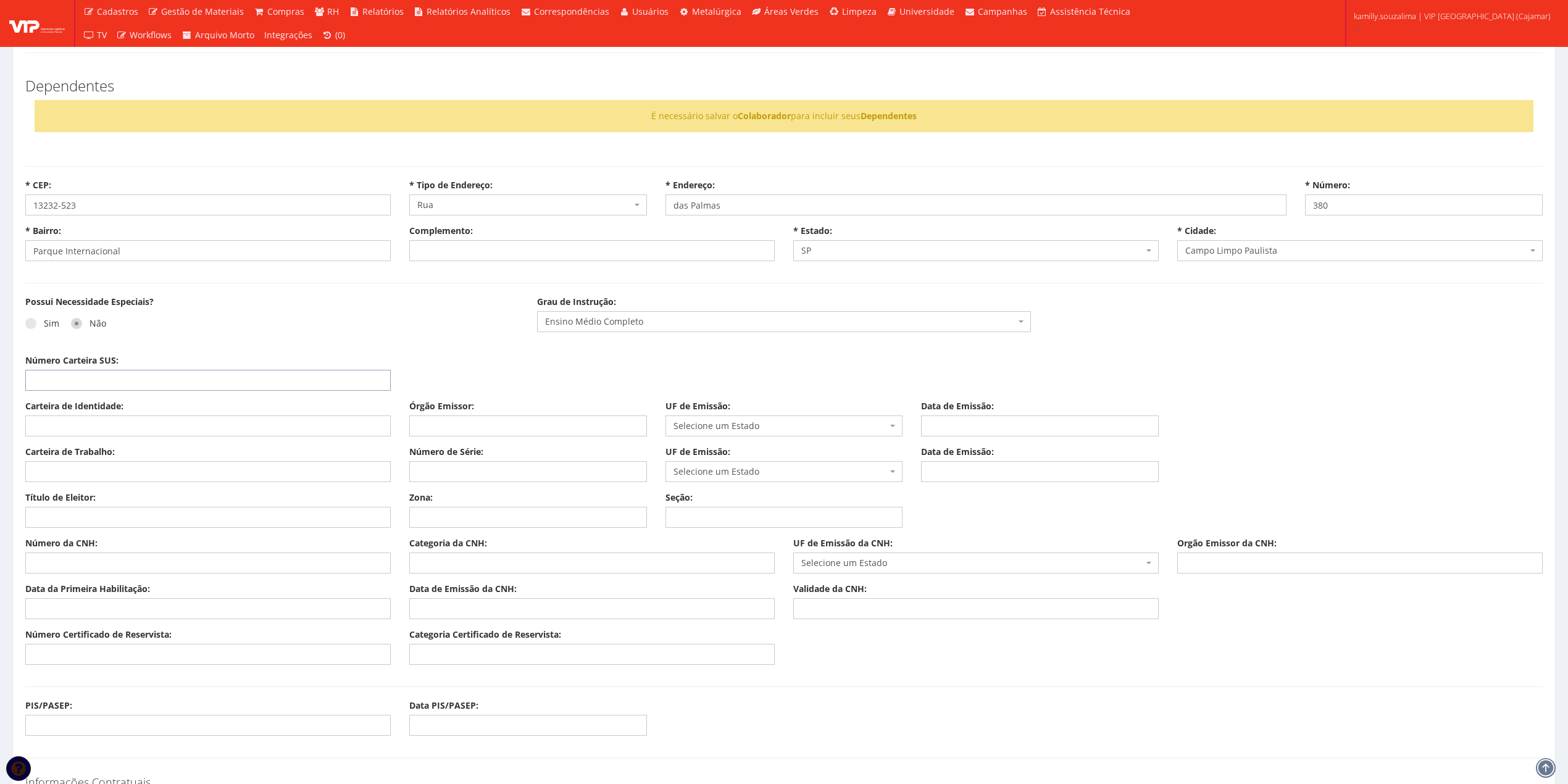
drag, startPoint x: 111, startPoint y: 383, endPoint x: 420, endPoint y: 359, distance: 309.9
click at [112, 383] on input "Número Carteira SUS:" at bounding box center [208, 380] width 365 height 21
click at [71, 569] on input "Número da CNH:" at bounding box center [208, 563] width 365 height 21
type input "04712735456"
click at [447, 566] on input "Categoria da CNH:" at bounding box center [592, 563] width 365 height 21
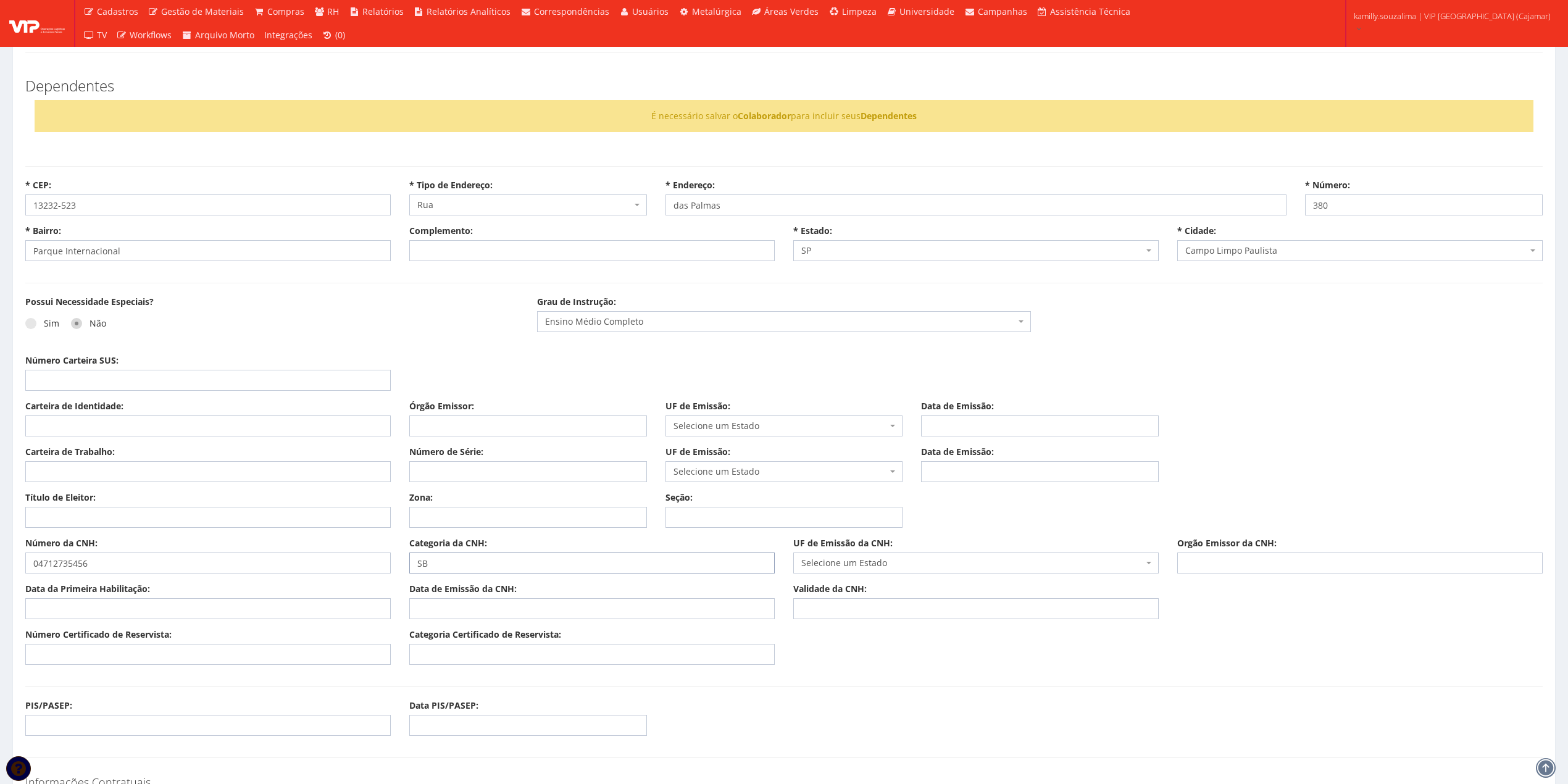
type input "S"
type input "a"
type input "AB"
click at [952, 556] on span "Selecione um Estado" at bounding box center [976, 563] width 365 height 21
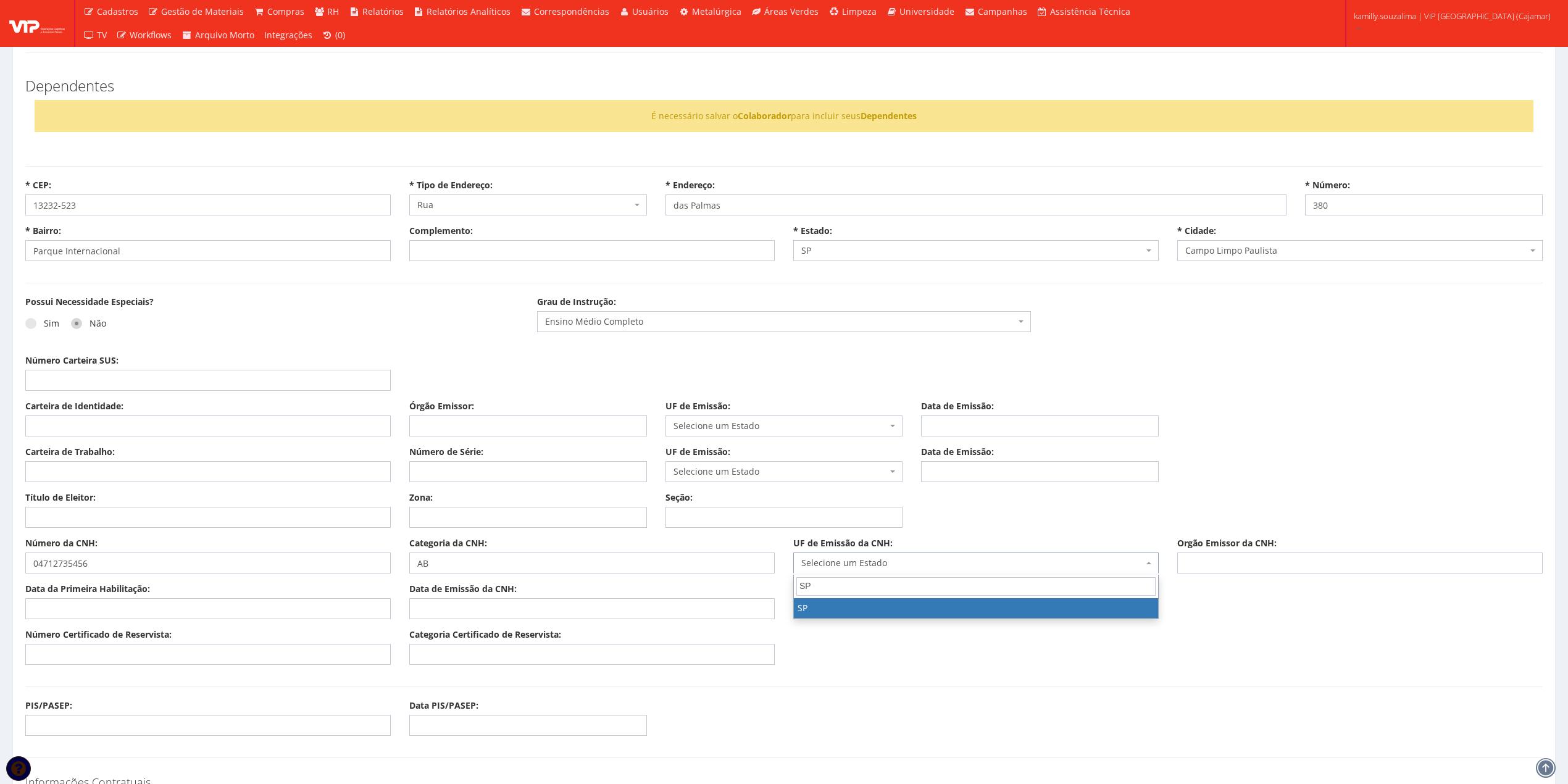
type input "SP"
drag, startPoint x: 956, startPoint y: 611, endPoint x: 1251, endPoint y: 569, distance: 298.0
select select "SP"
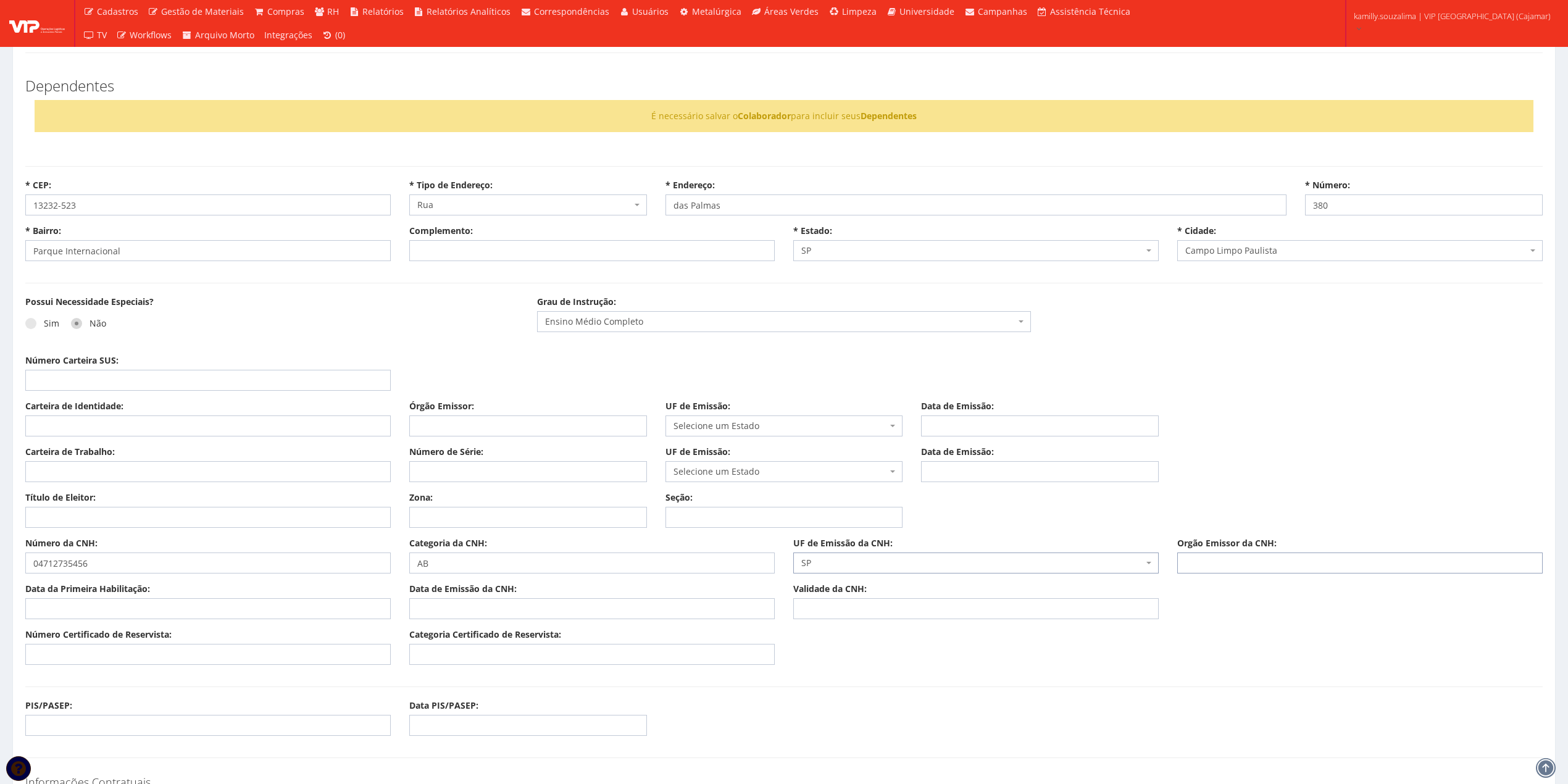
click at [1298, 566] on input "Orgão Emissor da CNH:" at bounding box center [1360, 563] width 365 height 21
type input "DETRAN"
click at [51, 605] on input "Data da Primeira Habilitação:" at bounding box center [208, 609] width 365 height 21
type input "29/07/2009"
type input "17/02/2025"
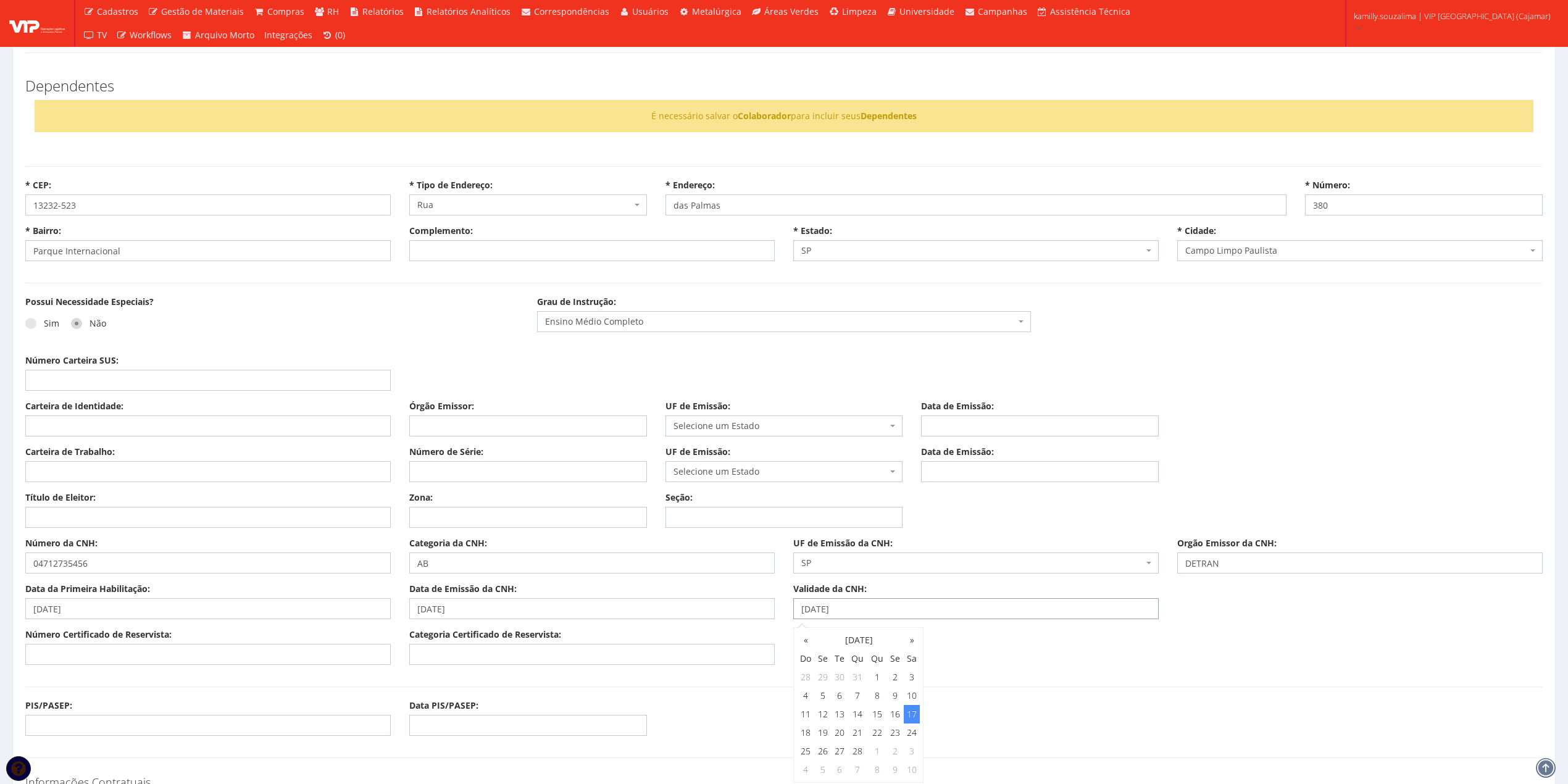
type input "17/02/2035"
type input "140342124801"
type input "CDI"
click at [138, 519] on input "Título de Eleitor:" at bounding box center [208, 517] width 365 height 21
type input "358351870116"
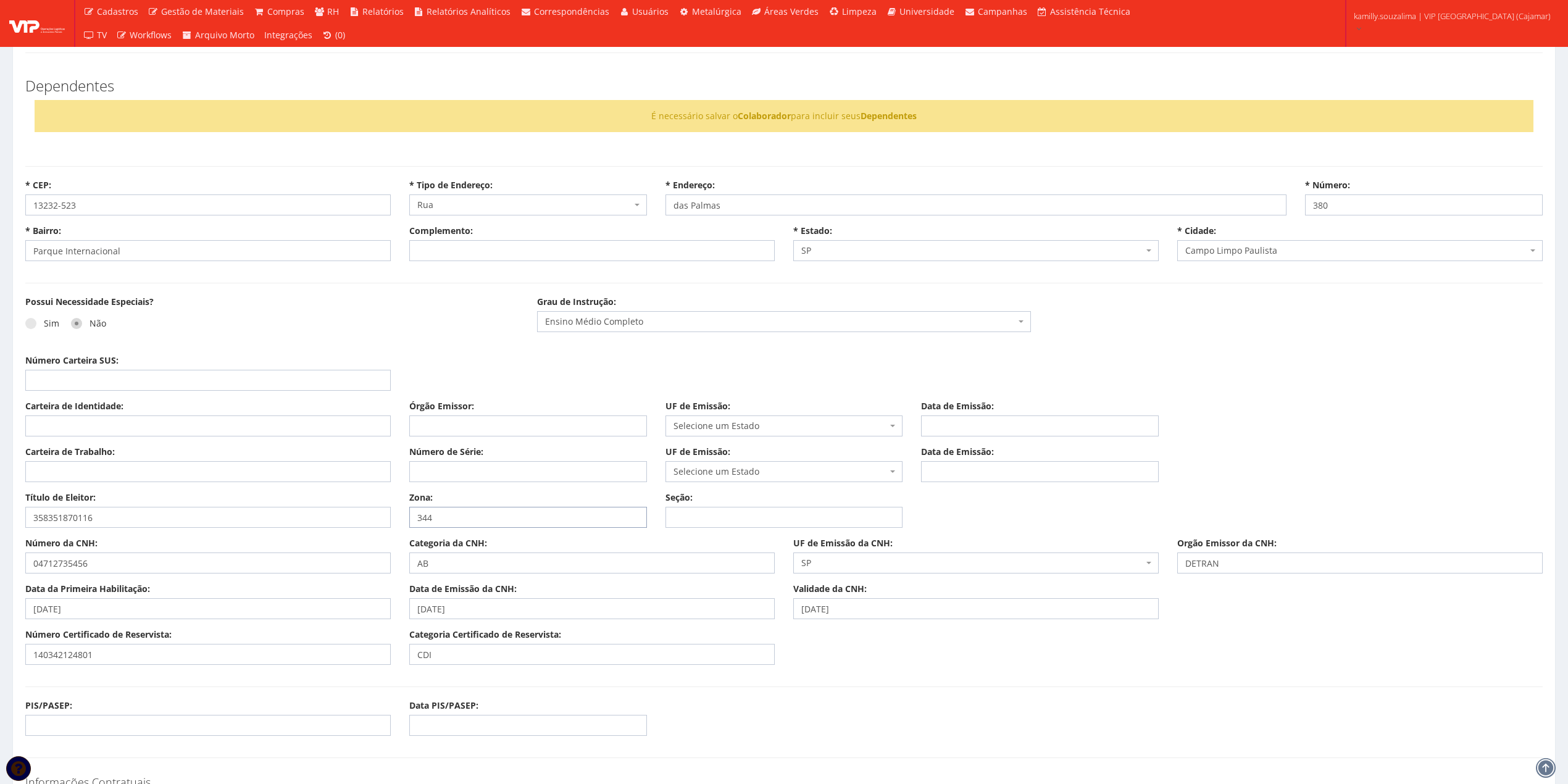
type input "344"
type input "0137"
click at [210, 721] on input "PIS/PASEP:" at bounding box center [208, 726] width 365 height 21
type input "20652345489"
click at [101, 381] on input "Número Carteira SUS:" at bounding box center [208, 380] width 365 height 21
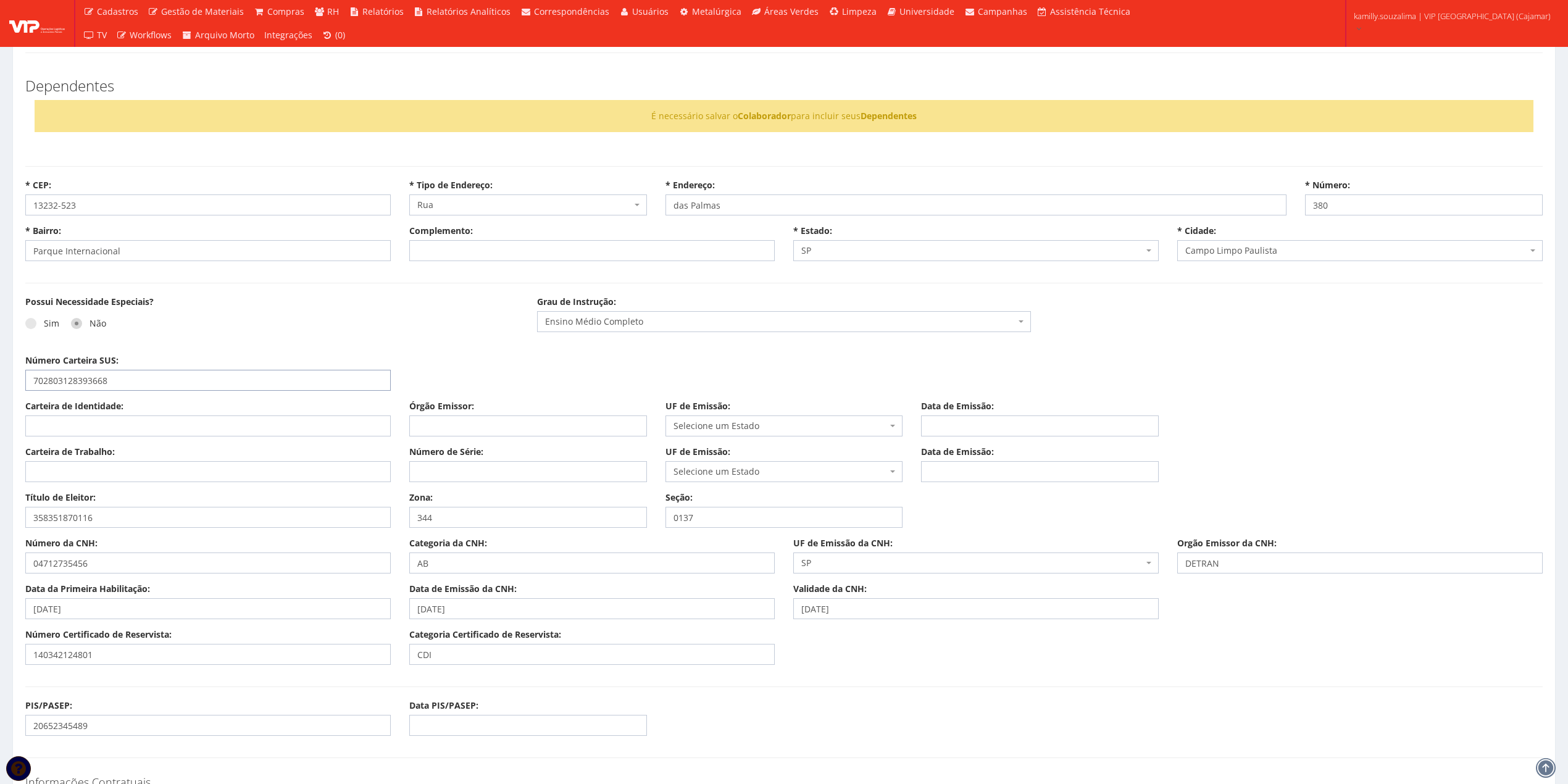
type input "702803128393668"
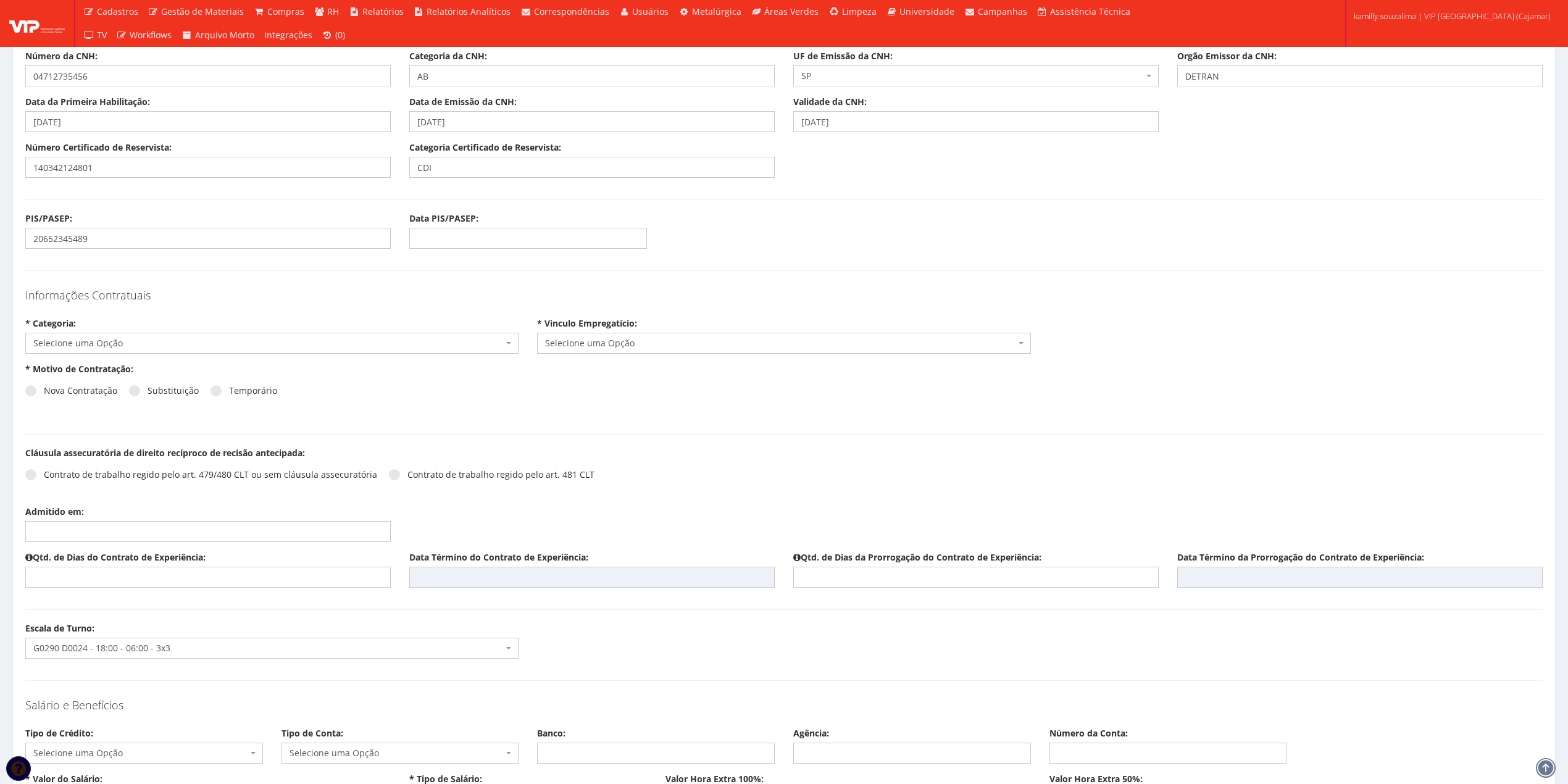
scroll to position [988, 0]
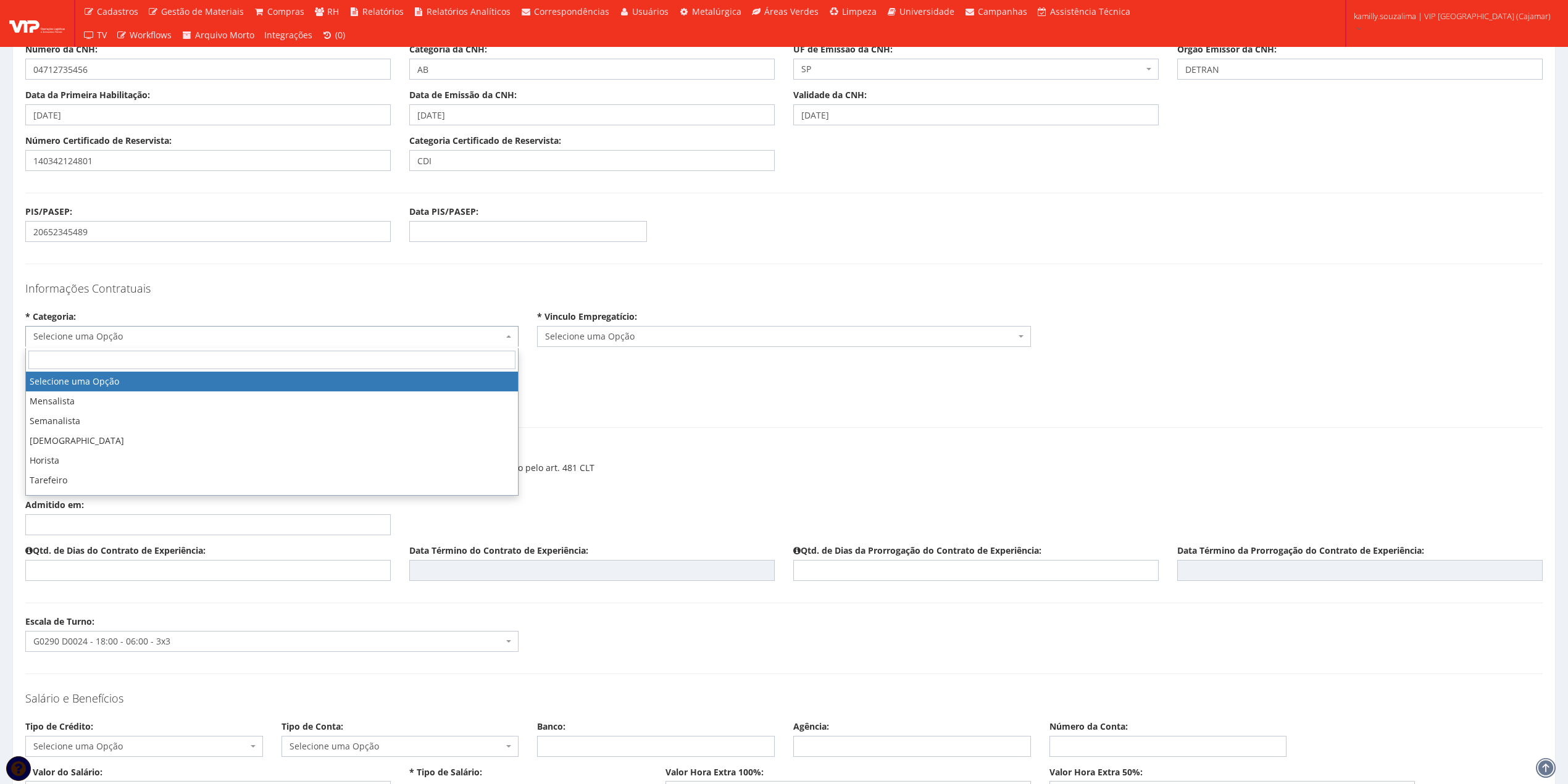
click at [138, 340] on span "Selecione uma Opção" at bounding box center [268, 337] width 470 height 13
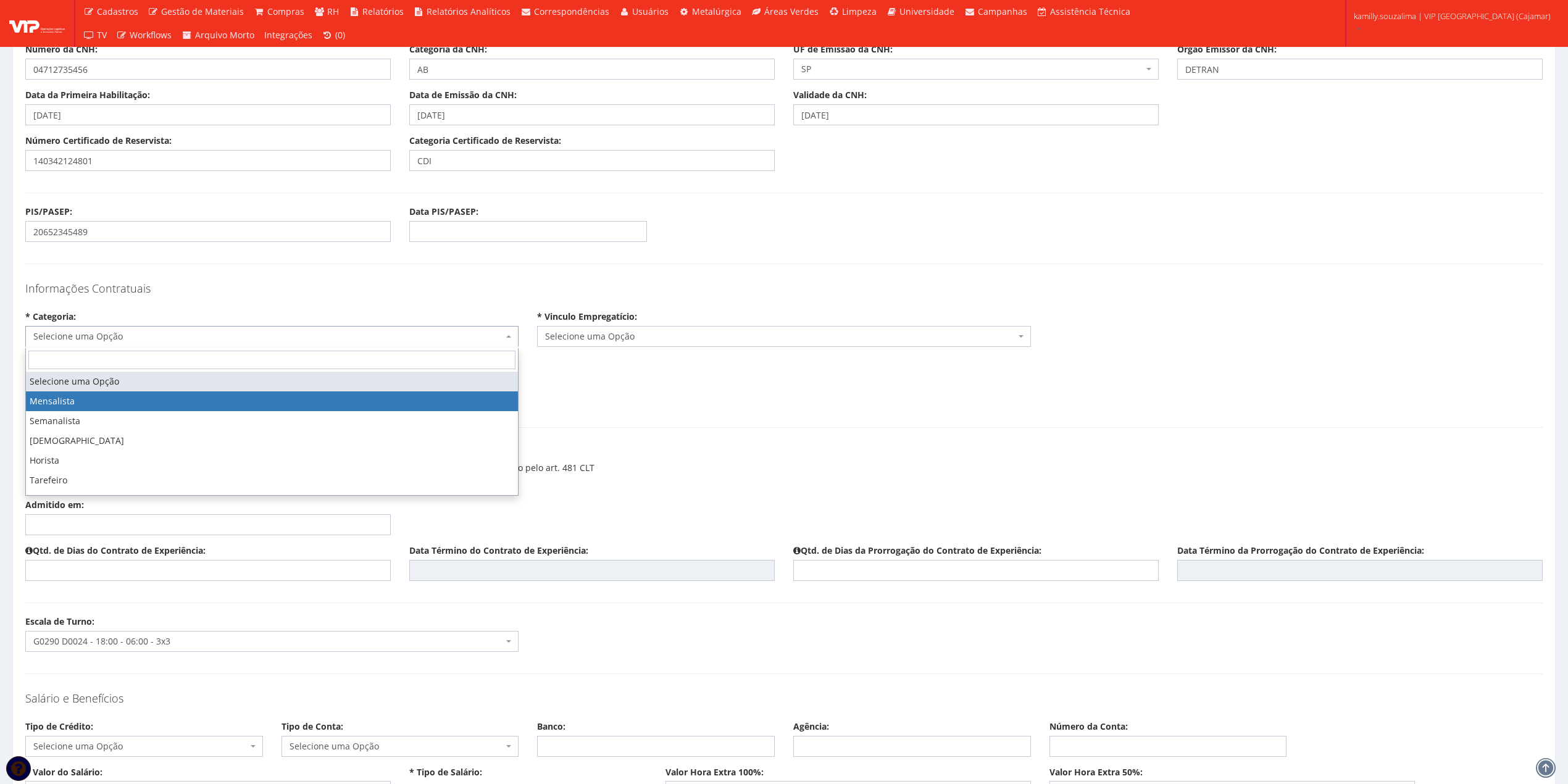
select select "mensalista"
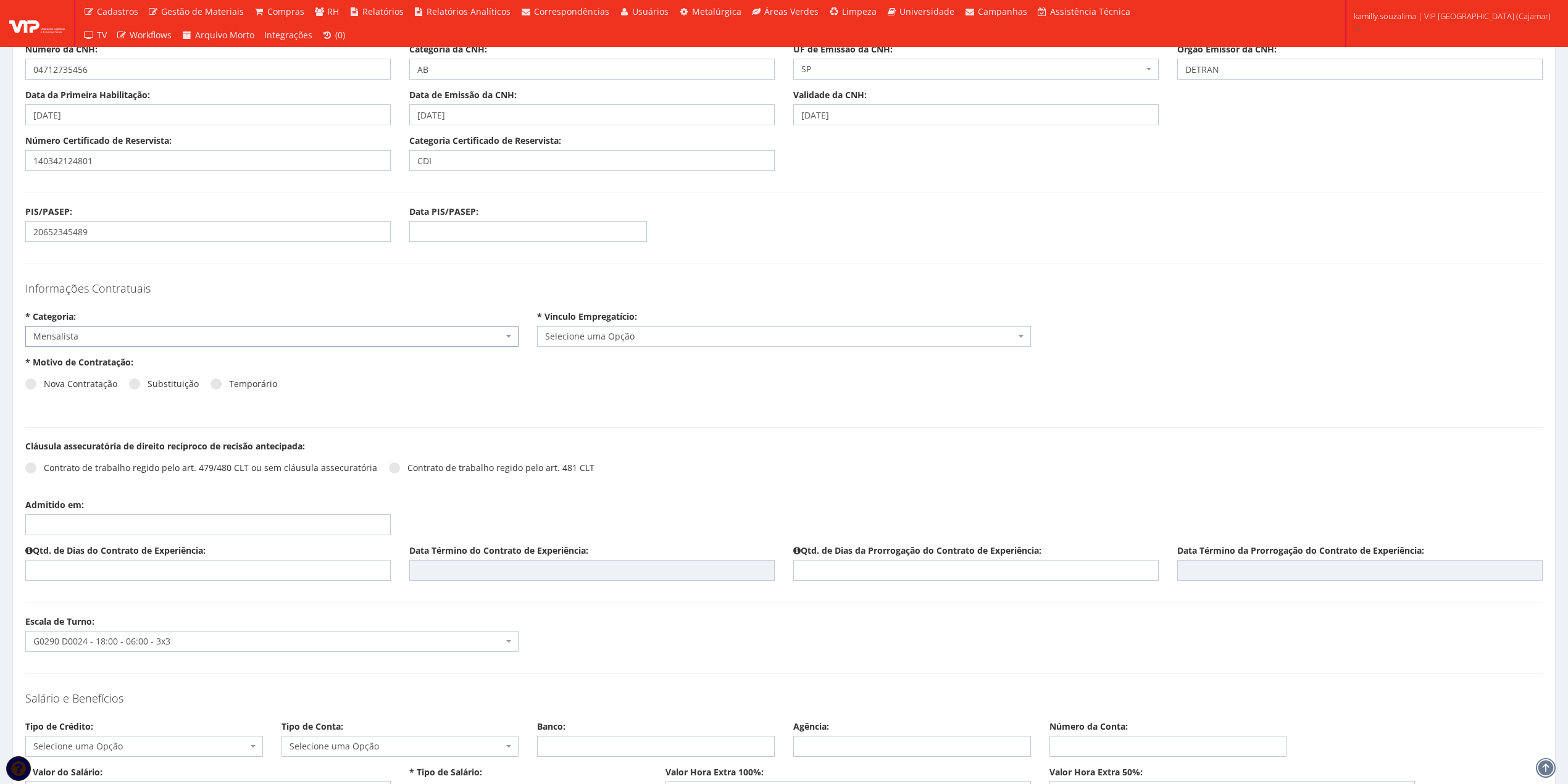
click at [640, 340] on span "Selecione uma Opção" at bounding box center [780, 337] width 470 height 13
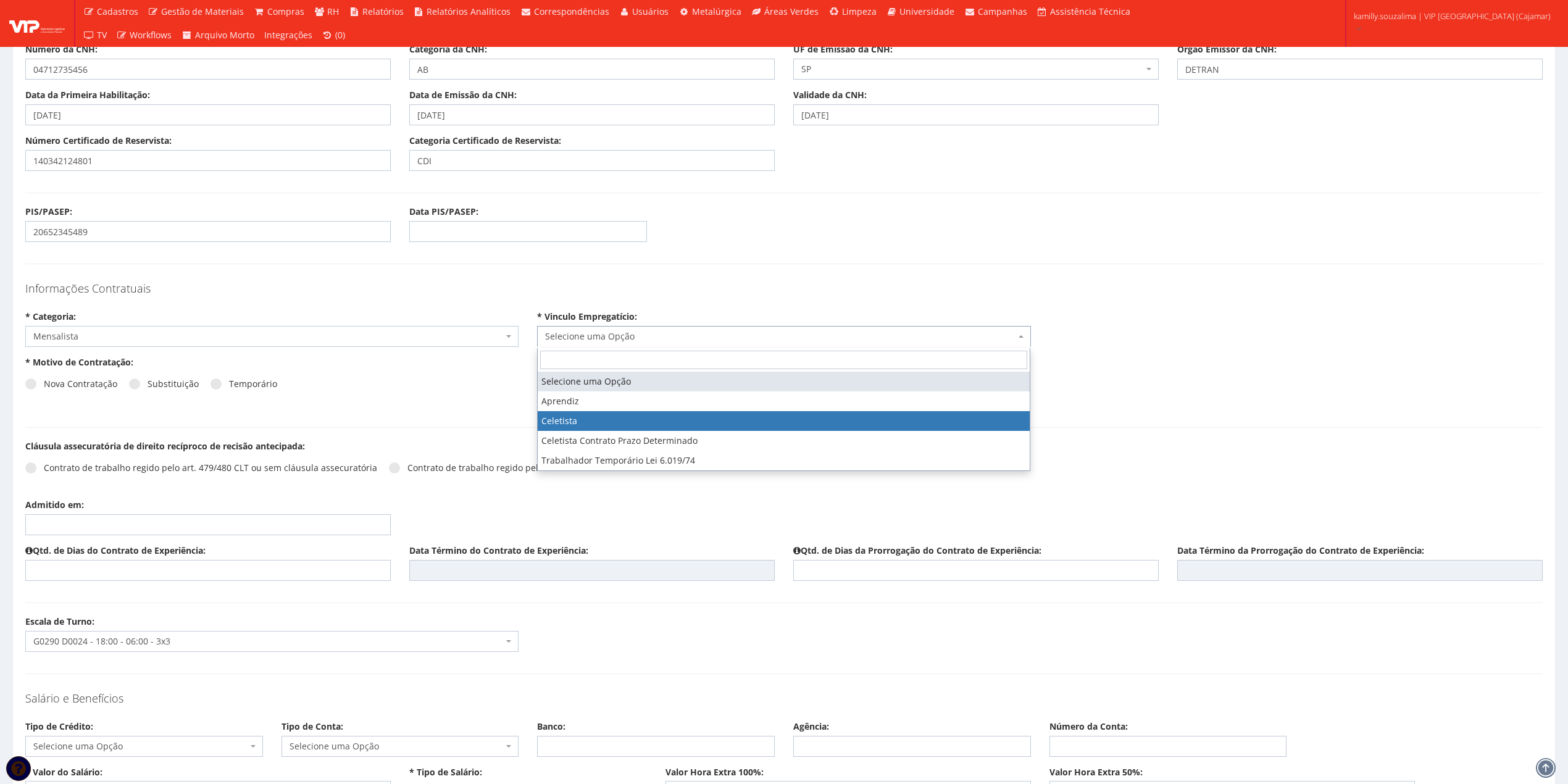
select select "celetista"
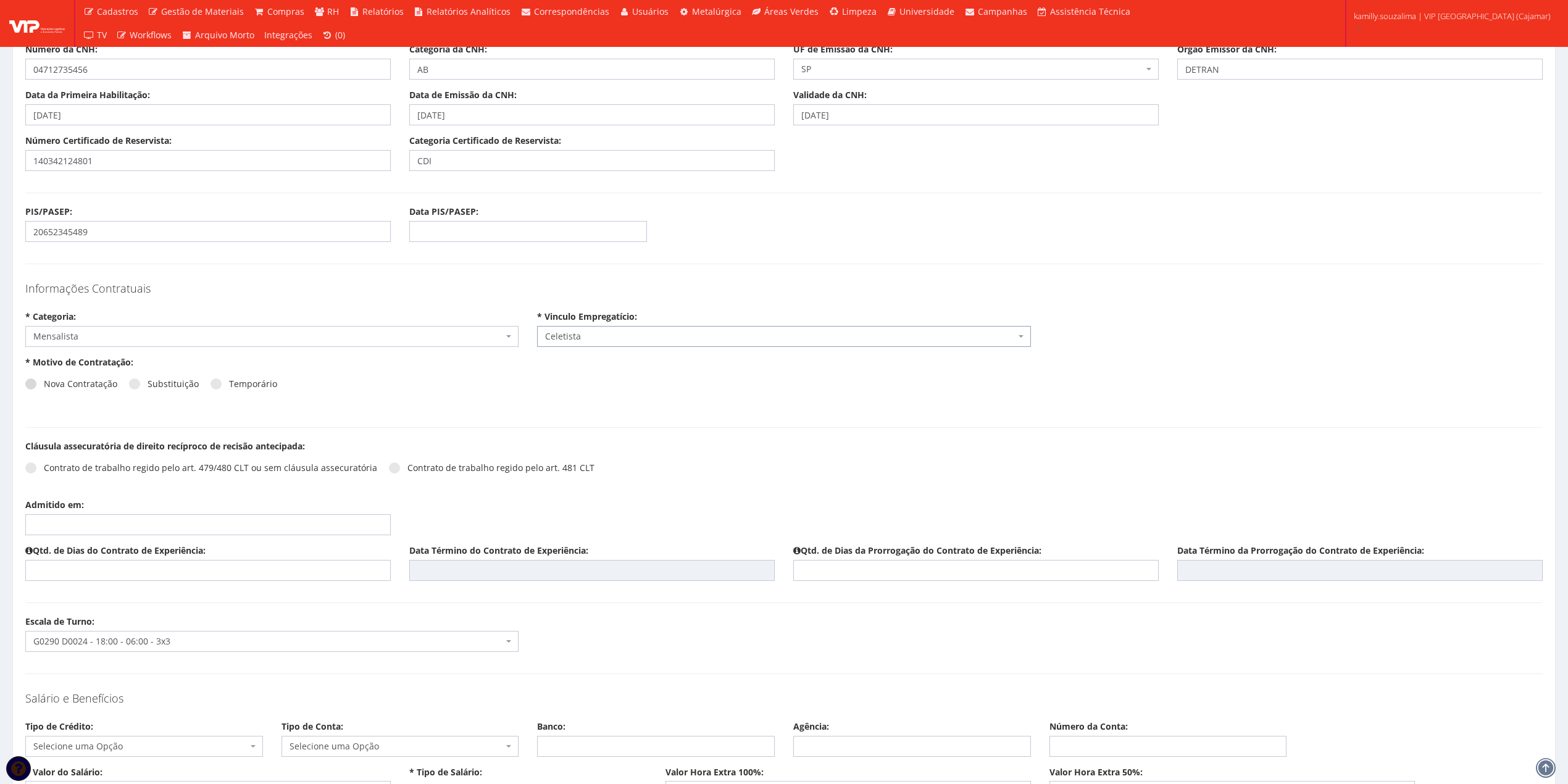
click at [33, 385] on span at bounding box center [31, 384] width 11 height 11
click at [44, 385] on input "Nova Contratação" at bounding box center [48, 384] width 8 height 8
radio input "true"
click at [28, 472] on span at bounding box center [31, 468] width 11 height 11
click at [44, 472] on input "Contrato de trabalho regido pelo art. 479/480 CLT ou sem cláusula assecuratória" at bounding box center [48, 468] width 8 height 8
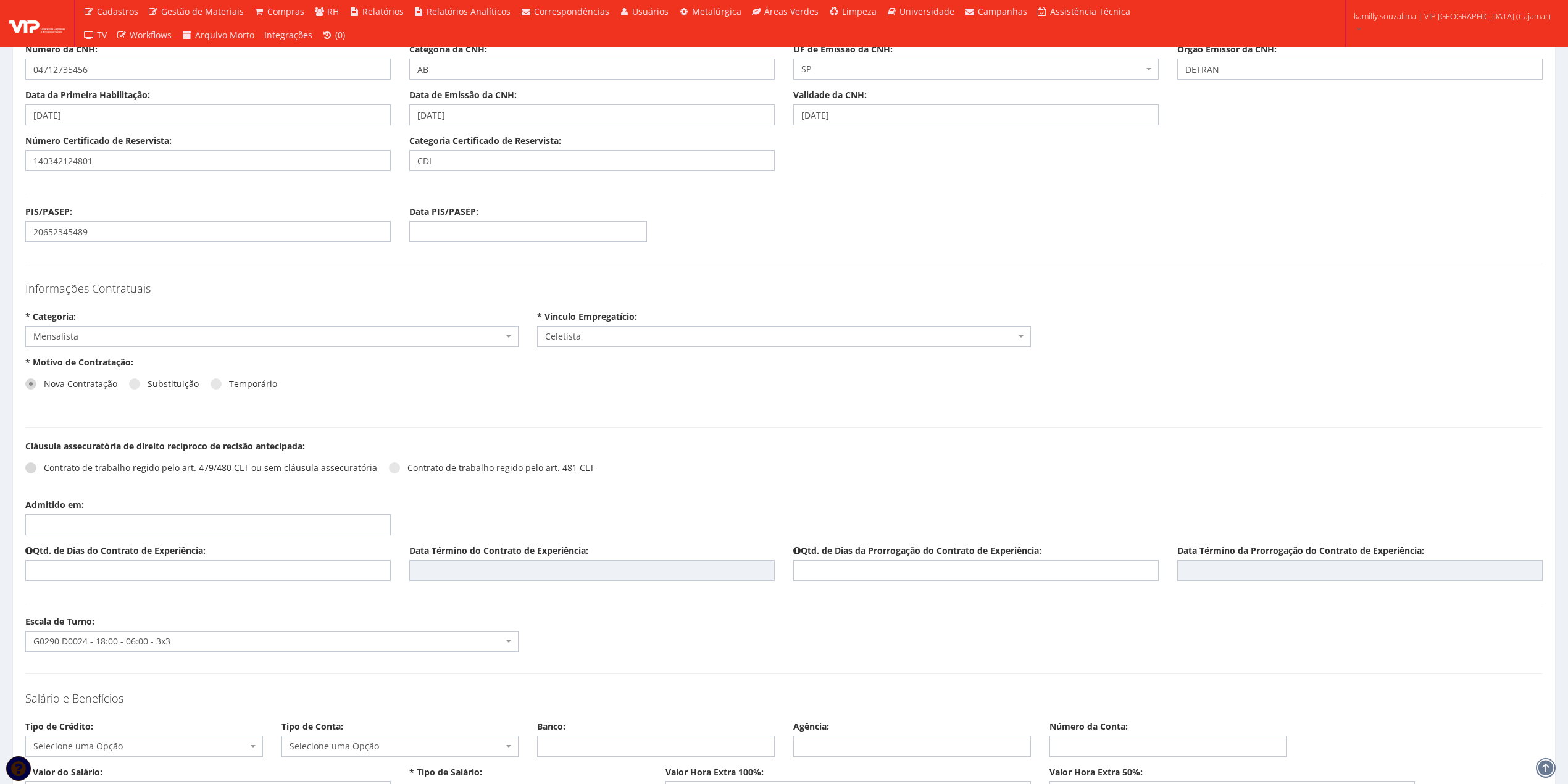
radio input "true"
click at [99, 527] on input "Admitido em:" at bounding box center [208, 525] width 365 height 21
drag, startPoint x: 94, startPoint y: 556, endPoint x: 101, endPoint y: 554, distance: 7.3
click at [95, 556] on th "Agosto 2025" at bounding box center [91, 557] width 89 height 19
click at [136, 554] on th "»" at bounding box center [137, 557] width 13 height 19
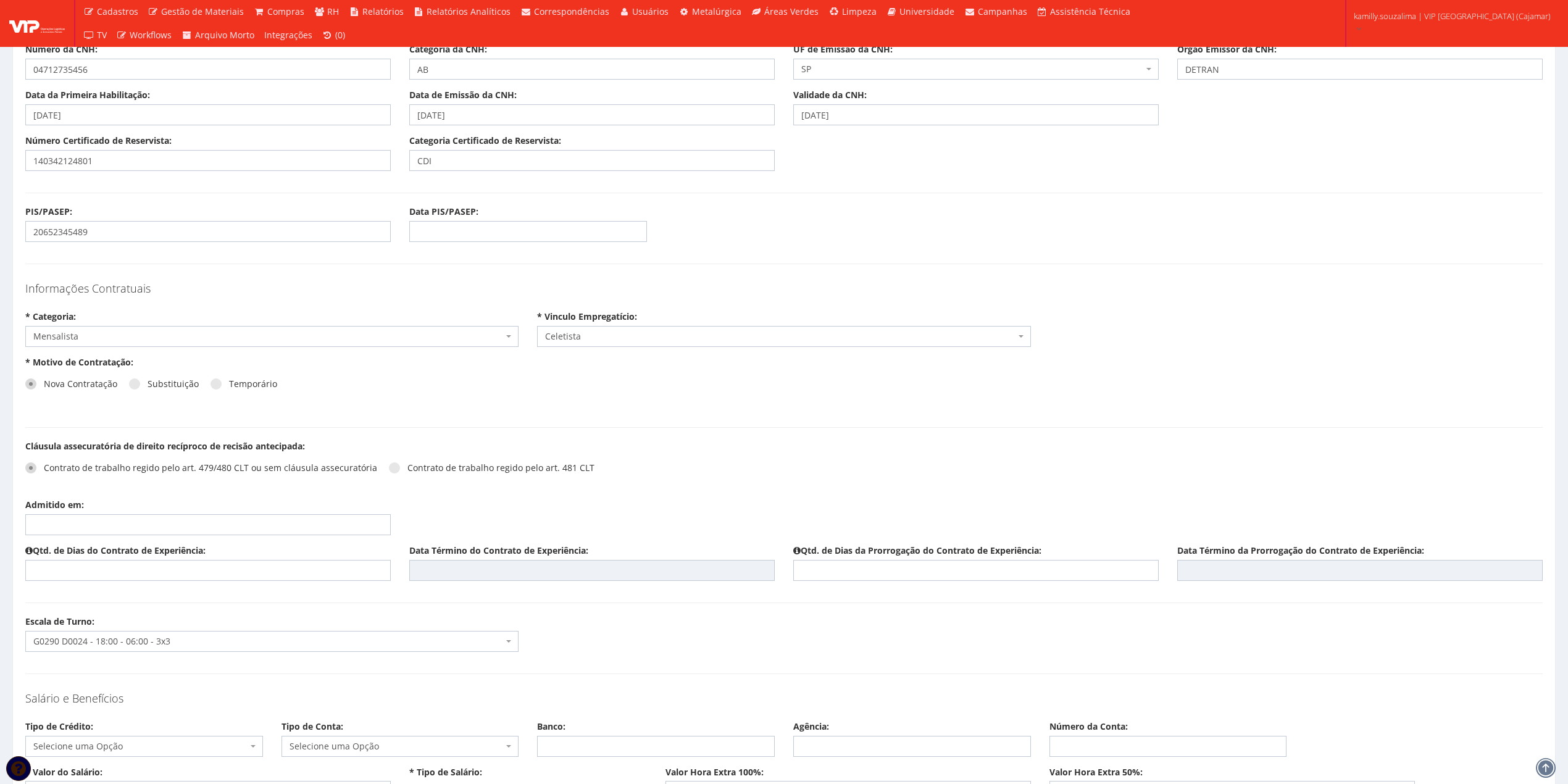
click at [23, 562] on div "Qtd. de Dias do Contrato de Experiência:" at bounding box center [208, 563] width 384 height 36
click at [68, 526] on input "Admitido em:" at bounding box center [208, 525] width 365 height 21
click at [84, 554] on th "Agosto 2026" at bounding box center [91, 557] width 89 height 19
click at [38, 557] on th "«" at bounding box center [35, 557] width 13 height 19
click at [125, 616] on span "Ago" at bounding box center [126, 622] width 24 height 33
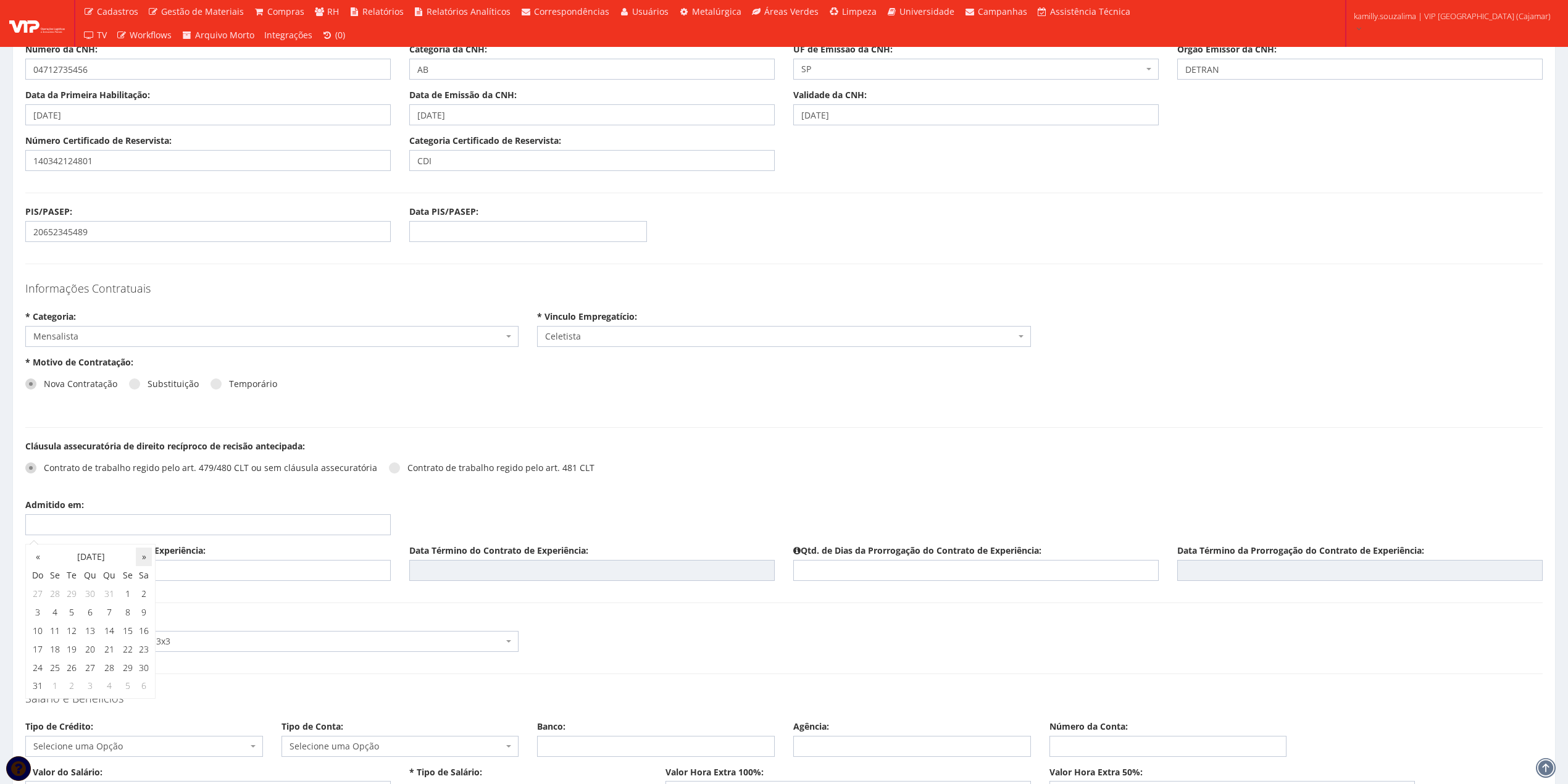
click at [146, 562] on th "»" at bounding box center [144, 557] width 16 height 19
click at [92, 591] on td "3" at bounding box center [90, 594] width 20 height 19
type input "03/09/2025"
type input "45"
type input "17/10/2025"
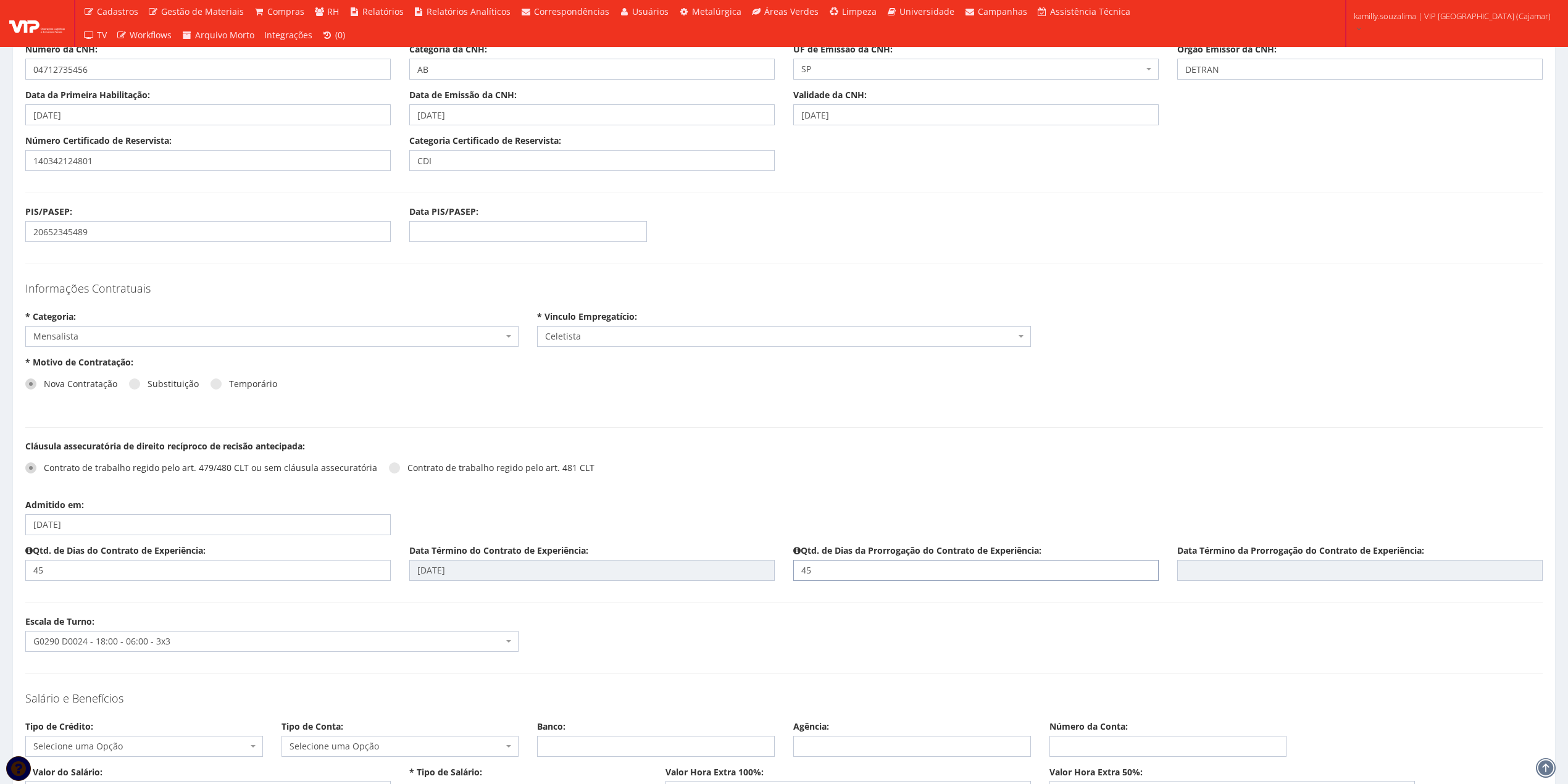
type input "45"
type input "01/12/2025"
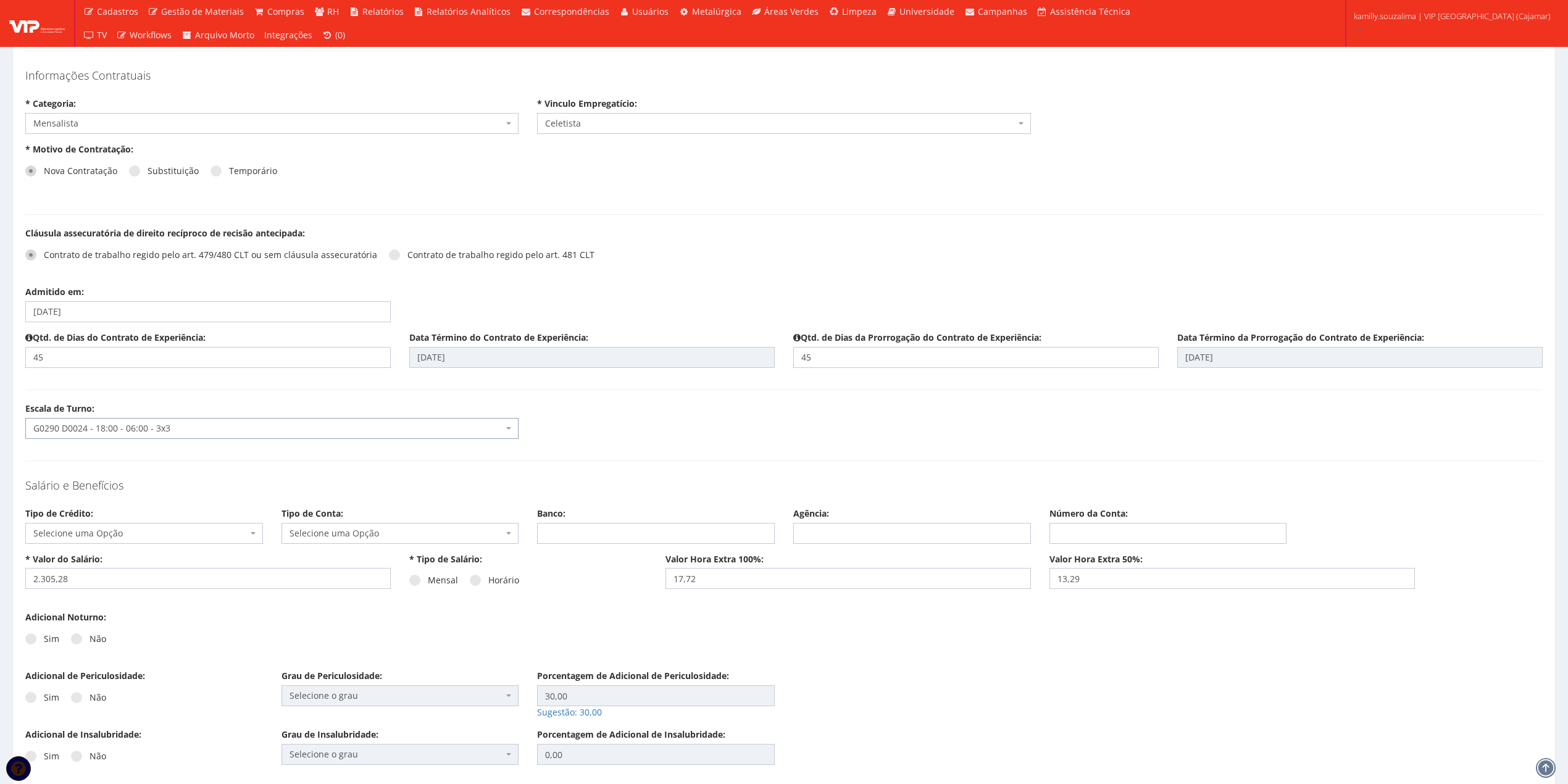
scroll to position [1317, 0]
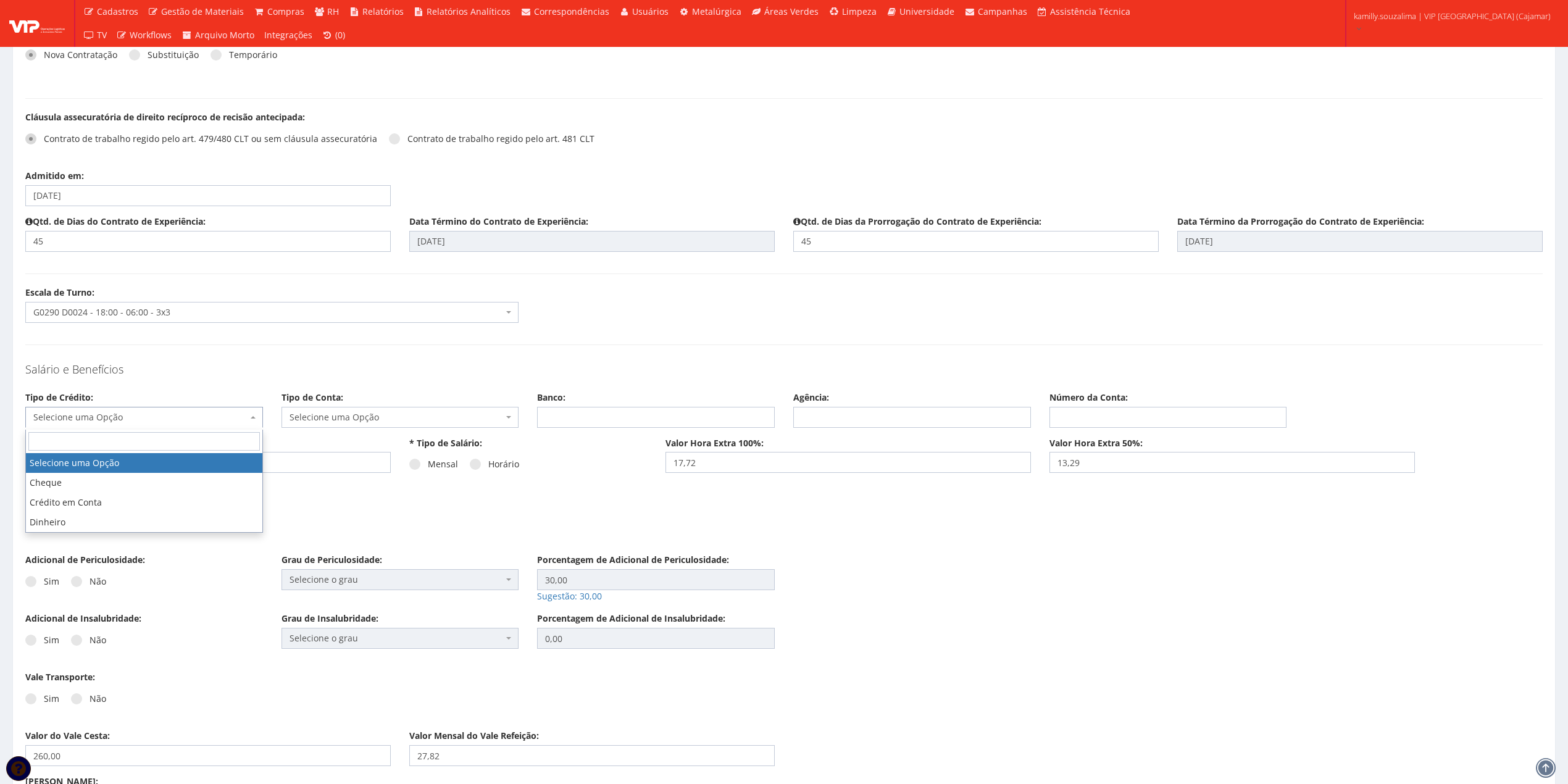
click at [154, 418] on span "Selecione uma Opção" at bounding box center [140, 417] width 214 height 13
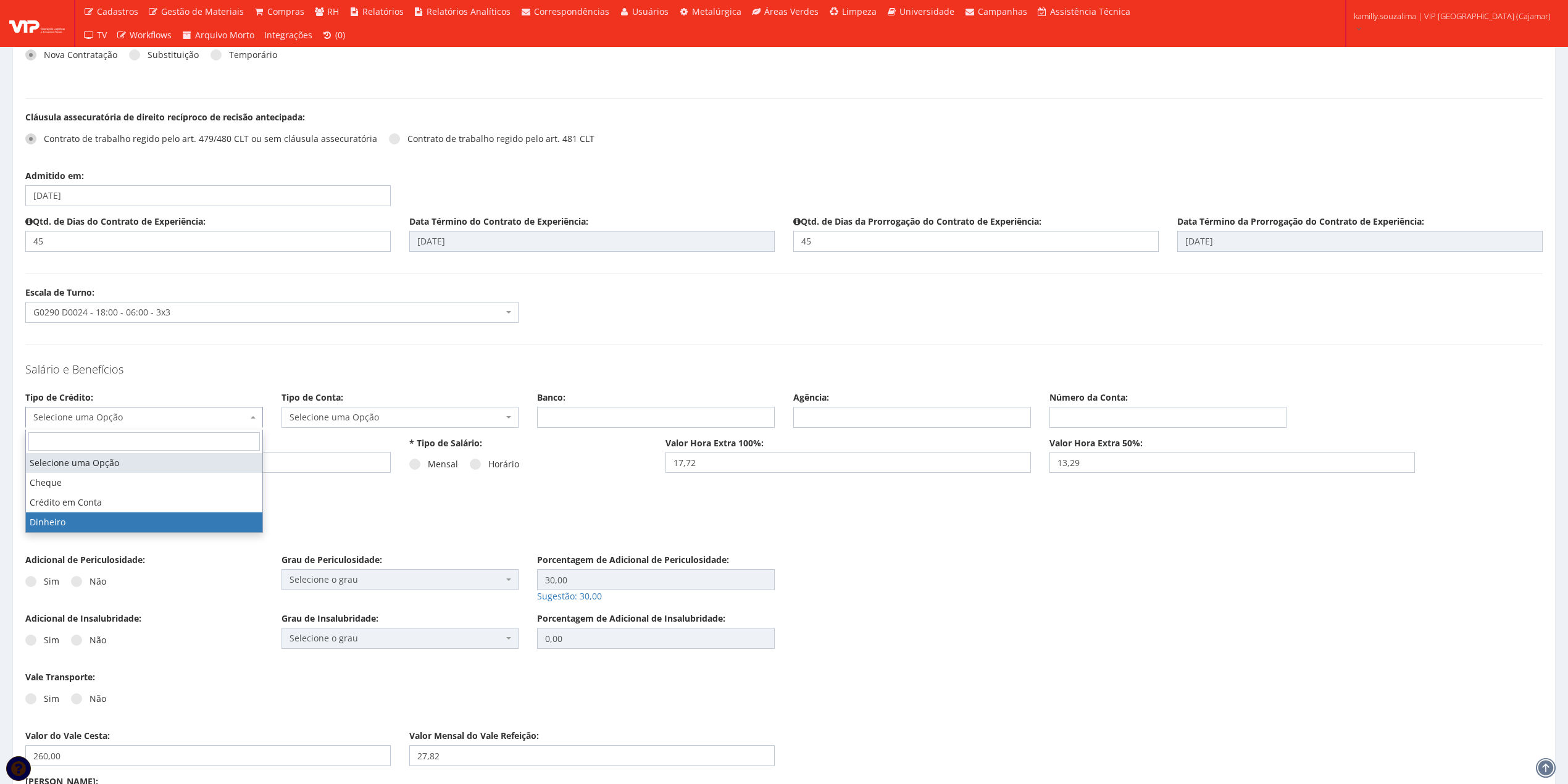
drag, startPoint x: 96, startPoint y: 509, endPoint x: 96, endPoint y: 519, distance: 10.0
select select "dinheiro"
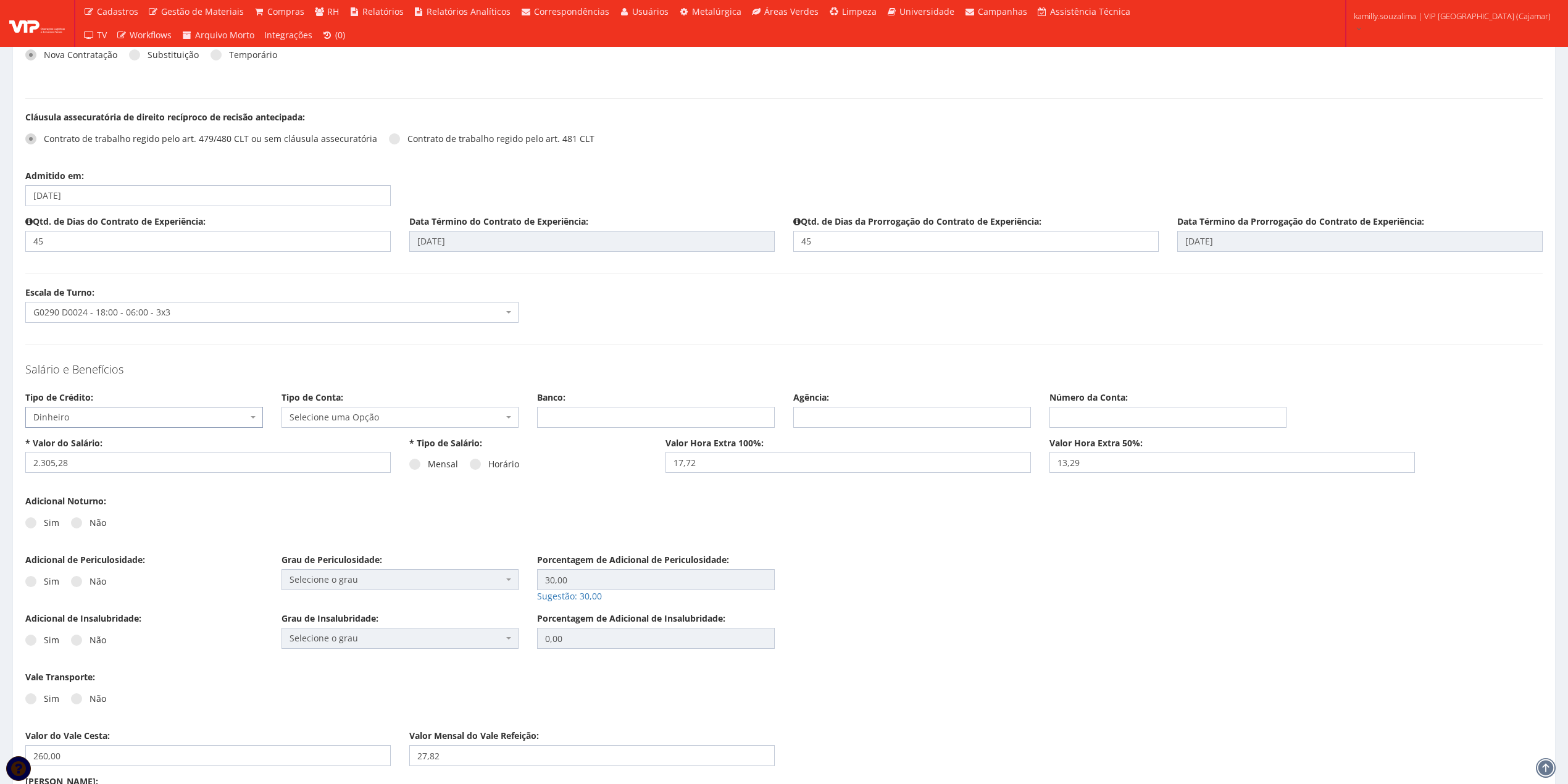
click at [364, 418] on span "Selecione uma Opção" at bounding box center [397, 417] width 214 height 13
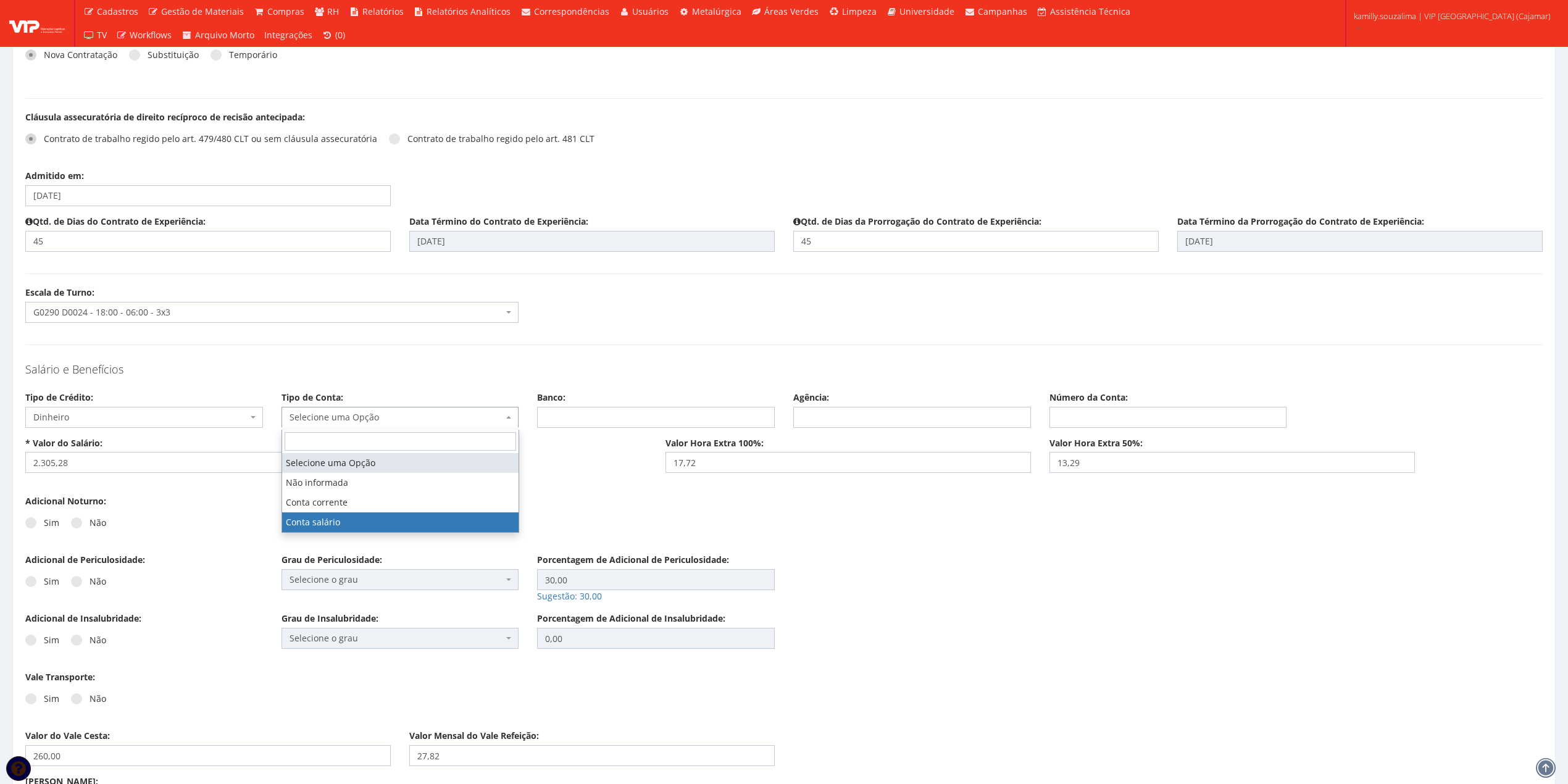
select select "conta_salario"
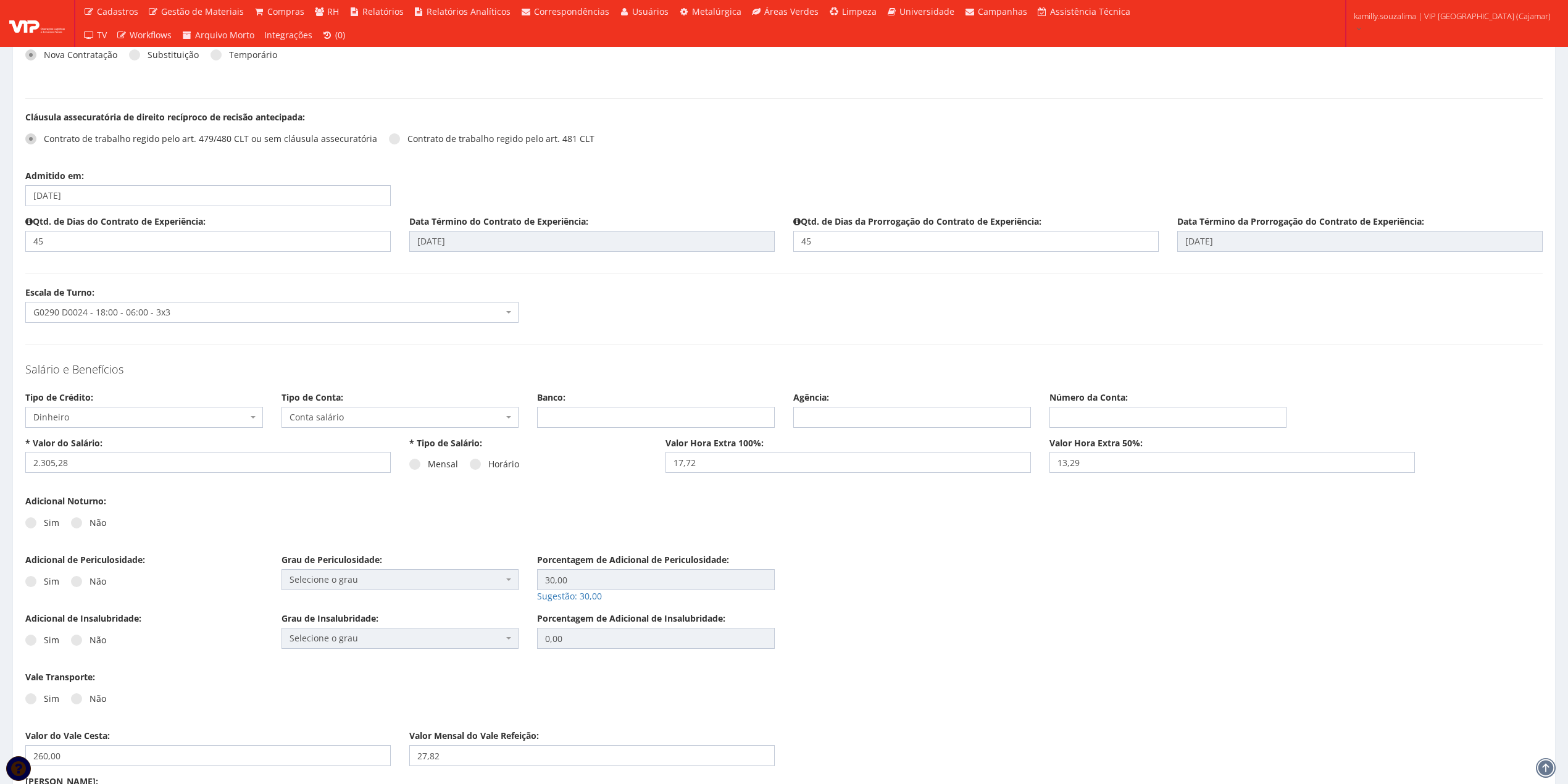
drag, startPoint x: 415, startPoint y: 462, endPoint x: 437, endPoint y: 499, distance: 43.0
click at [415, 462] on span at bounding box center [415, 464] width 11 height 11
click at [428, 462] on input "Mensal" at bounding box center [432, 464] width 8 height 8
radio input "true"
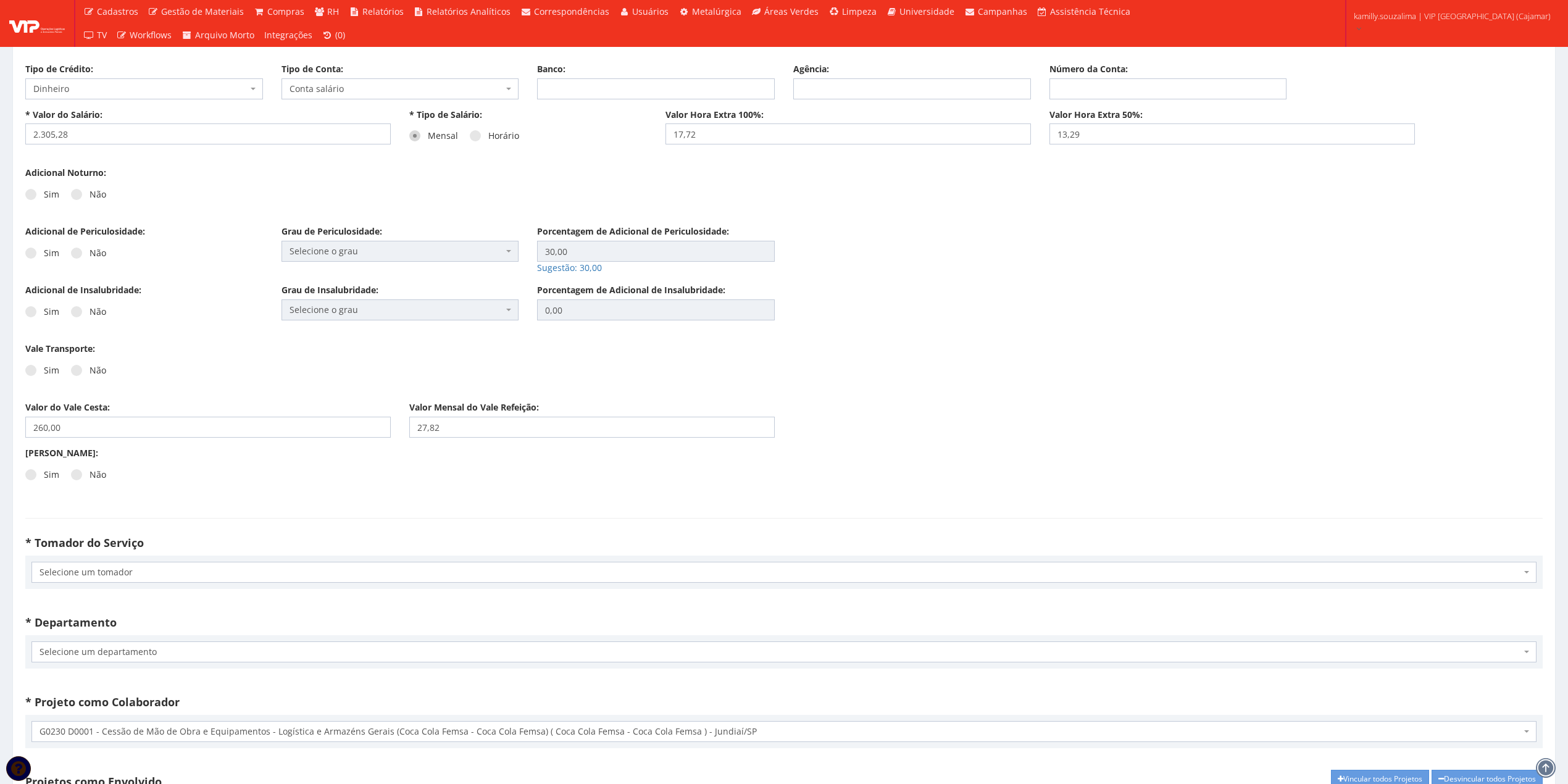
scroll to position [1482, 0]
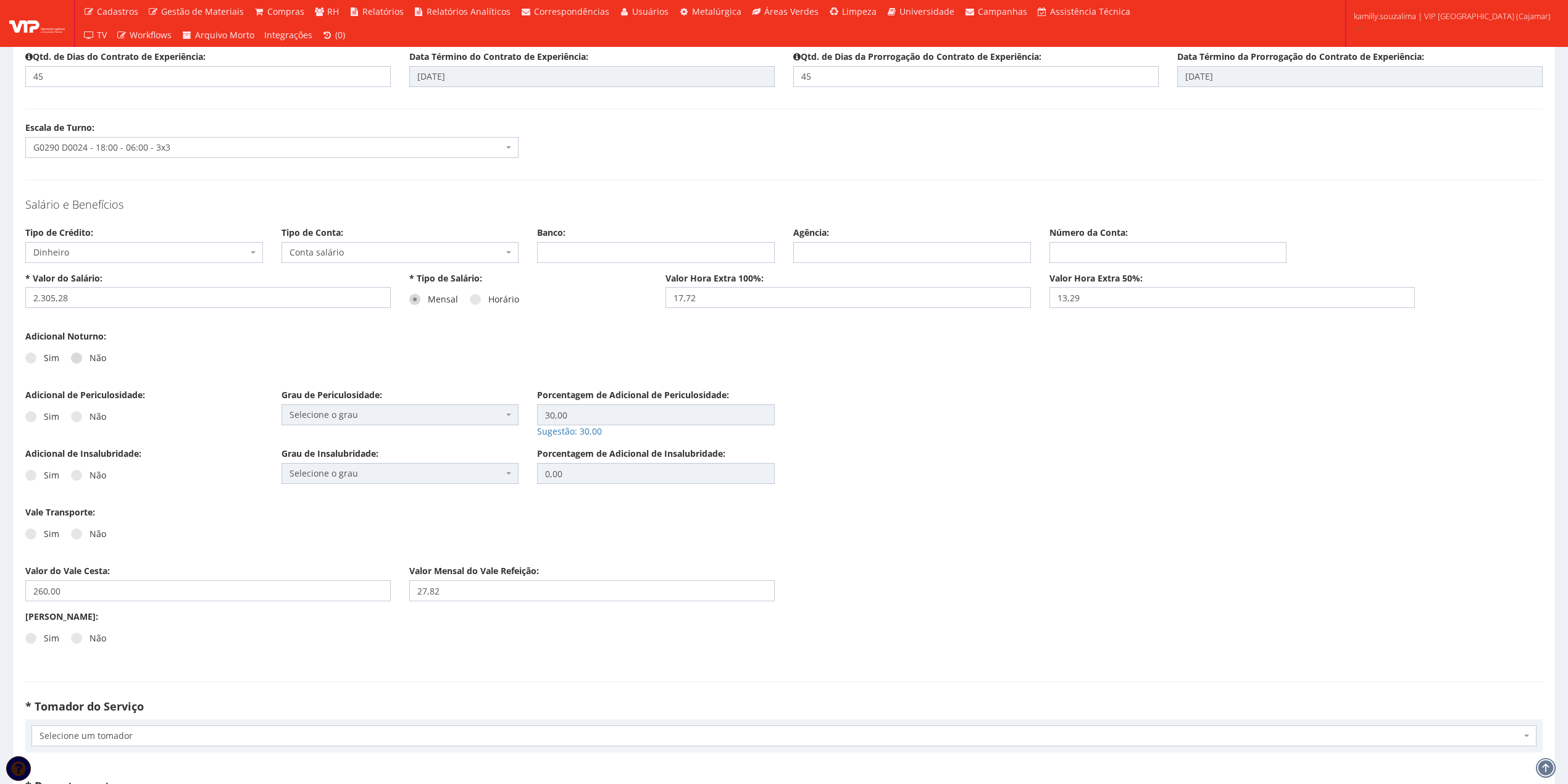
click at [77, 360] on span at bounding box center [76, 358] width 11 height 11
click at [89, 360] on input "Não" at bounding box center [93, 358] width 8 height 8
radio input "true"
drag, startPoint x: 77, startPoint y: 419, endPoint x: 83, endPoint y: 469, distance: 50.4
click at [77, 420] on span at bounding box center [76, 417] width 11 height 11
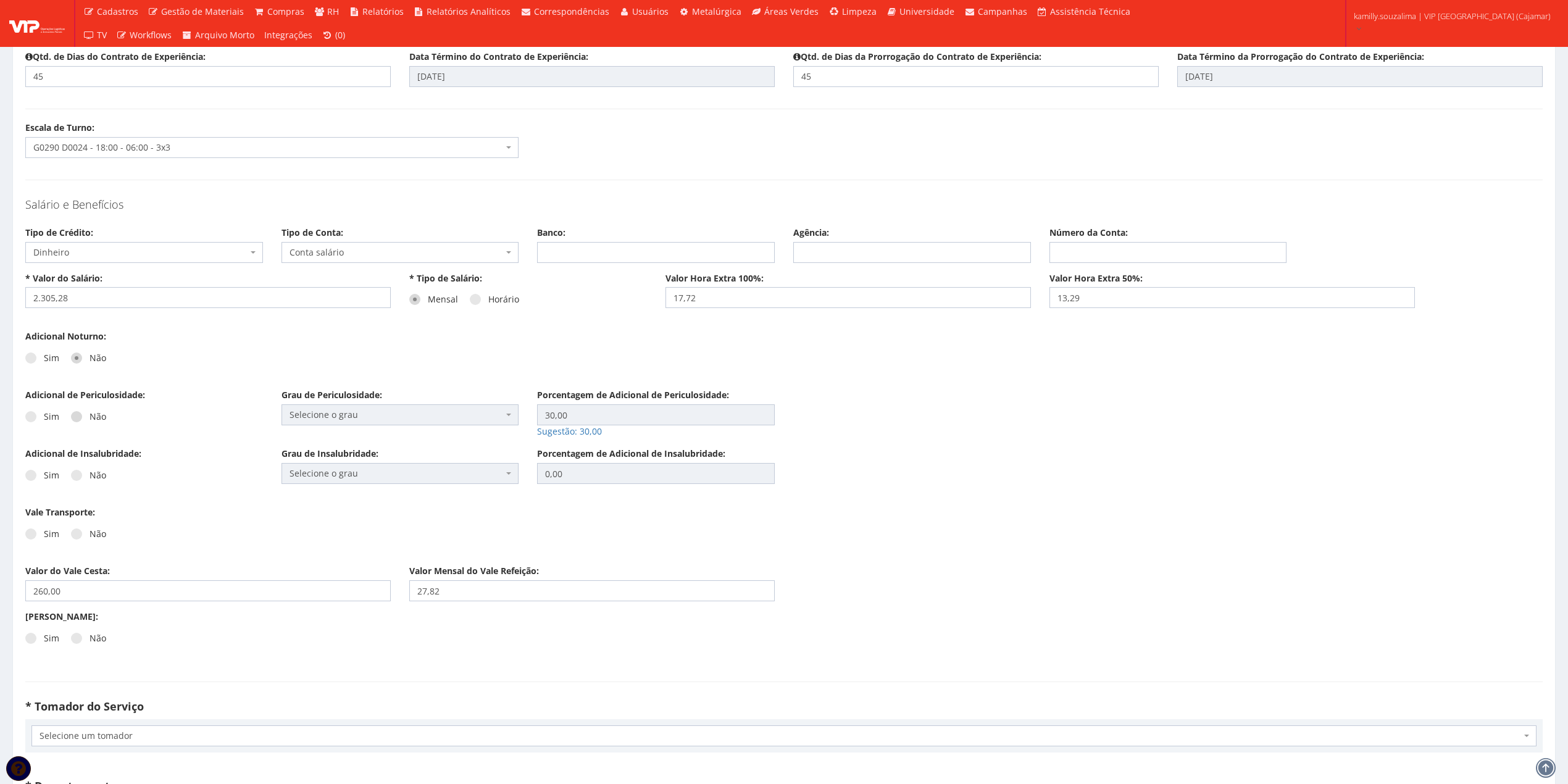
click at [89, 420] on input "Não" at bounding box center [93, 417] width 8 height 8
radio input "true"
click at [73, 477] on span at bounding box center [76, 476] width 11 height 11
click at [89, 477] on input "Não" at bounding box center [93, 476] width 8 height 8
radio input "true"
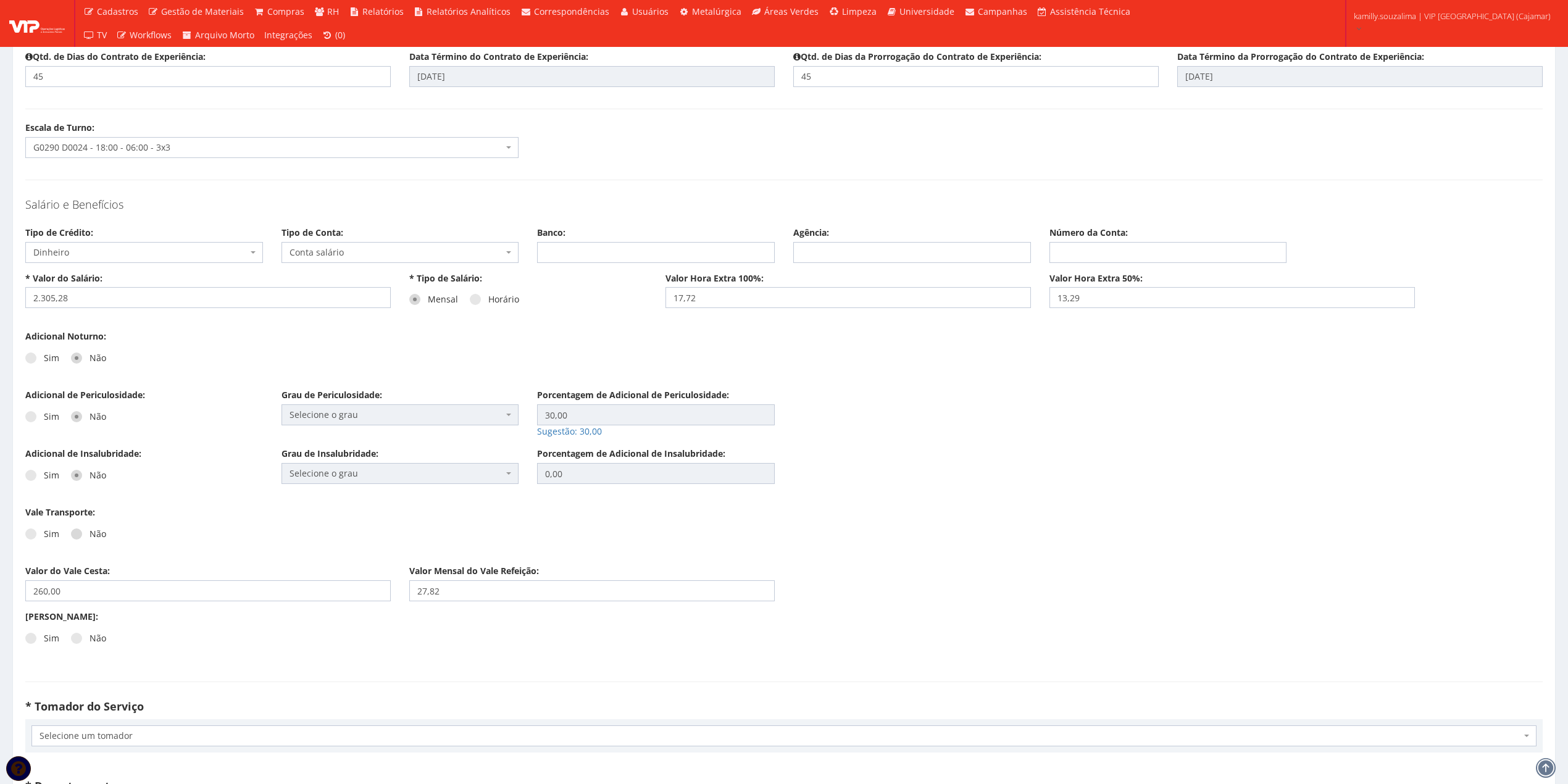
click at [72, 537] on span at bounding box center [76, 534] width 11 height 11
click at [89, 537] on input "Não" at bounding box center [93, 534] width 8 height 8
radio input "true"
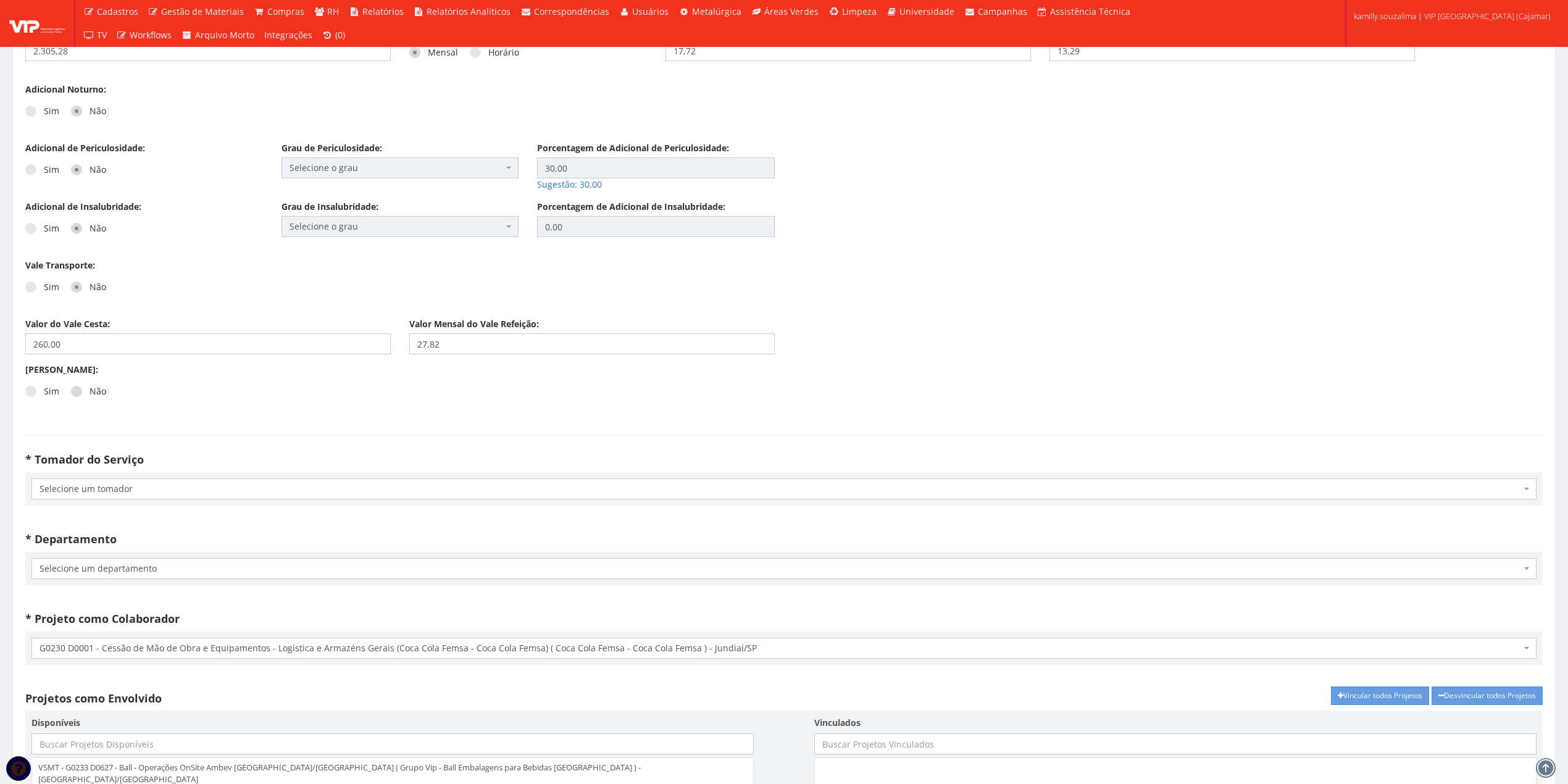
click at [79, 395] on span at bounding box center [76, 392] width 11 height 11
click at [89, 395] on input "Não" at bounding box center [93, 392] width 8 height 8
radio input "true"
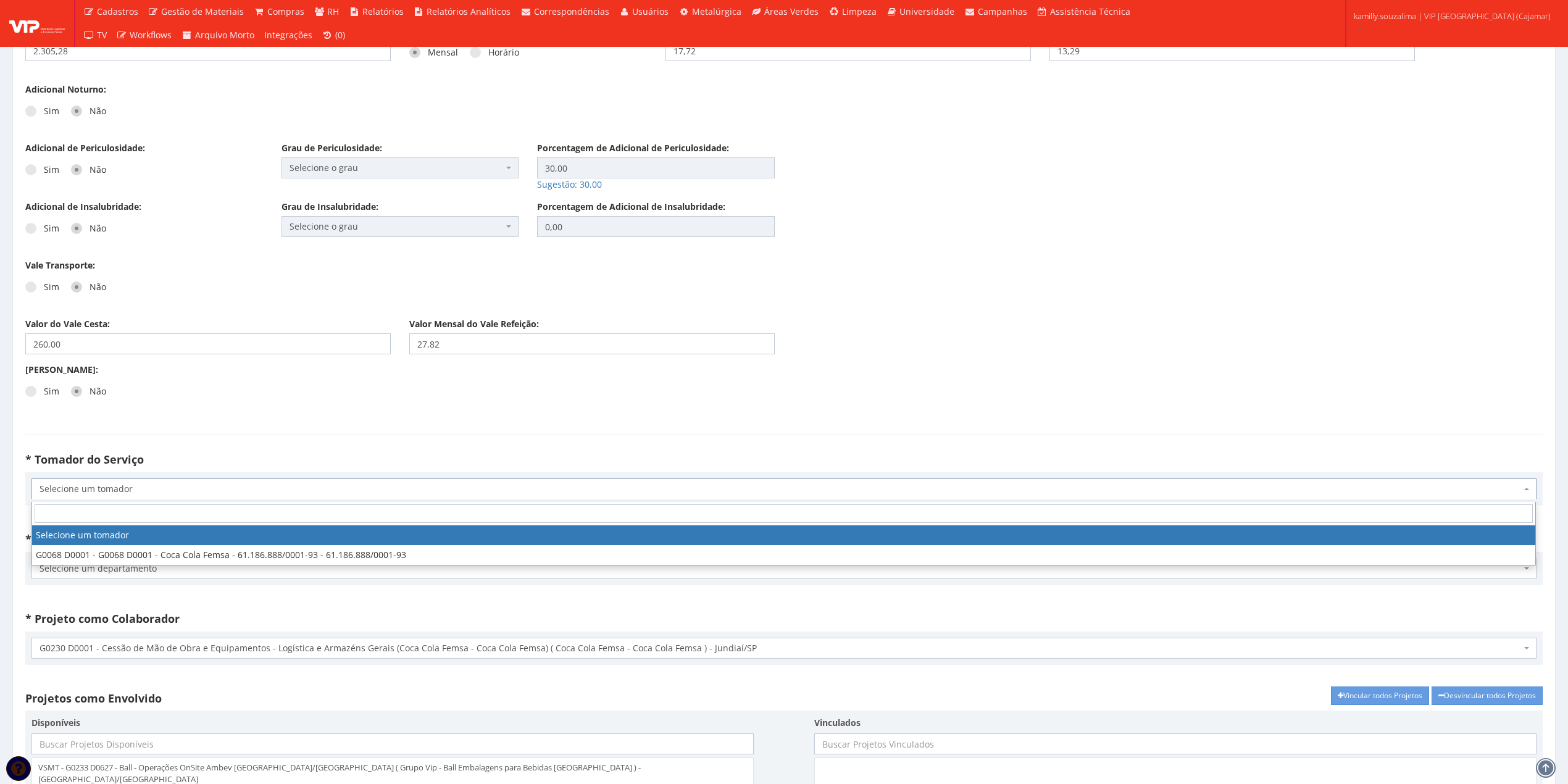
click at [112, 494] on span "Selecione um tomador" at bounding box center [780, 489] width 1482 height 13
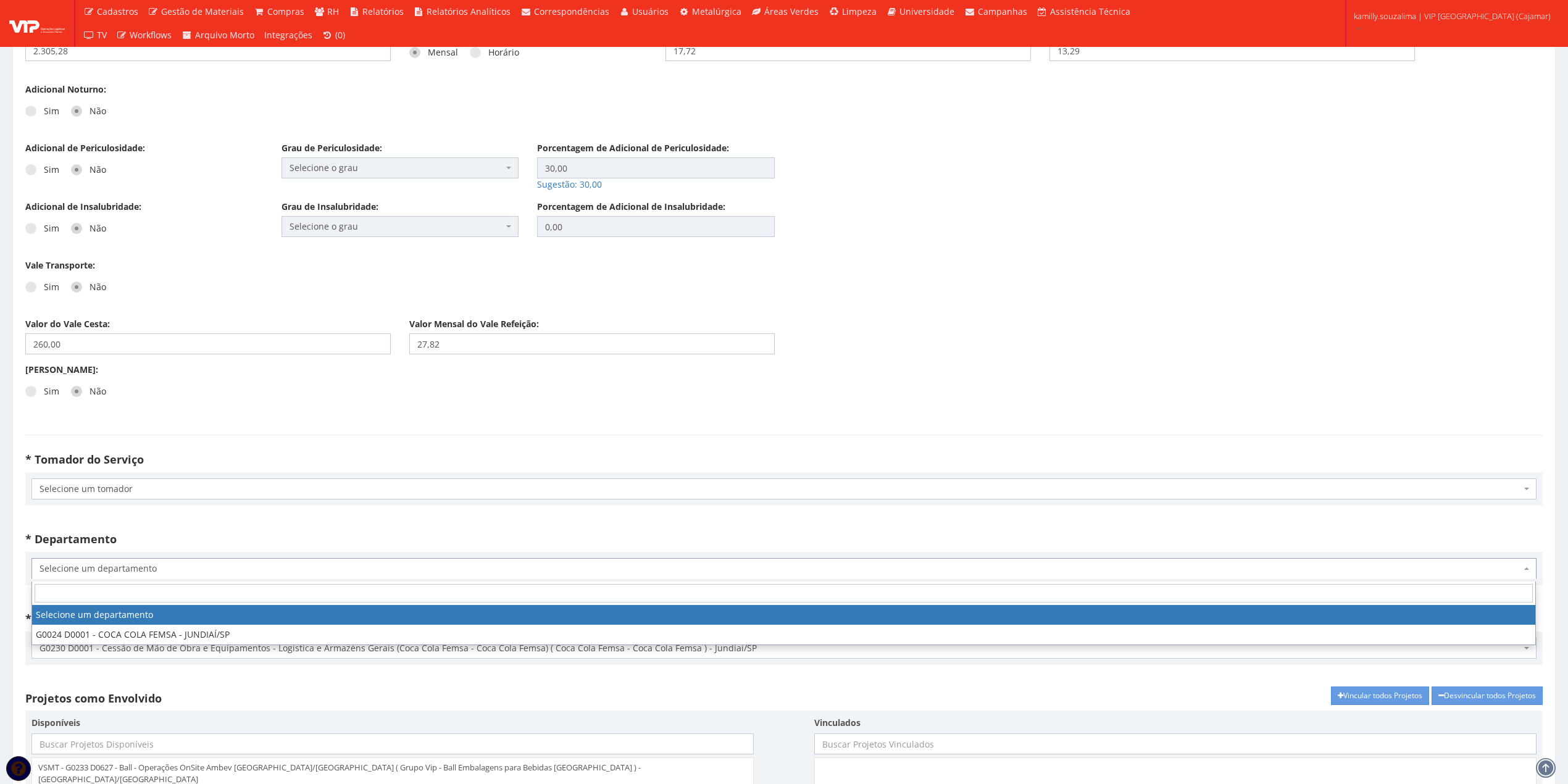
click at [109, 566] on span "Selecione um departamento" at bounding box center [780, 569] width 1482 height 13
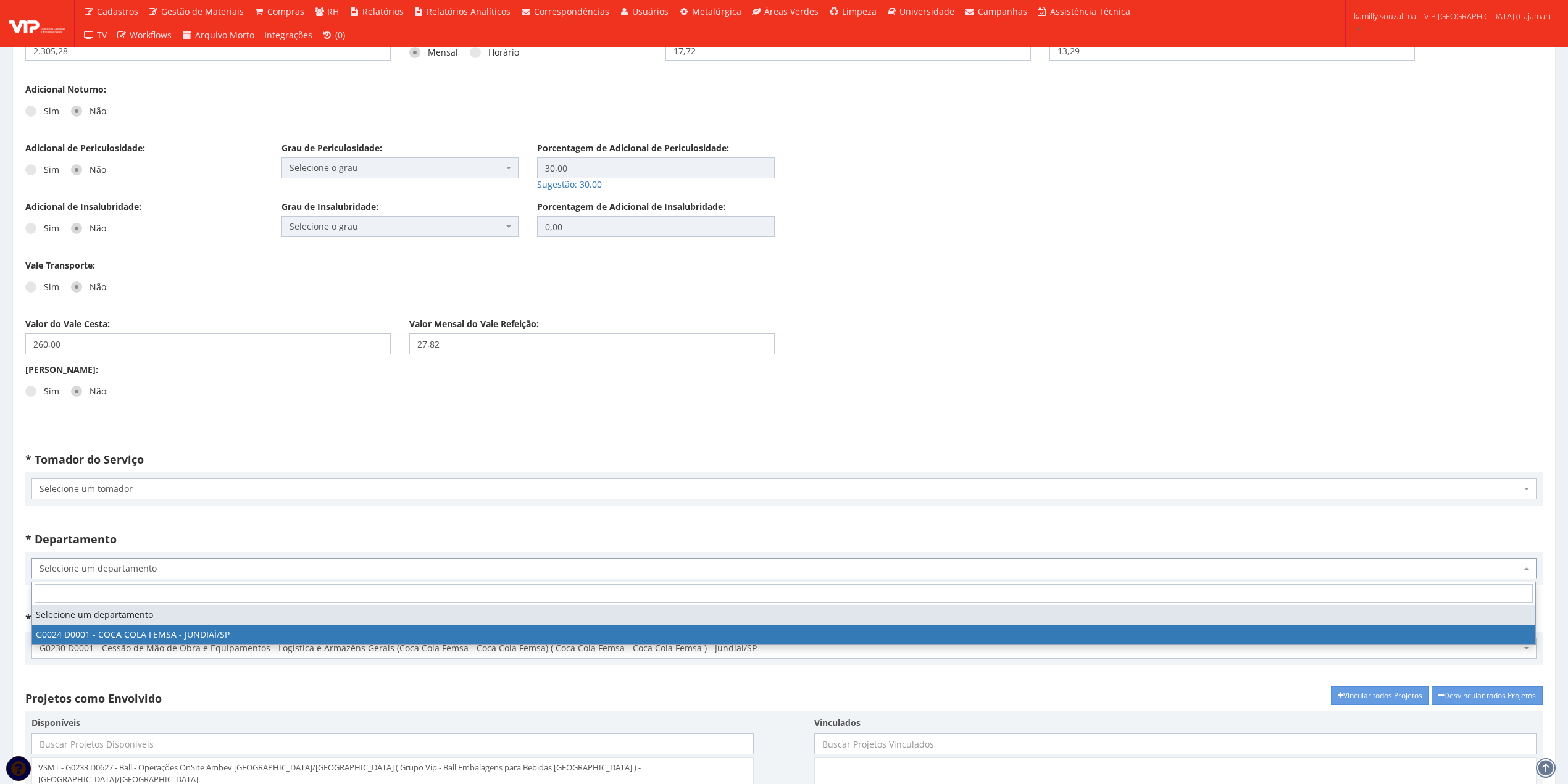
select select "24"
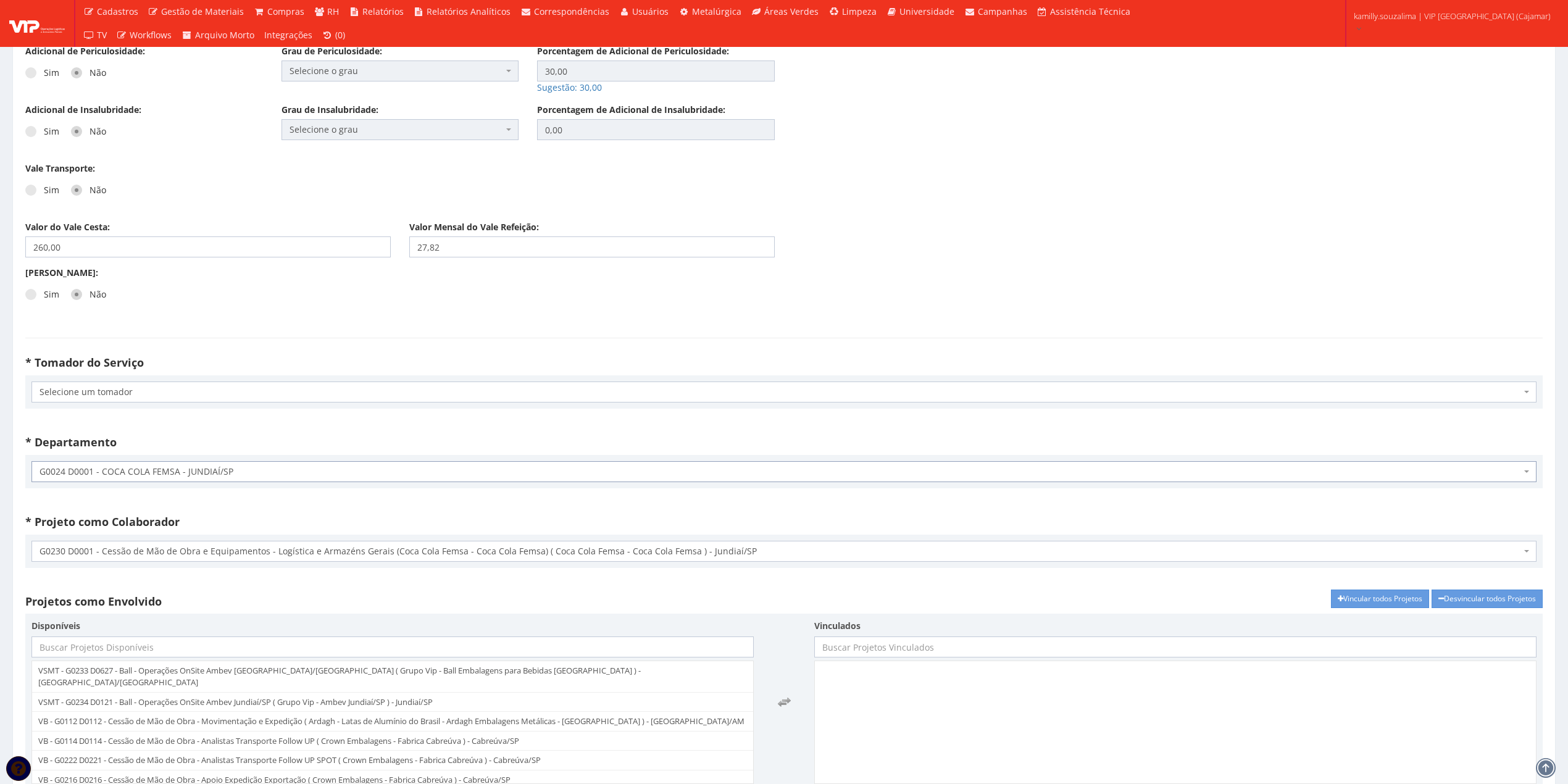
scroll to position [1893, 0]
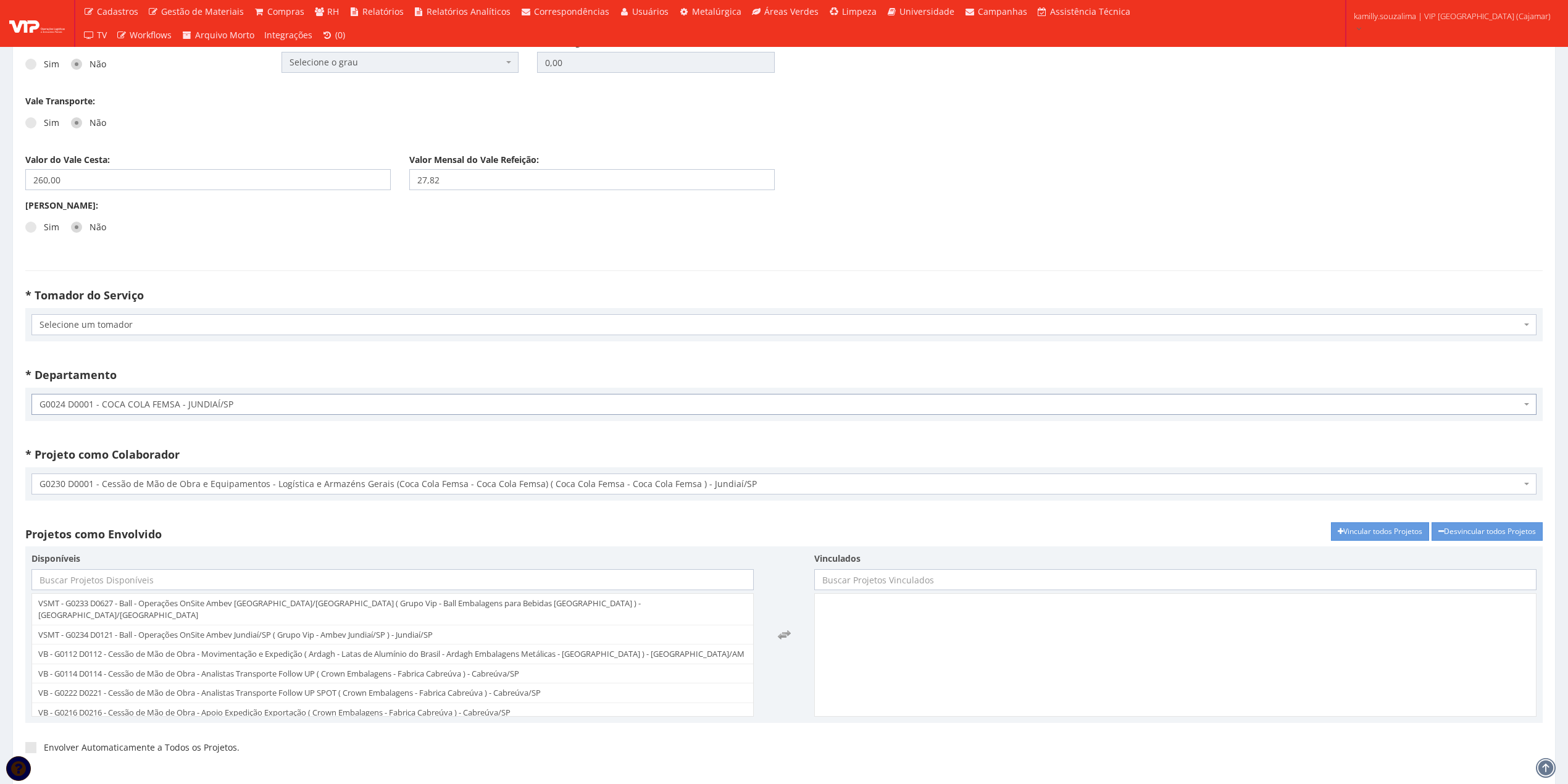
click at [178, 331] on span "Selecione um tomador" at bounding box center [780, 325] width 1482 height 13
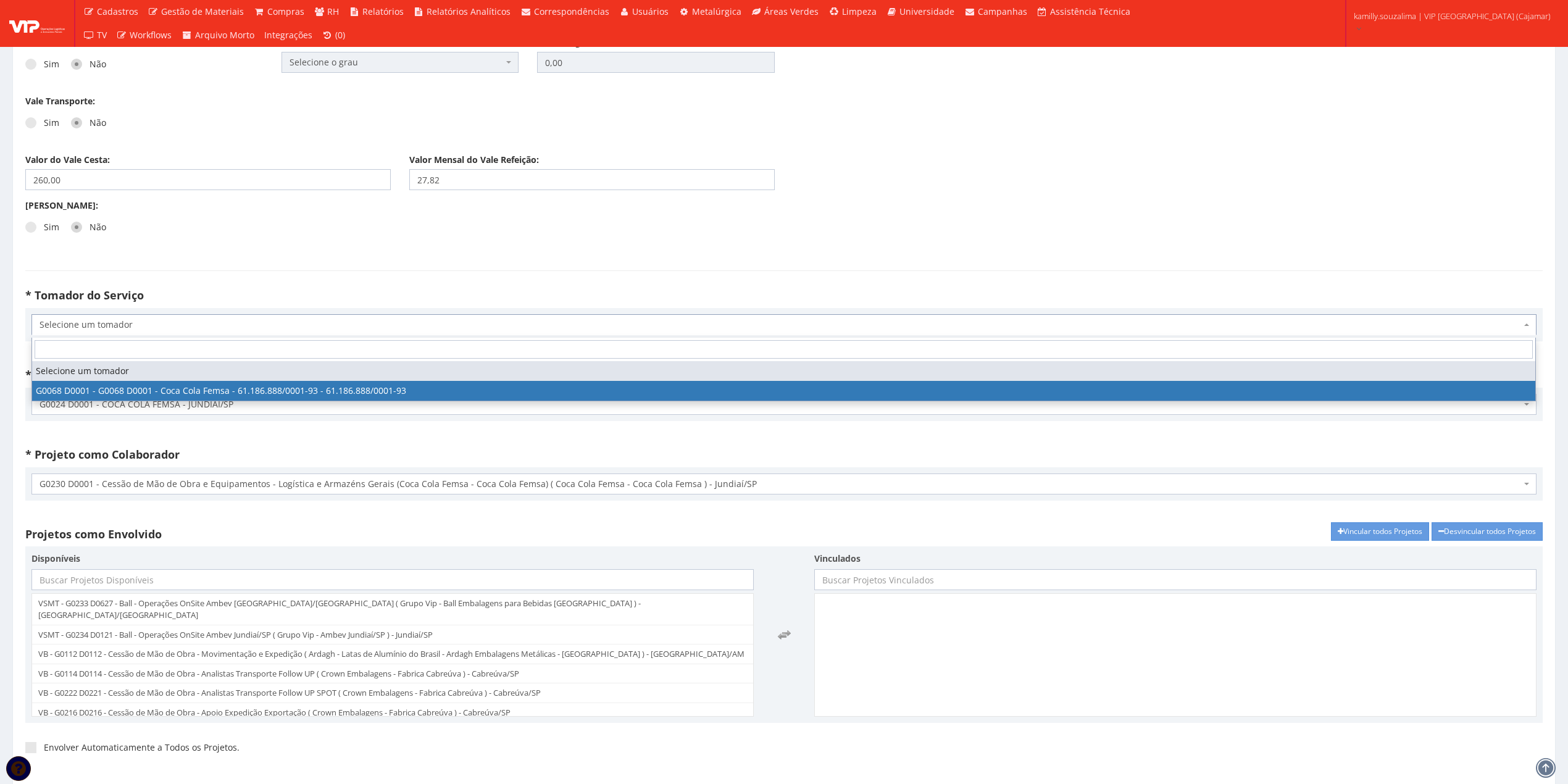
select select "68"
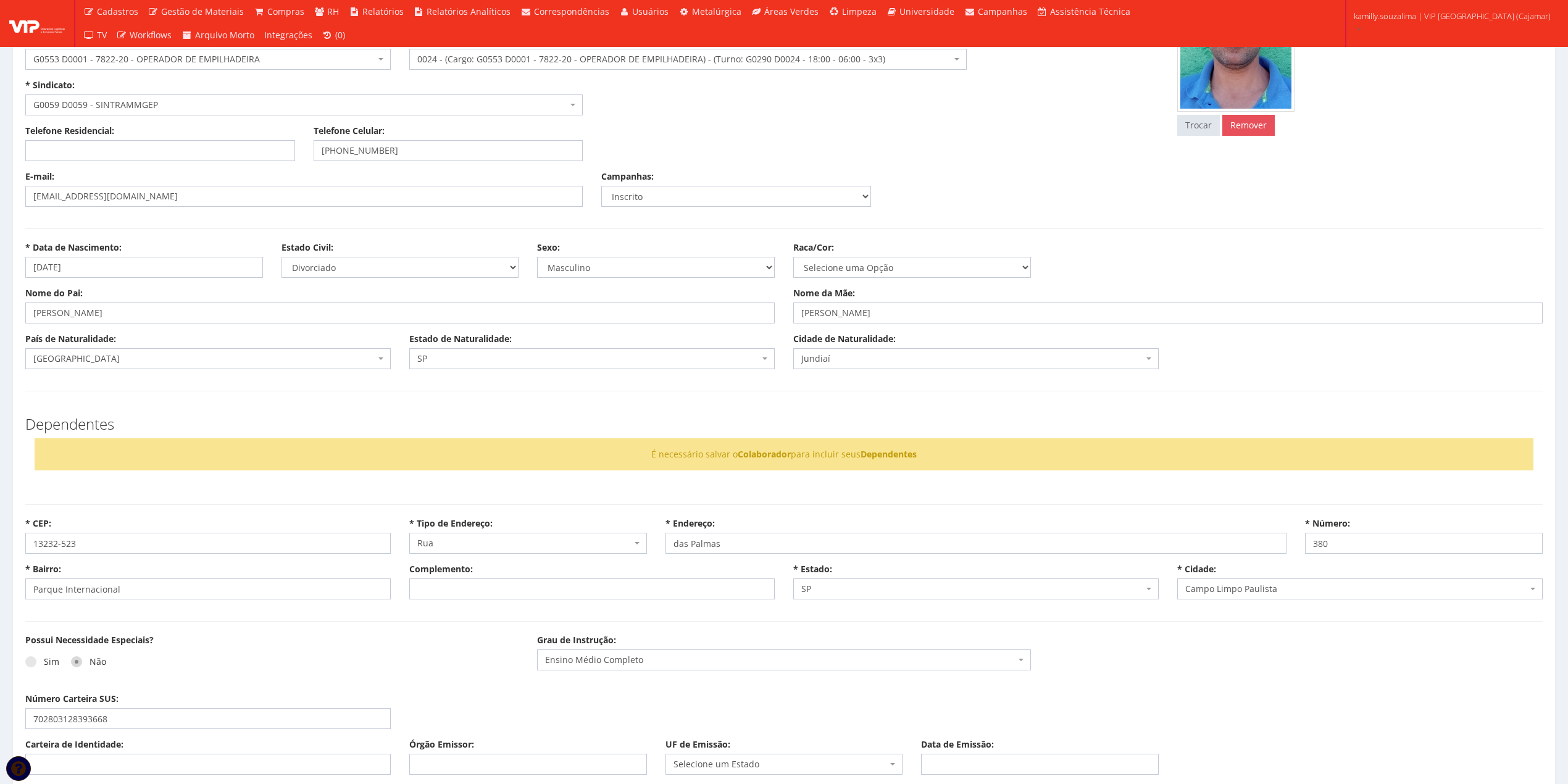
scroll to position [247, 0]
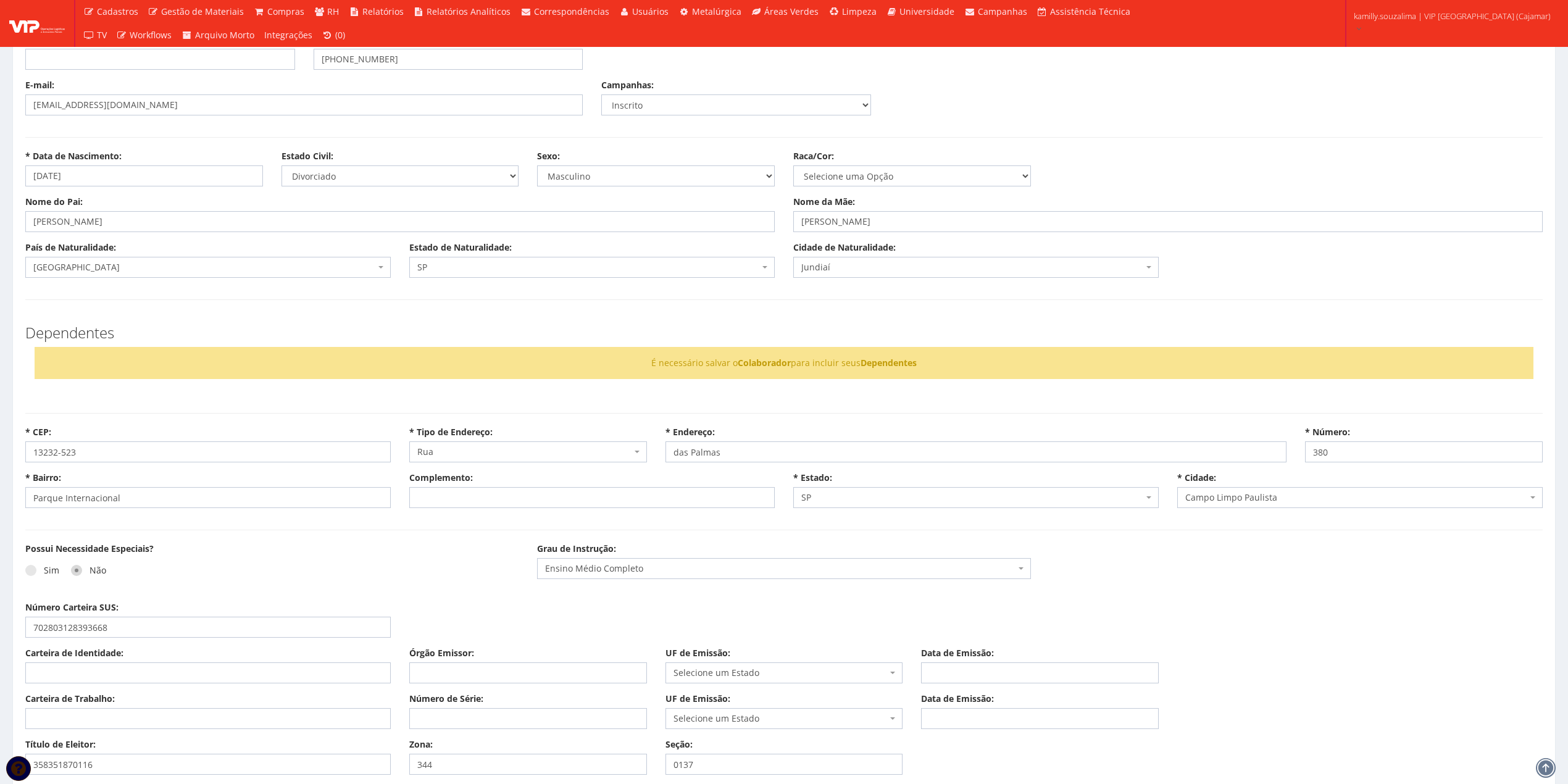
click at [873, 188] on div "* Data de Nascimento: 03/11/1985 Estado Civil: Selecione uma Opção Solteiro Cas…" at bounding box center [784, 173] width 1536 height 46
click at [868, 175] on select "Selecione uma Opção Não Informada Amarela Branca Parda Negra Indígena" at bounding box center [912, 176] width 238 height 21
select select "branca"
click at [793, 166] on select "Selecione uma Opção Não Informada Amarela Branca Parda Negra Indígena" at bounding box center [912, 176] width 238 height 21
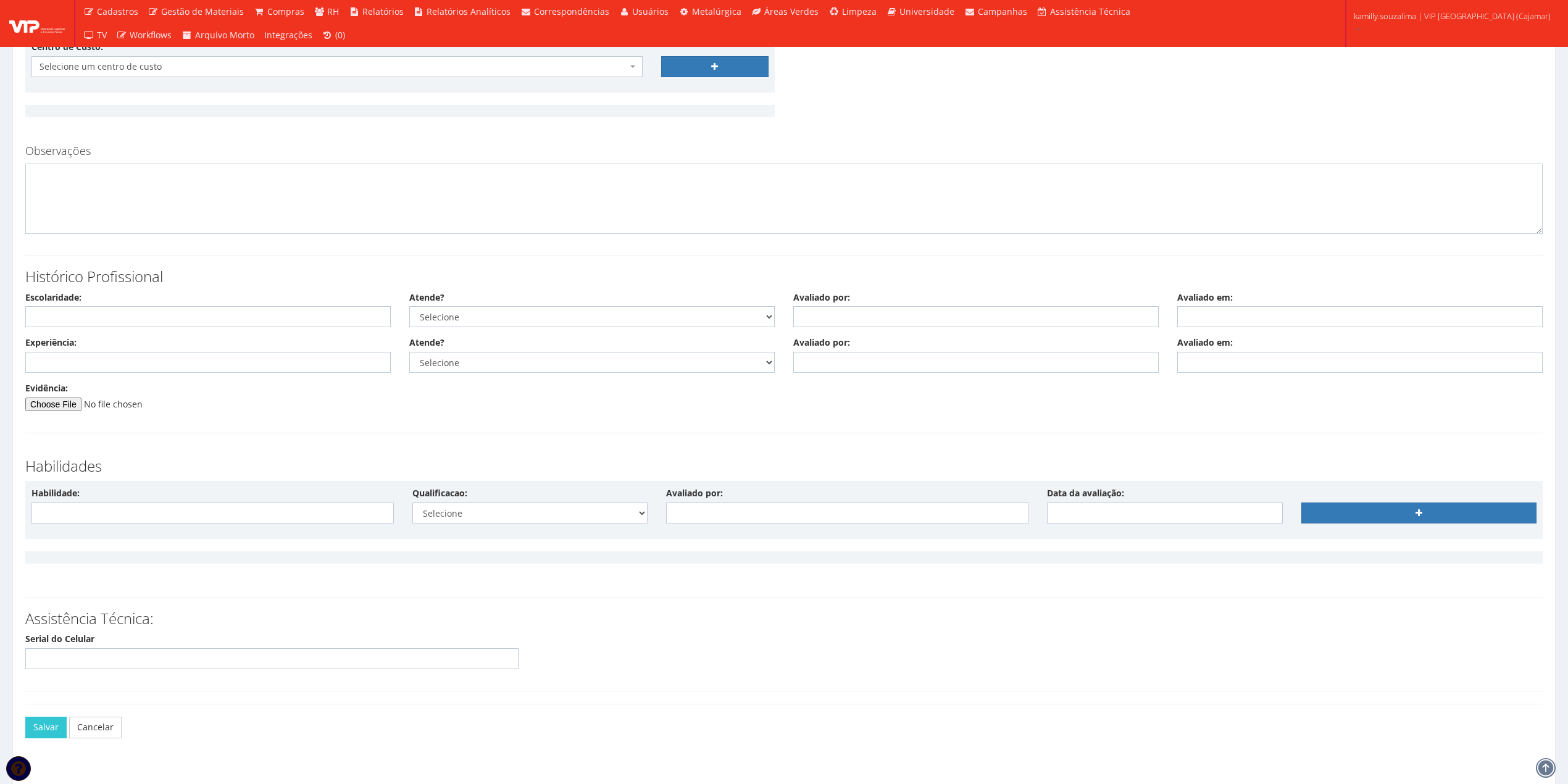
scroll to position [2721, 0]
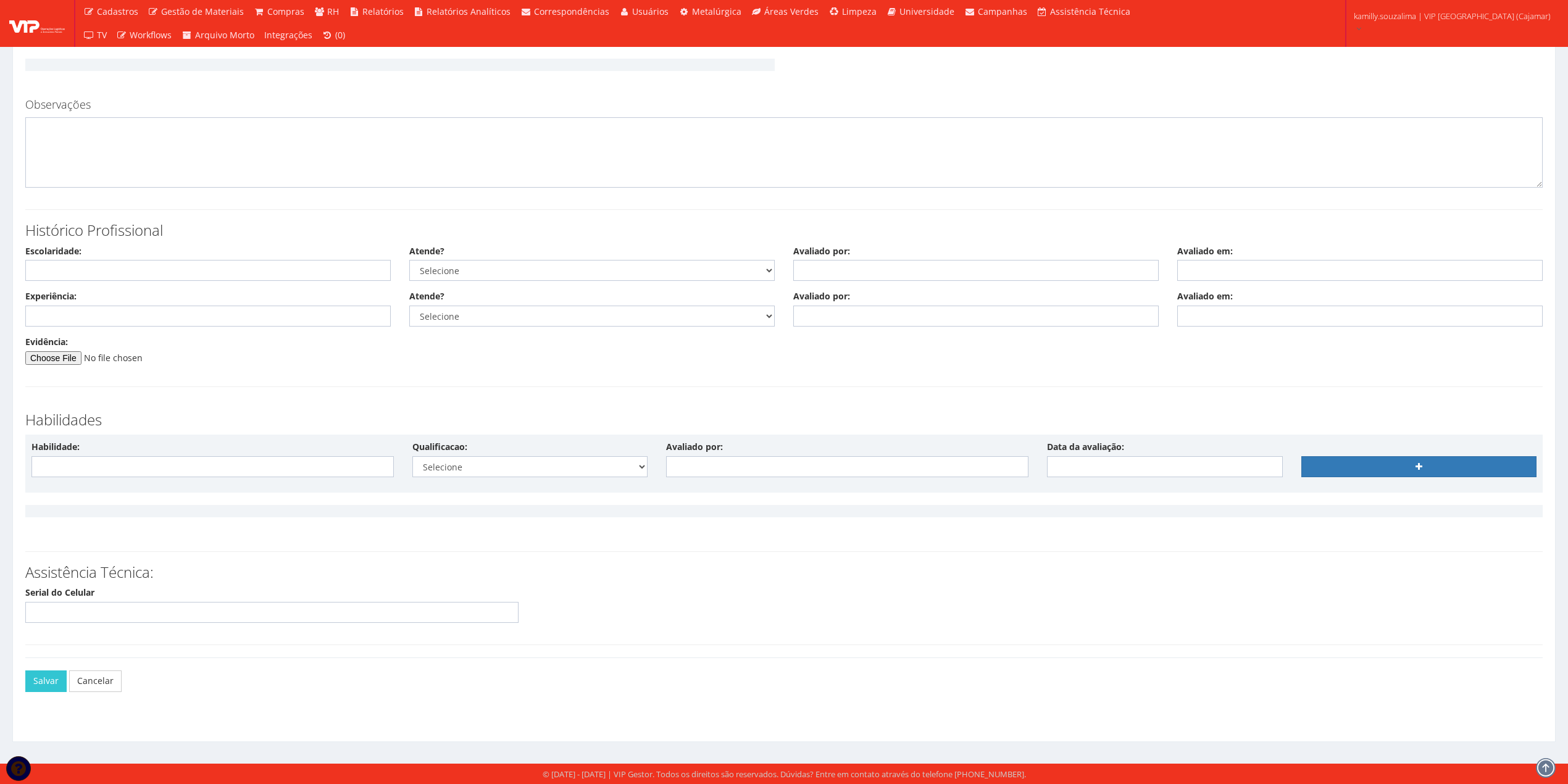
click at [43, 693] on div "Salvar Cancelar" at bounding box center [783, 690] width 1517 height 65
click at [43, 684] on button "Salvar" at bounding box center [46, 681] width 41 height 21
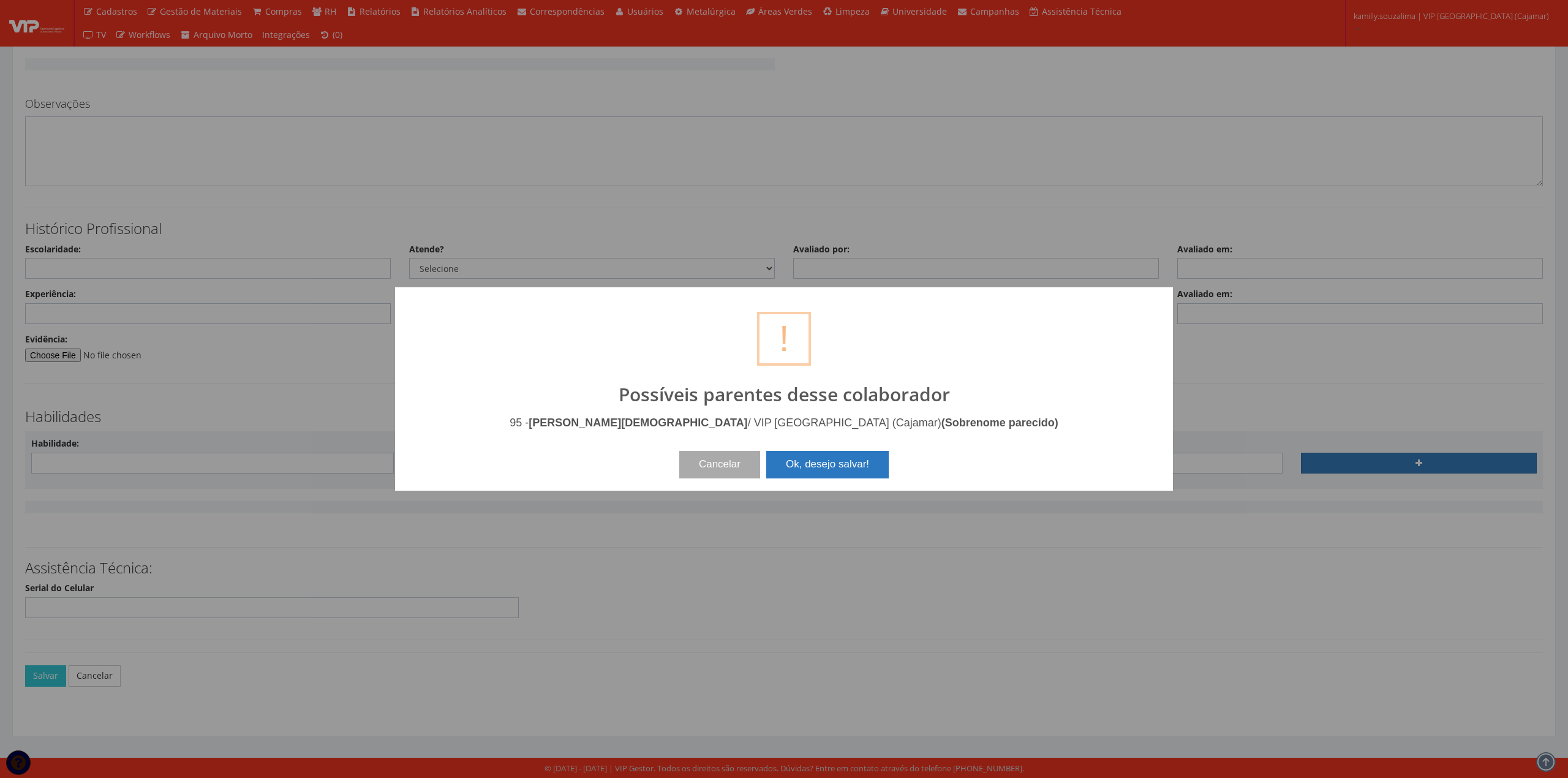
click at [849, 461] on button "Ok, desejo salvar!" at bounding box center [827, 464] width 122 height 27
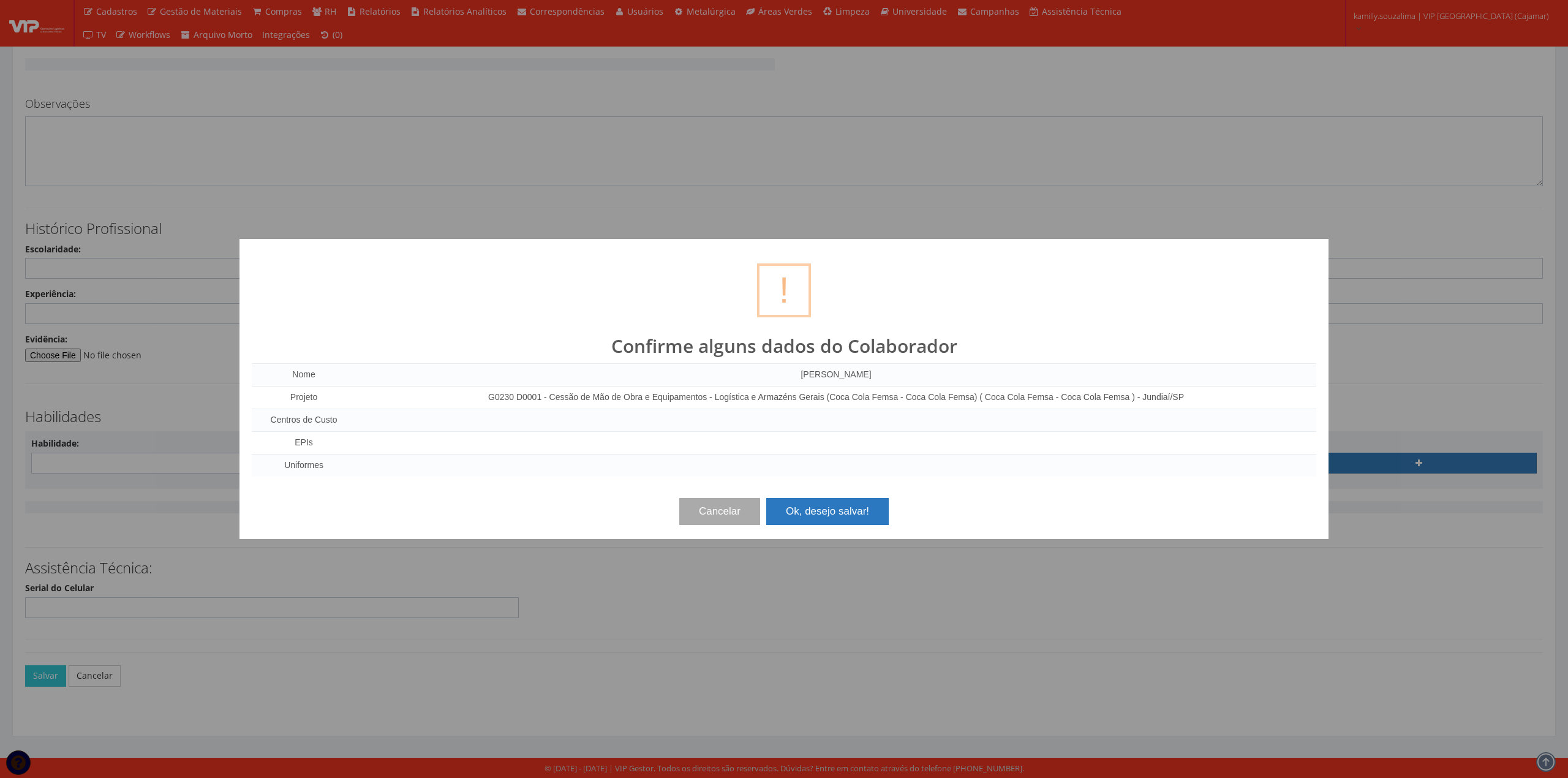
click at [868, 501] on button "Ok, desejo salvar!" at bounding box center [827, 511] width 122 height 27
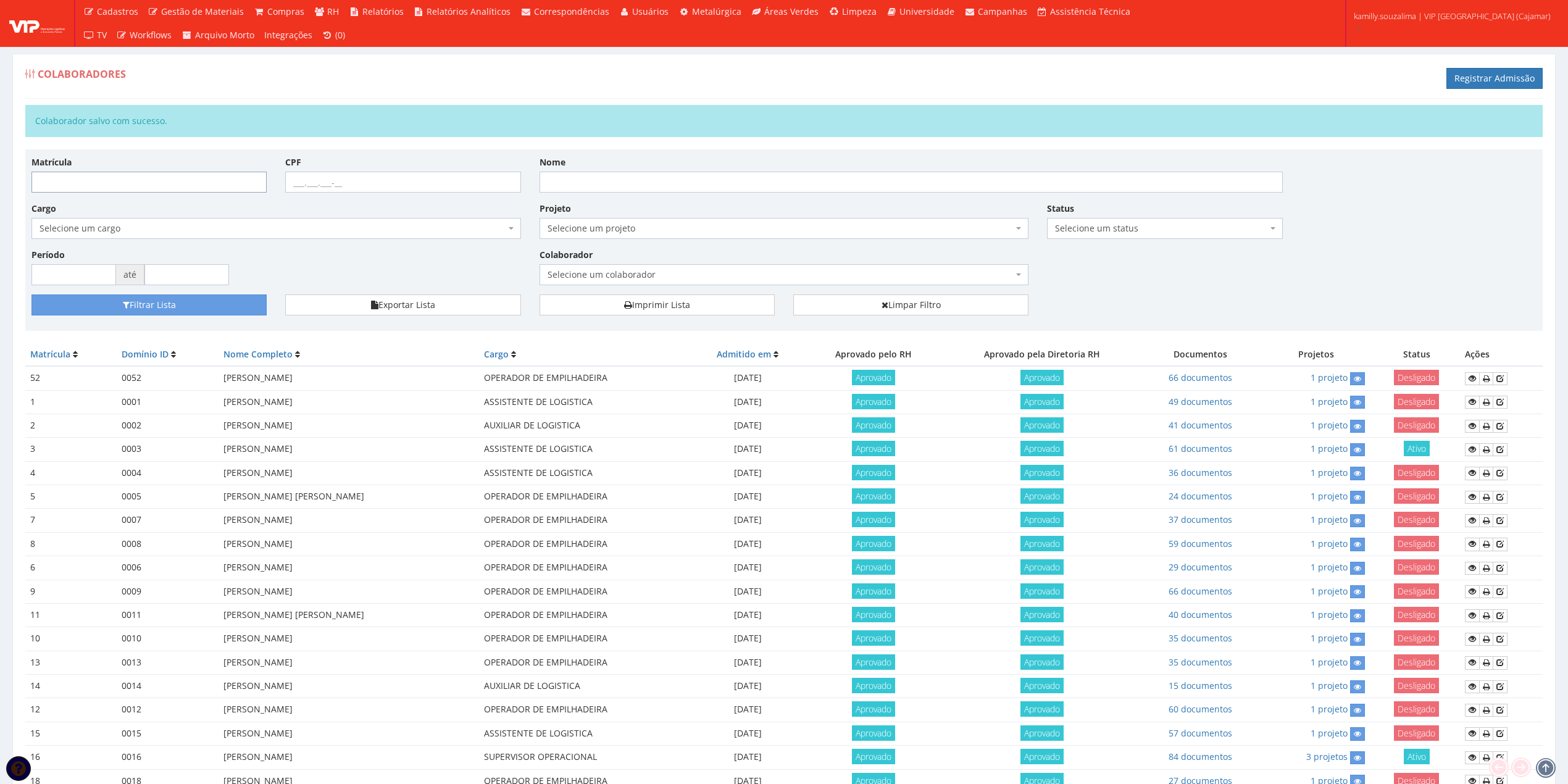
click at [164, 191] on input "Matrícula" at bounding box center [149, 182] width 235 height 21
type input "192"
click at [240, 309] on button "Filtrar Lista" at bounding box center [149, 305] width 235 height 21
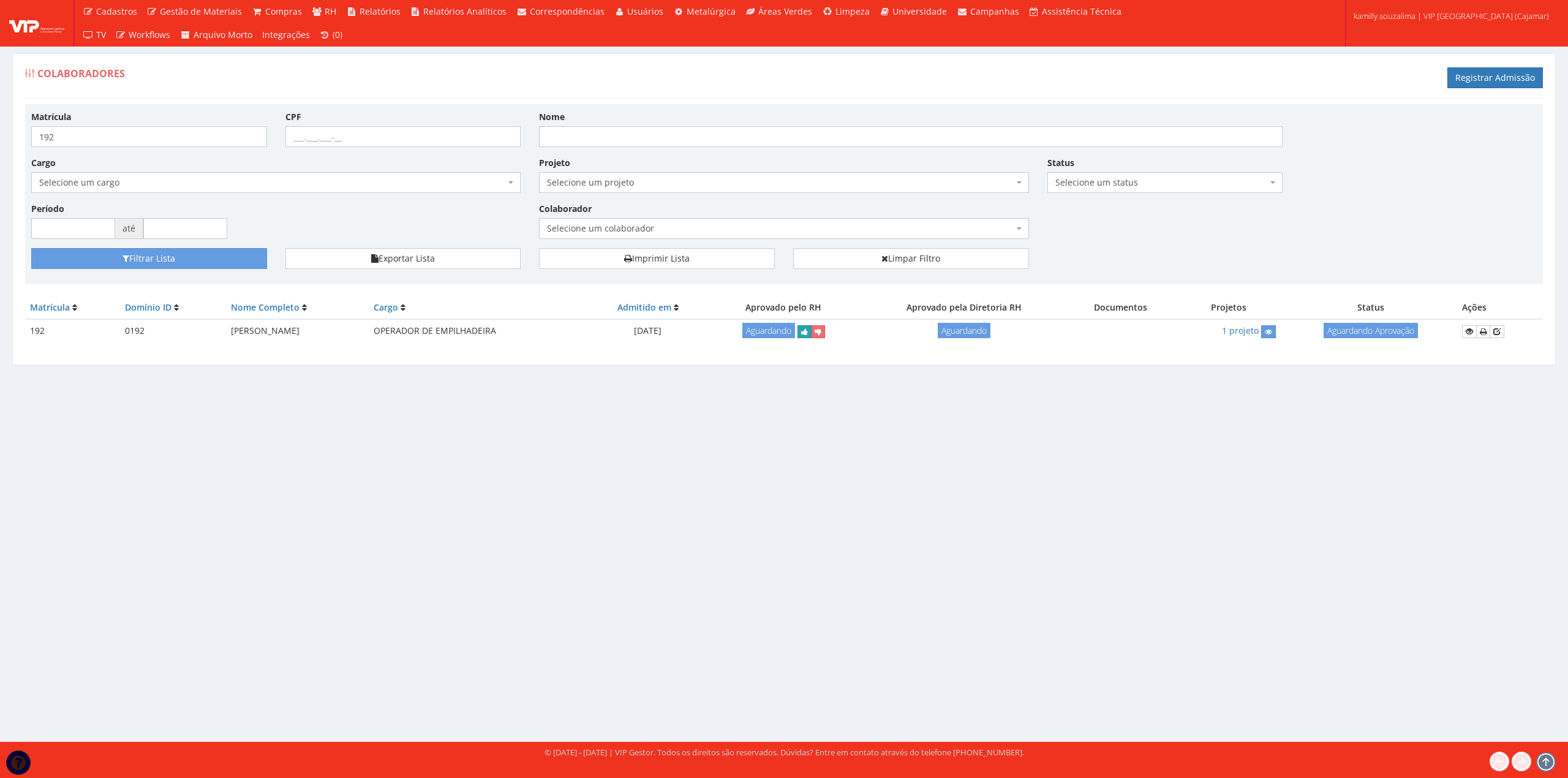
click at [808, 333] on icon "submit" at bounding box center [804, 332] width 7 height 9
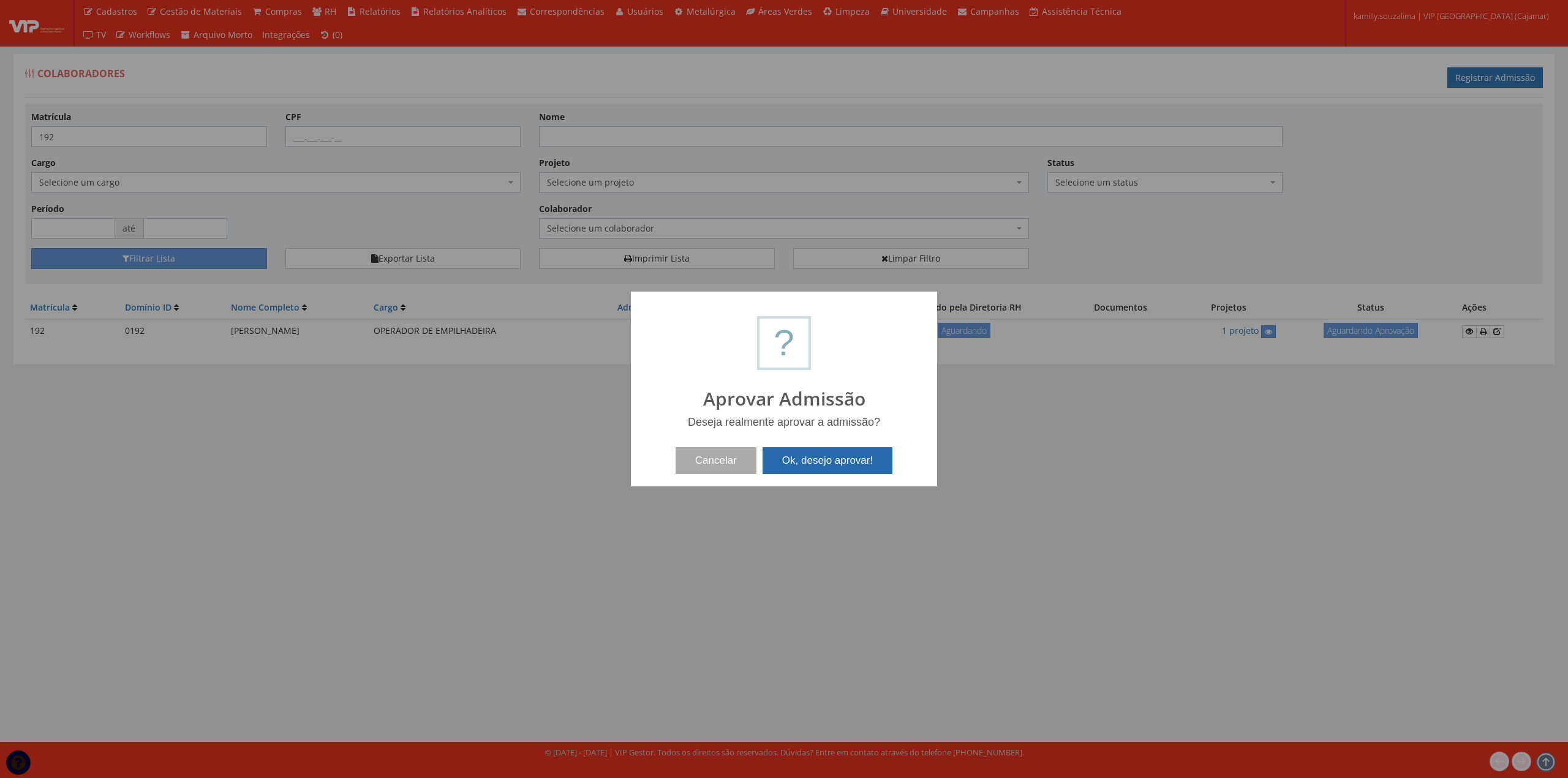
click at [789, 456] on button "Ok, desejo aprovar!" at bounding box center [827, 460] width 130 height 27
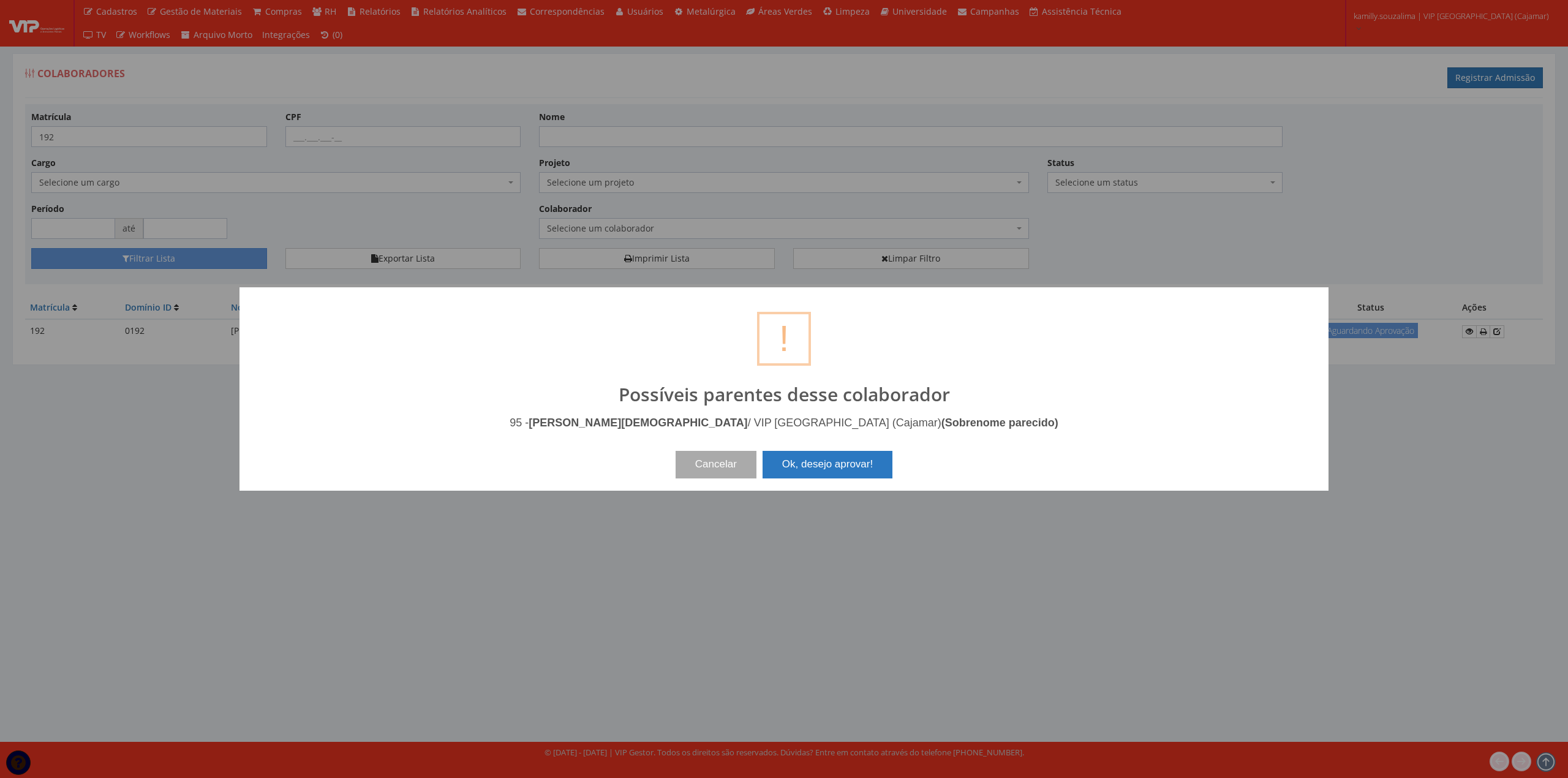
click at [813, 452] on button "Ok, desejo aprovar!" at bounding box center [827, 464] width 130 height 27
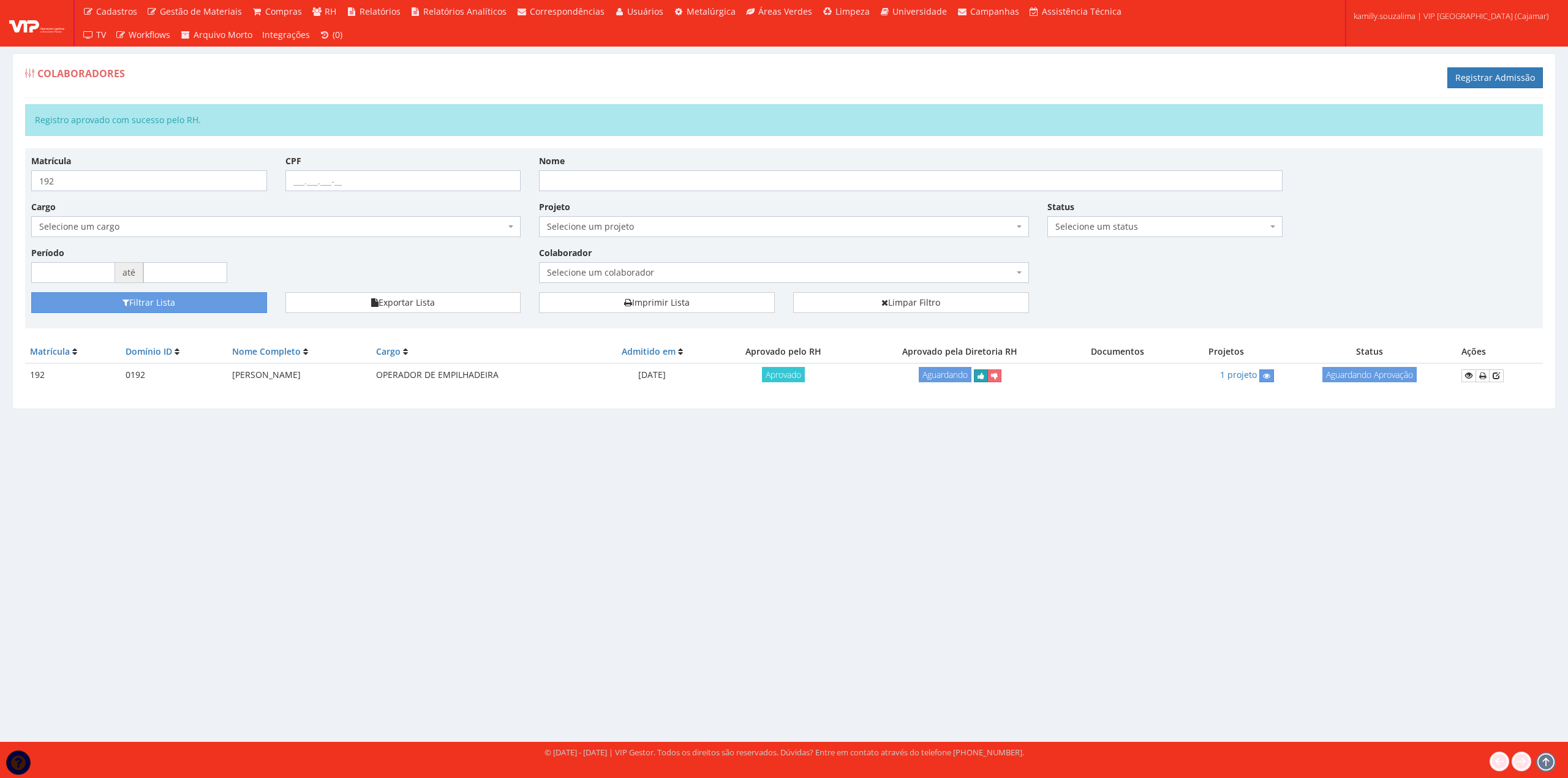
click at [985, 379] on icon "submit" at bounding box center [981, 376] width 7 height 9
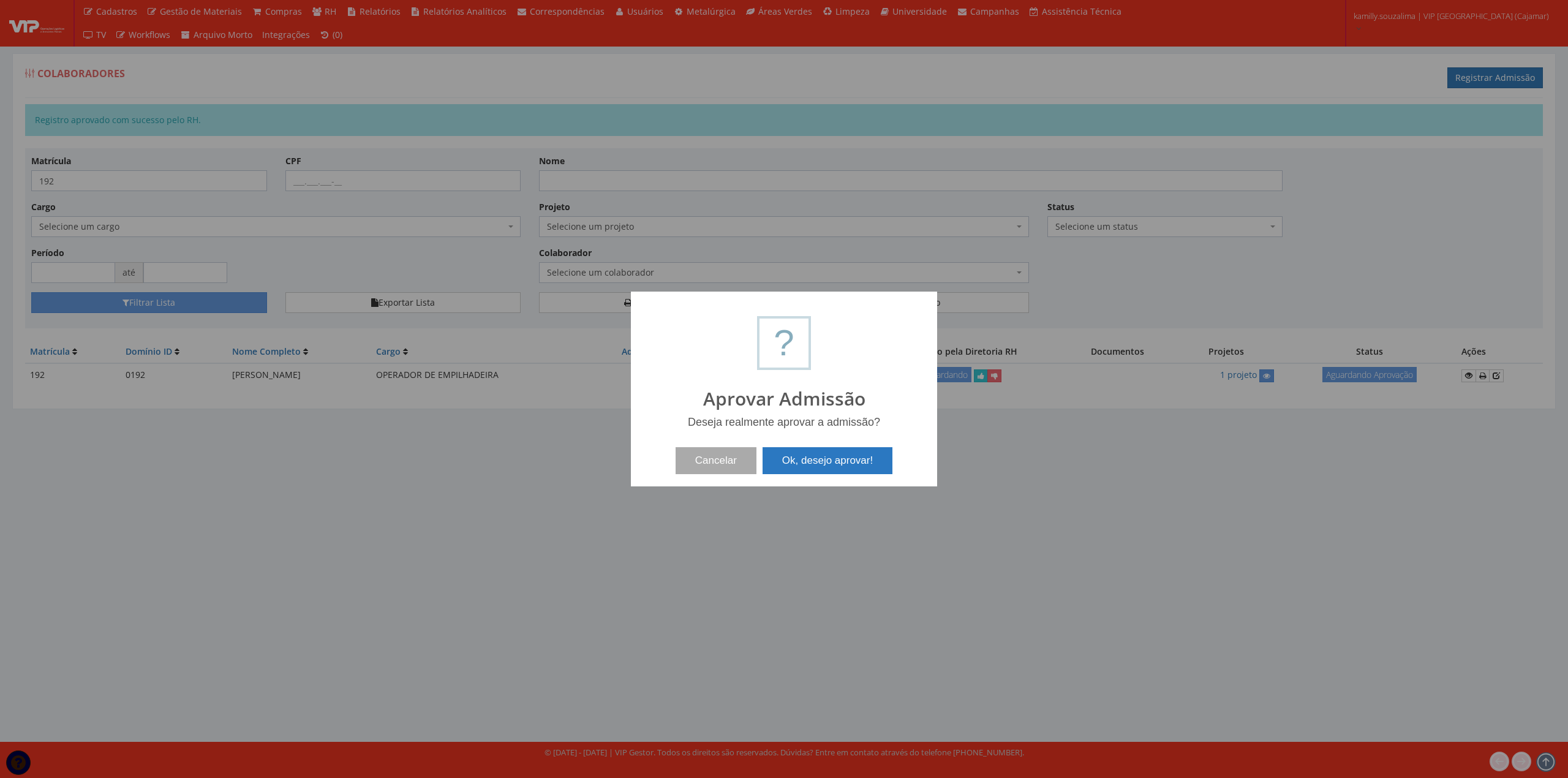
click at [819, 456] on button "Ok, desejo aprovar!" at bounding box center [827, 460] width 130 height 27
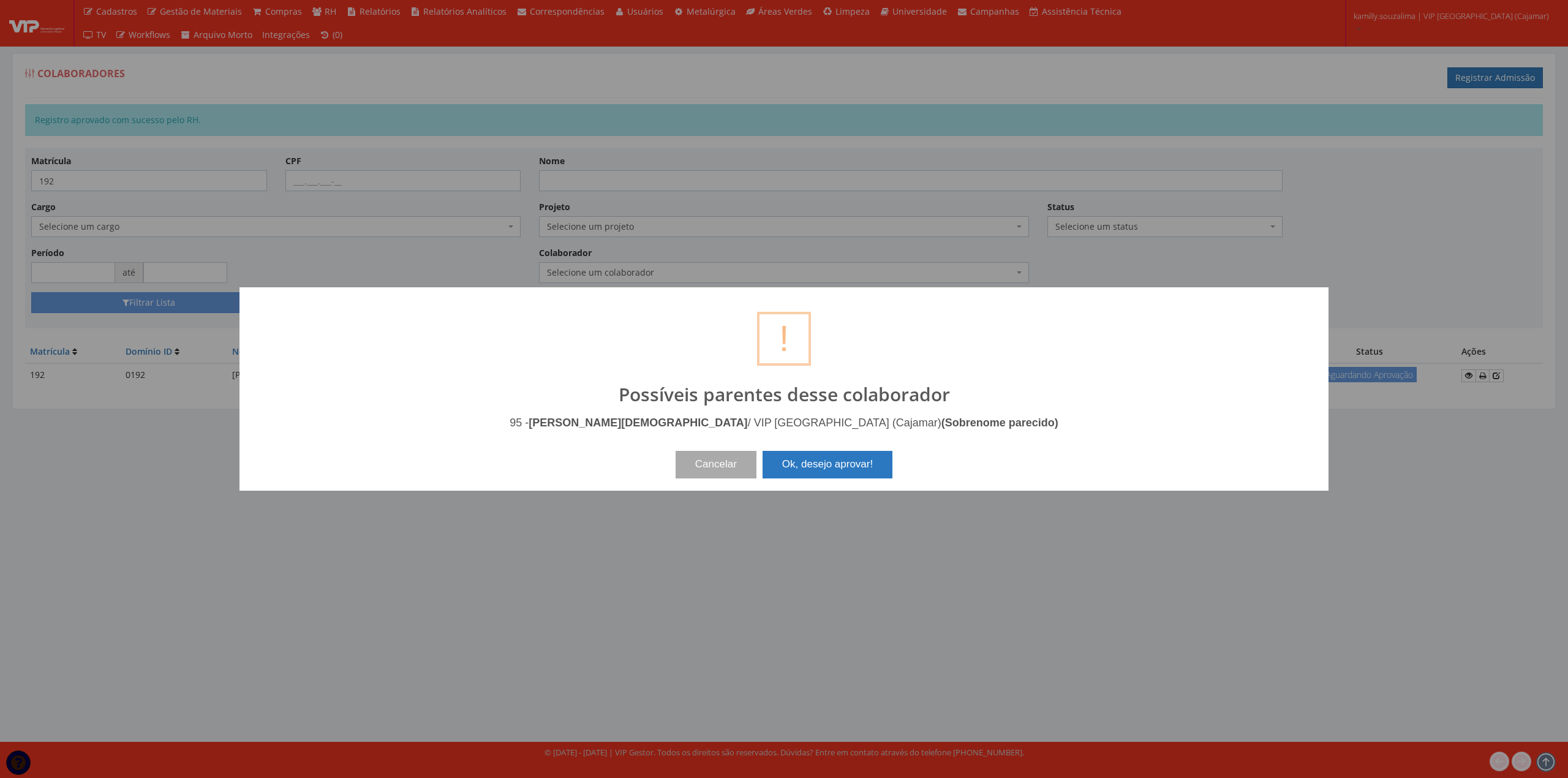
click at [851, 462] on button "Ok, desejo aprovar!" at bounding box center [827, 464] width 130 height 27
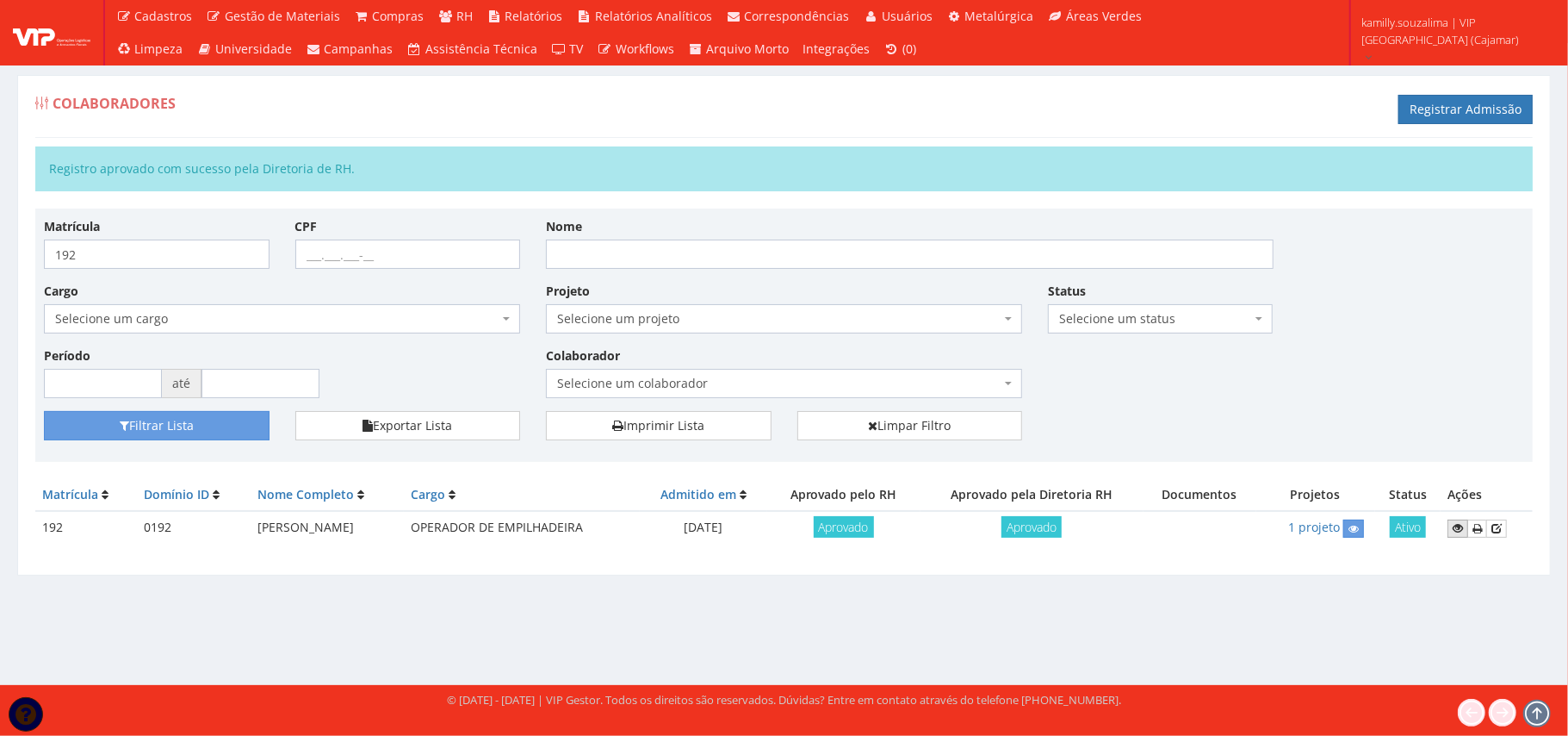
click at [1451, 538] on link at bounding box center [1458, 528] width 21 height 18
click at [1462, 532] on icon at bounding box center [1458, 528] width 10 height 12
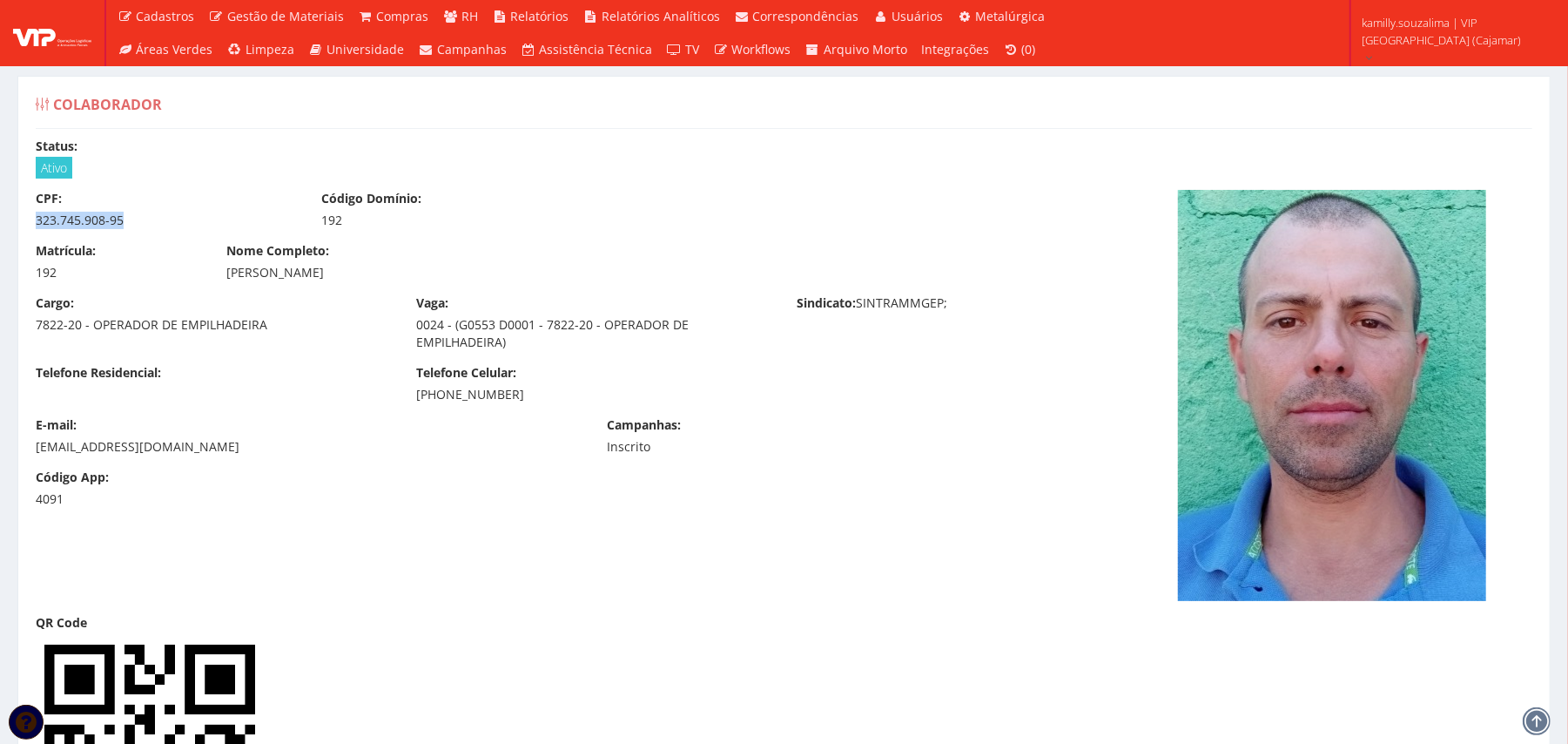
drag, startPoint x: 33, startPoint y: 217, endPoint x: 14, endPoint y: 220, distance: 19.2
copy div "323.745.908-95"
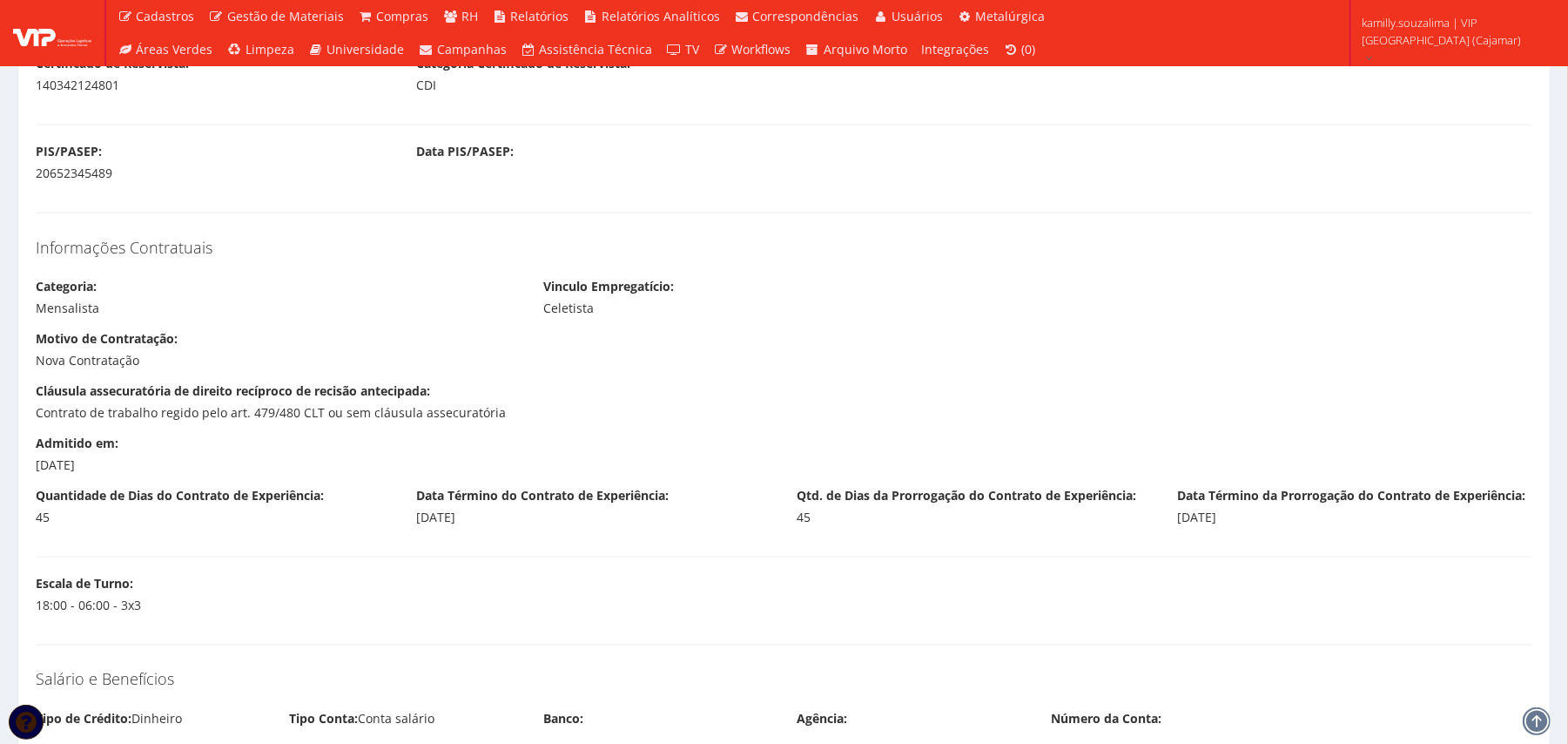
scroll to position [1741, 0]
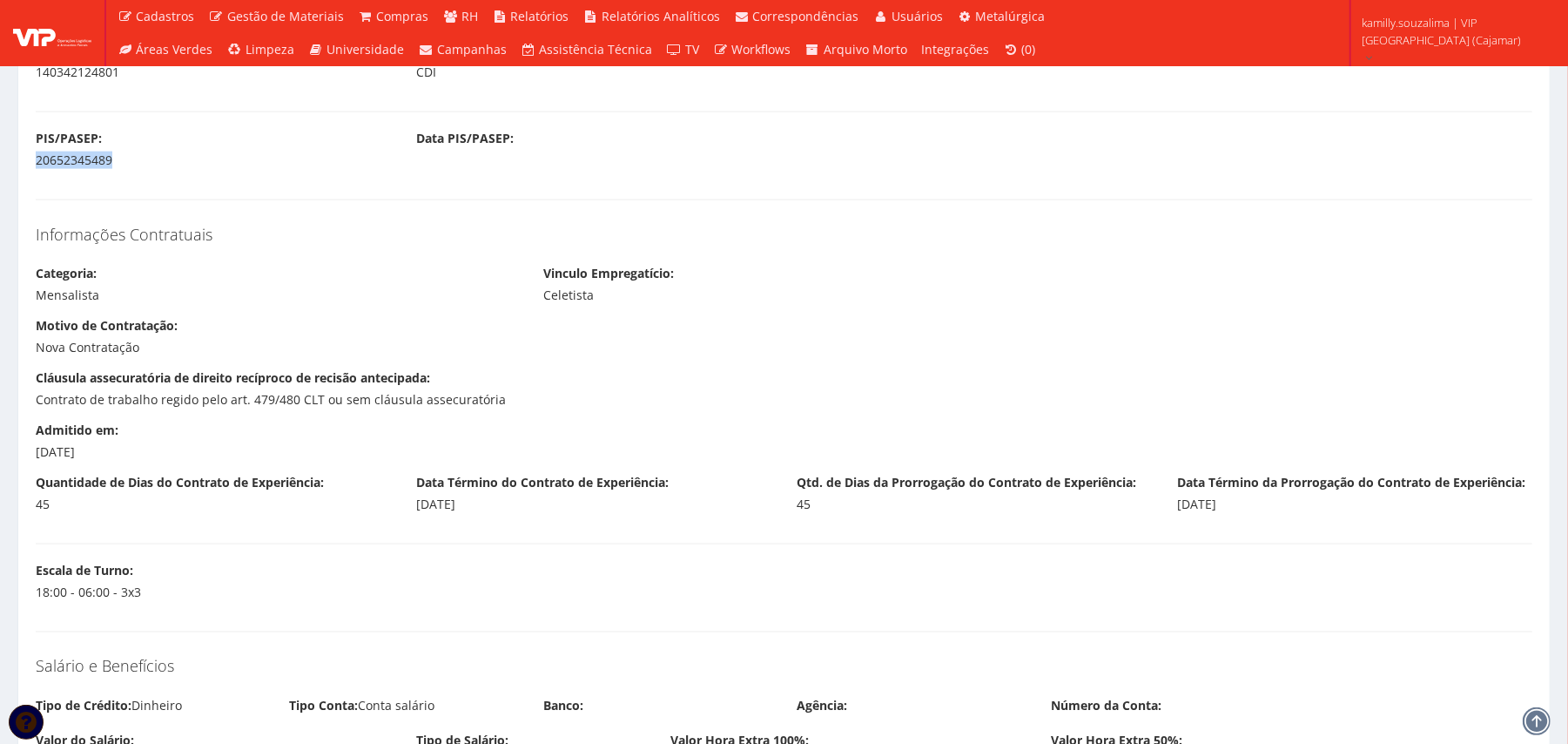
drag, startPoint x: 120, startPoint y: 162, endPoint x: 0, endPoint y: 172, distance: 120.4
copy div "20652345489"
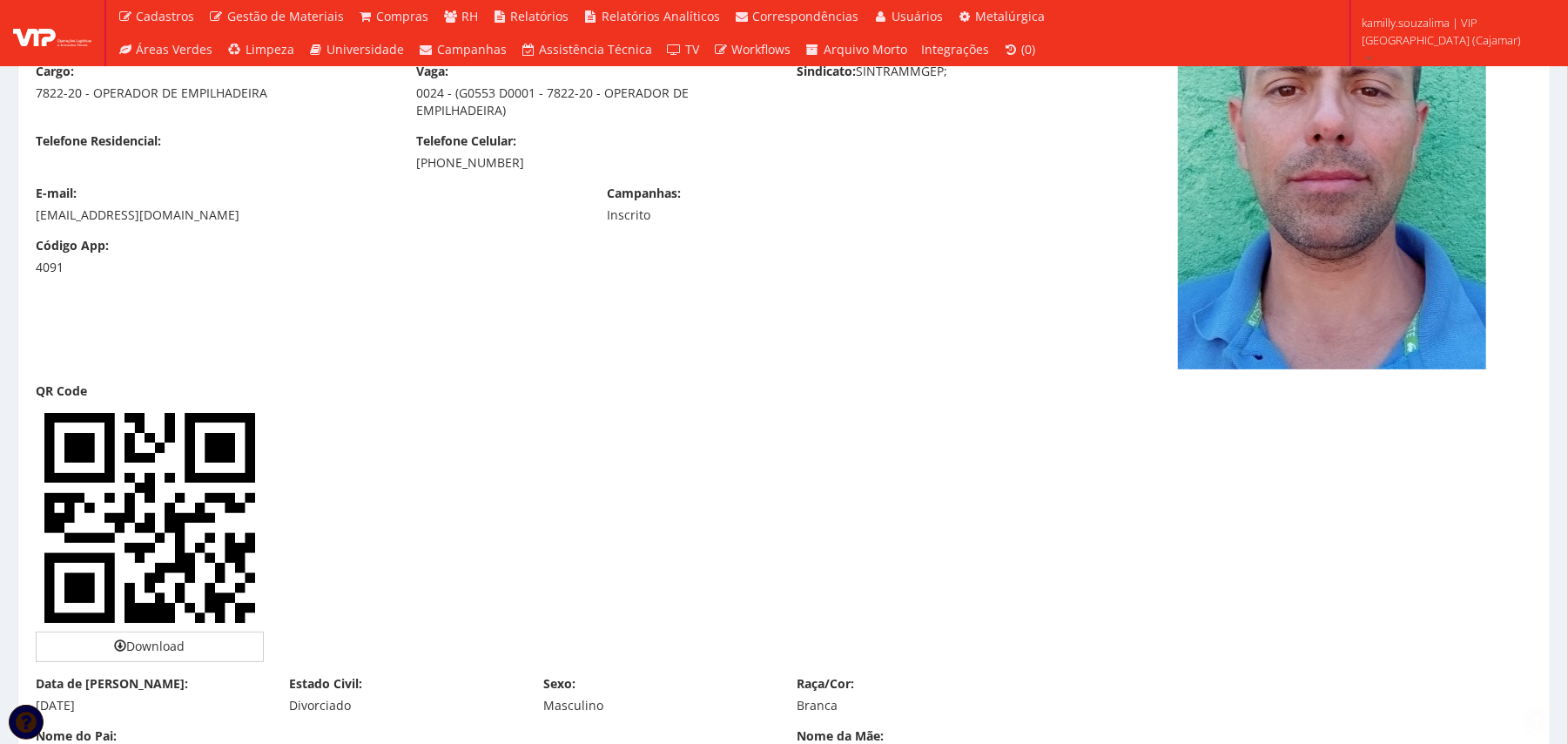
scroll to position [464, 0]
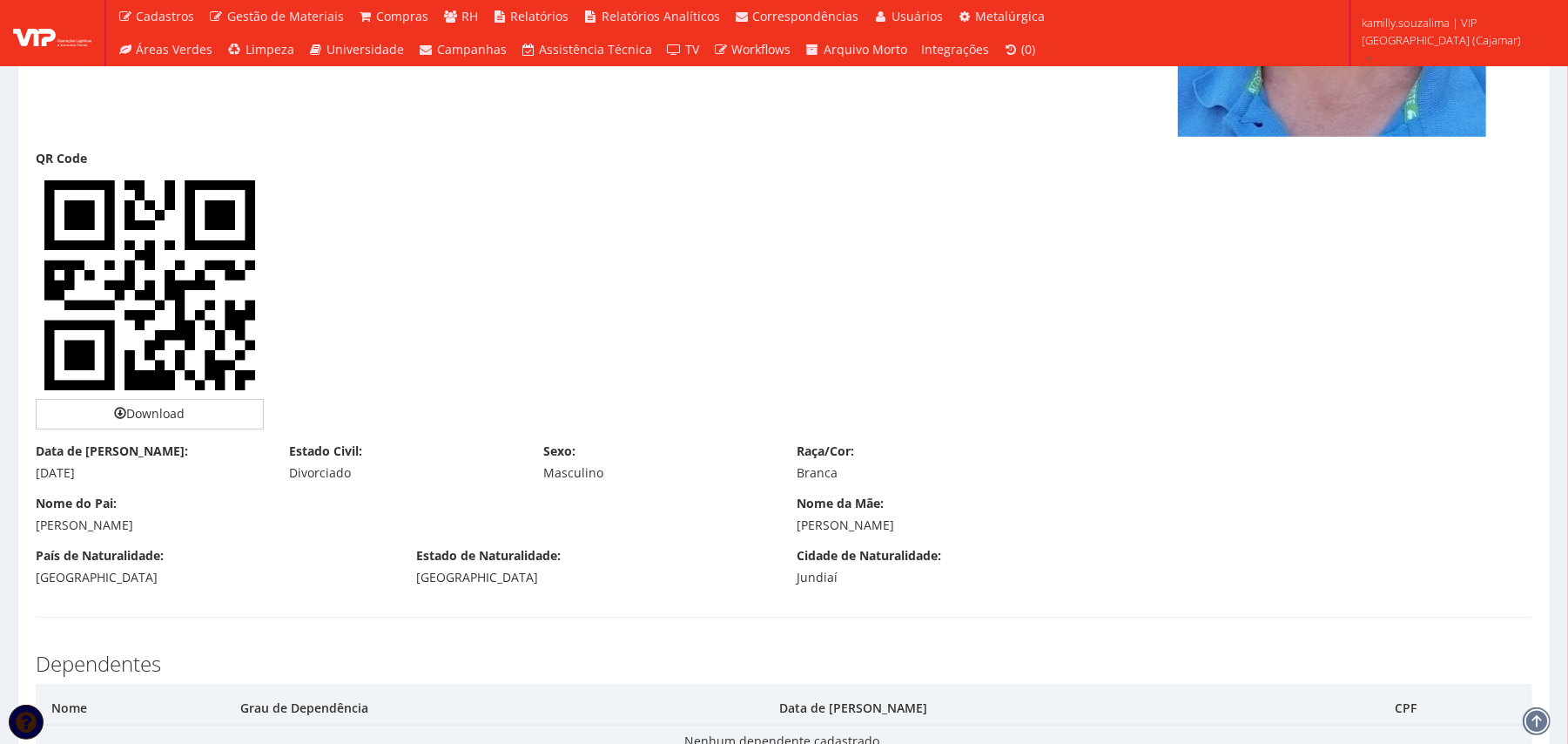
drag, startPoint x: 161, startPoint y: 477, endPoint x: 28, endPoint y: 482, distance: 133.1
click at [28, 482] on div "Data de Nascimento: [DATE]" at bounding box center [150, 462] width 254 height 39
copy div "[DATE]"
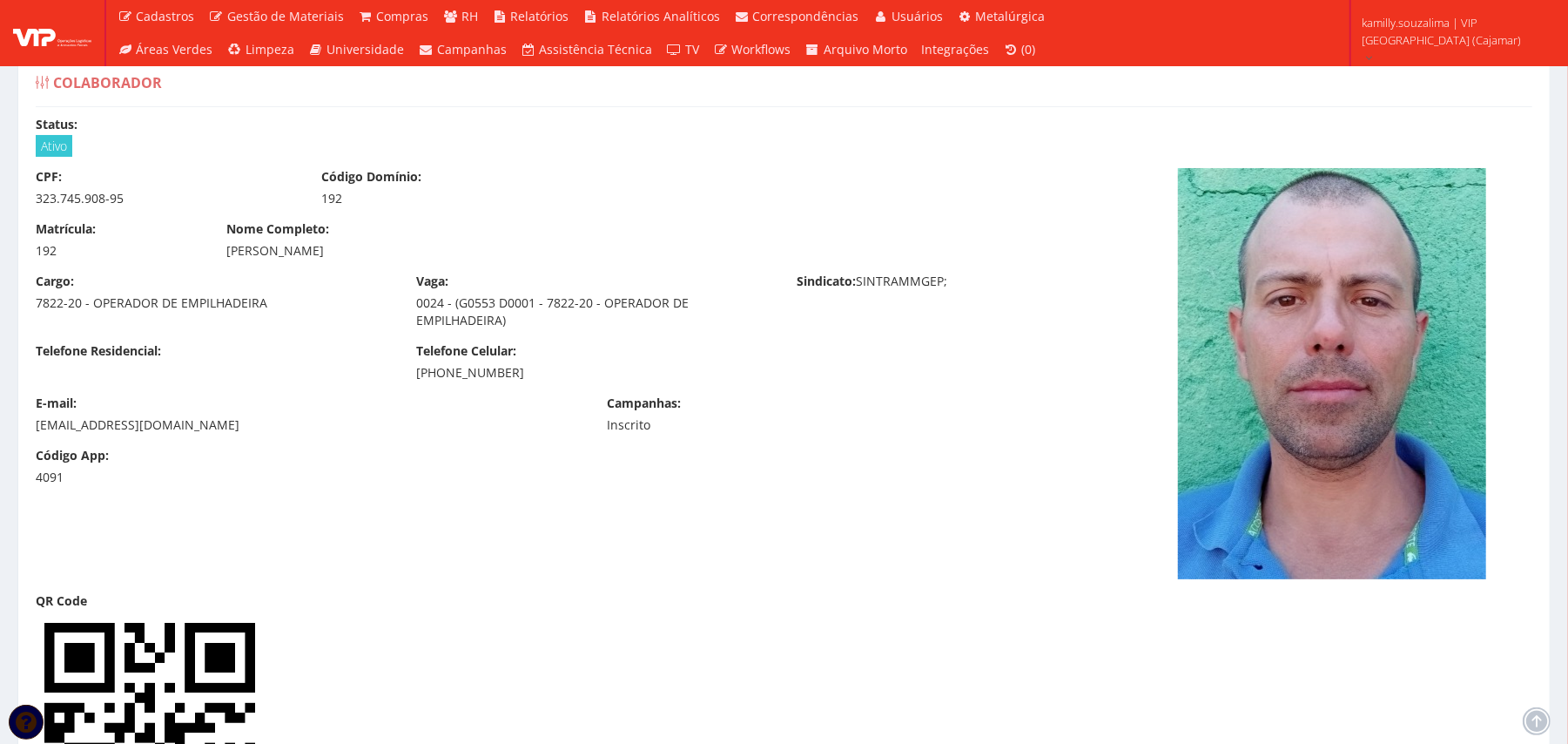
scroll to position [0, 0]
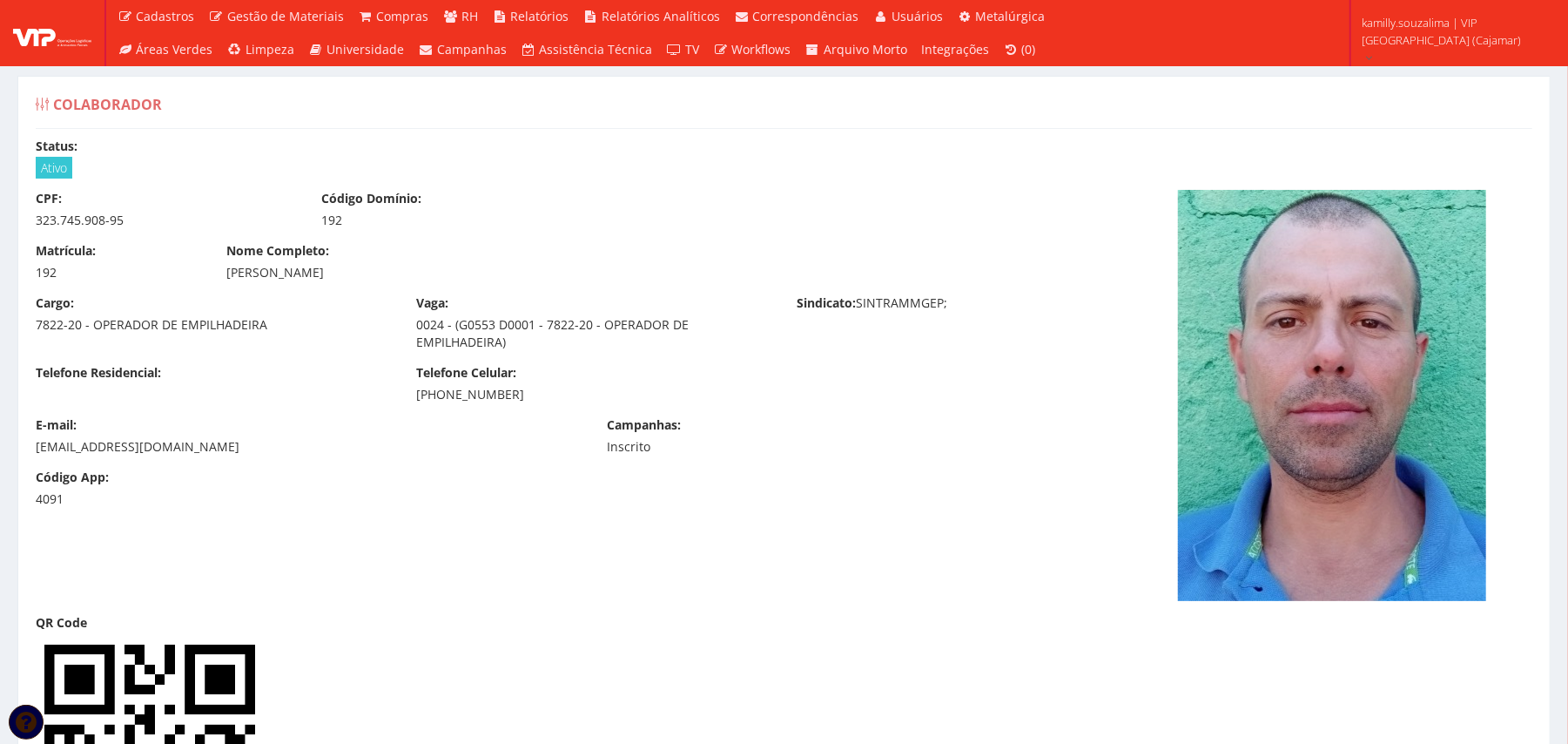
drag, startPoint x: 538, startPoint y: 401, endPoint x: 412, endPoint y: 402, distance: 126.0
click at [412, 402] on div "Telefone Celular: [PHONE_NUMBER]" at bounding box center [593, 383] width 380 height 39
copy div "[PHONE_NUMBER]"
drag, startPoint x: 263, startPoint y: 449, endPoint x: 25, endPoint y: 453, distance: 238.0
click at [25, 453] on div "E-mail: [EMAIL_ADDRESS][DOMAIN_NAME]" at bounding box center [308, 436] width 571 height 39
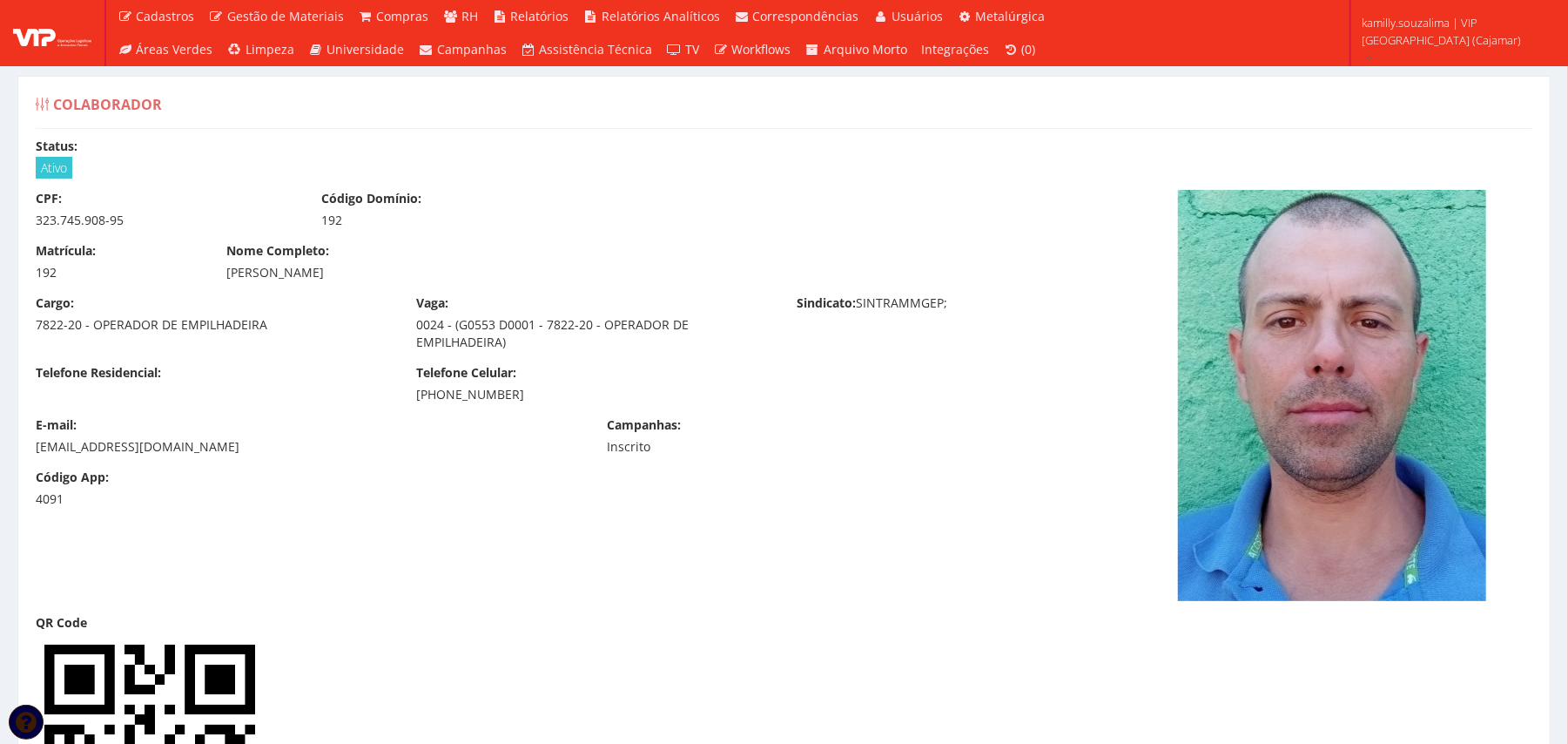
copy div "[EMAIL_ADDRESS][DOMAIN_NAME]"
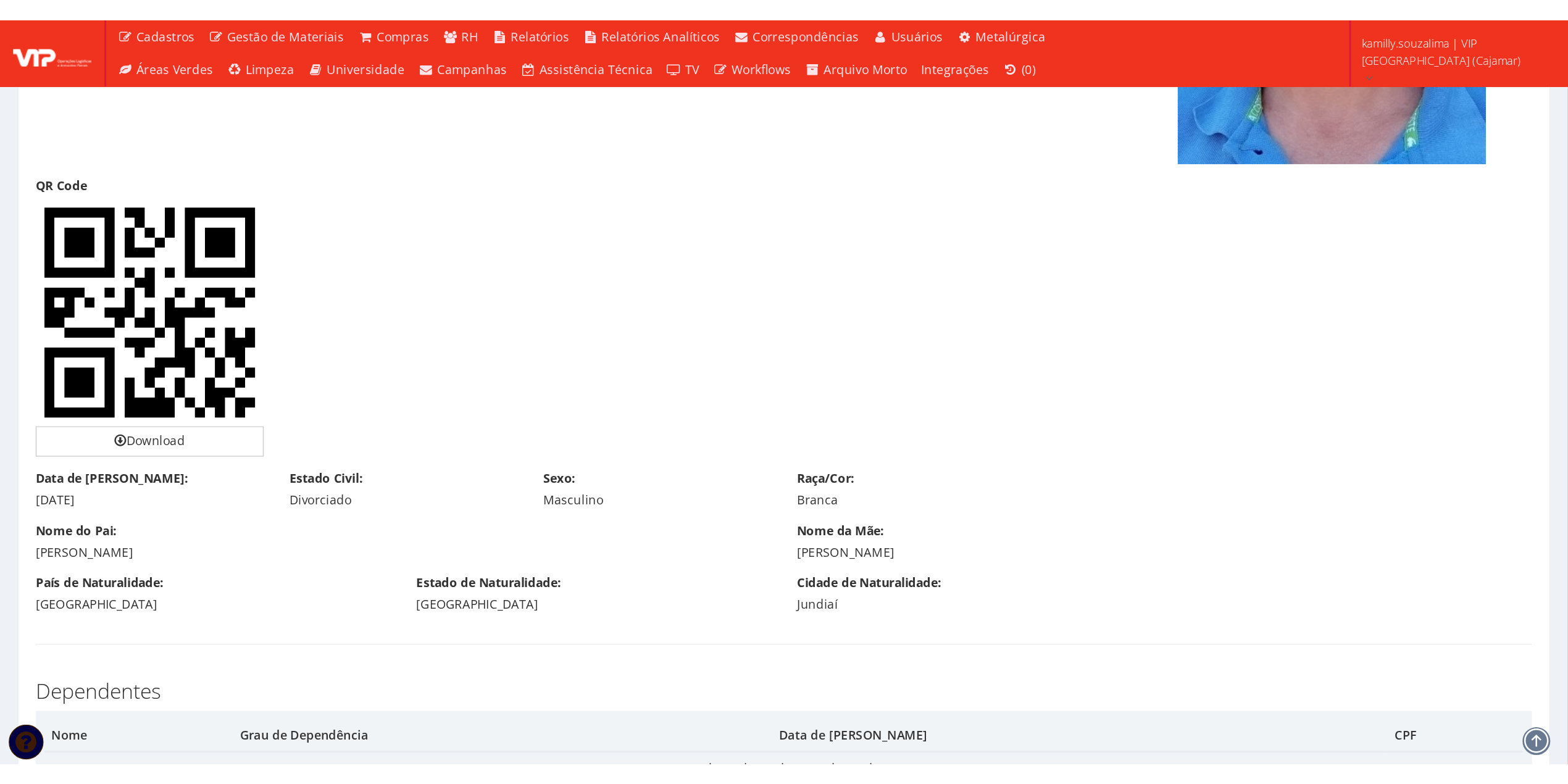
scroll to position [82, 0]
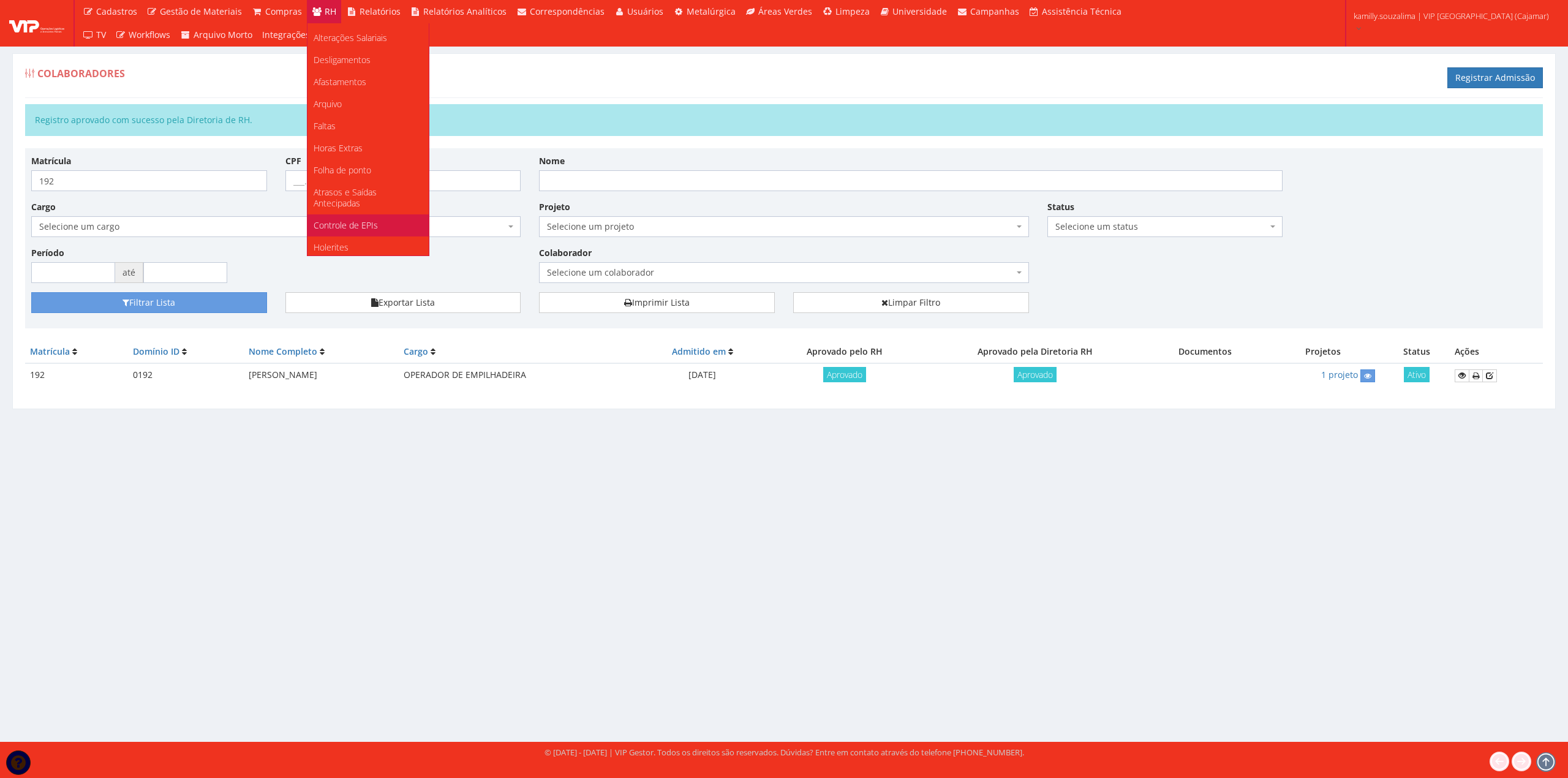
scroll to position [231, 0]
click at [381, 192] on link "Documentos" at bounding box center [367, 201] width 121 height 22
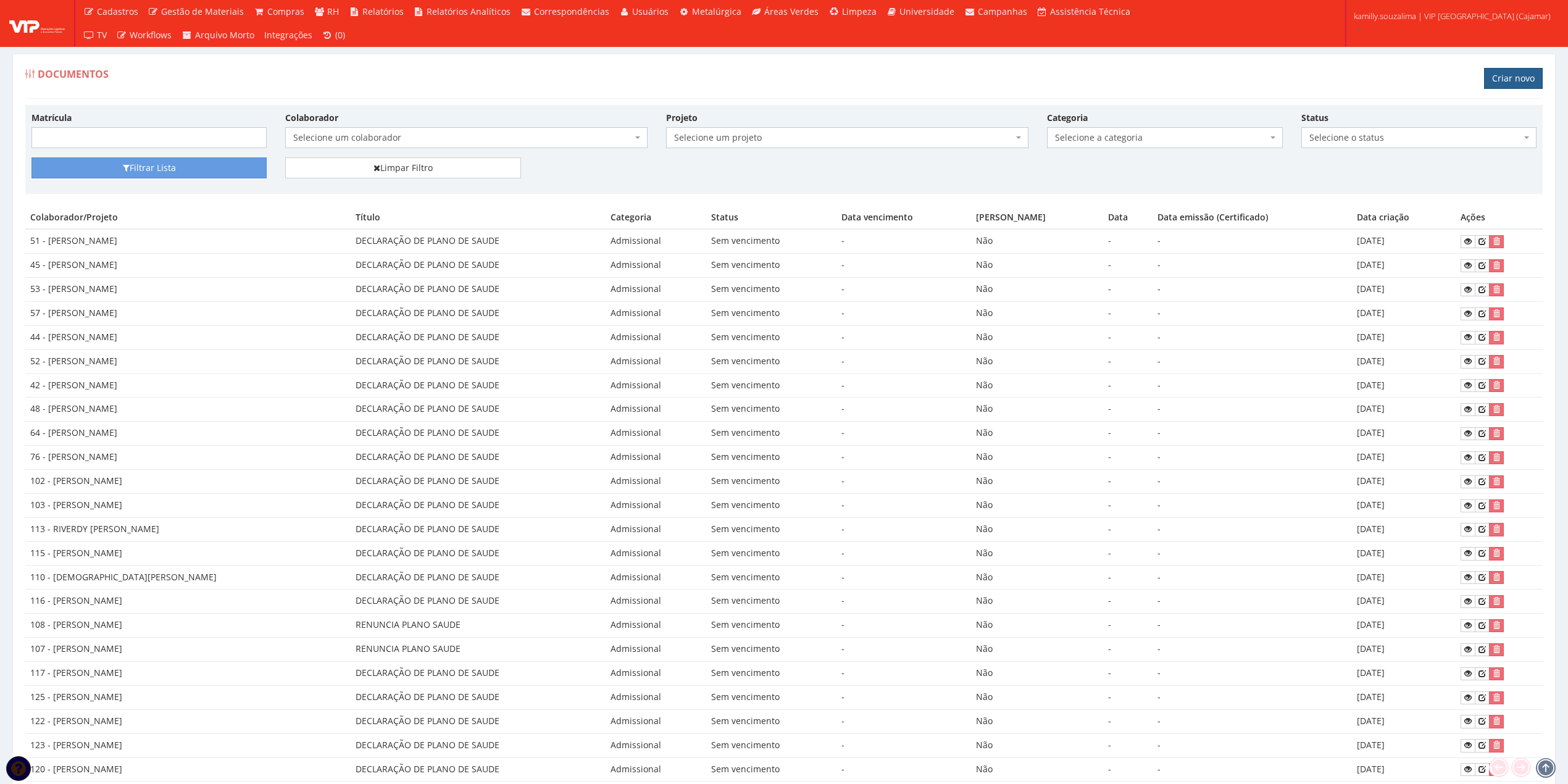
click at [1526, 73] on link "Criar novo" at bounding box center [1514, 79] width 59 height 21
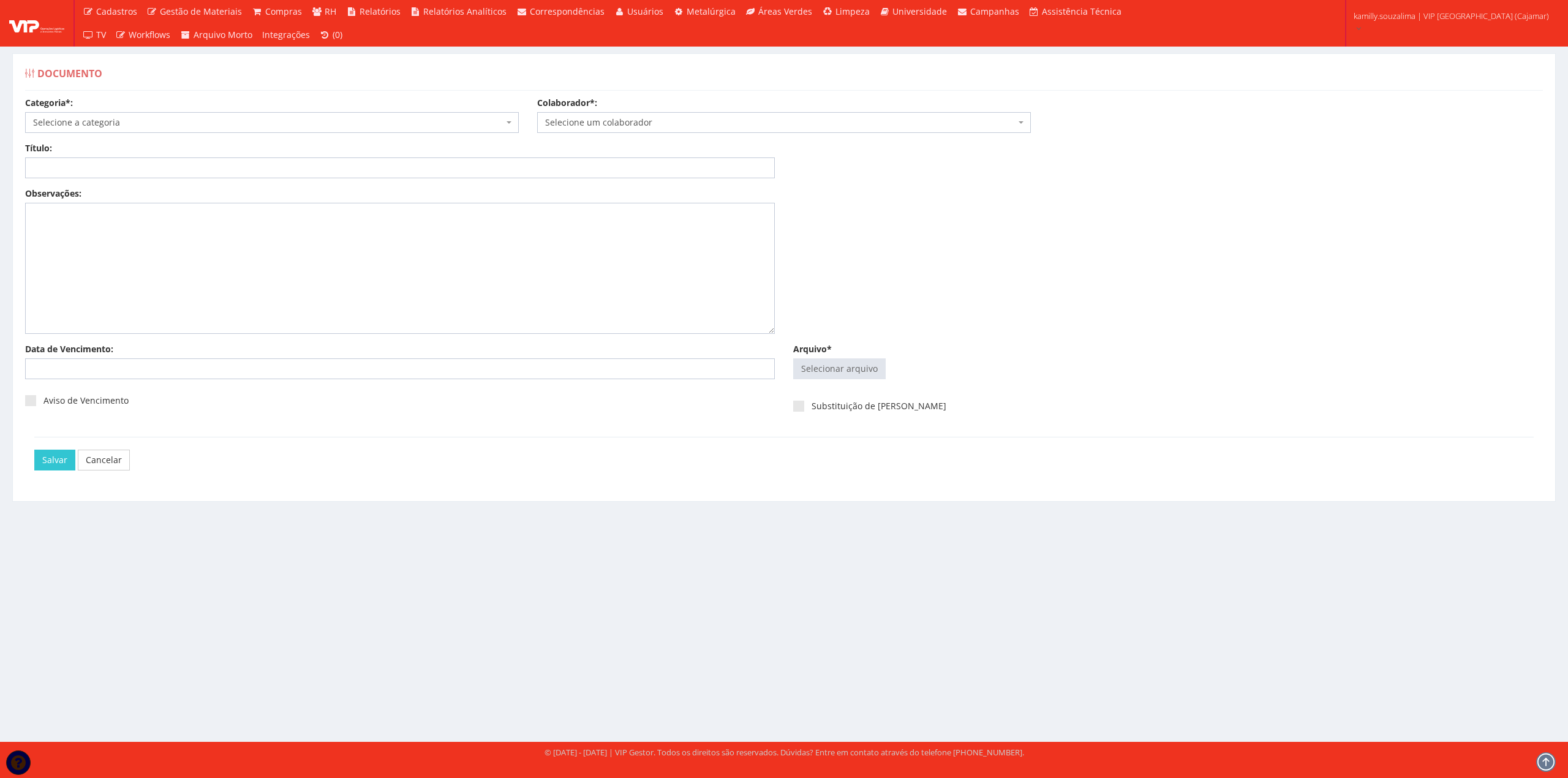
click at [156, 125] on span "Selecione a categoria" at bounding box center [268, 122] width 471 height 12
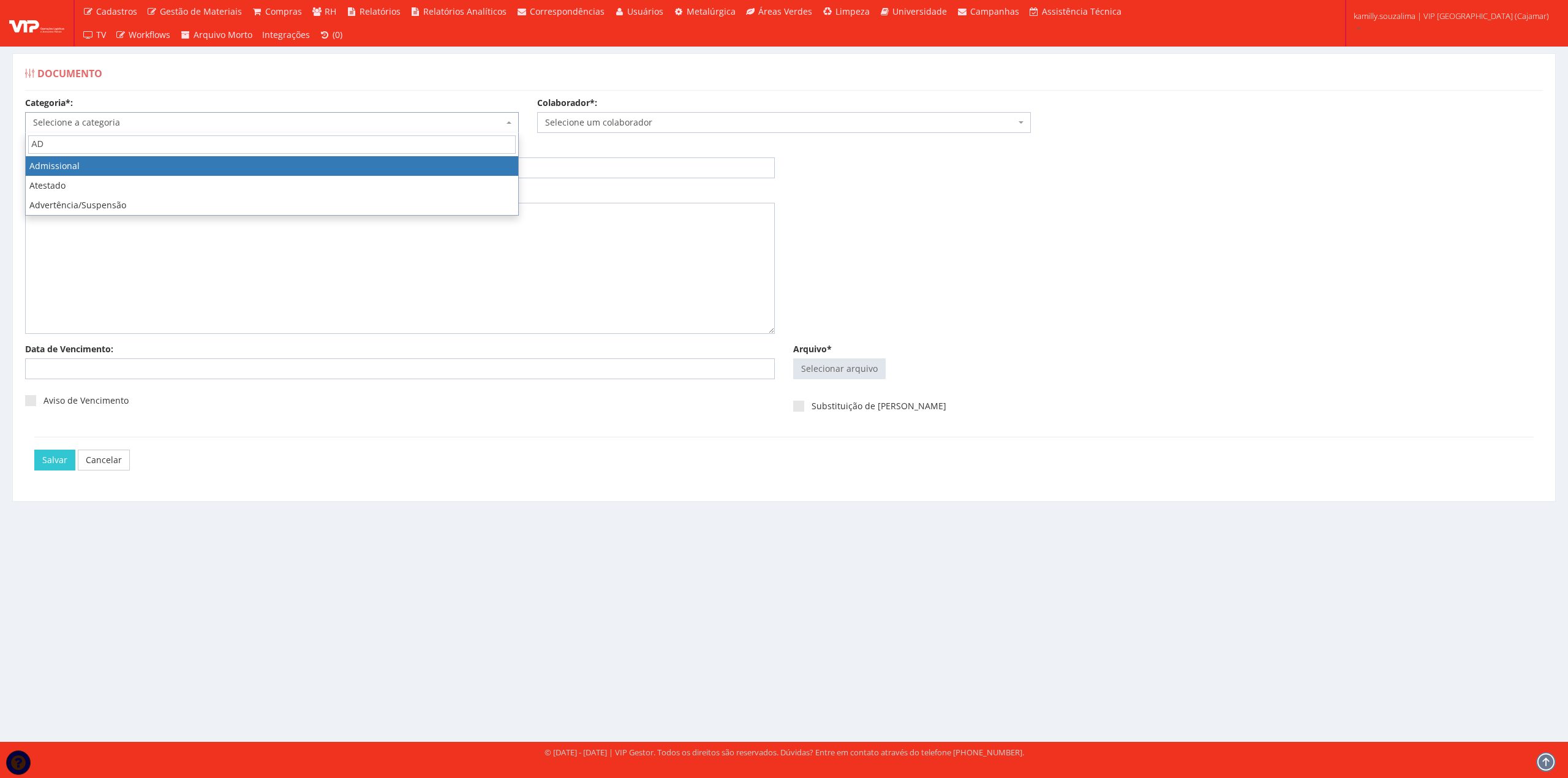
type input "AD"
select select "admissional"
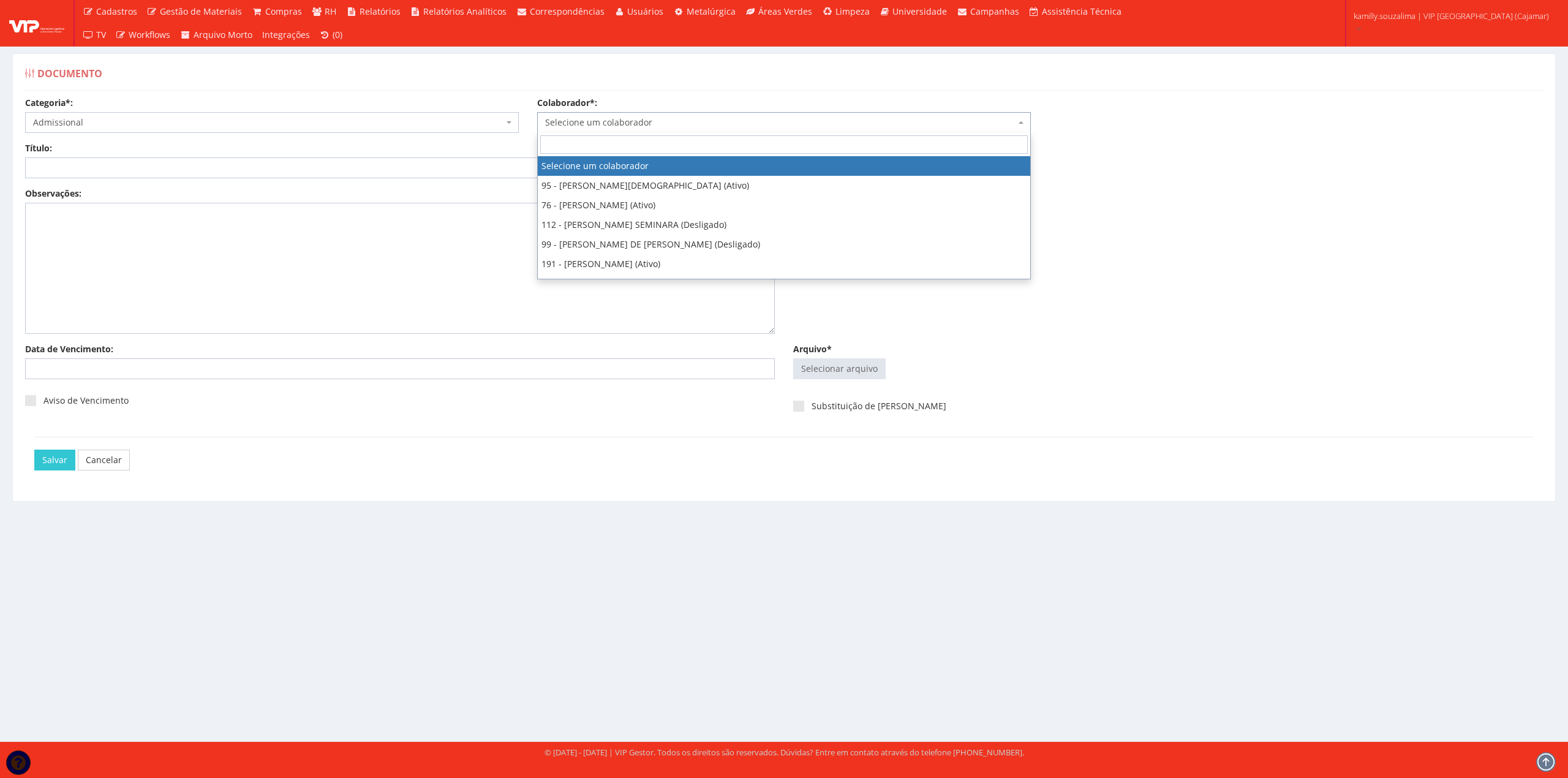
click at [576, 120] on span "Selecione um colaborador" at bounding box center [780, 122] width 471 height 12
type input "A"
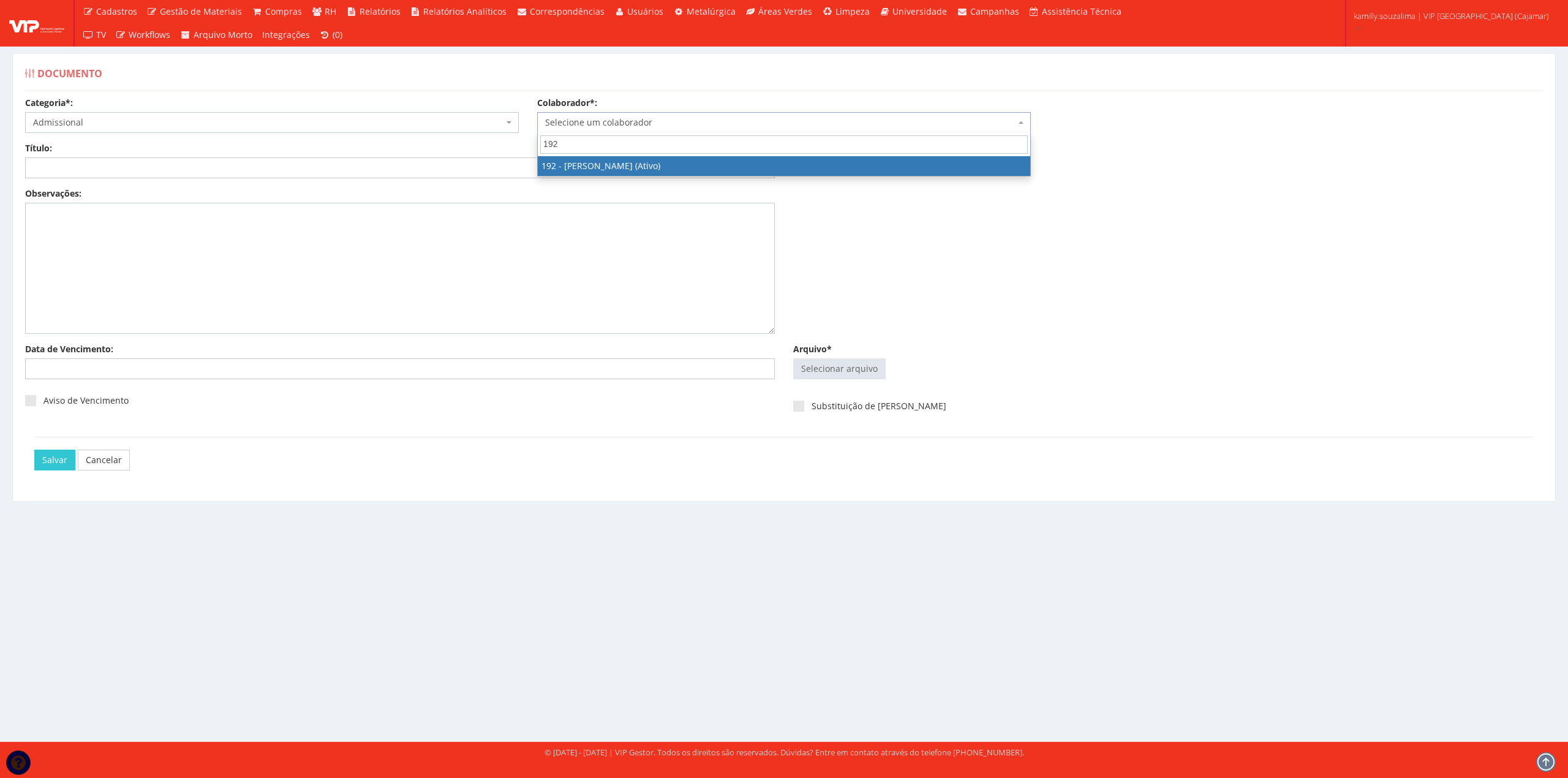
type input "192"
drag, startPoint x: 603, startPoint y: 164, endPoint x: 350, endPoint y: 160, distance: 253.0
select select "4091"
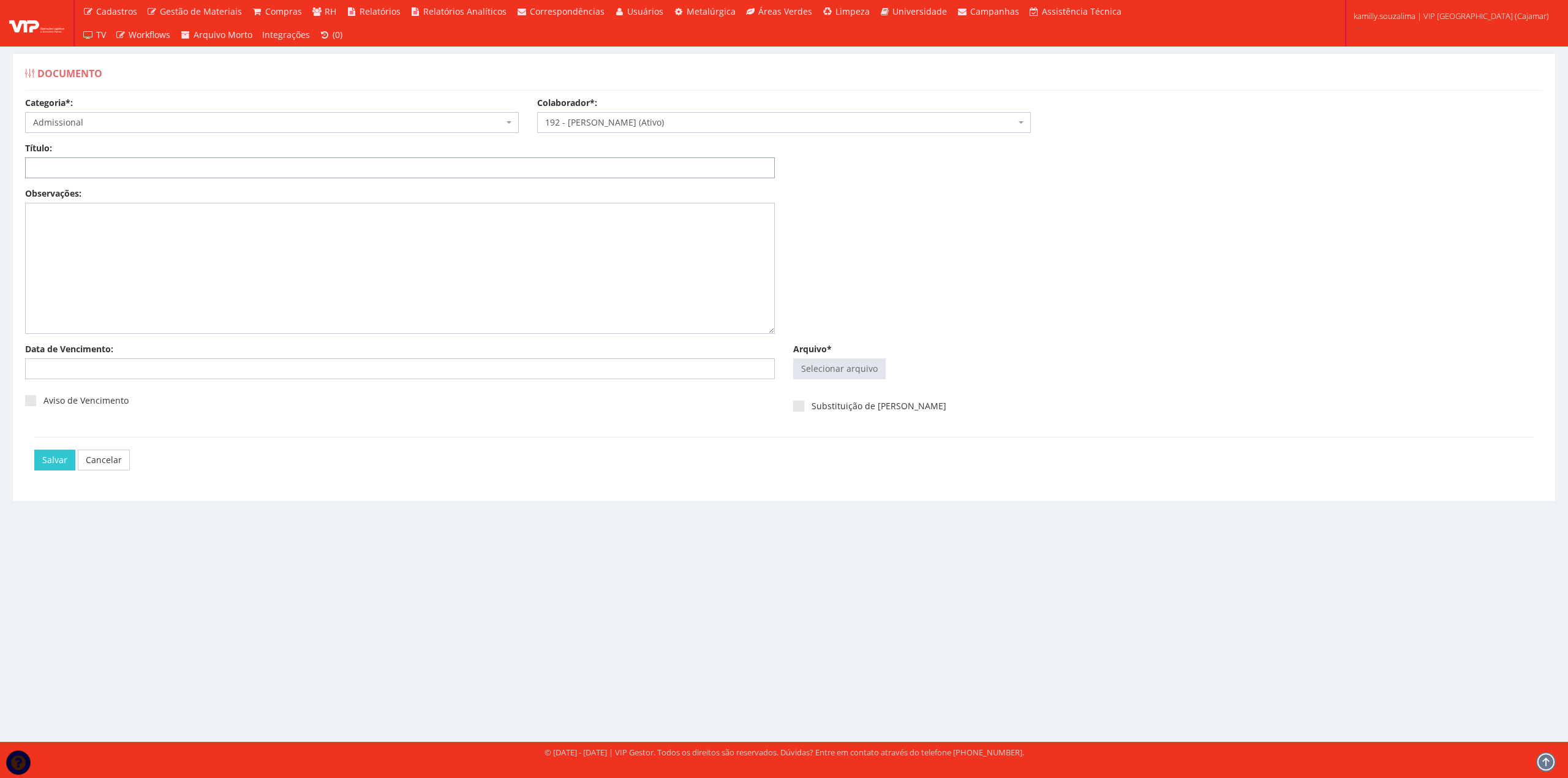
click at [307, 160] on input "Título:" at bounding box center [400, 168] width 750 height 21
type input "DOCUMENTOS PESSOAIS"
click at [814, 368] on input "Arquivo*" at bounding box center [839, 369] width 91 height 20
type input "C:\fakepath\WhatsApp Image 2025-08-28 at 08.51.46.pdf"
click at [42, 471] on input "Salvar" at bounding box center [55, 473] width 41 height 21
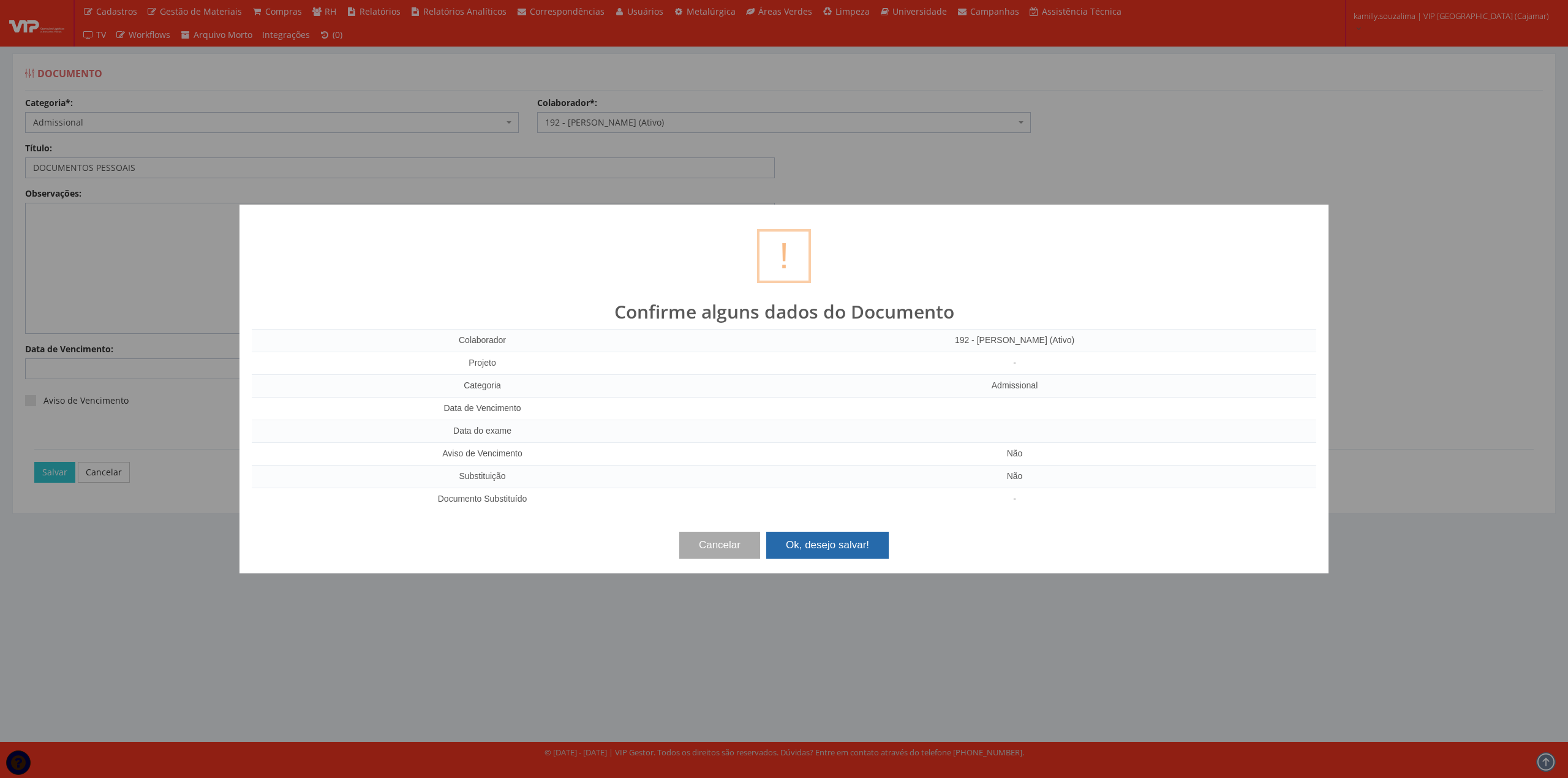
click at [854, 546] on button "Ok, desejo salvar!" at bounding box center [827, 545] width 122 height 27
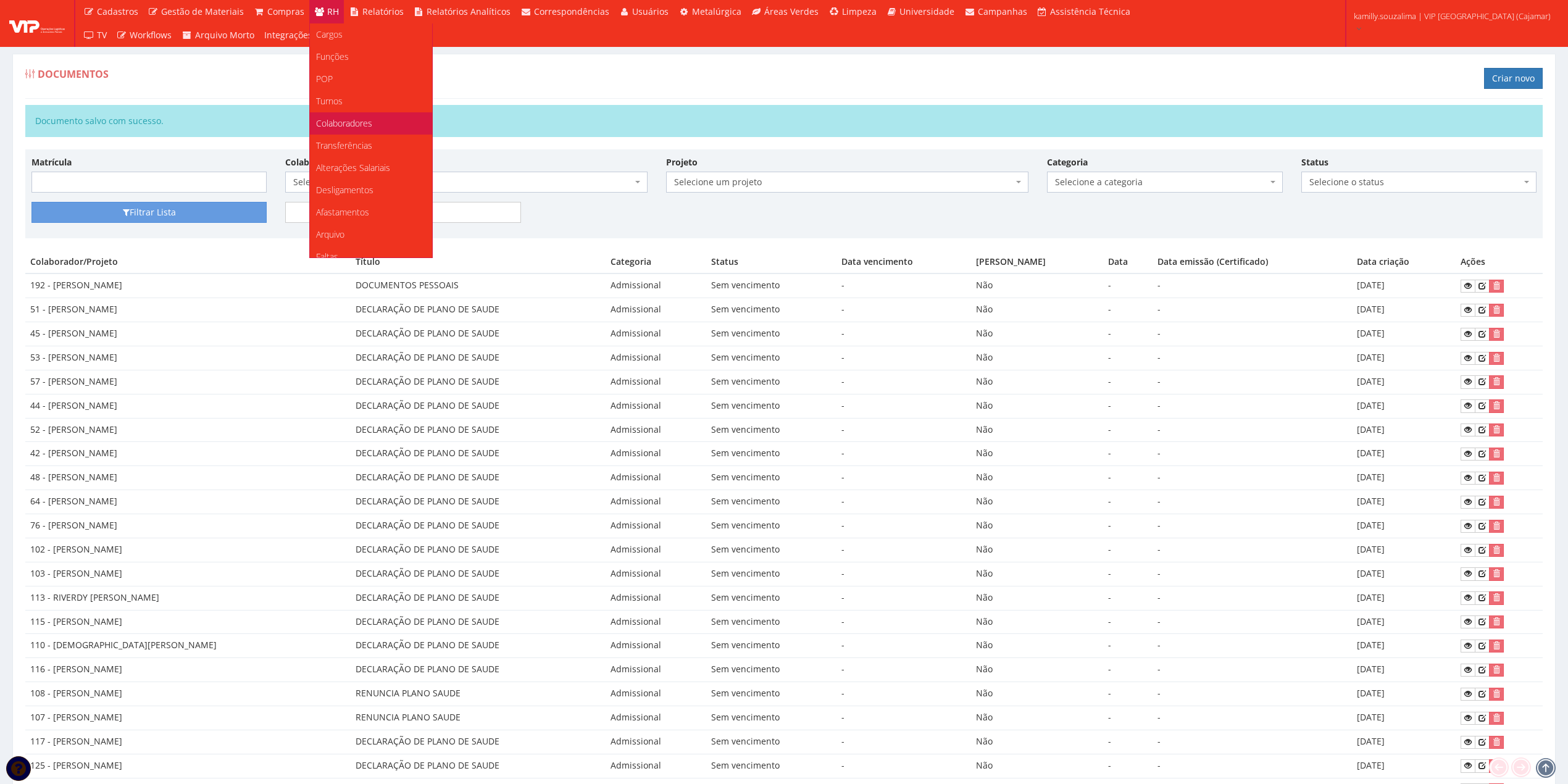
click at [364, 128] on span "Colaboradores" at bounding box center [344, 123] width 56 height 12
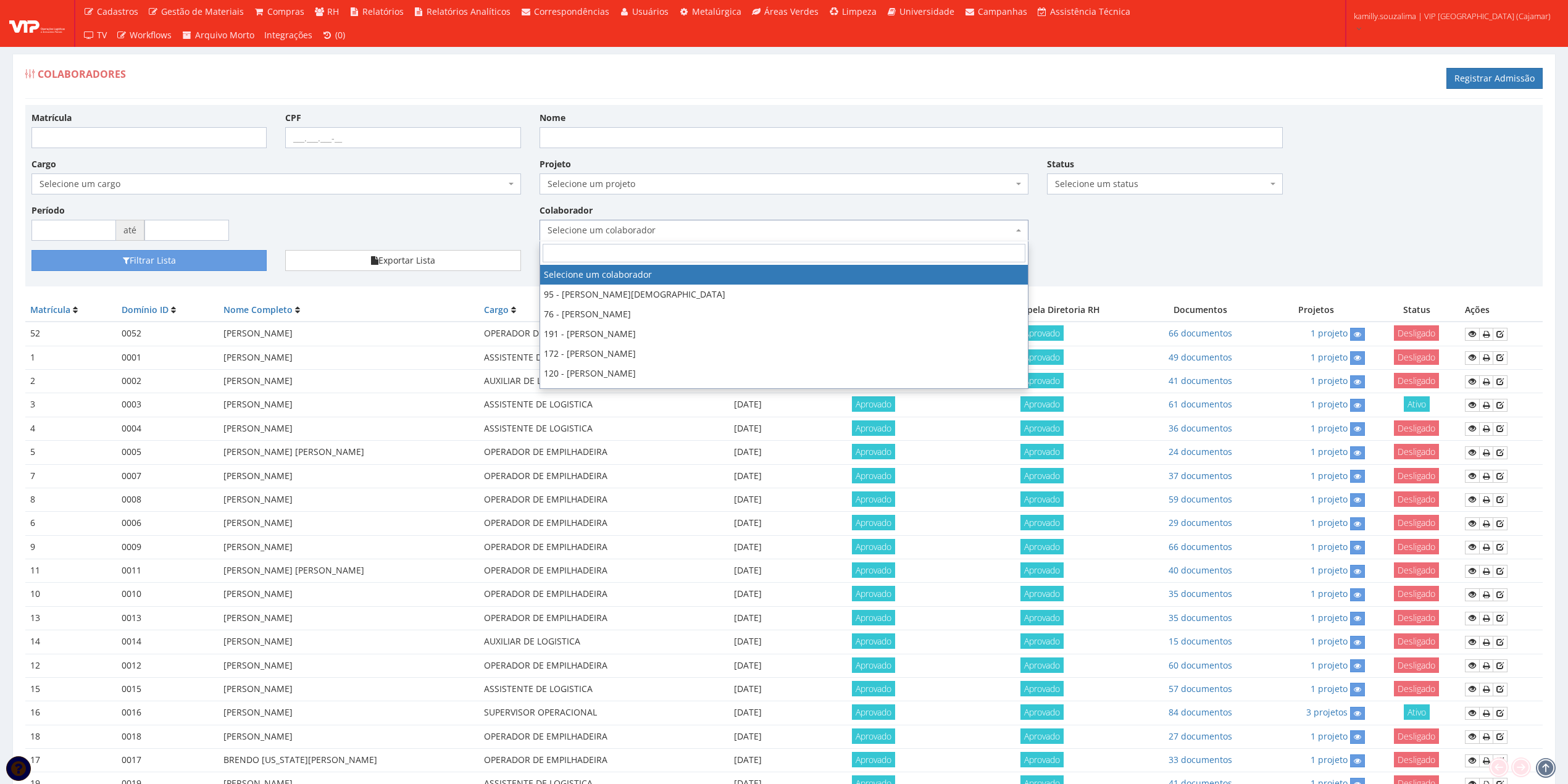
click at [746, 235] on span "Selecione um colaborador" at bounding box center [780, 230] width 466 height 13
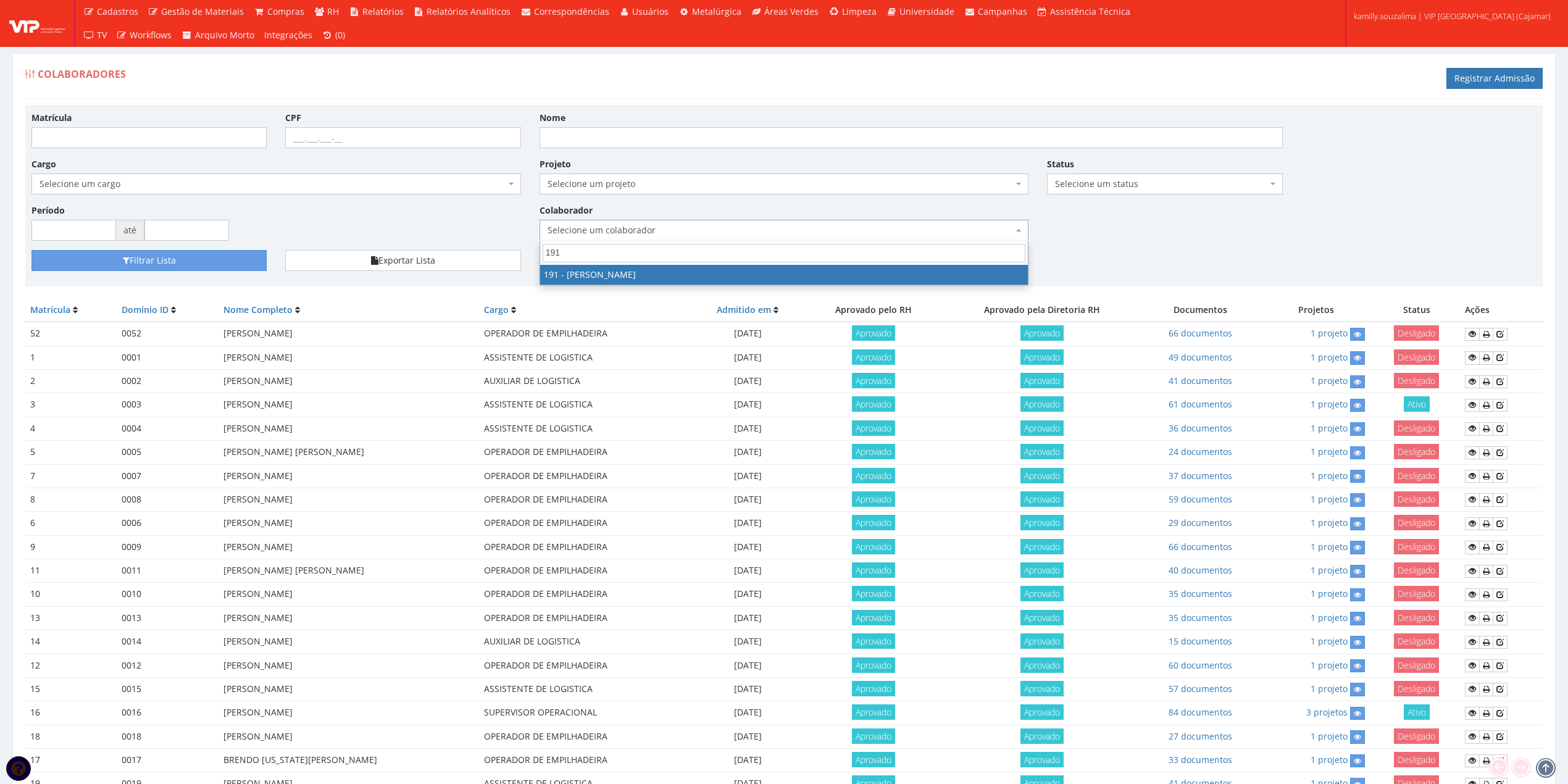
type input "191"
select select "4089"
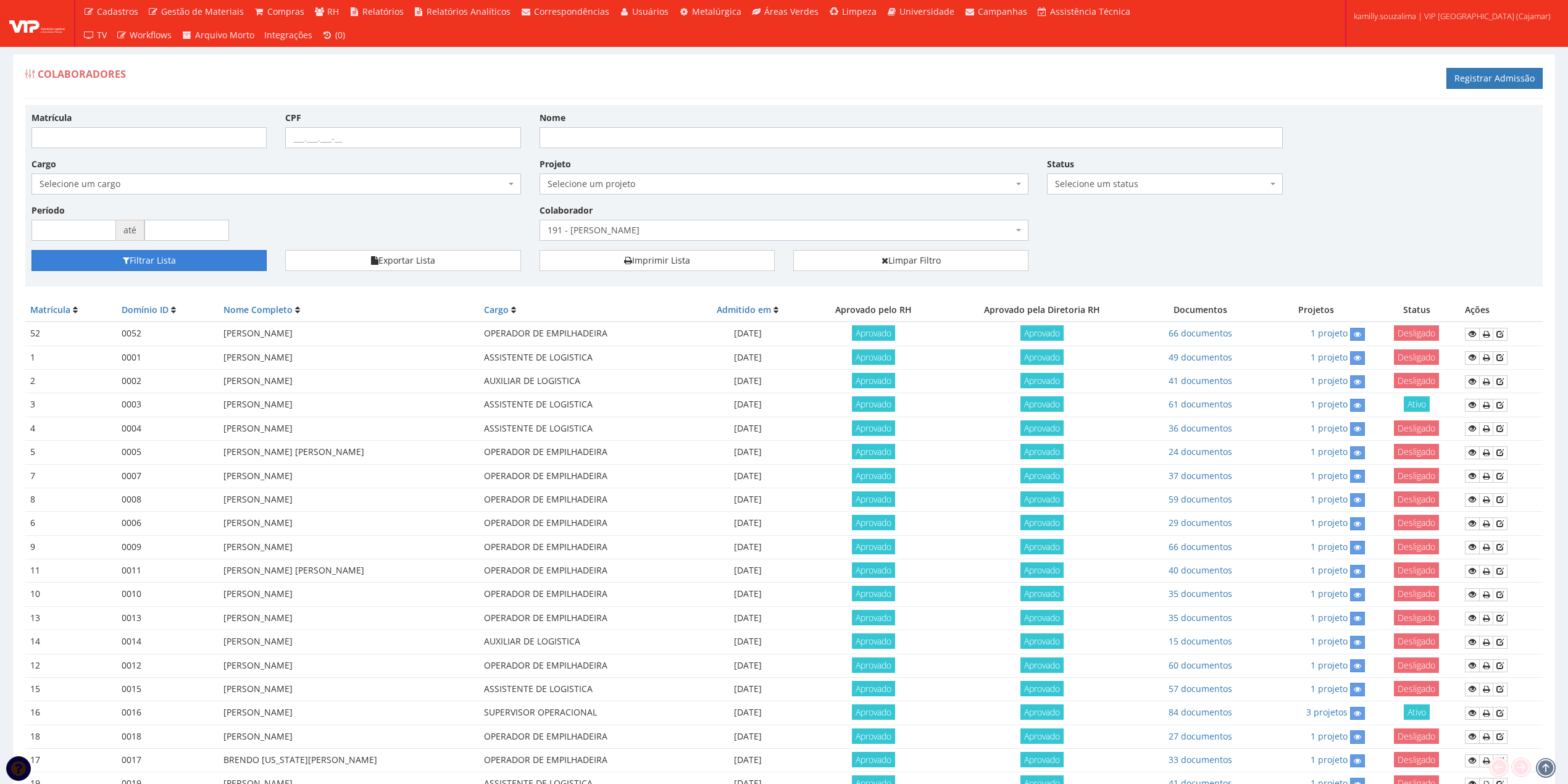
click at [185, 253] on button "Filtrar Lista" at bounding box center [149, 261] width 235 height 21
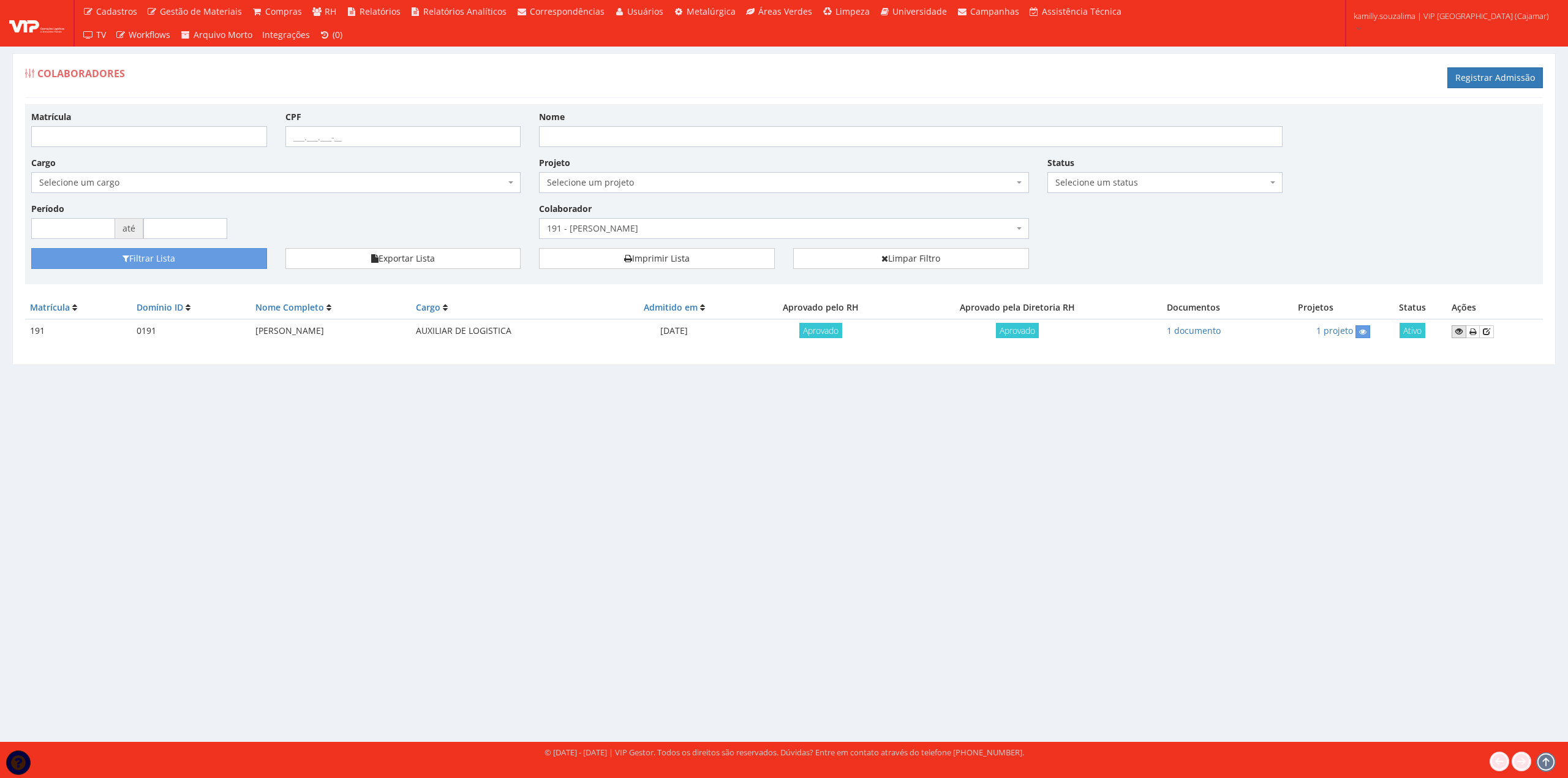
click at [1456, 337] on link at bounding box center [1459, 332] width 15 height 13
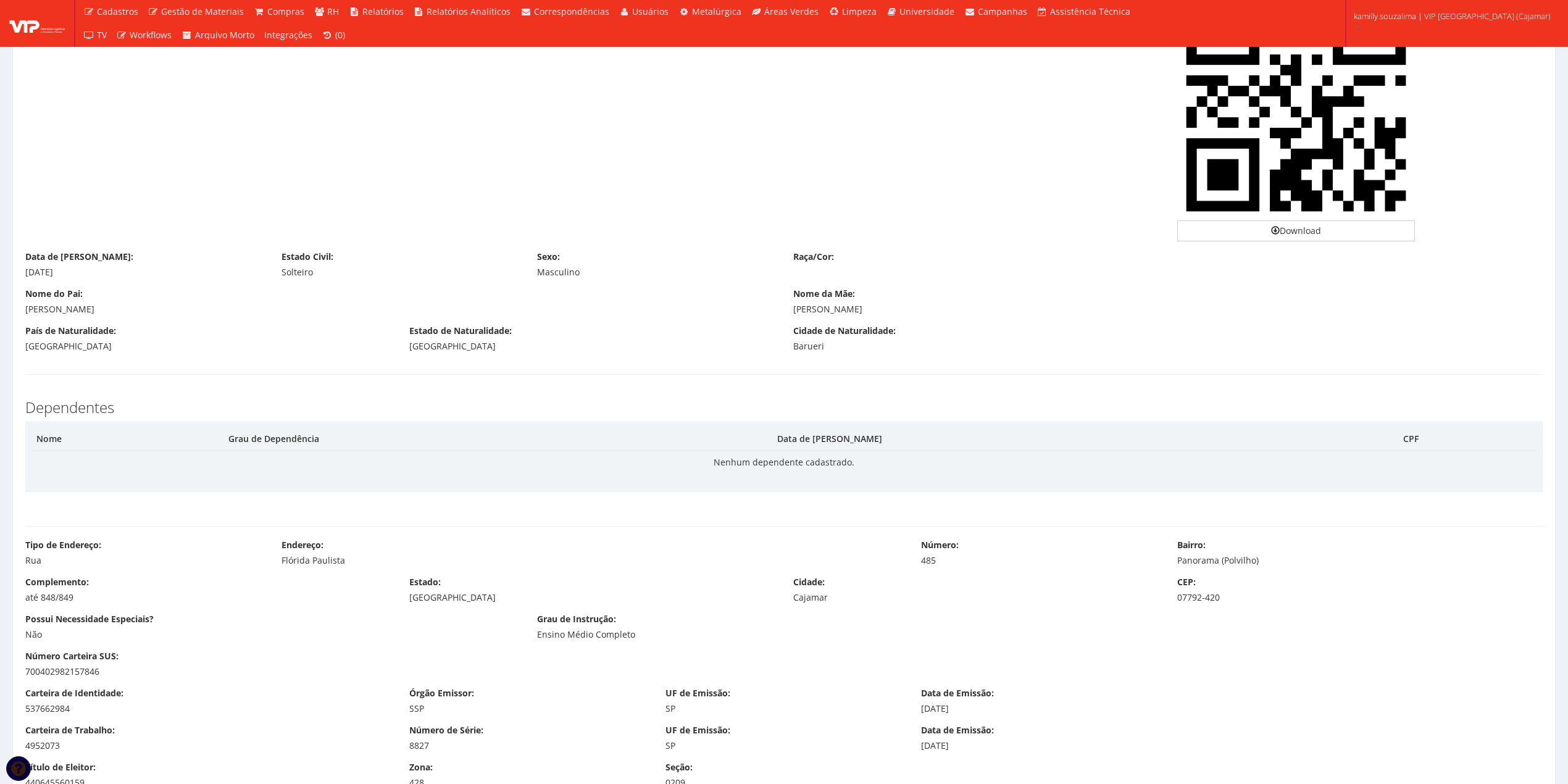
scroll to position [494, 0]
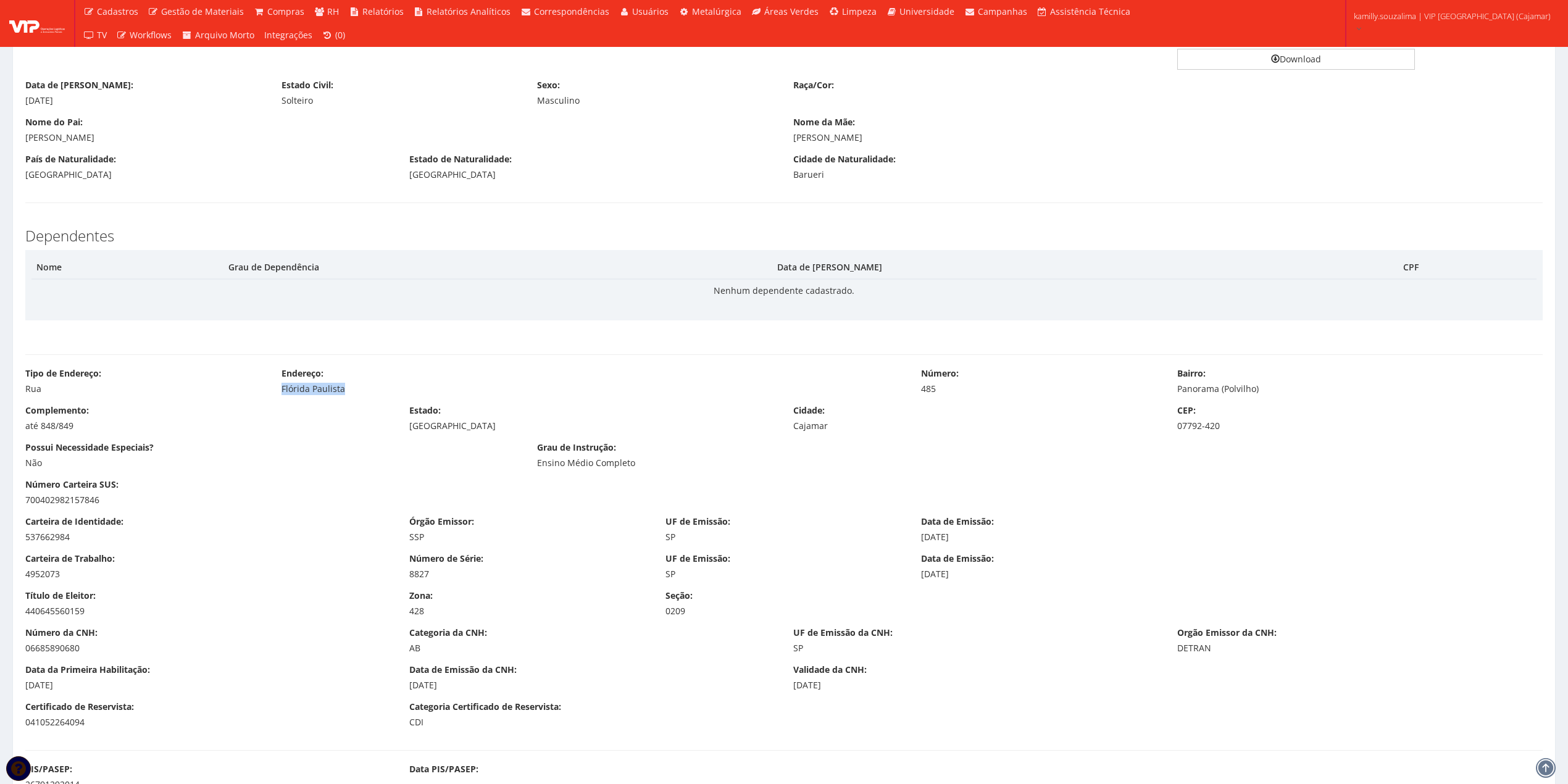
drag, startPoint x: 364, startPoint y: 399, endPoint x: 274, endPoint y: 392, distance: 90.3
click at [274, 392] on div "Tipo de Endereço: Rua Endereço: [GEOGRAPHIC_DATA] Número: 485 Bairro: Panorama …" at bounding box center [784, 385] width 1536 height 37
copy div "Flórida Paulista"
drag, startPoint x: 1277, startPoint y: 390, endPoint x: 1177, endPoint y: 397, distance: 100.2
click at [1177, 397] on div "Tipo de Endereço: Rua Endereço: [GEOGRAPHIC_DATA] Número: 485 Bairro: Panorama …" at bounding box center [784, 385] width 1536 height 37
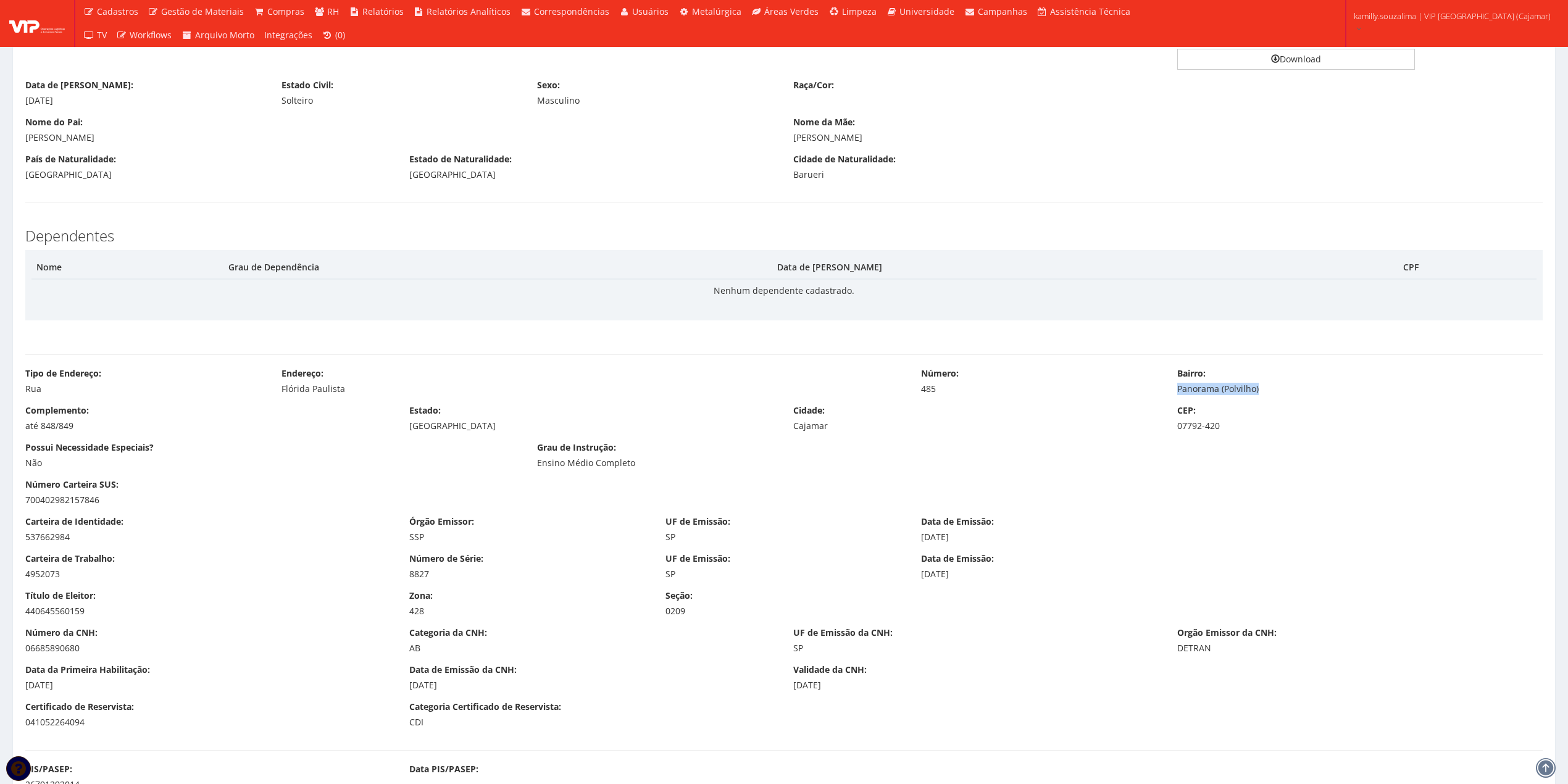
copy div "Panorama (Polvilho)"
drag, startPoint x: 823, startPoint y: 427, endPoint x: 792, endPoint y: 427, distance: 31.0
click at [792, 427] on div "Cidade: Cajamar" at bounding box center [976, 418] width 384 height 28
copy div "Cajamar"
drag, startPoint x: 1273, startPoint y: 423, endPoint x: 1171, endPoint y: 427, distance: 102.1
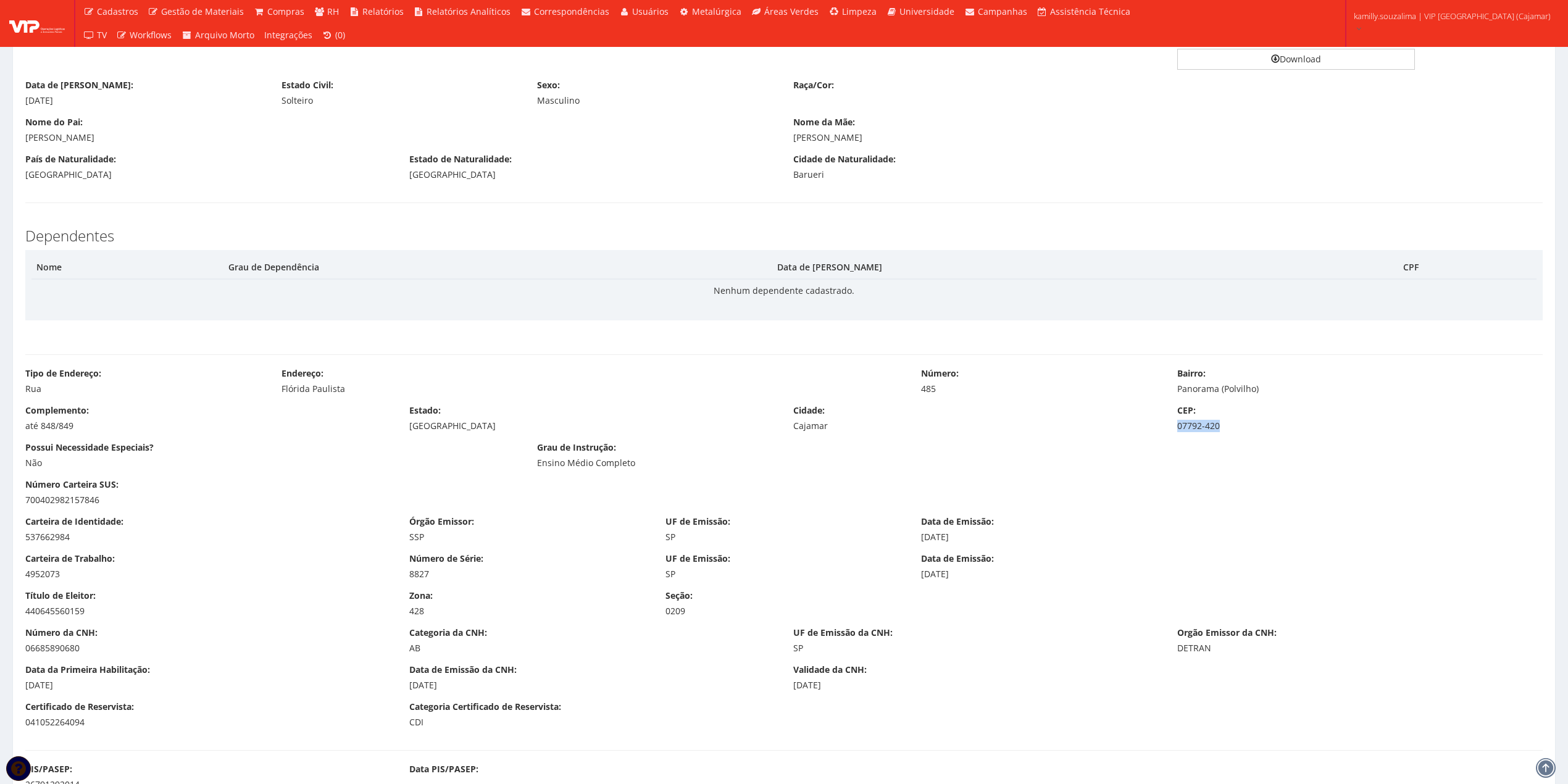
click at [1171, 427] on div "CEP: 07792-420" at bounding box center [1360, 418] width 384 height 28
copy div "07792-420"
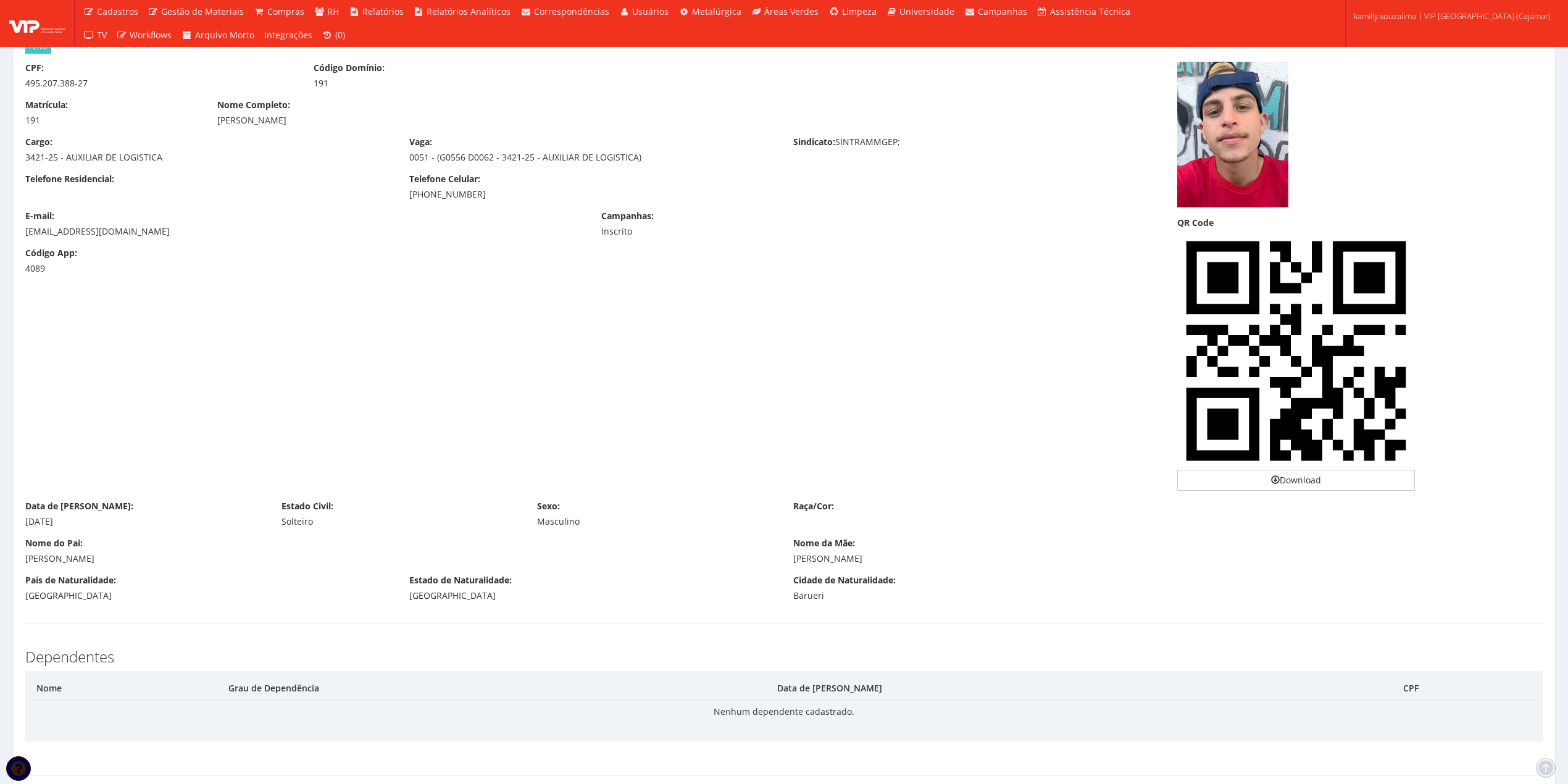
scroll to position [0, 0]
